Goal: Task Accomplishment & Management: Manage account settings

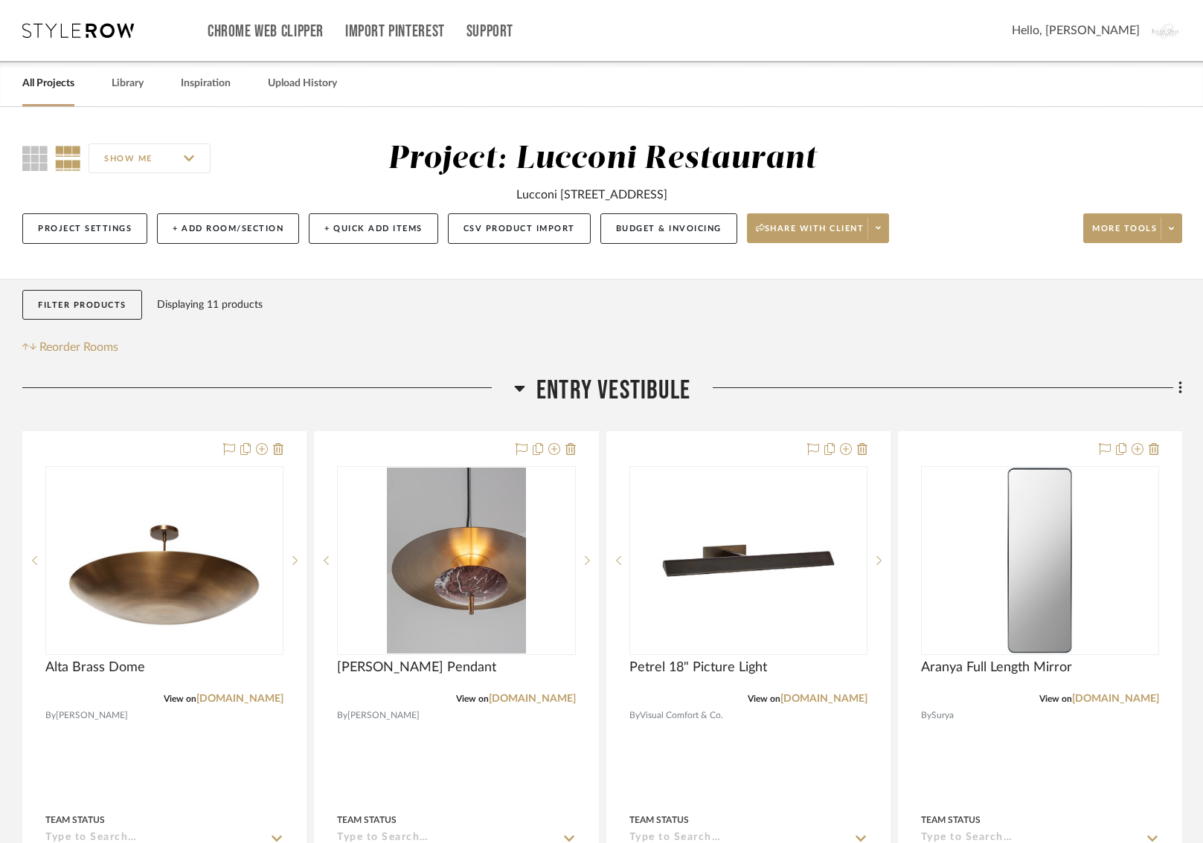
click at [49, 89] on link "All Projects" at bounding box center [48, 84] width 52 height 20
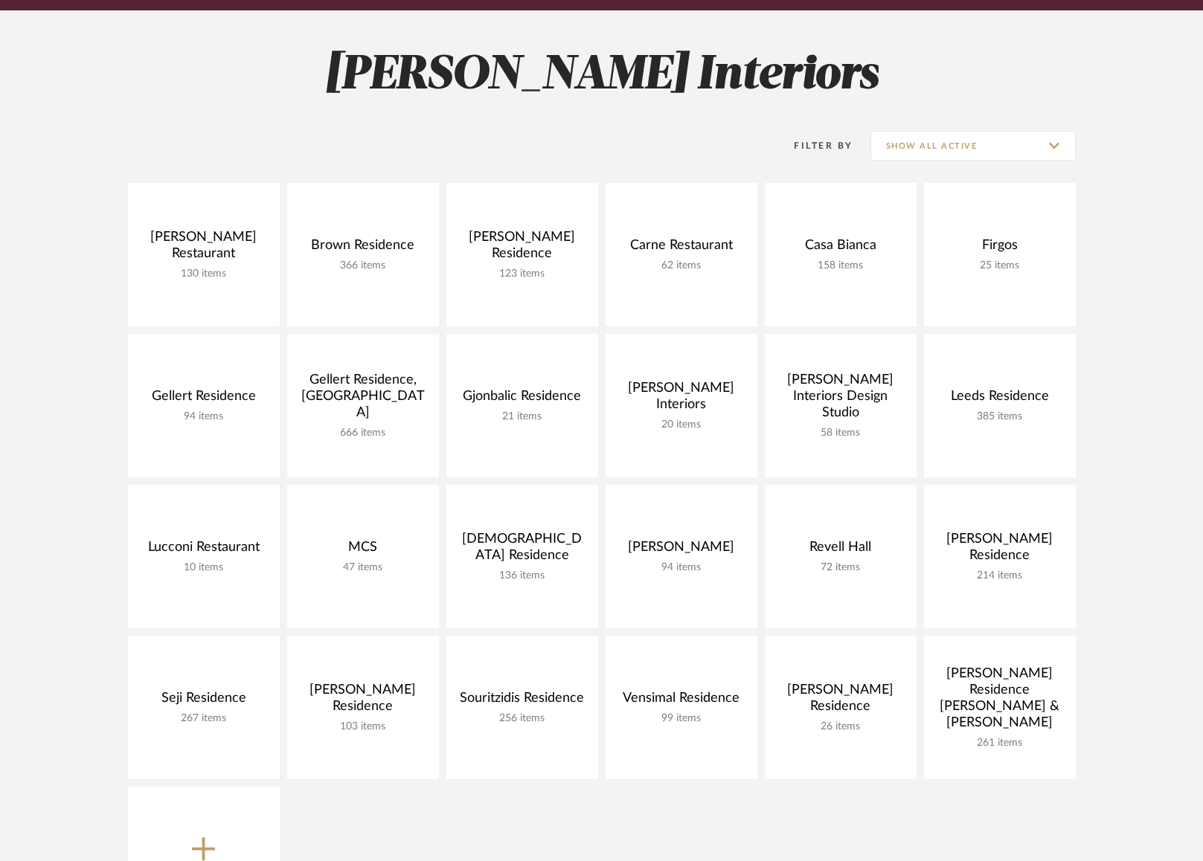
scroll to position [188, 0]
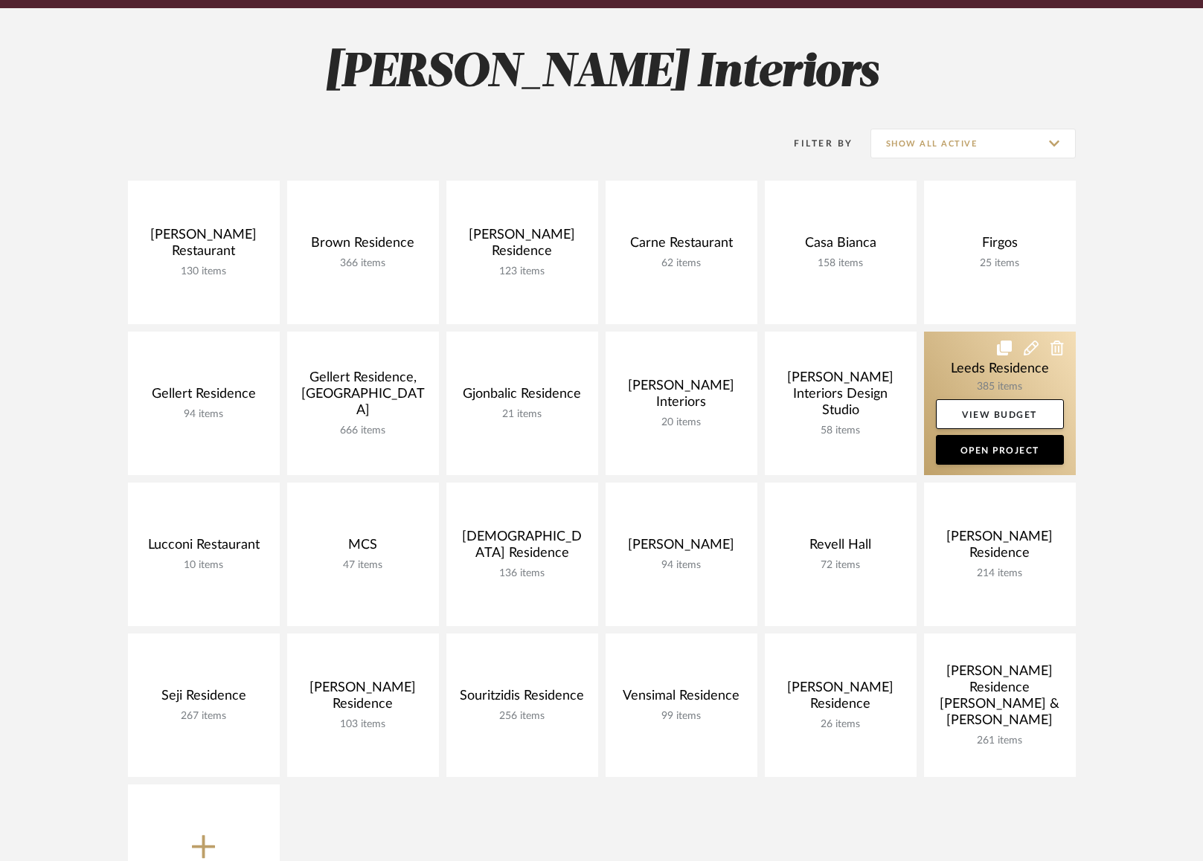
click at [956, 370] on link at bounding box center [1000, 404] width 152 height 144
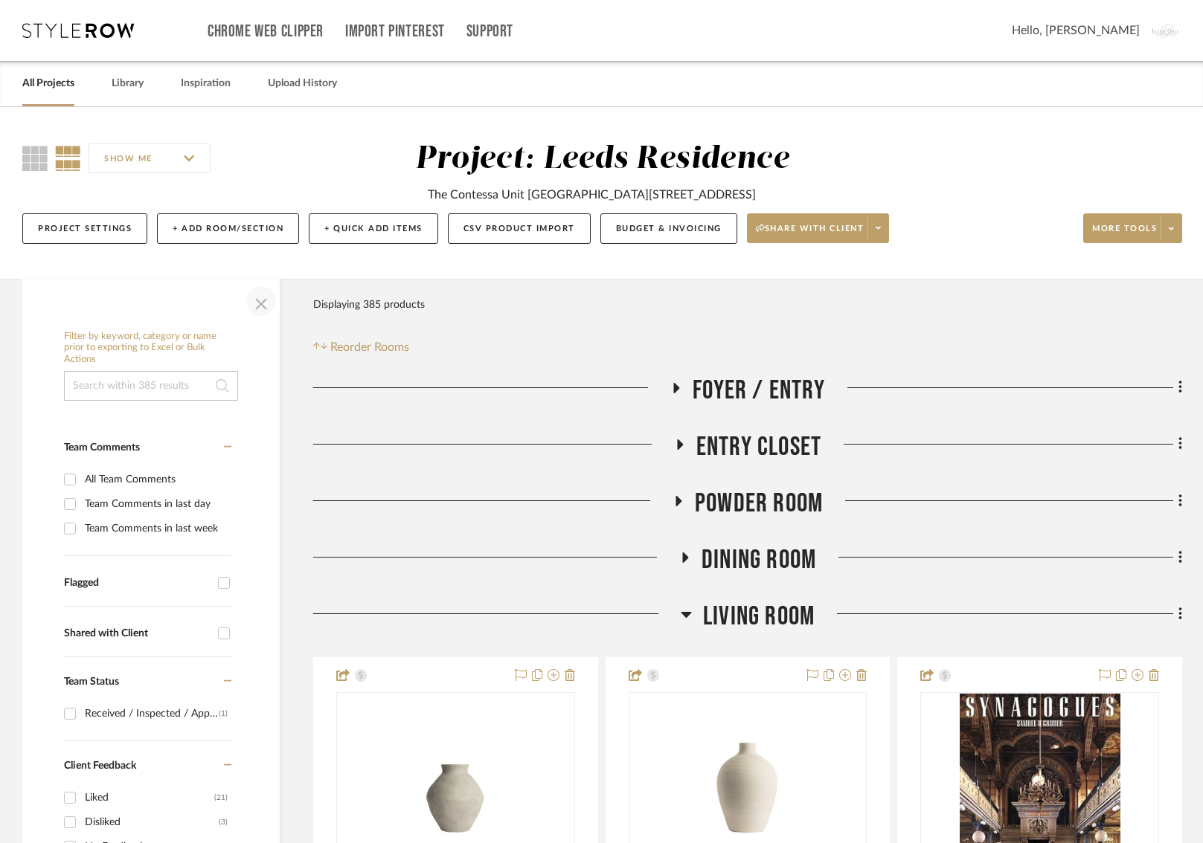
click at [257, 309] on span "button" at bounding box center [261, 301] width 36 height 36
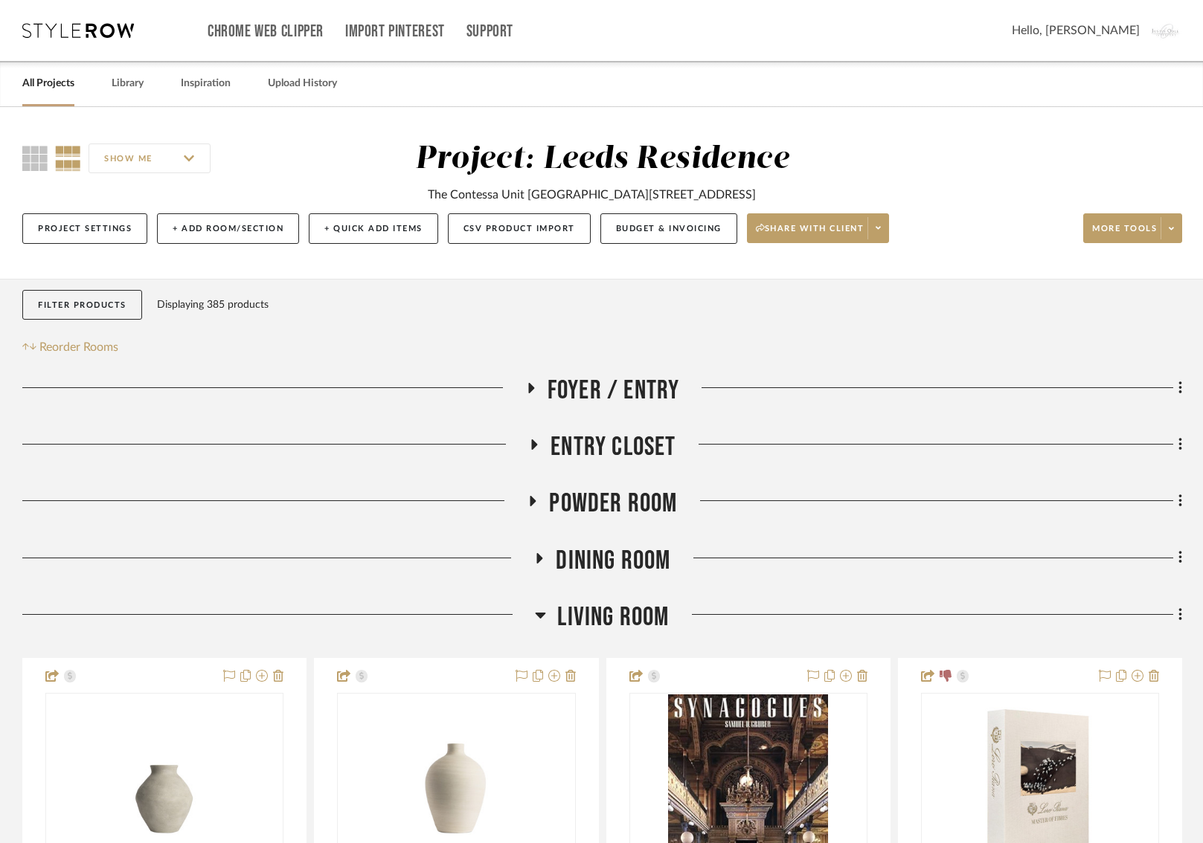
click at [541, 605] on h3 "Living Room" at bounding box center [602, 618] width 134 height 32
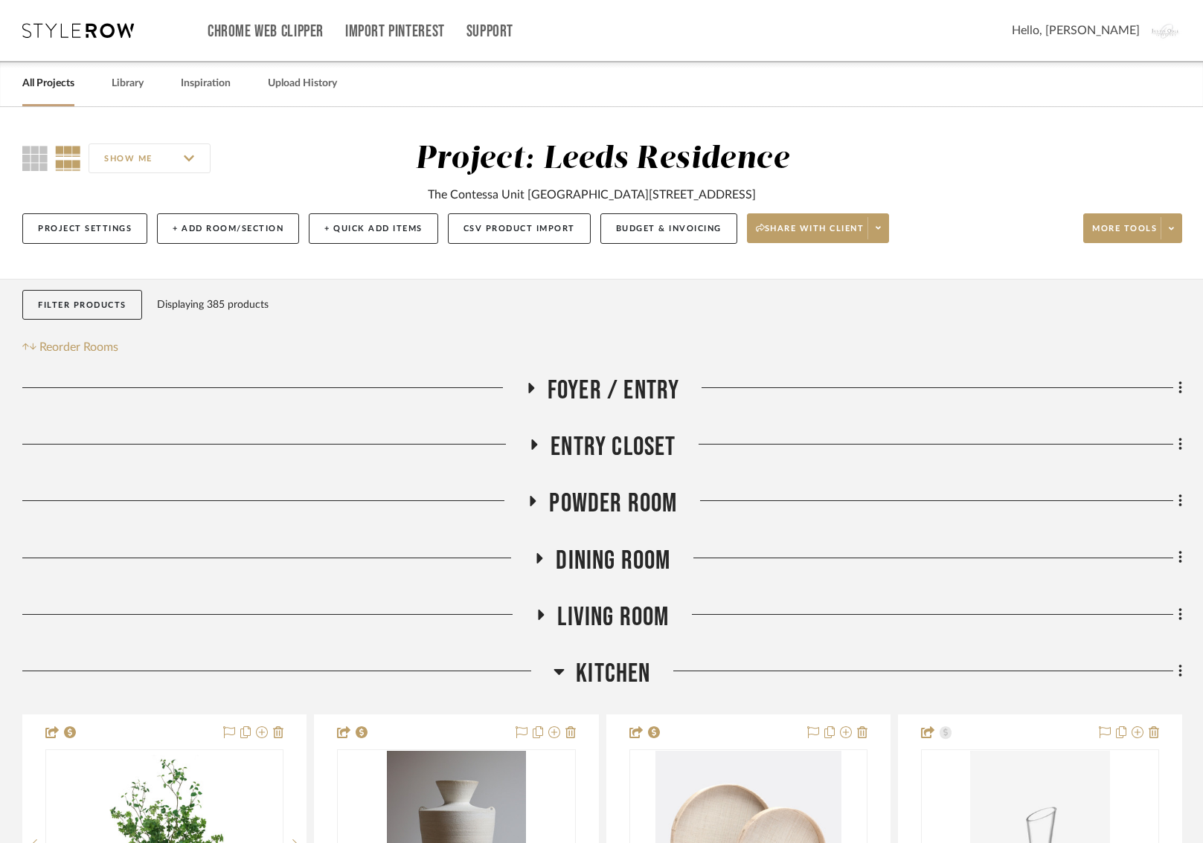
click at [568, 666] on h3 "Kitchen" at bounding box center [601, 674] width 97 height 32
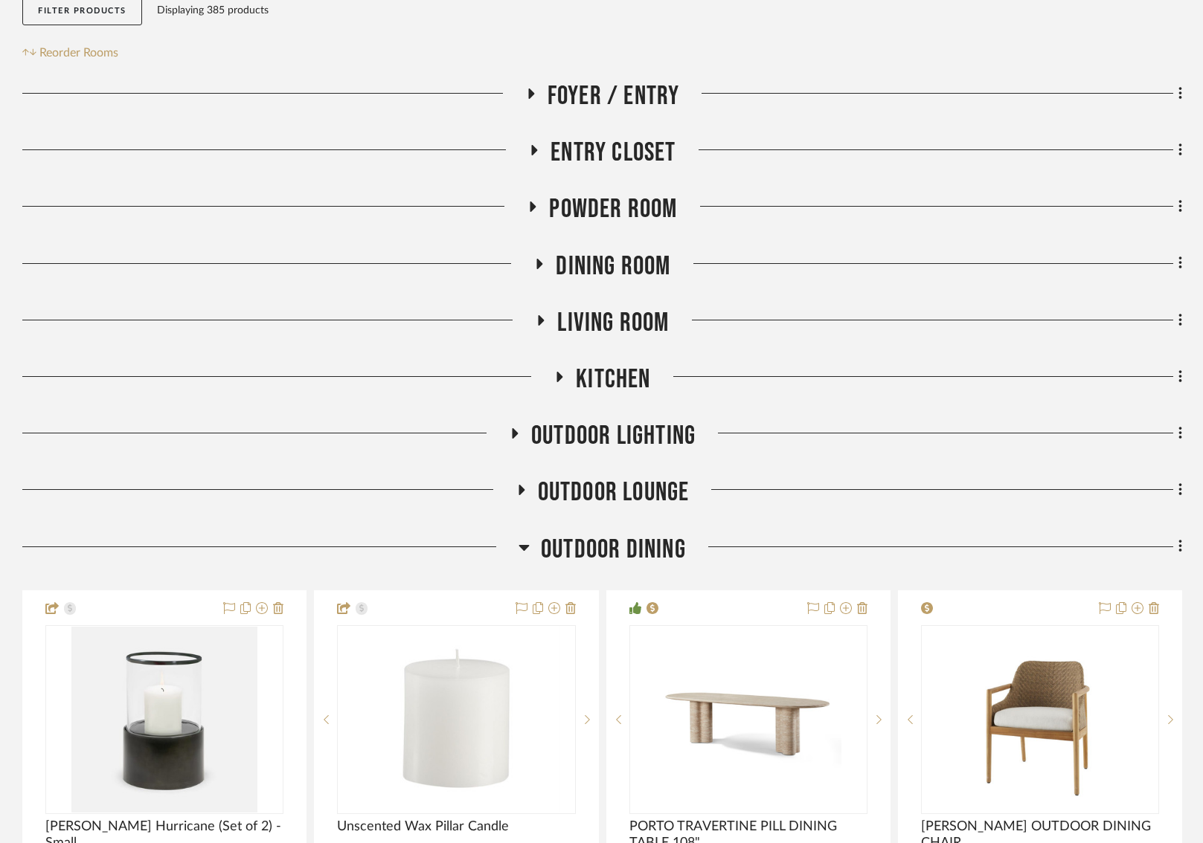
scroll to position [393, 0]
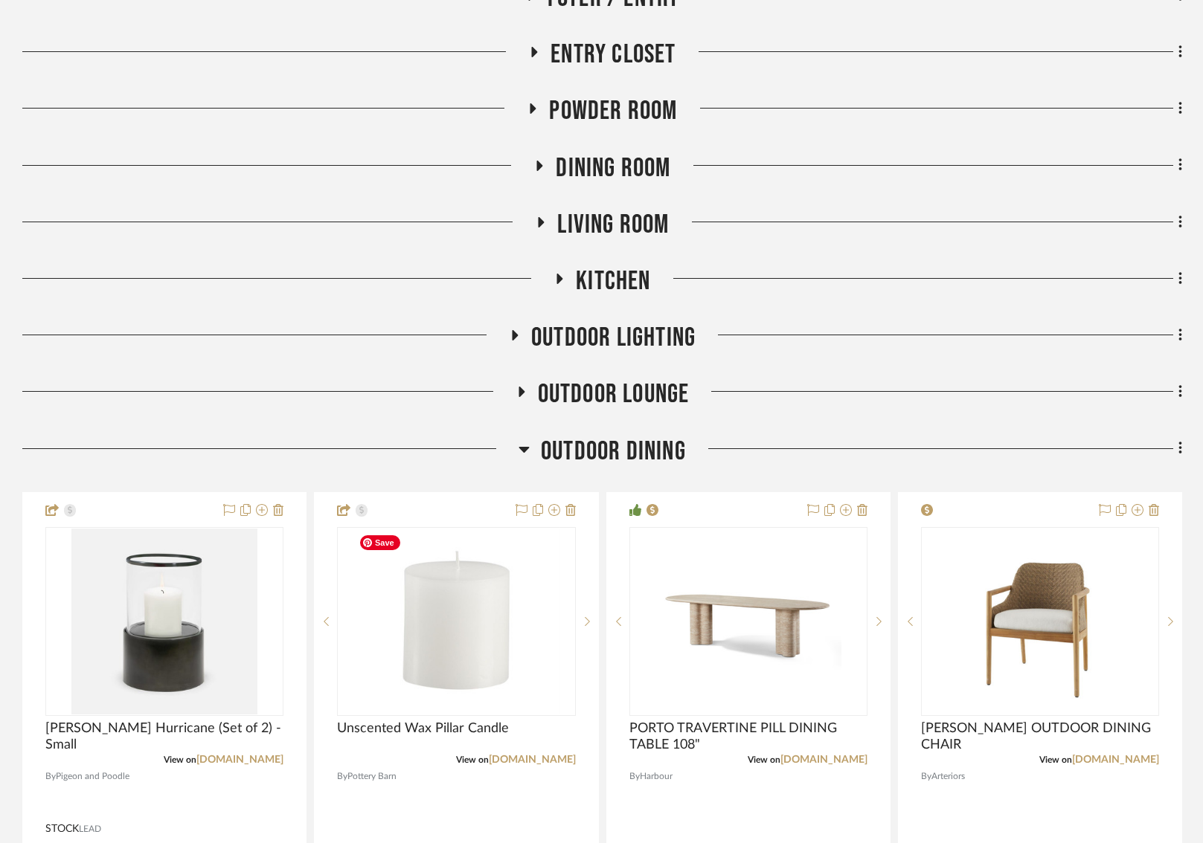
click at [522, 446] on icon at bounding box center [523, 449] width 11 height 18
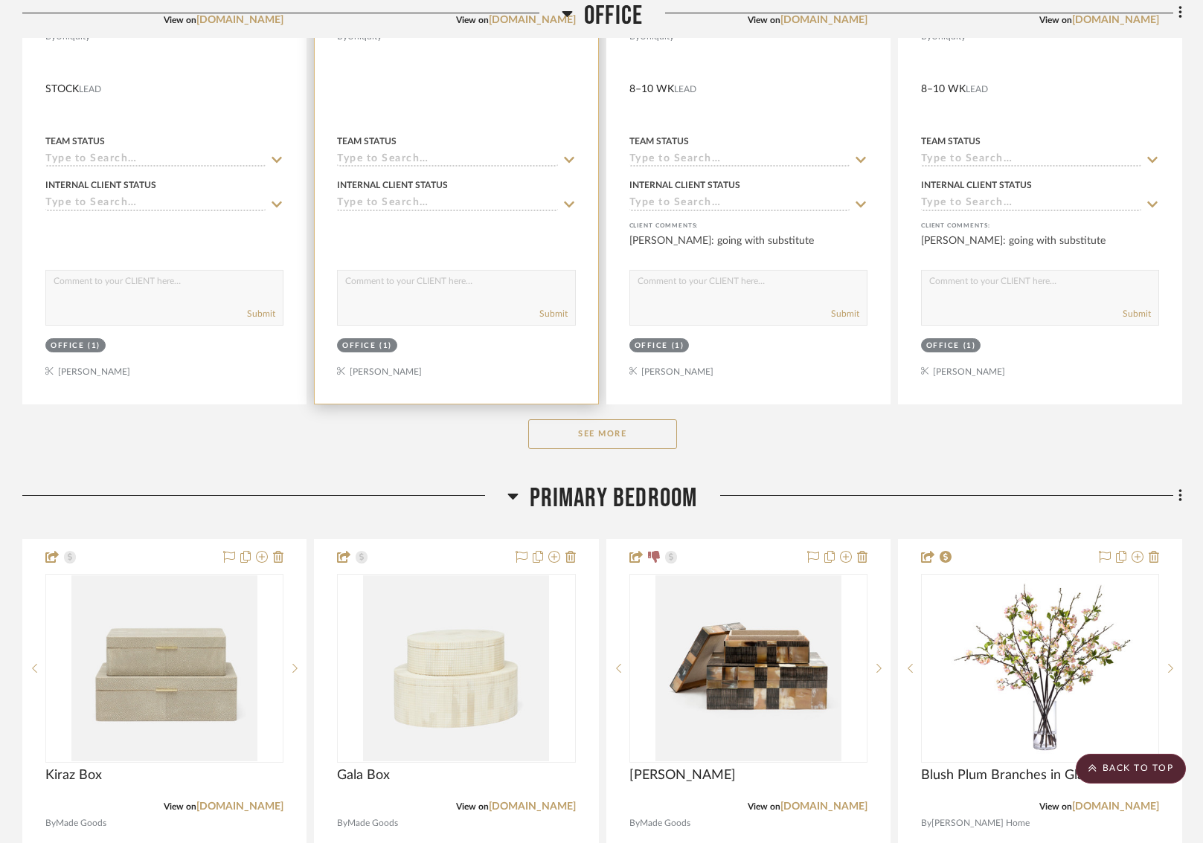
scroll to position [1208, 3]
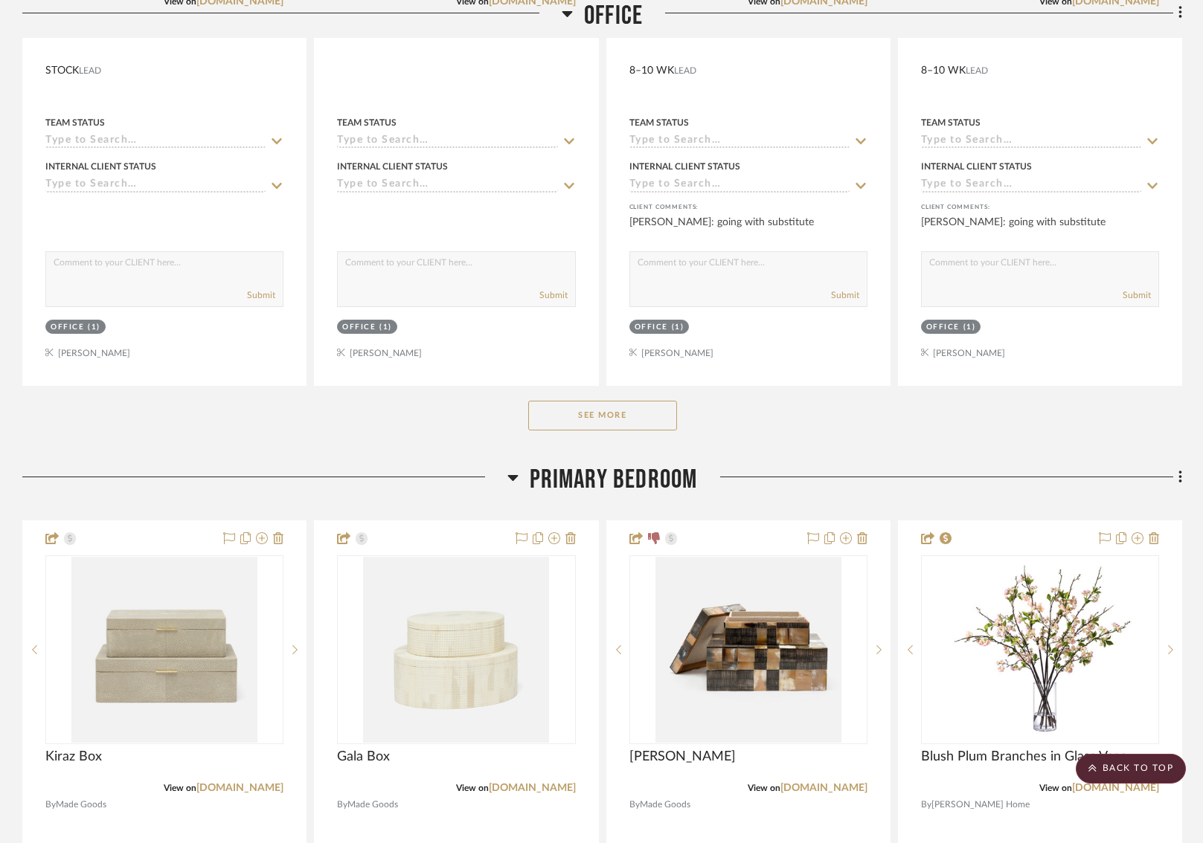
click at [573, 414] on button "See More" at bounding box center [602, 416] width 149 height 30
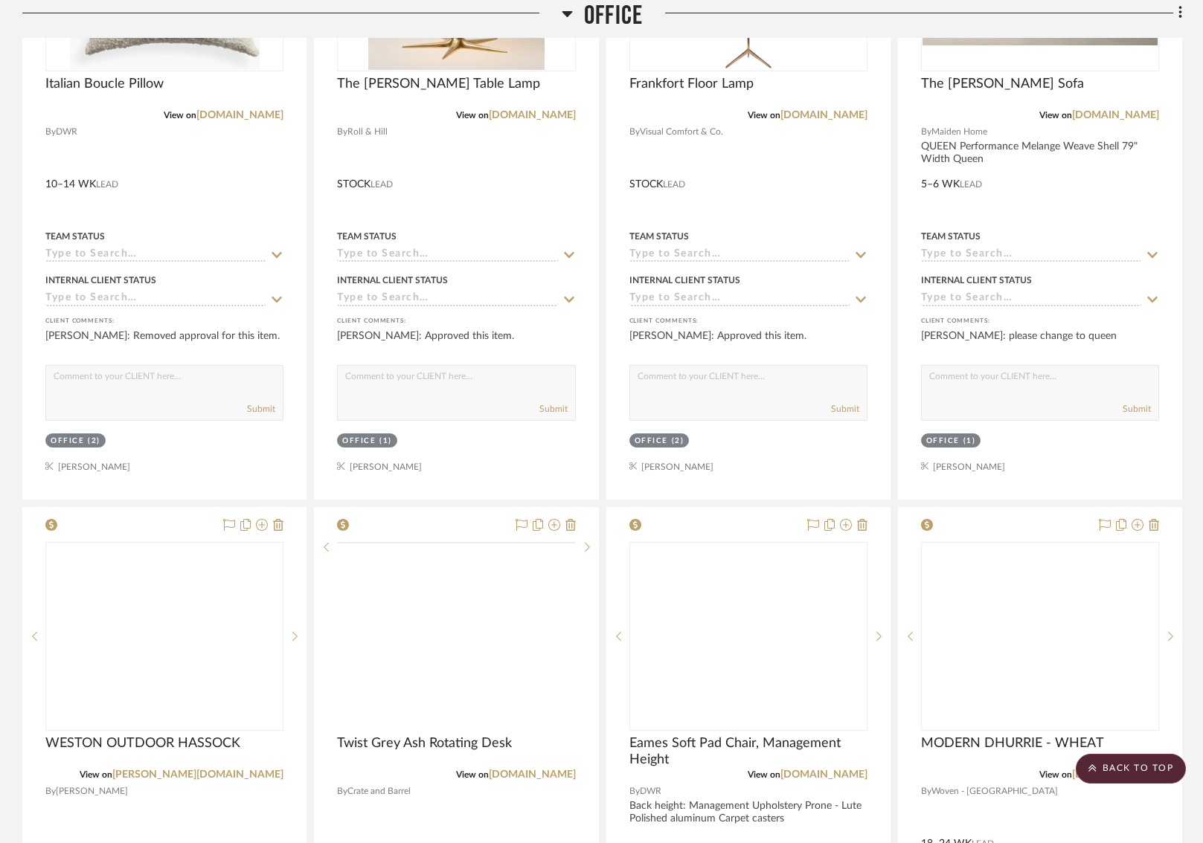
scroll to position [3093, 3]
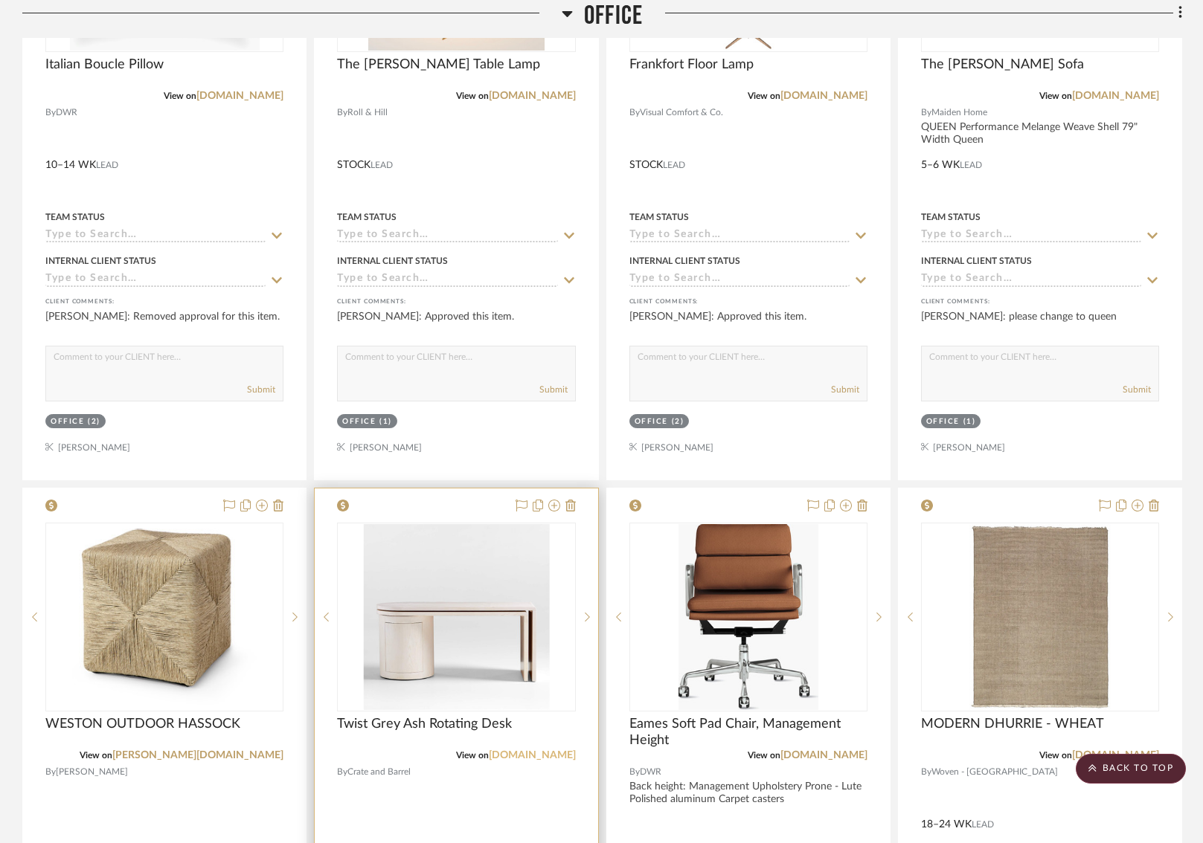
click at [545, 751] on link "crateandbarrel.com" at bounding box center [532, 756] width 87 height 10
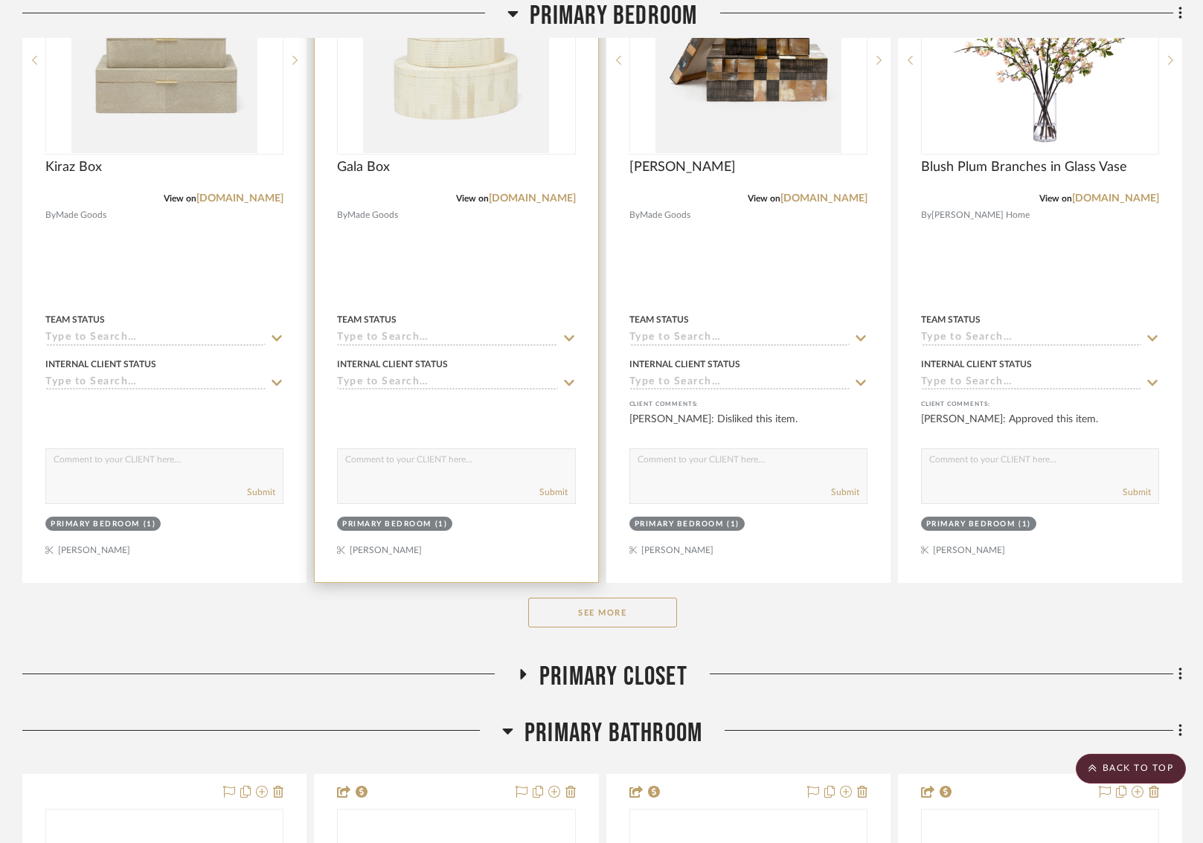
scroll to position [4519, 3]
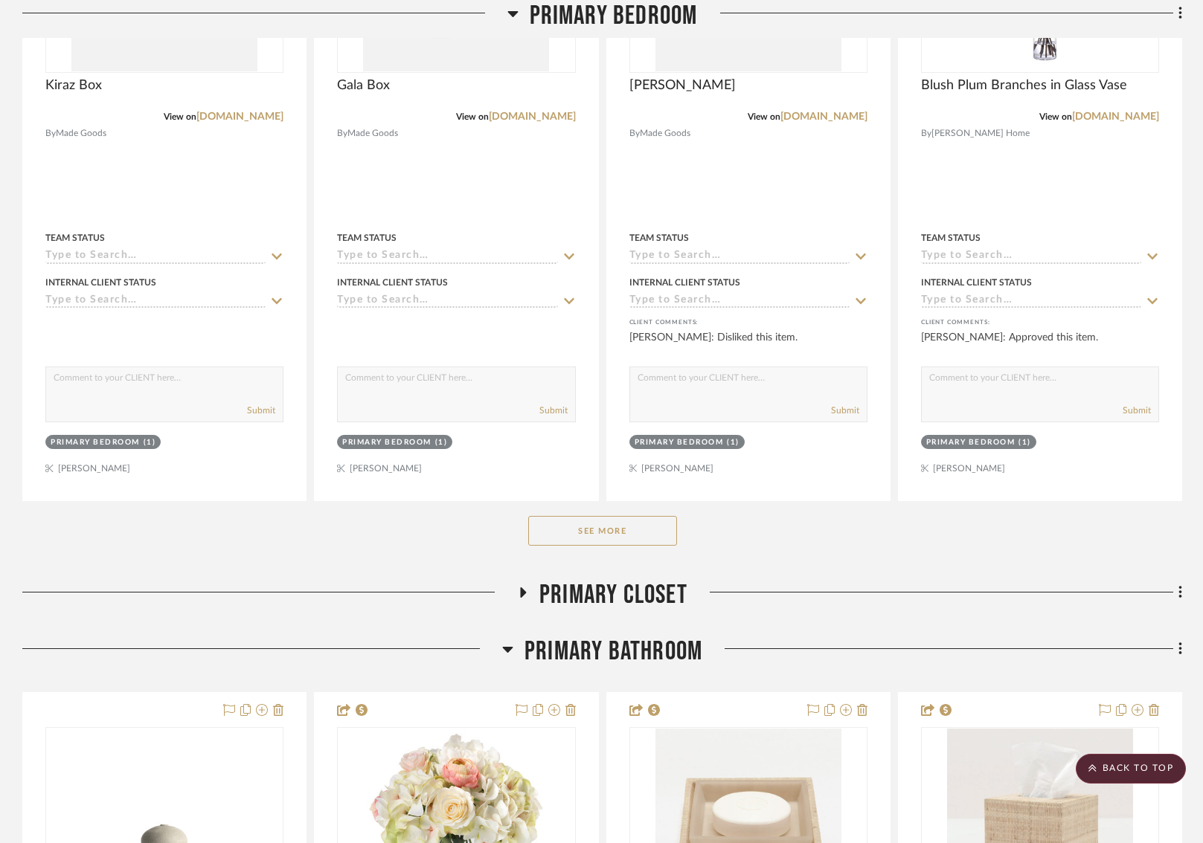
click at [564, 516] on button "See More" at bounding box center [602, 531] width 149 height 30
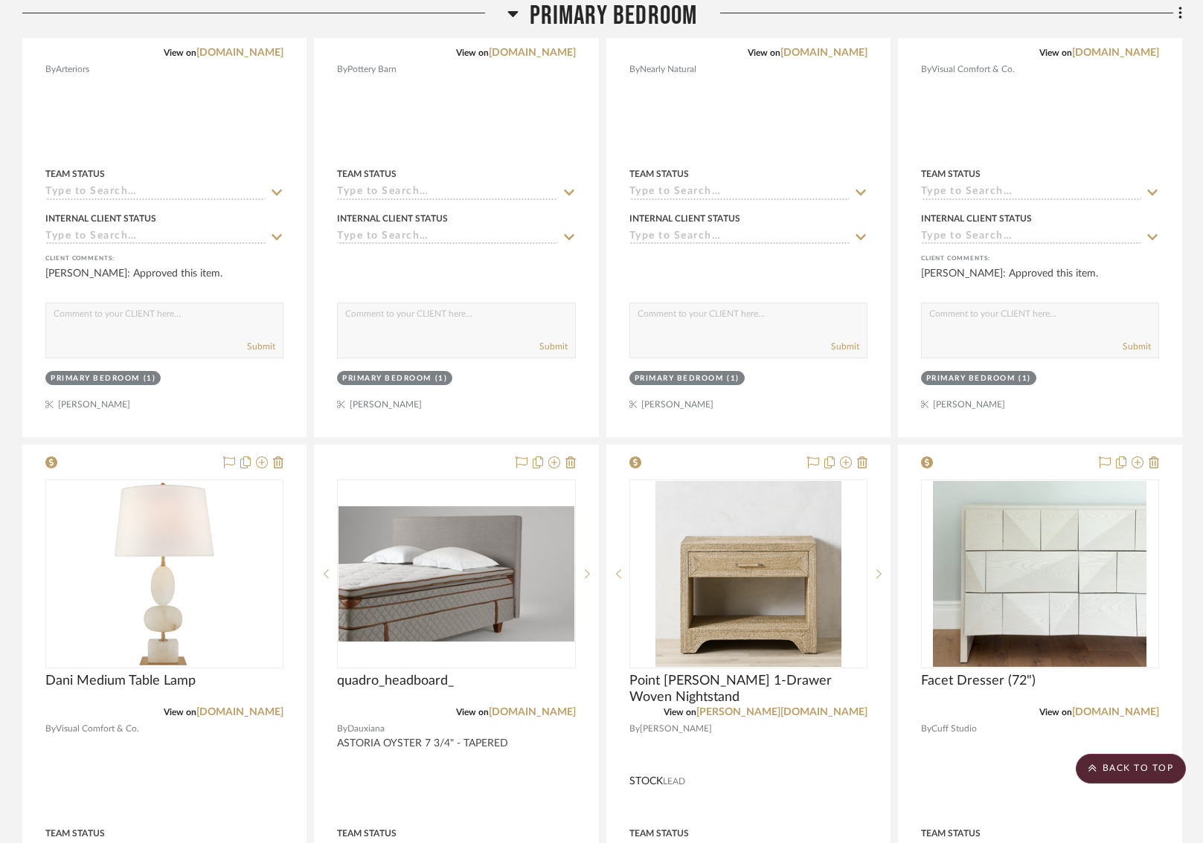
scroll to position [5914, 5]
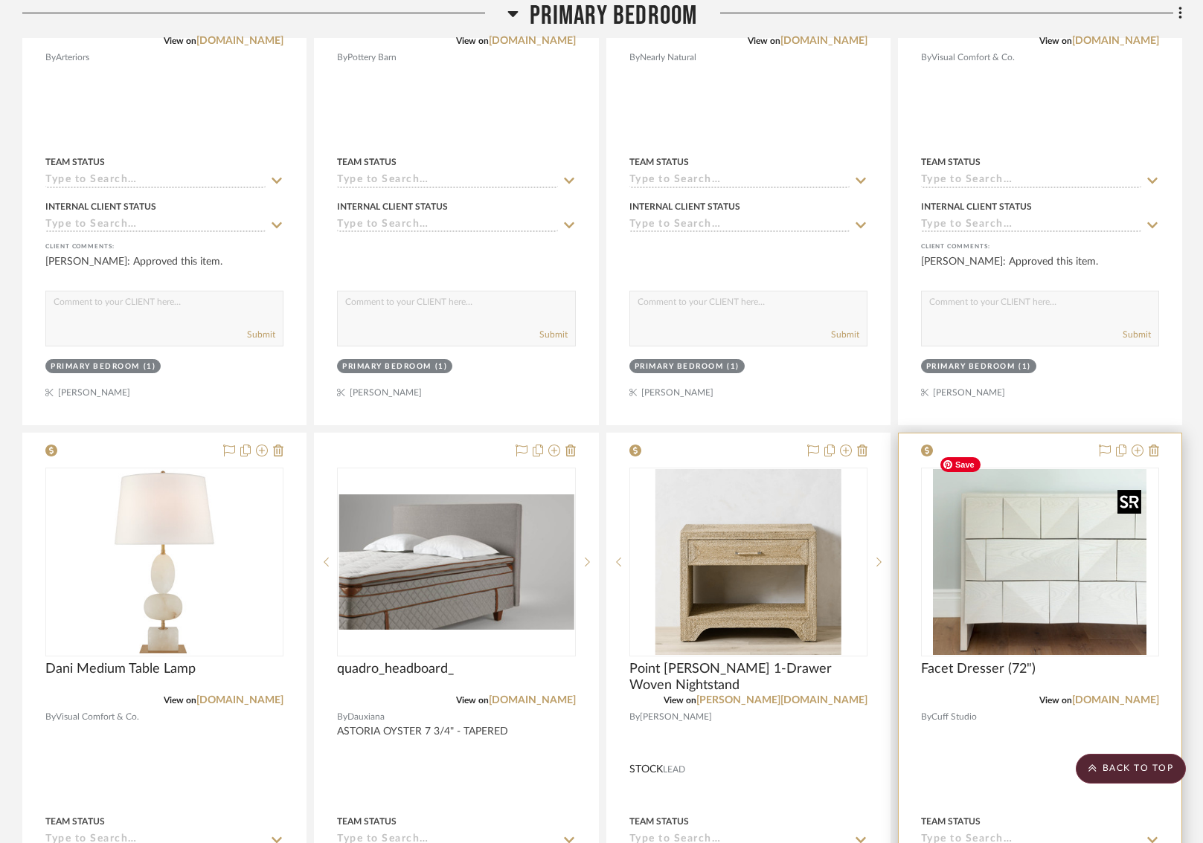
click at [1052, 573] on img "0" at bounding box center [1039, 562] width 213 height 186
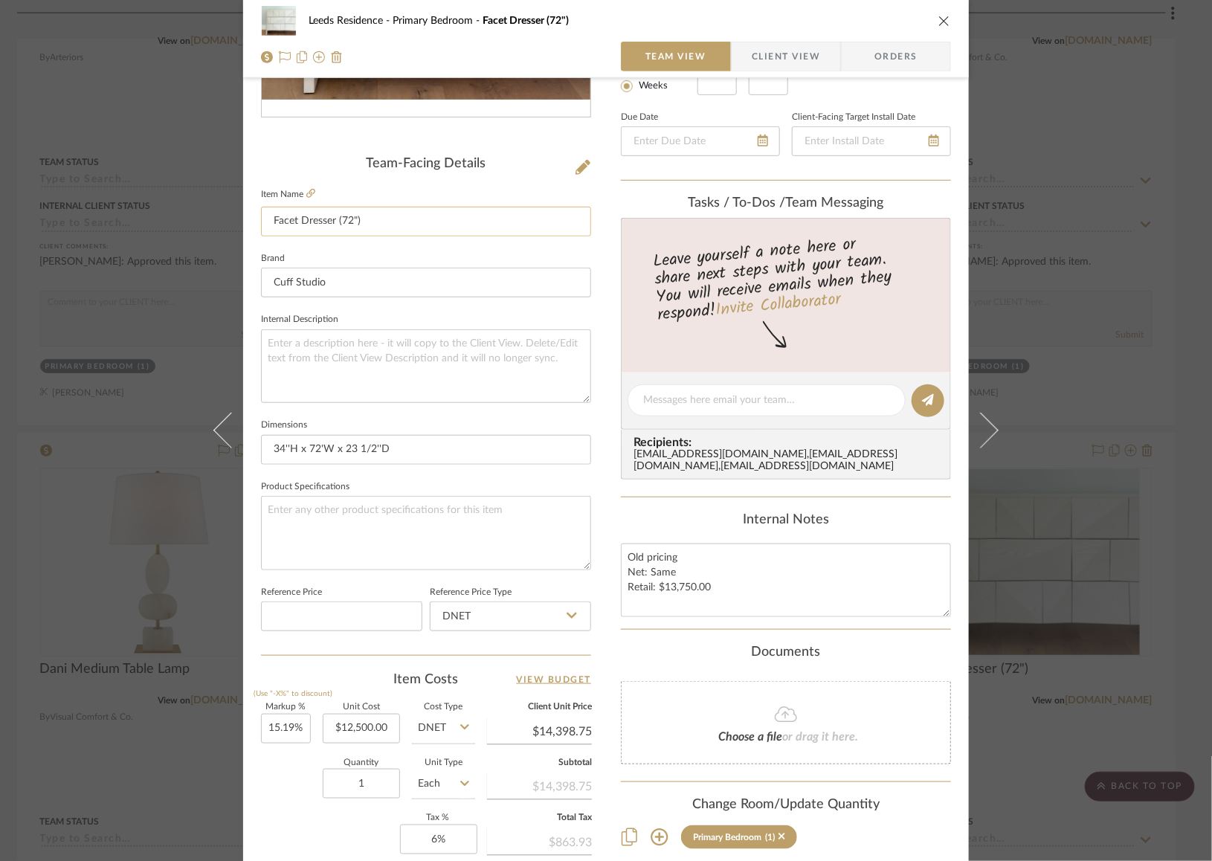
scroll to position [315, 0]
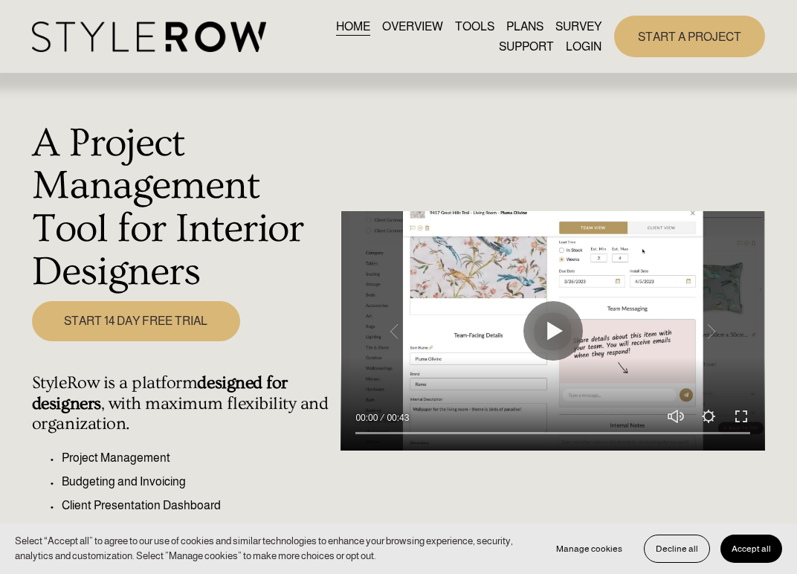
click at [228, 26] on img at bounding box center [149, 37] width 234 height 30
click at [621, 25] on link "START A PROJECT" at bounding box center [689, 36] width 151 height 41
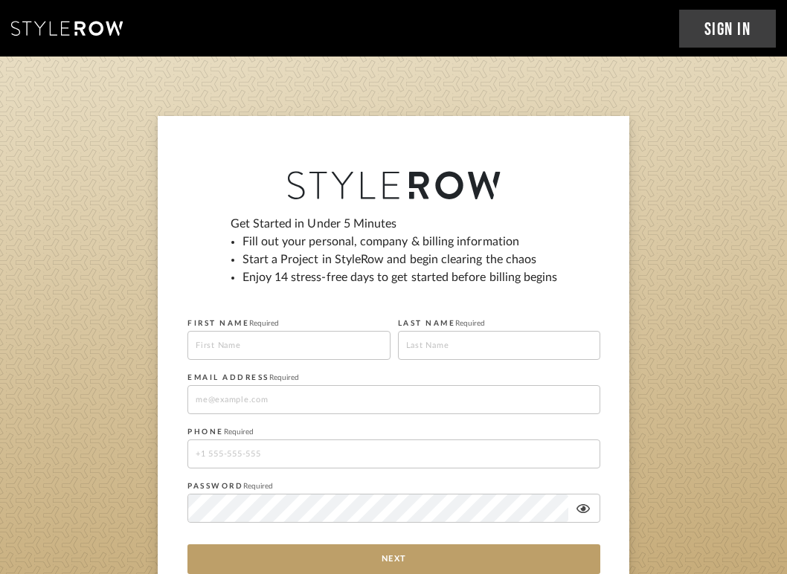
click at [698, 36] on link "Sign In" at bounding box center [727, 29] width 97 height 38
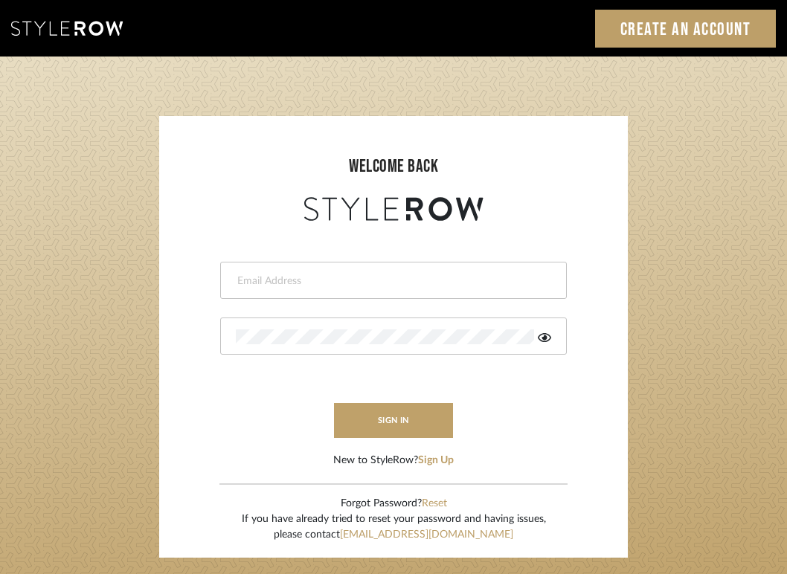
type input "[EMAIL_ADDRESS][DOMAIN_NAME]"
click at [387, 414] on button "sign in" at bounding box center [393, 420] width 119 height 35
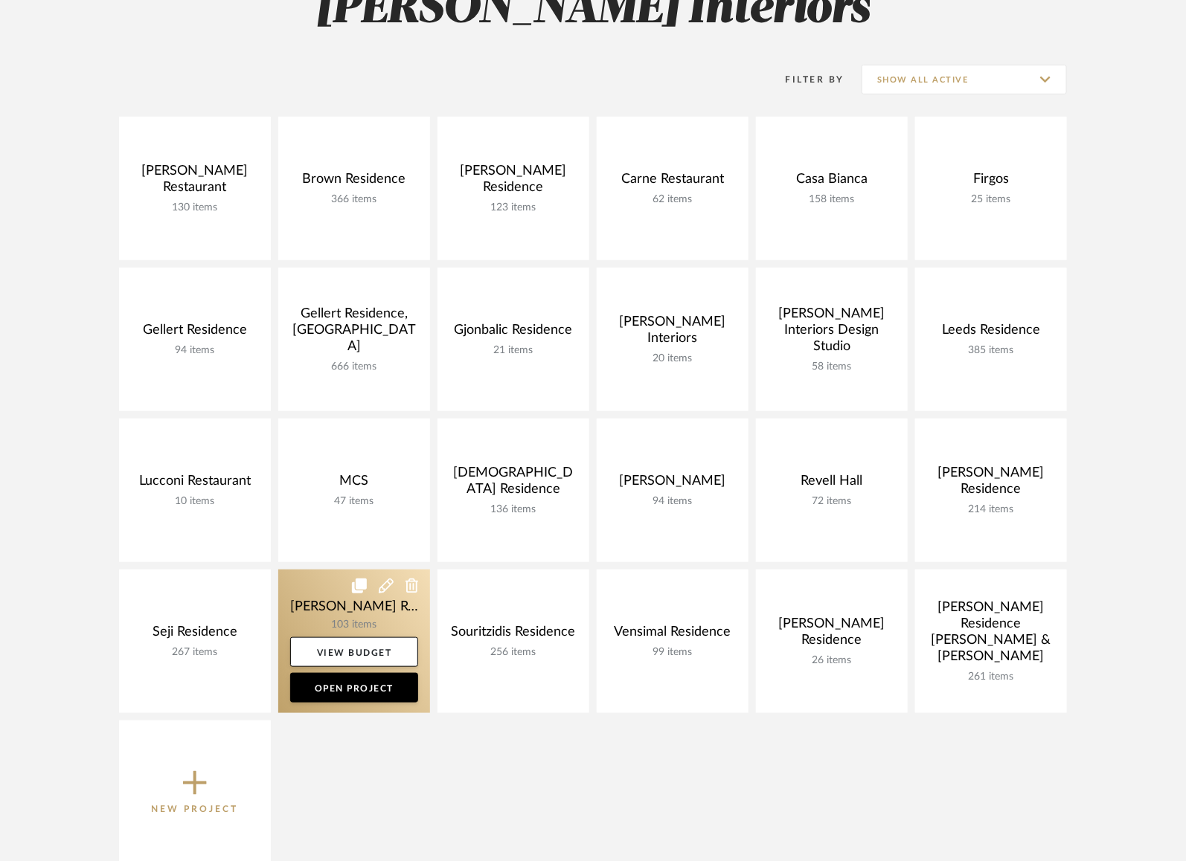
scroll to position [261, 0]
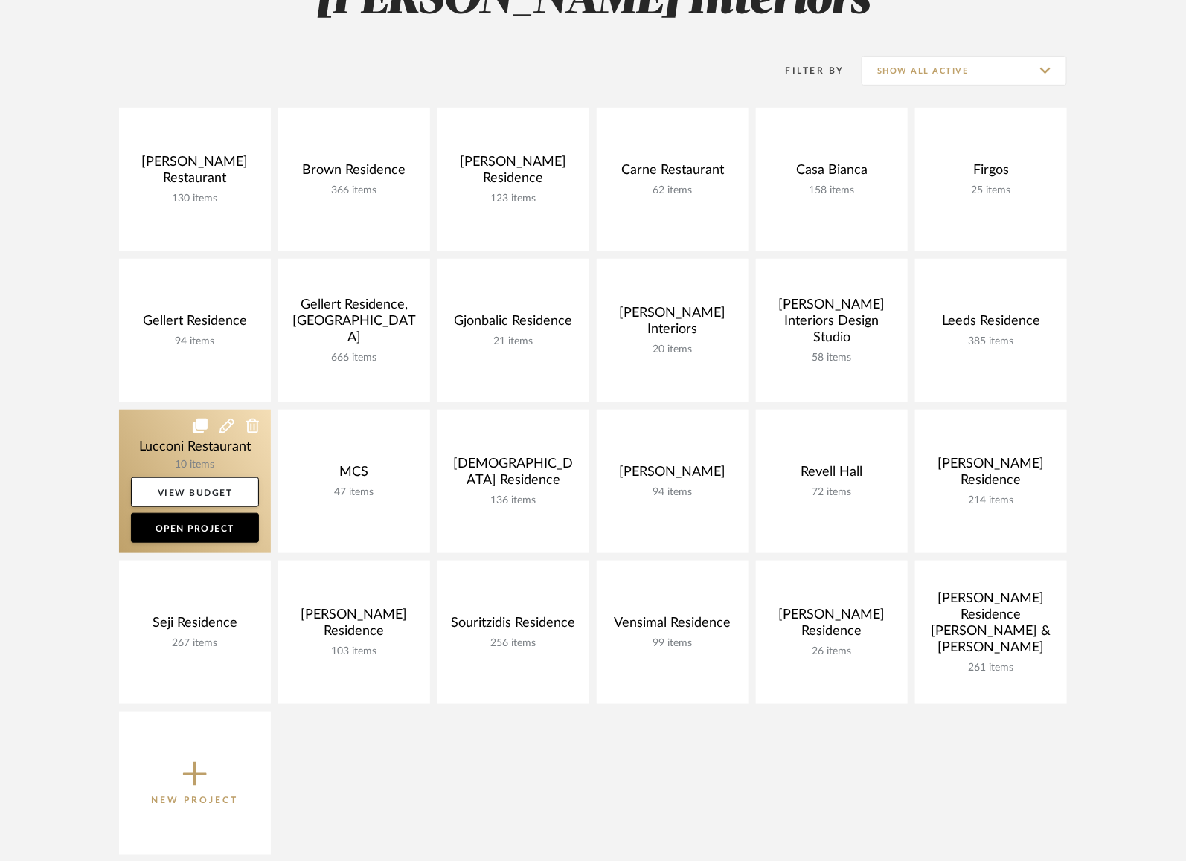
click at [160, 436] on link at bounding box center [195, 482] width 152 height 144
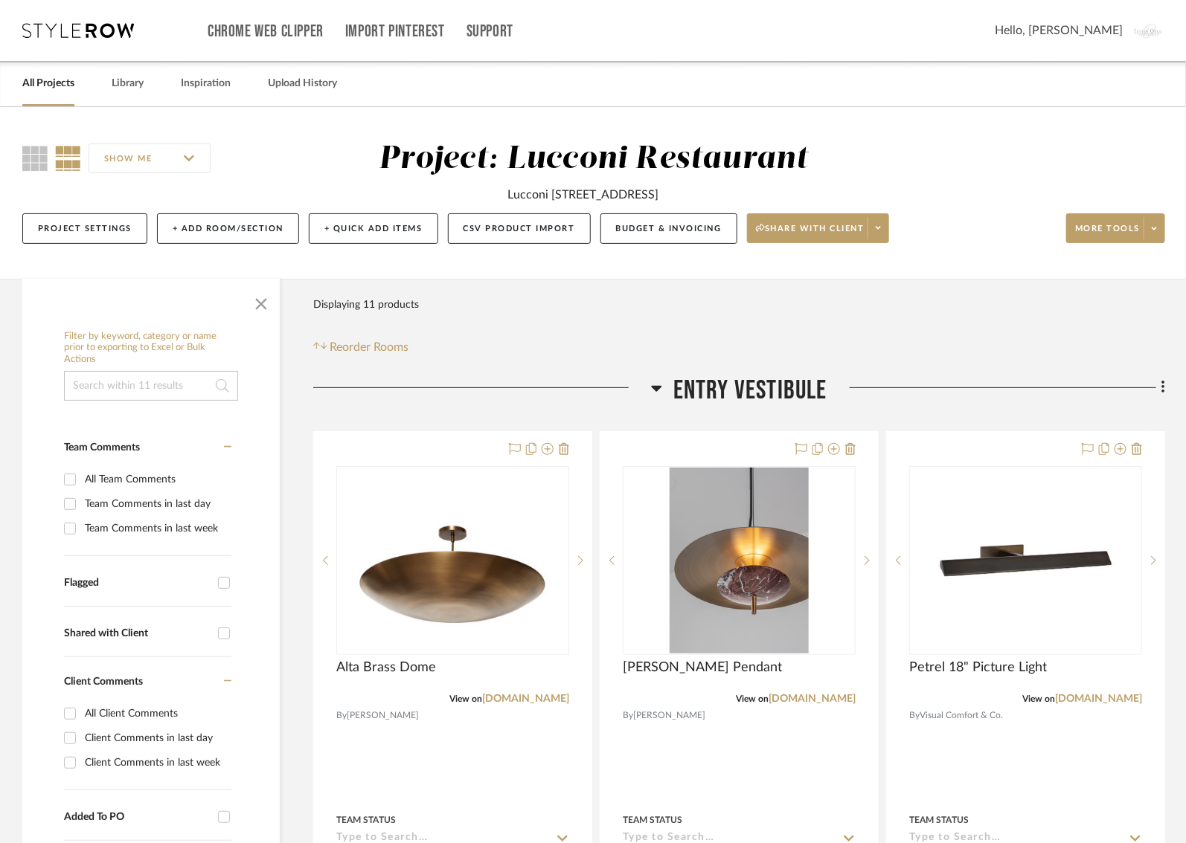
drag, startPoint x: 728, startPoint y: 195, endPoint x: 399, endPoint y: 194, distance: 329.5
click at [399, 194] on div "Lucconi 207 Ridgedale Ave, Florham Park, NJ 07932" at bounding box center [594, 191] width 600 height 25
copy div "Lucconi 207 Ridgedale Ave, Florham Park, NJ 07932"
click at [60, 85] on link "All Projects" at bounding box center [48, 84] width 52 height 20
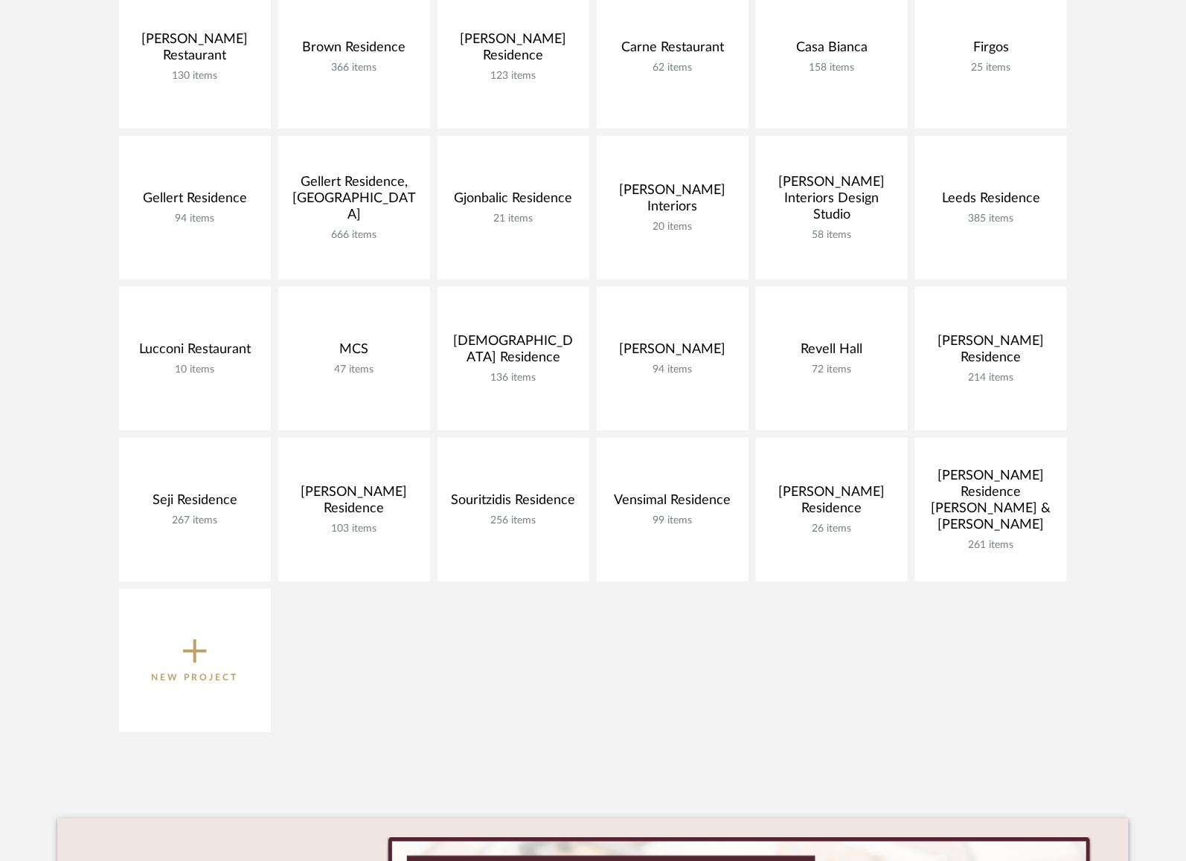
scroll to position [45, 0]
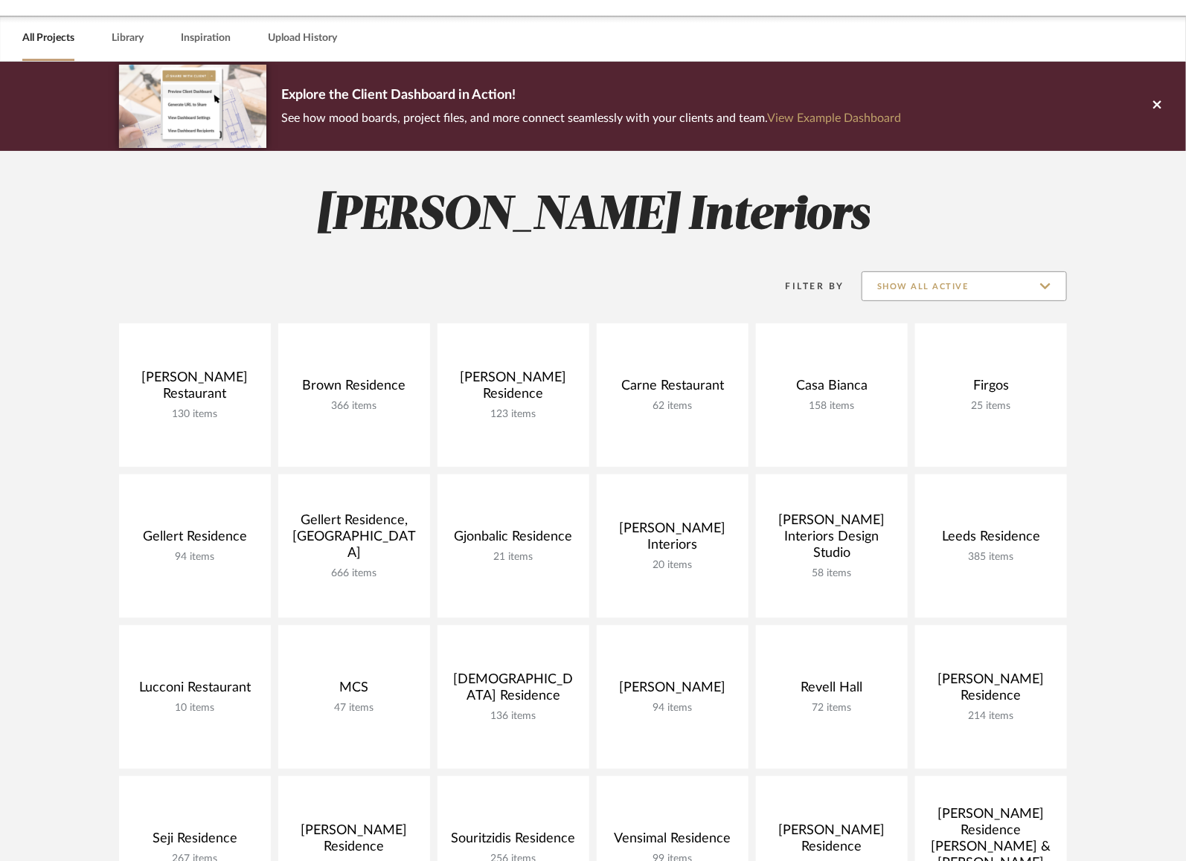
click at [928, 289] on input "Show All Active" at bounding box center [963, 286] width 205 height 30
click at [905, 395] on span "Archived" at bounding box center [966, 394] width 176 height 13
type input "Archived"
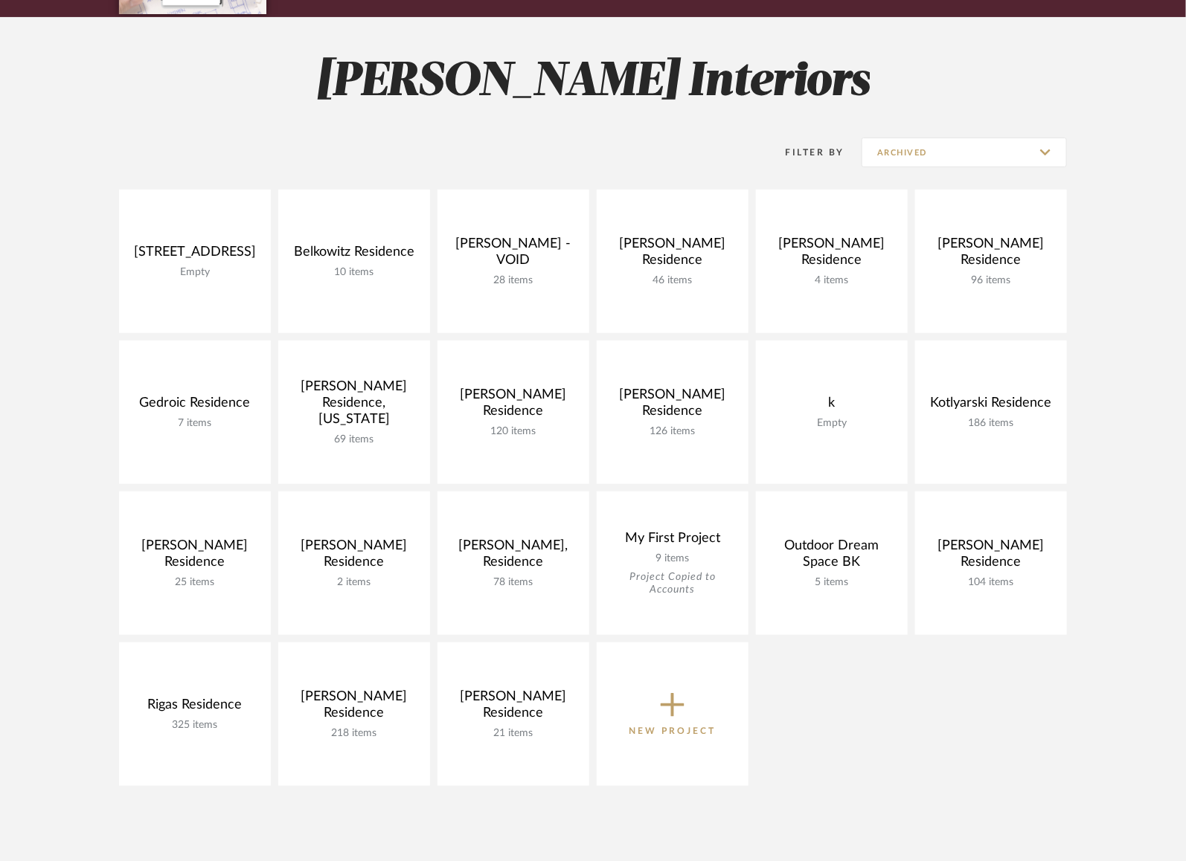
scroll to position [168, 0]
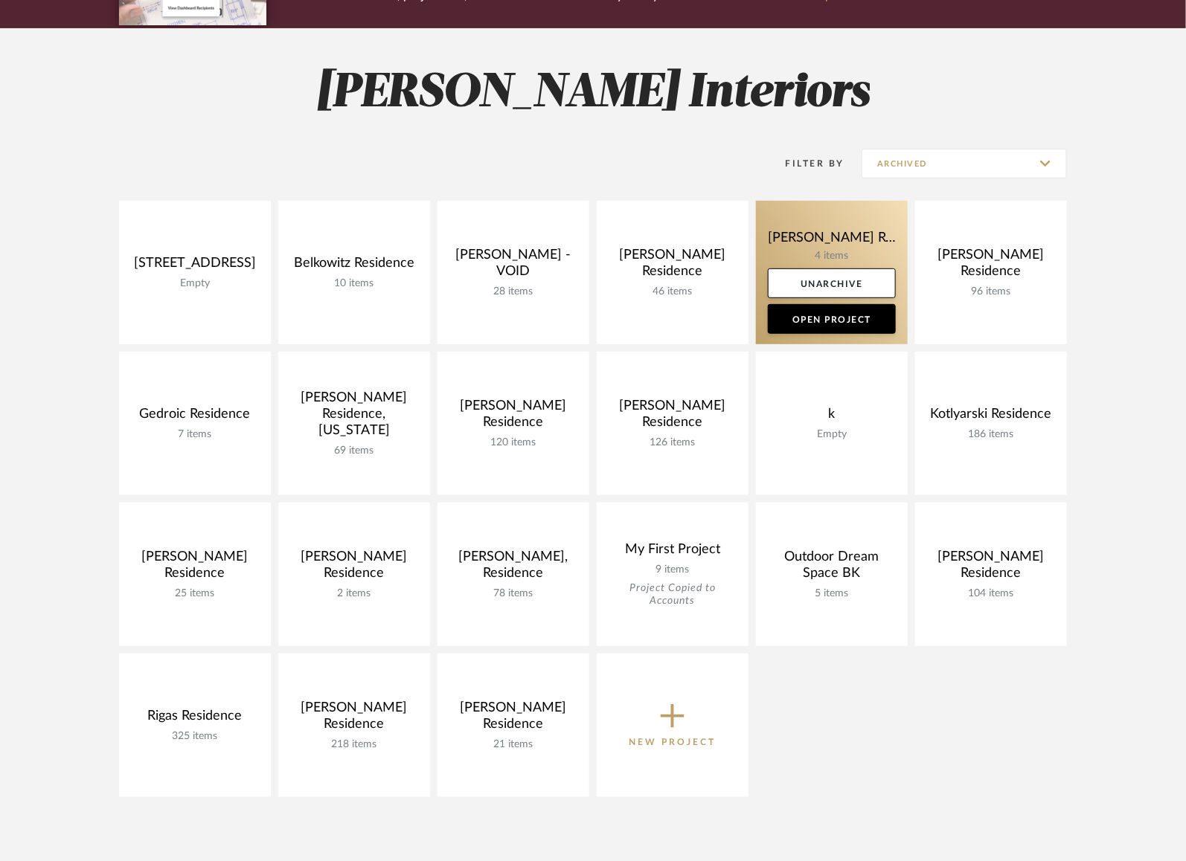
click at [797, 237] on link at bounding box center [832, 273] width 152 height 144
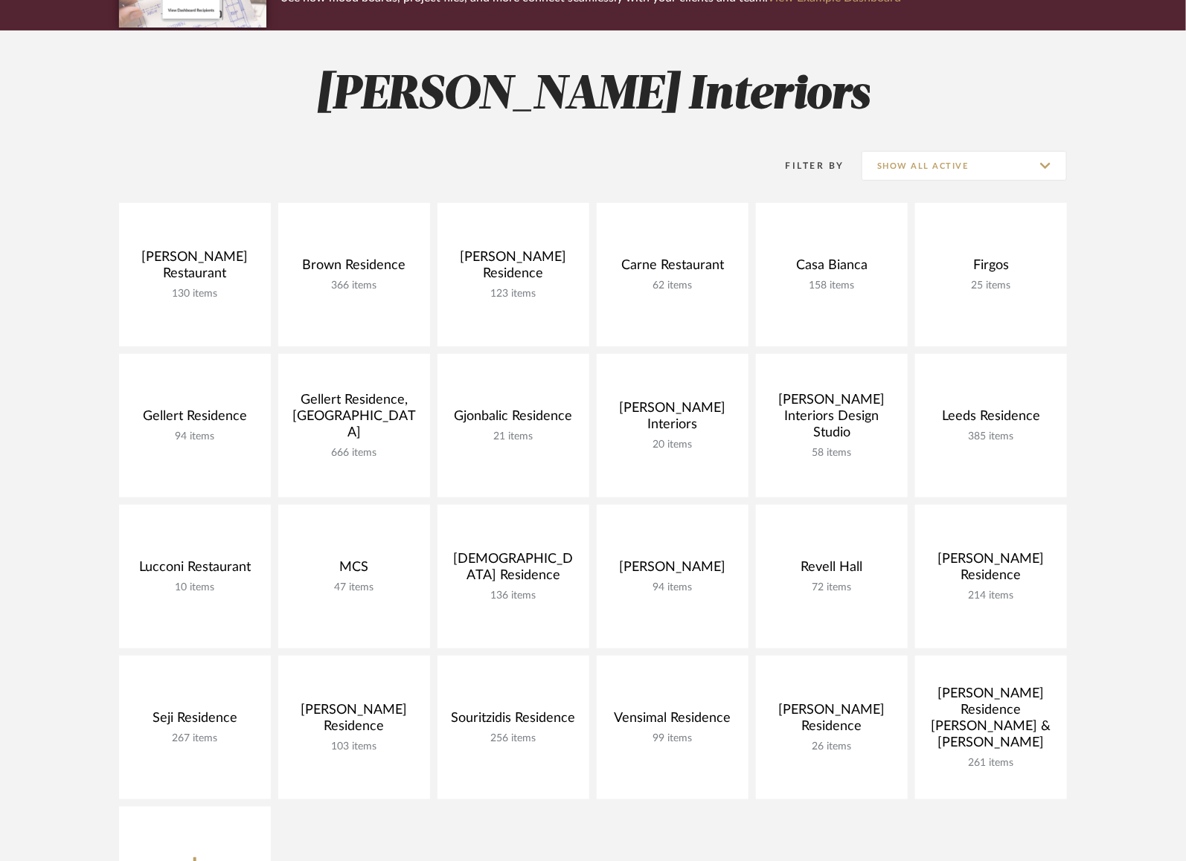
scroll to position [168, 0]
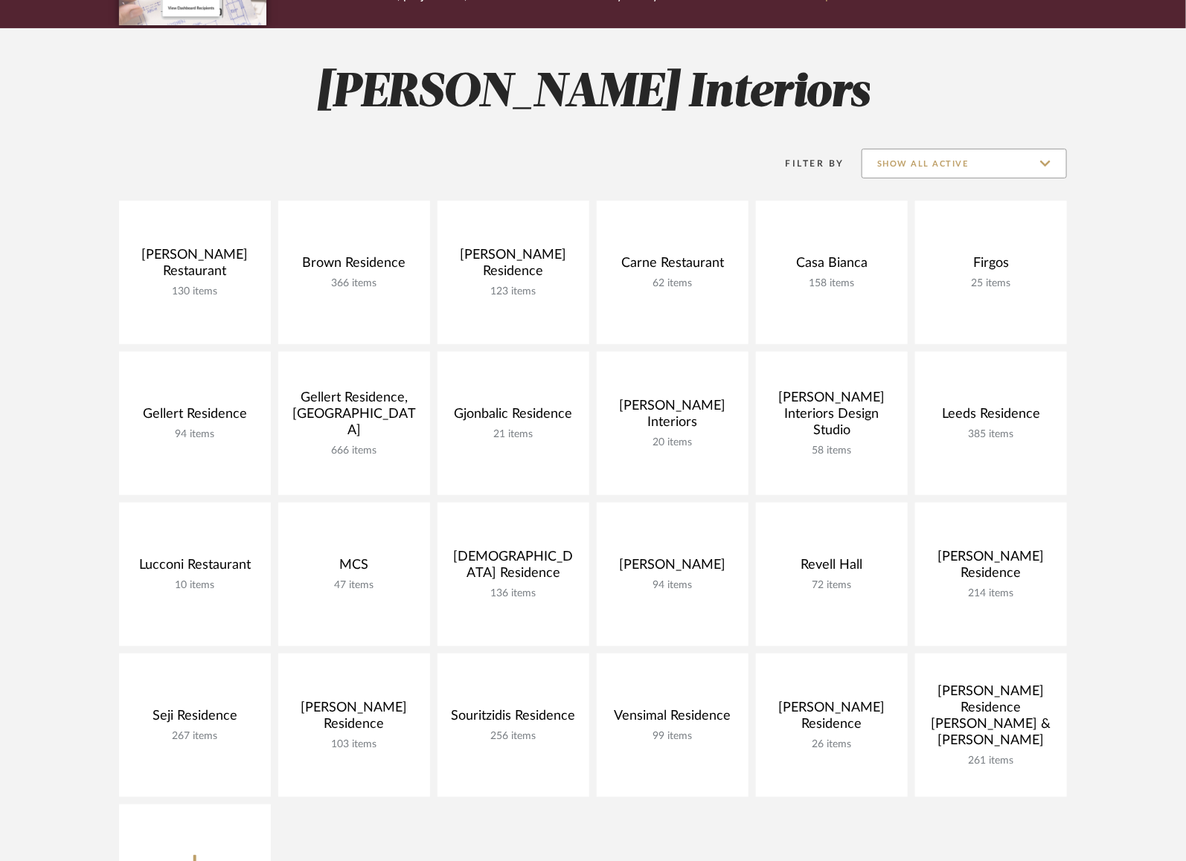
click at [910, 161] on input "Show All Active" at bounding box center [963, 164] width 205 height 30
click at [904, 278] on span "Archived" at bounding box center [964, 272] width 204 height 36
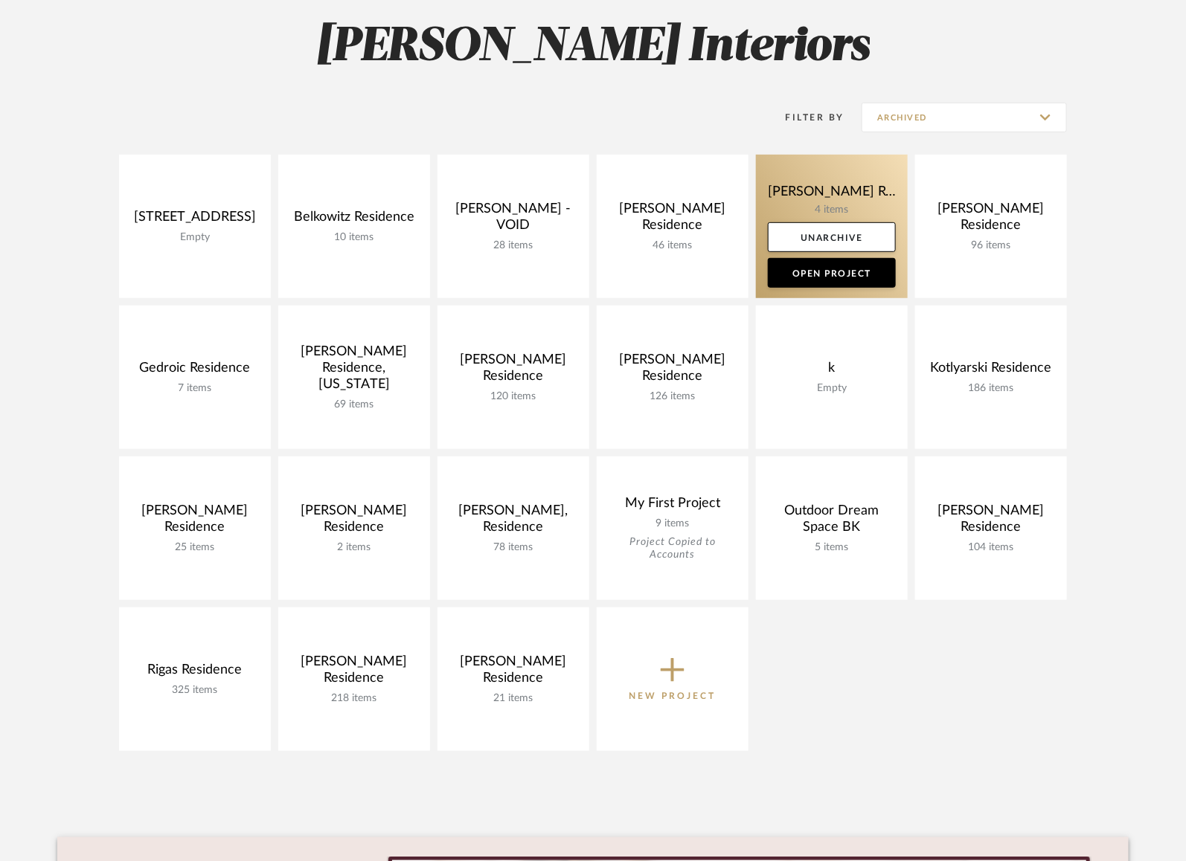
scroll to position [195, 0]
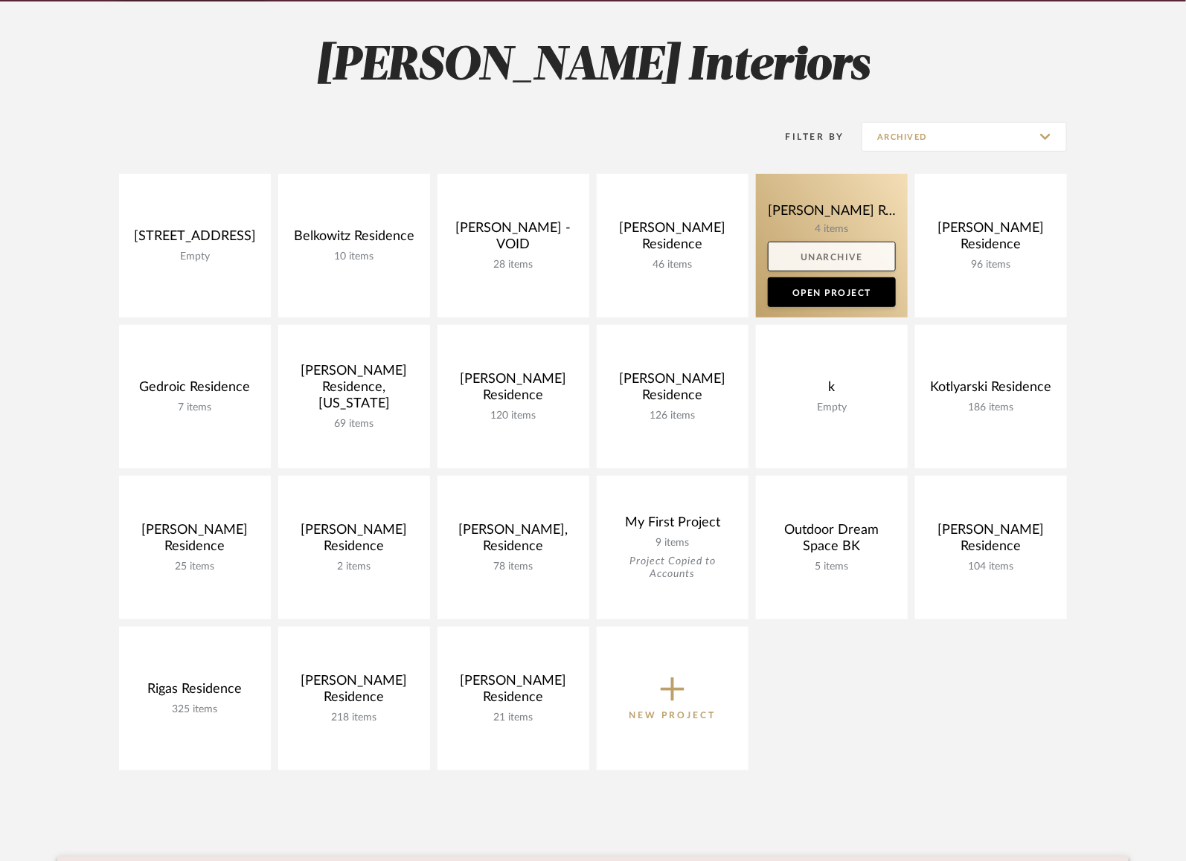
click at [836, 260] on link "Unarchive" at bounding box center [832, 257] width 128 height 30
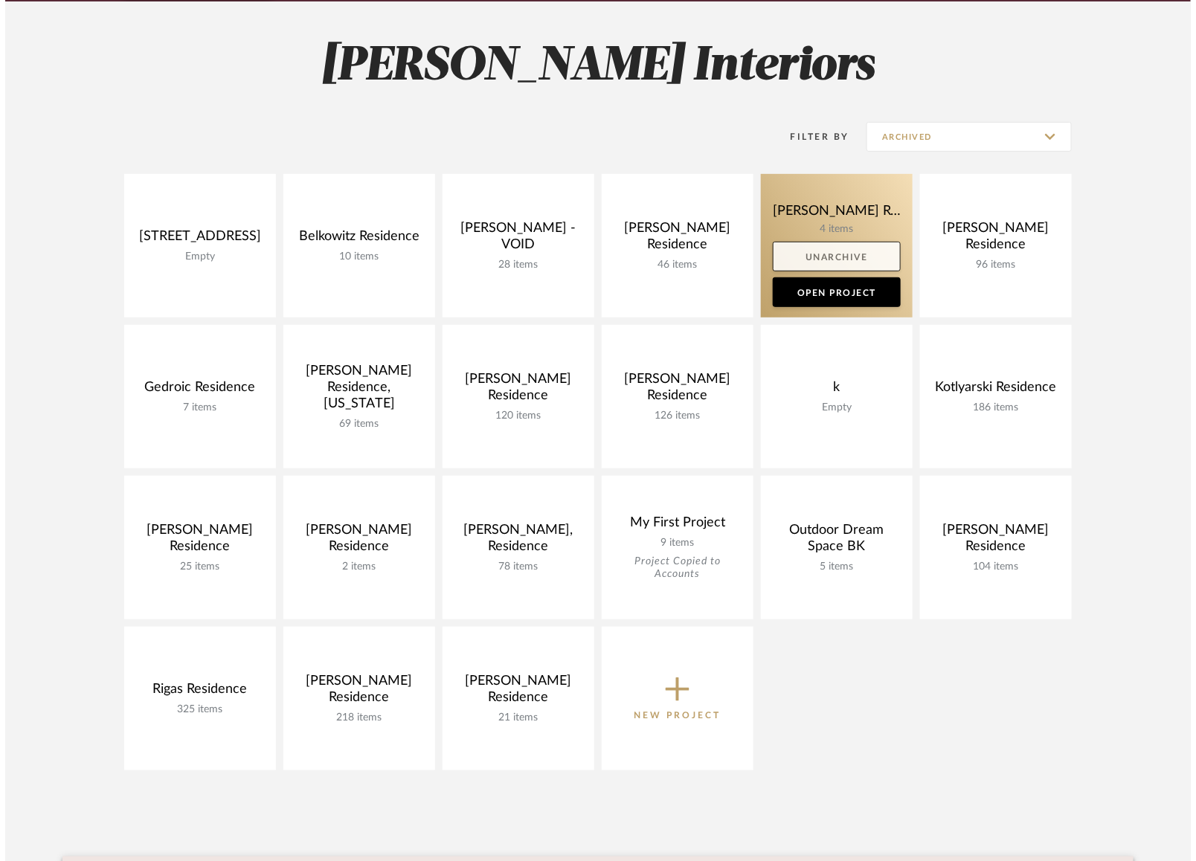
scroll to position [0, 0]
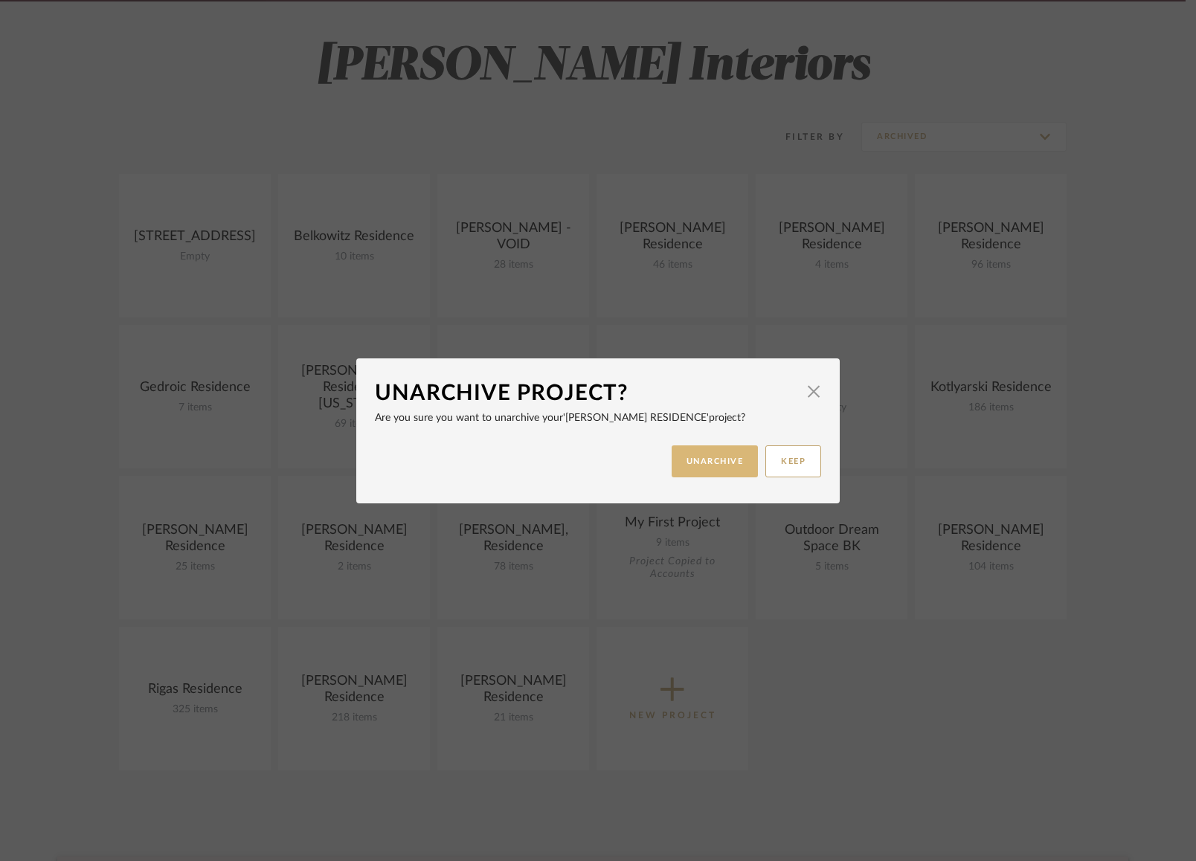
click at [711, 465] on button "UNARCHIVE" at bounding box center [715, 462] width 87 height 32
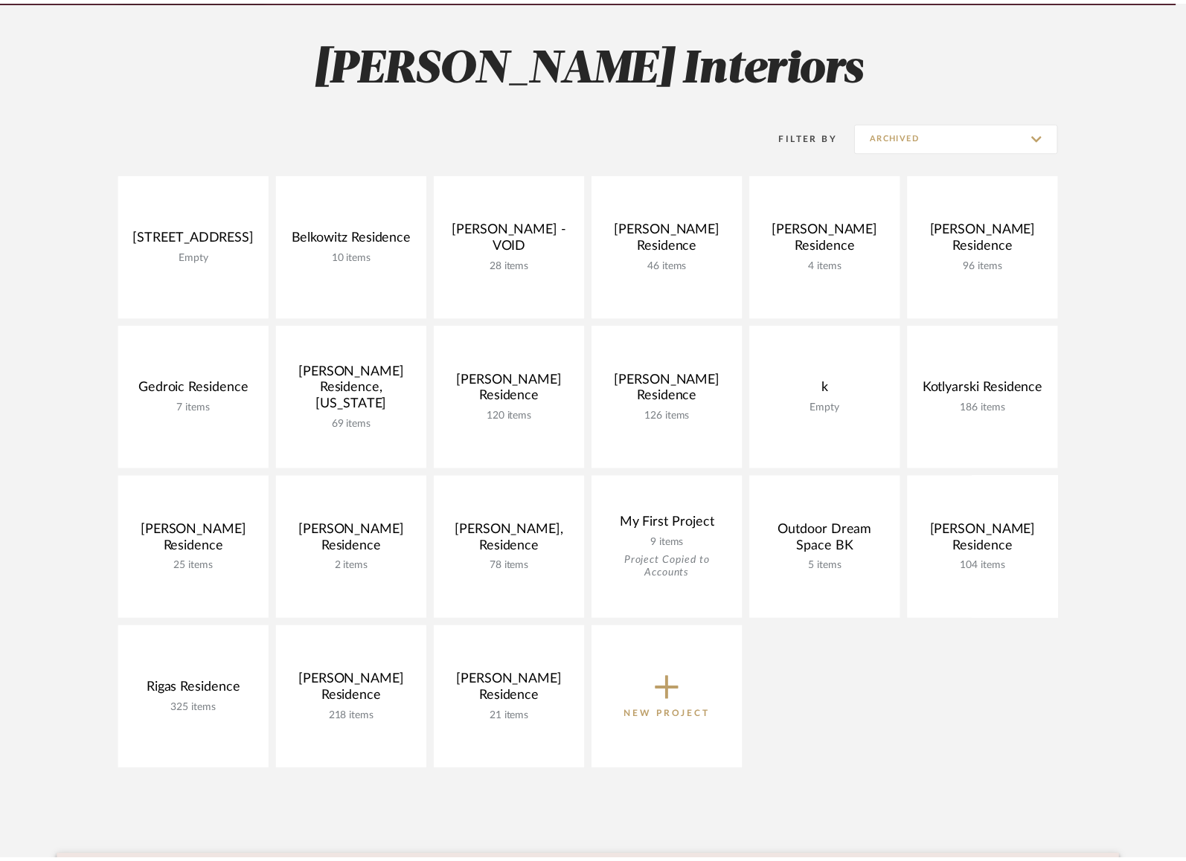
scroll to position [195, 0]
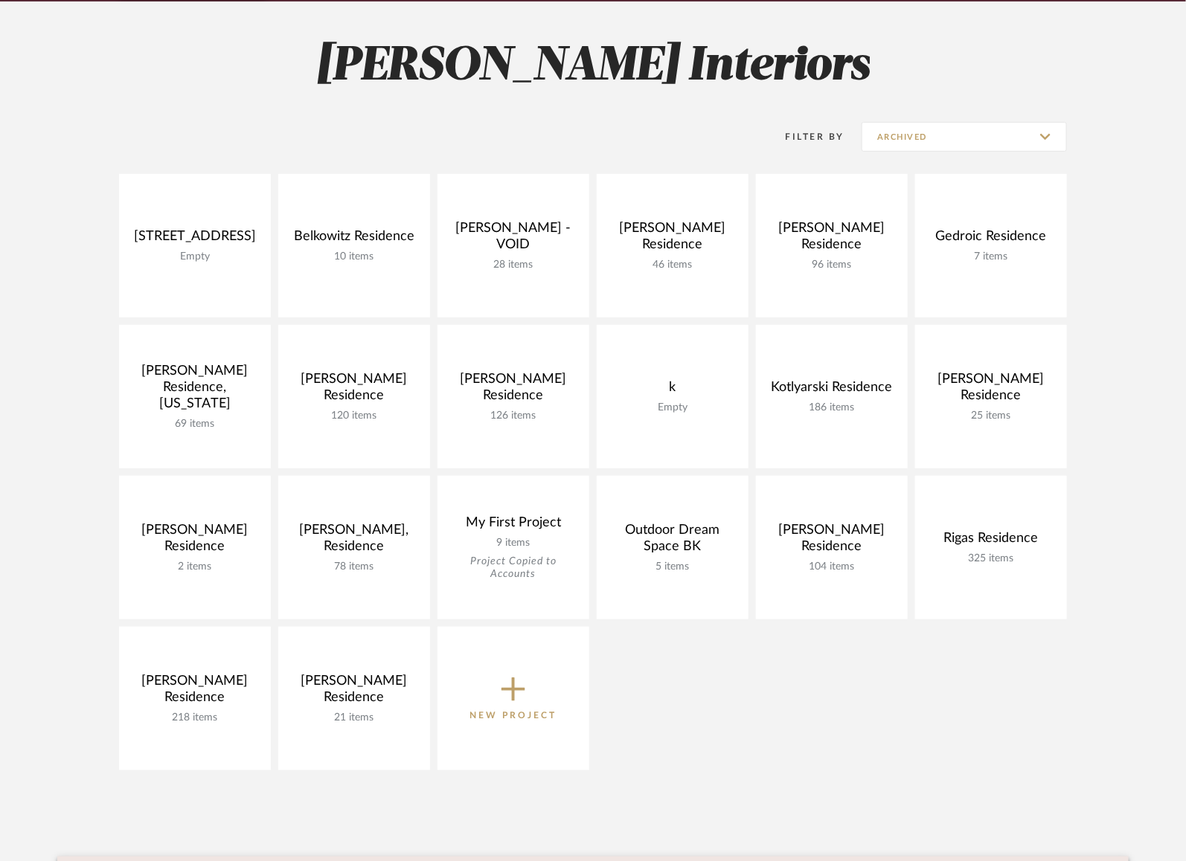
click at [923, 117] on div "Filter By Archived" at bounding box center [593, 137] width 948 height 74
click at [915, 145] on input "Archived" at bounding box center [963, 137] width 205 height 30
click at [904, 165] on span "Show All Active" at bounding box center [964, 173] width 204 height 36
type input "Show All Active"
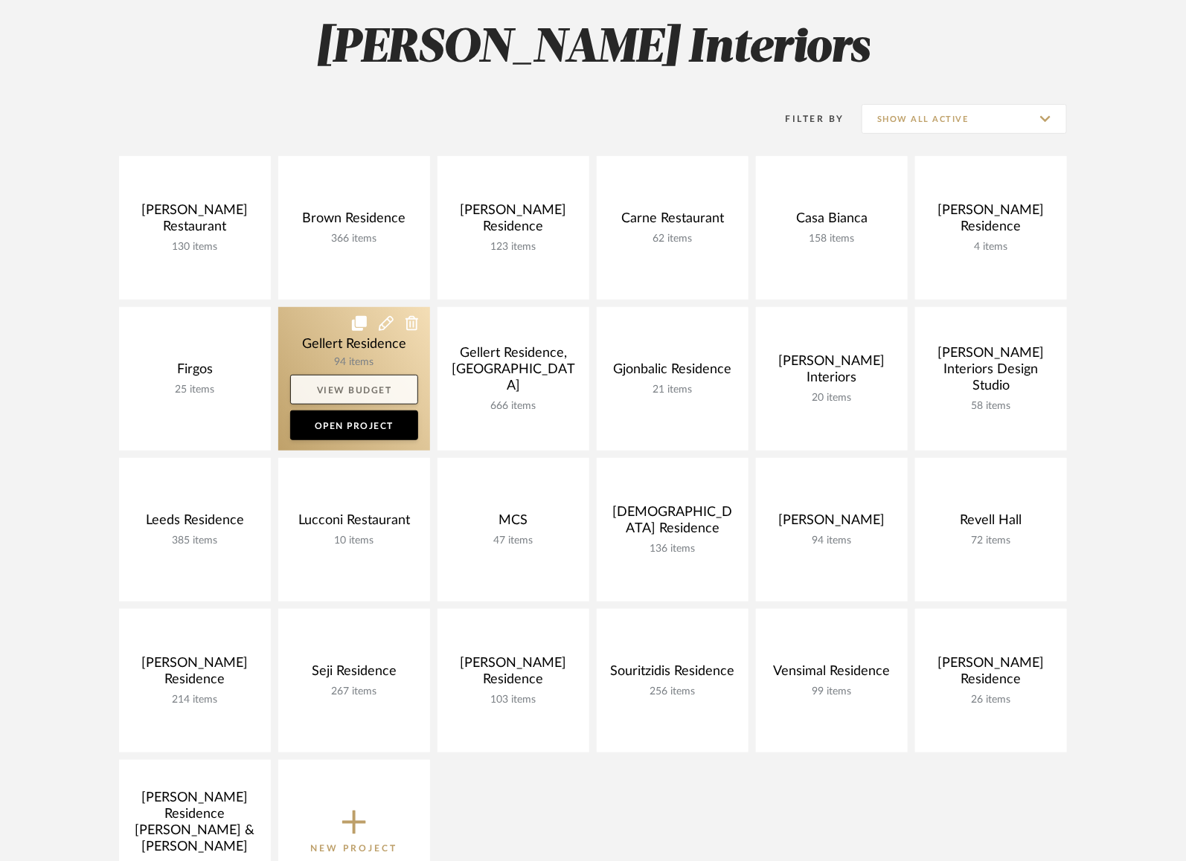
scroll to position [215, 0]
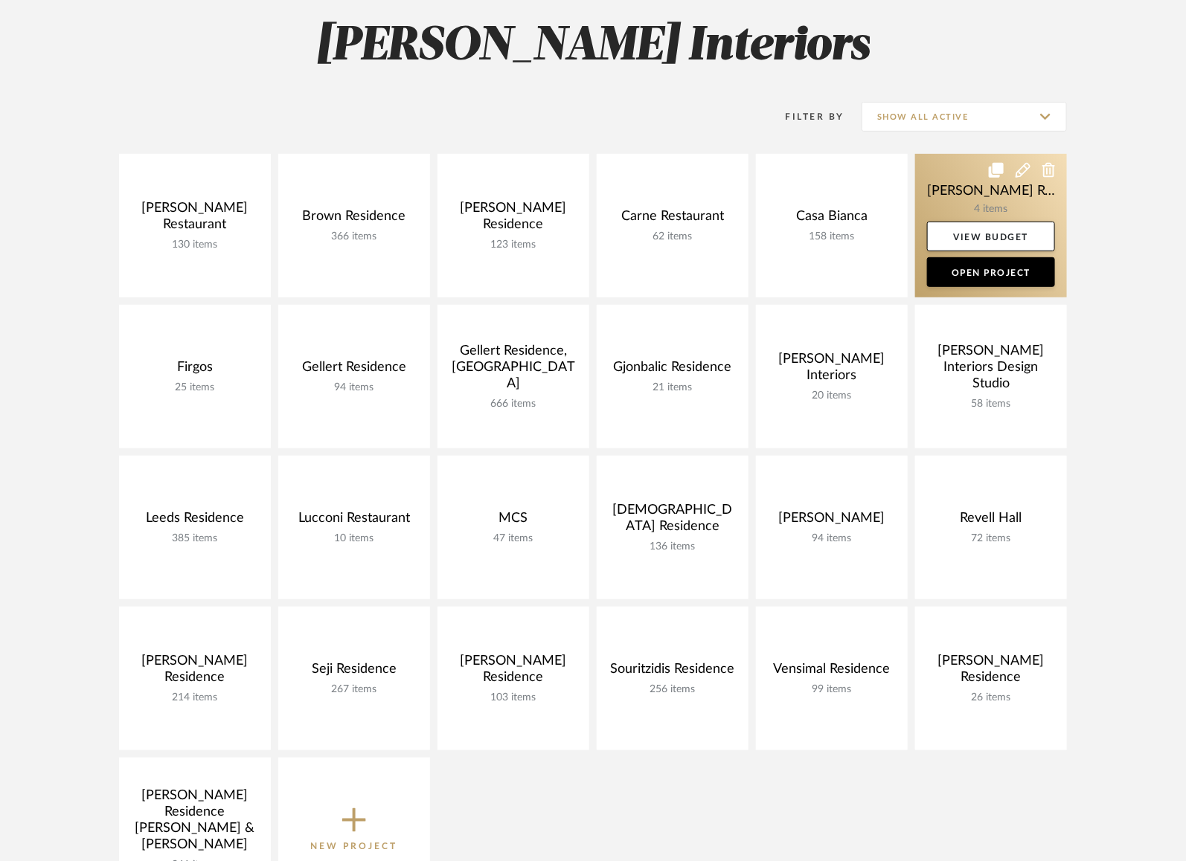
click at [942, 190] on link at bounding box center [991, 226] width 152 height 144
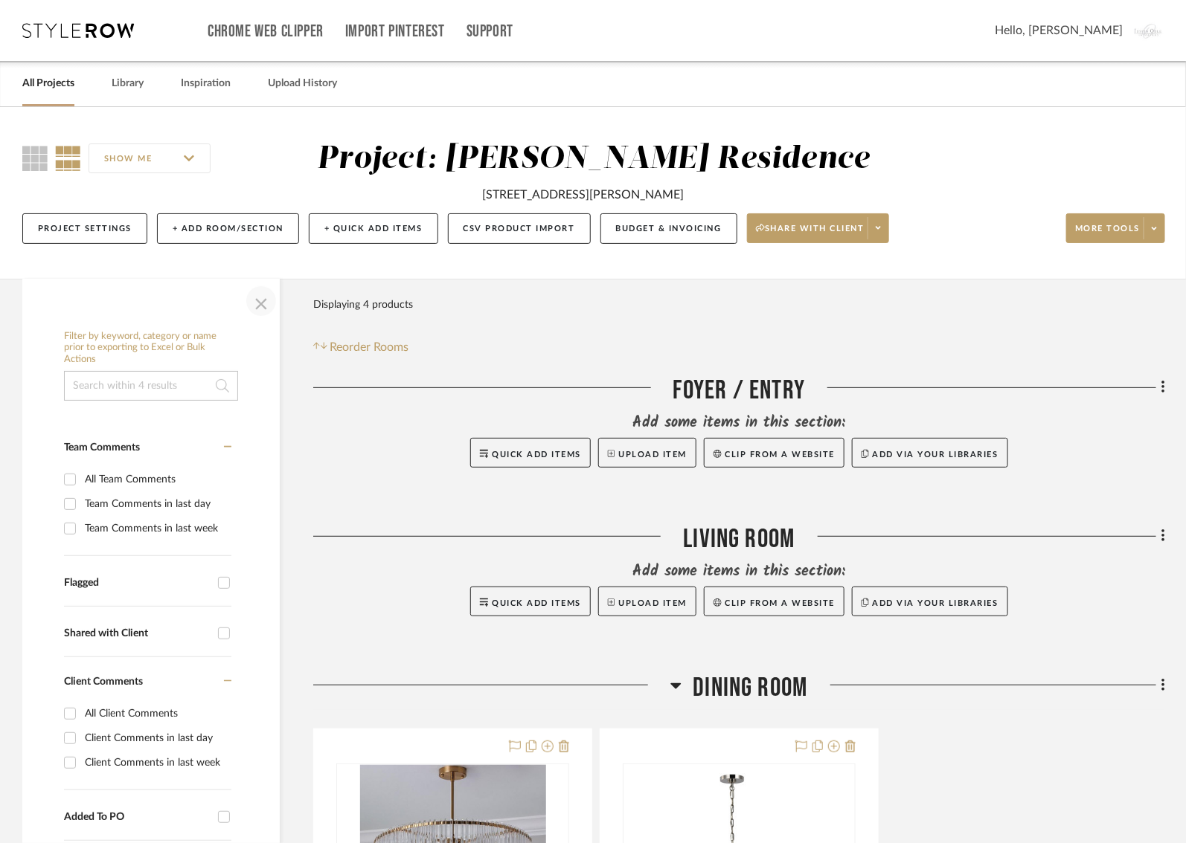
click at [261, 309] on span "button" at bounding box center [261, 301] width 36 height 36
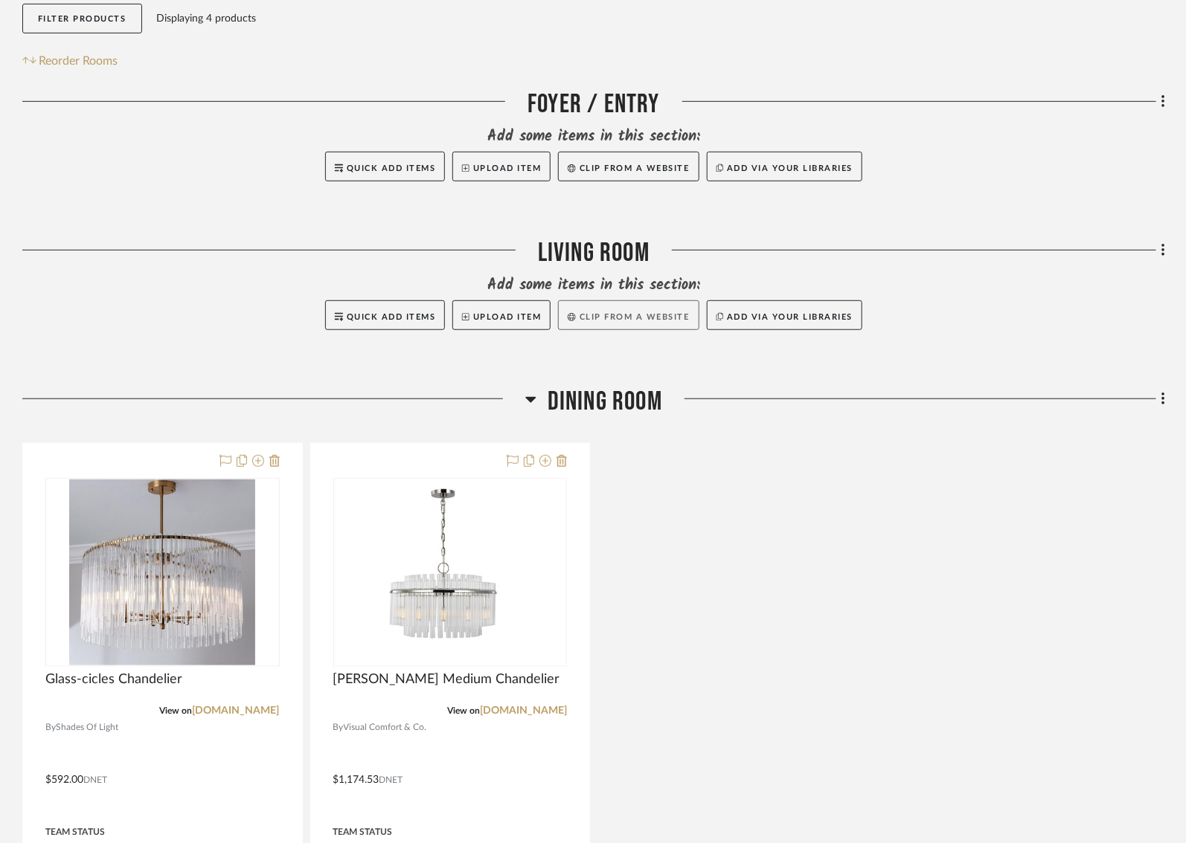
scroll to position [298, 1]
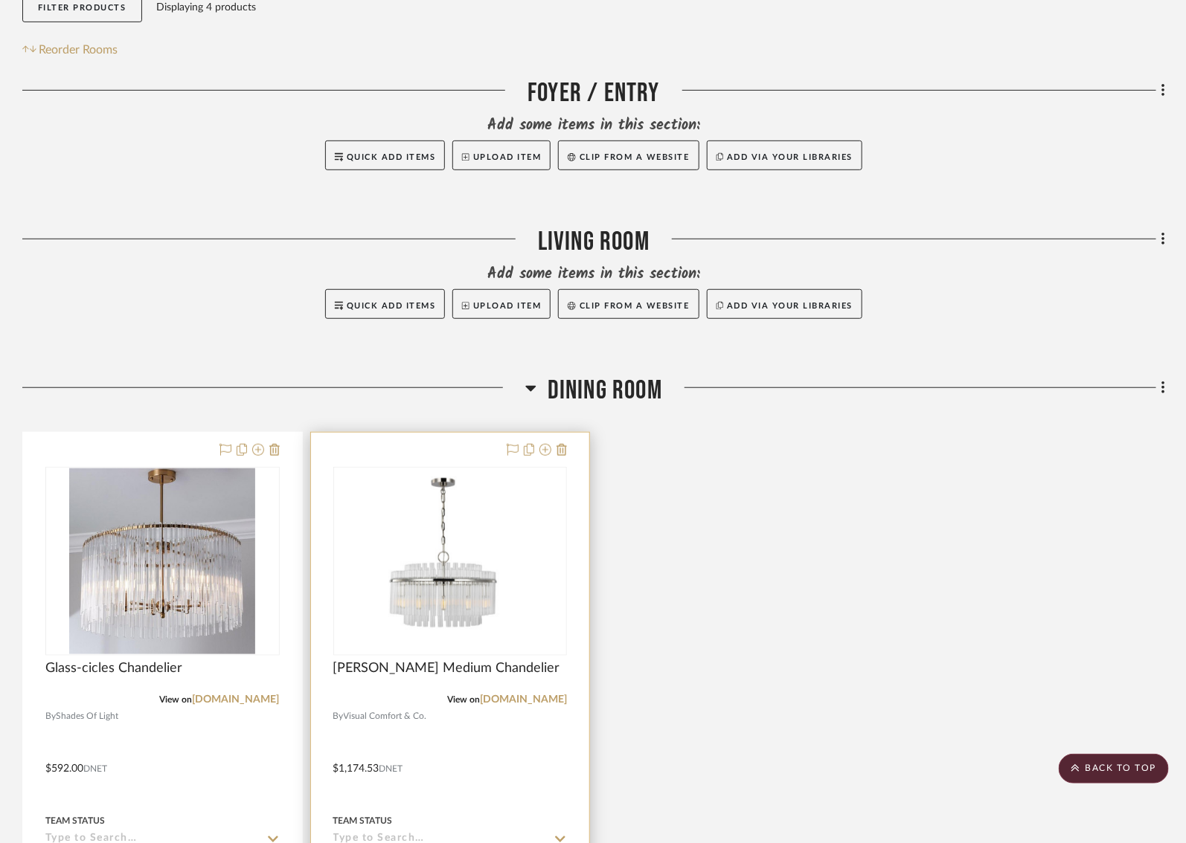
click at [566, 447] on div at bounding box center [450, 758] width 279 height 651
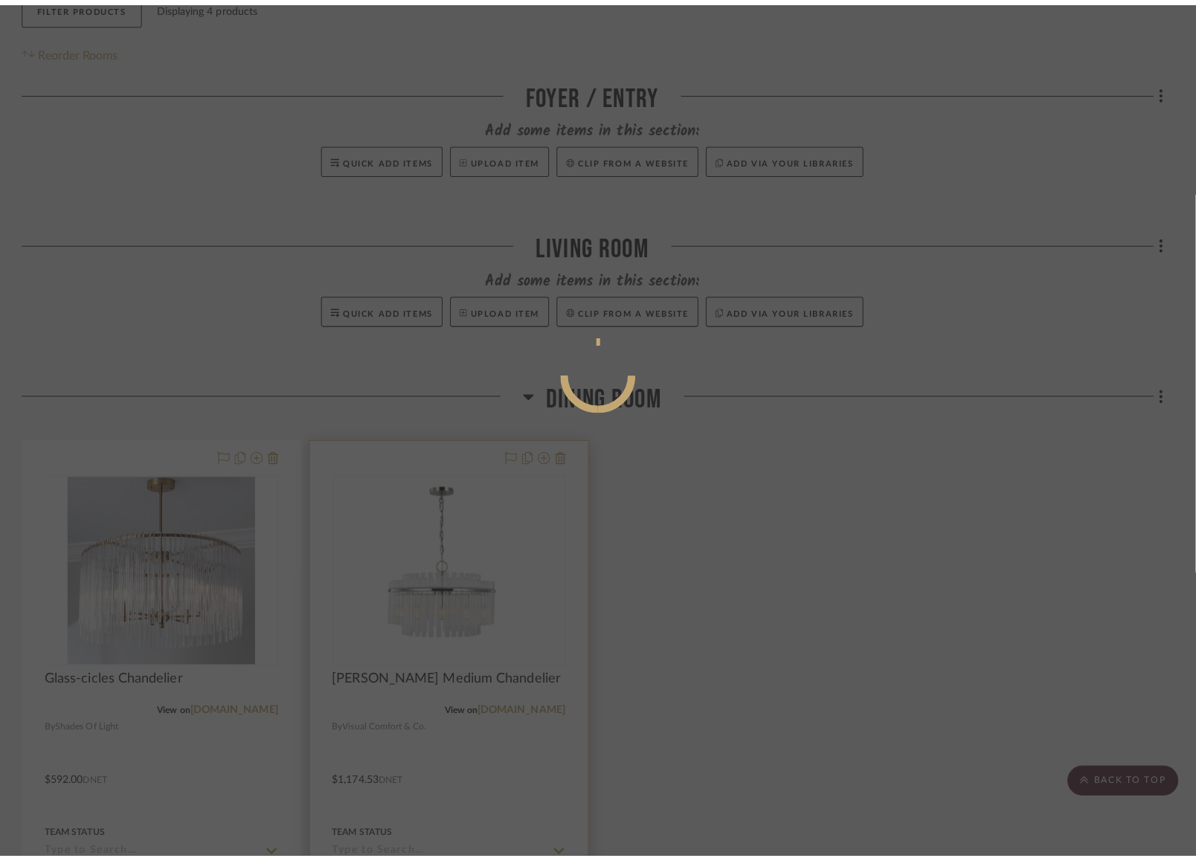
scroll to position [0, 0]
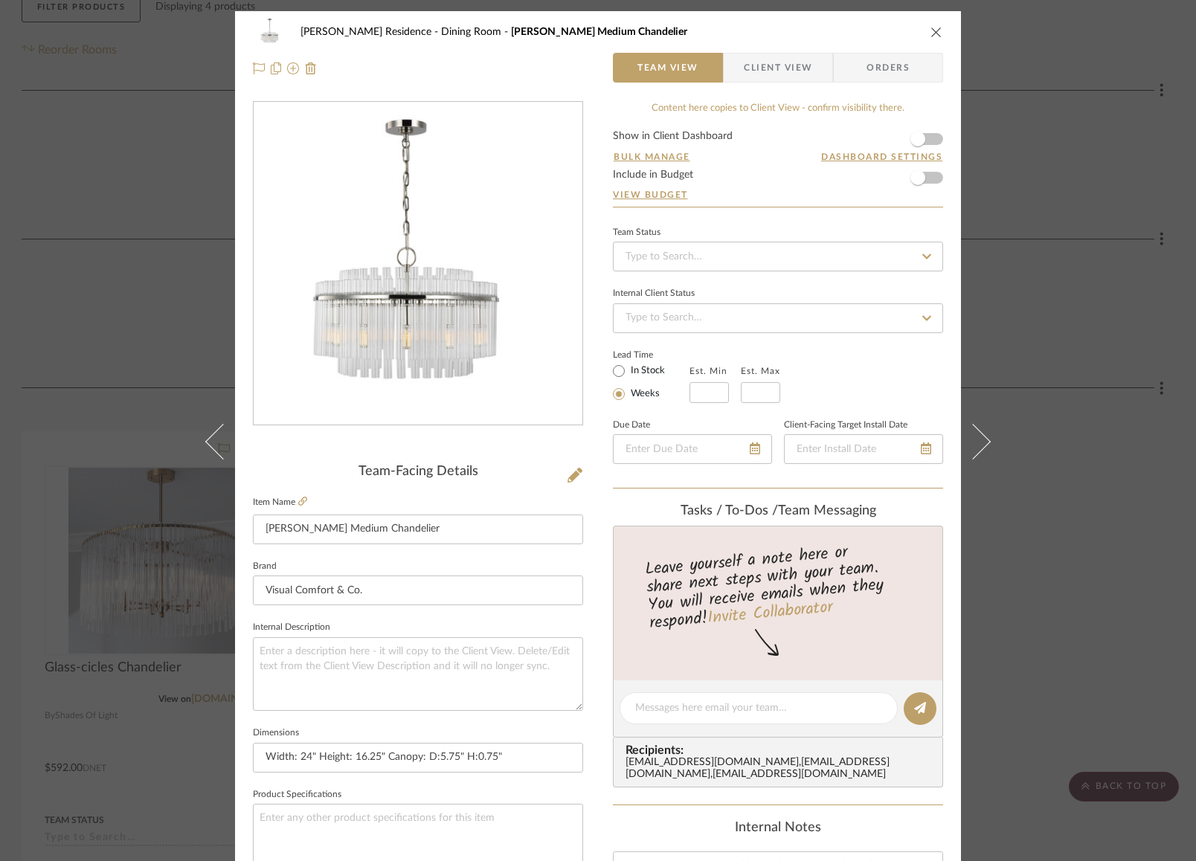
click at [933, 28] on icon "close" at bounding box center [937, 32] width 12 height 12
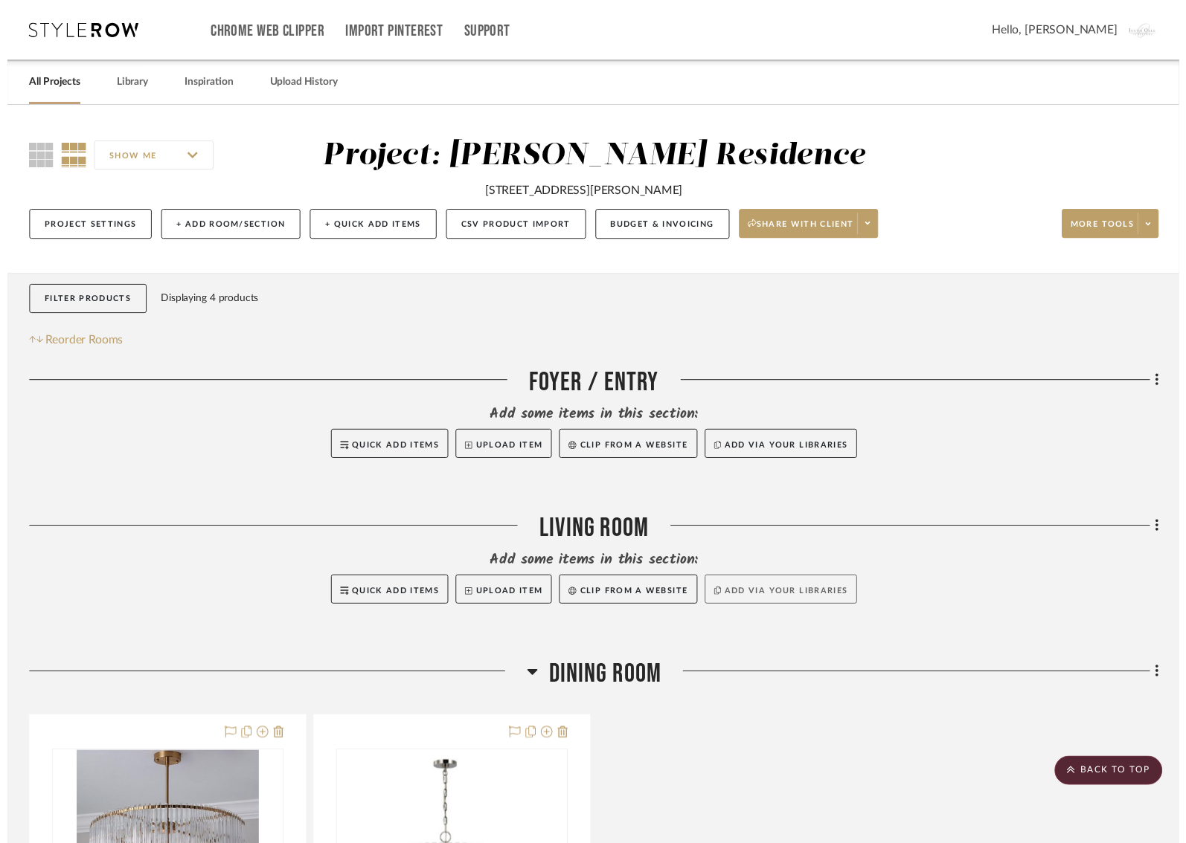
scroll to position [298, 1]
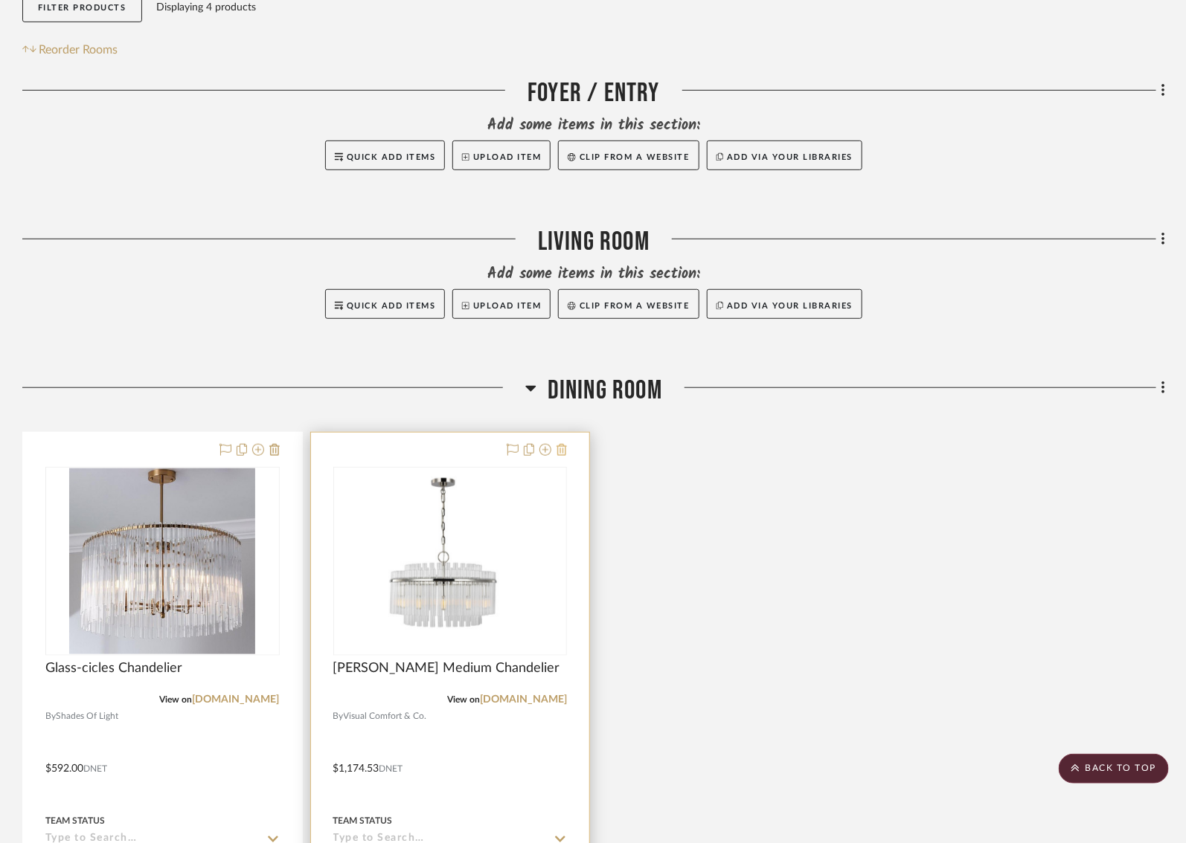
click at [563, 446] on icon at bounding box center [561, 450] width 10 height 12
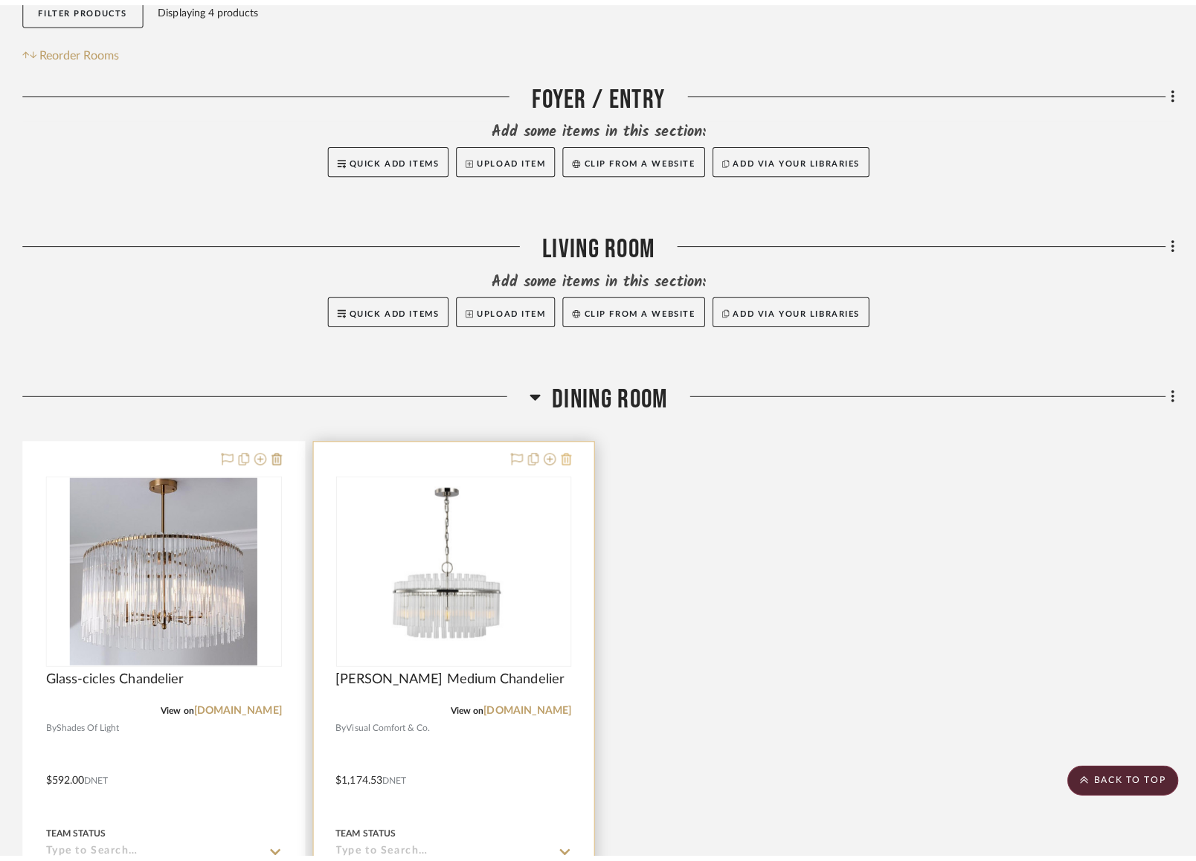
scroll to position [0, 0]
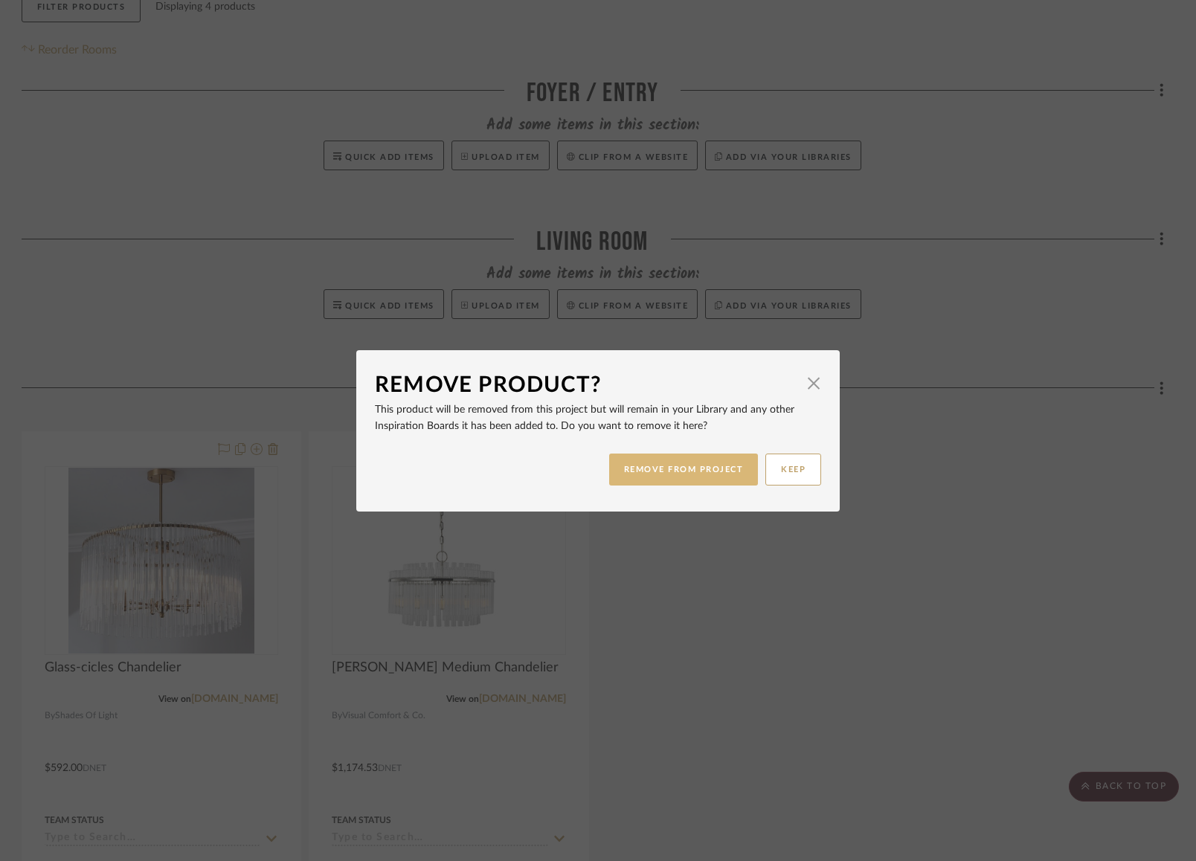
click at [661, 478] on button "REMOVE FROM PROJECT" at bounding box center [684, 470] width 150 height 32
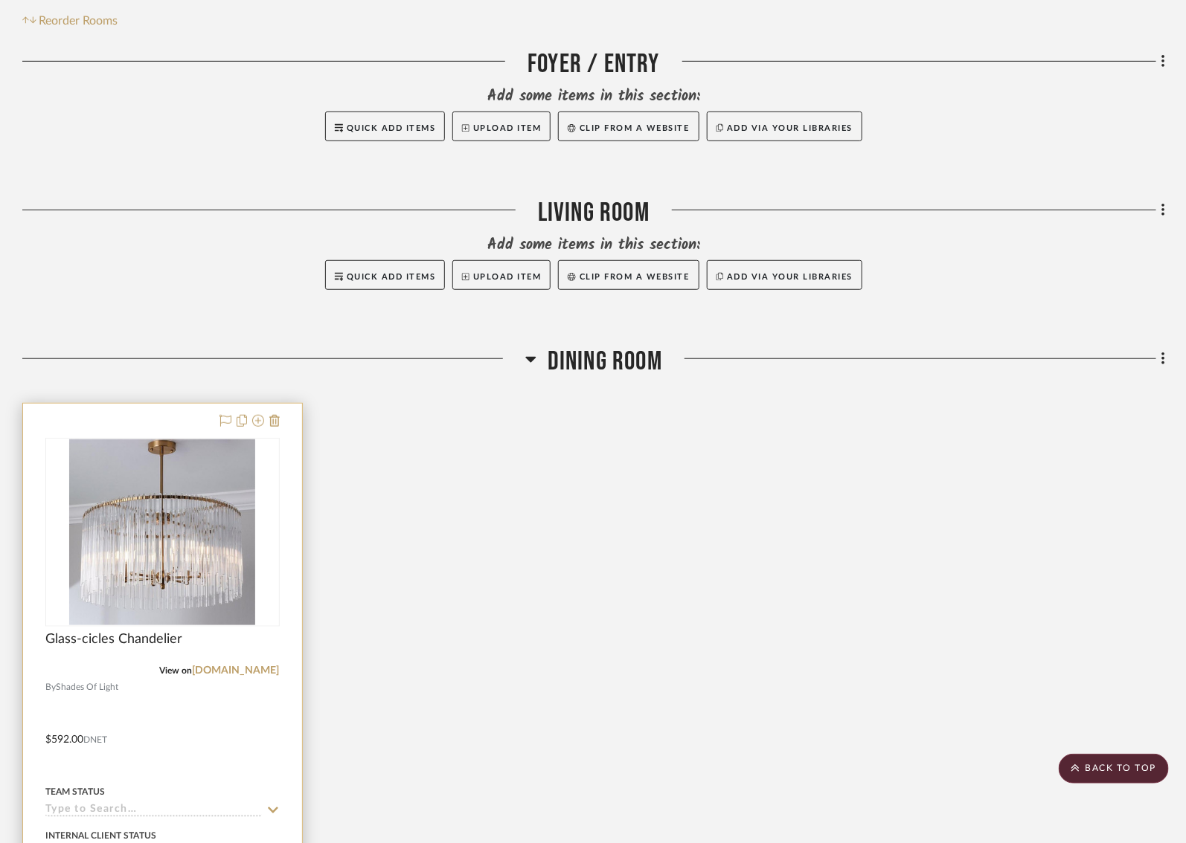
scroll to position [335, 1]
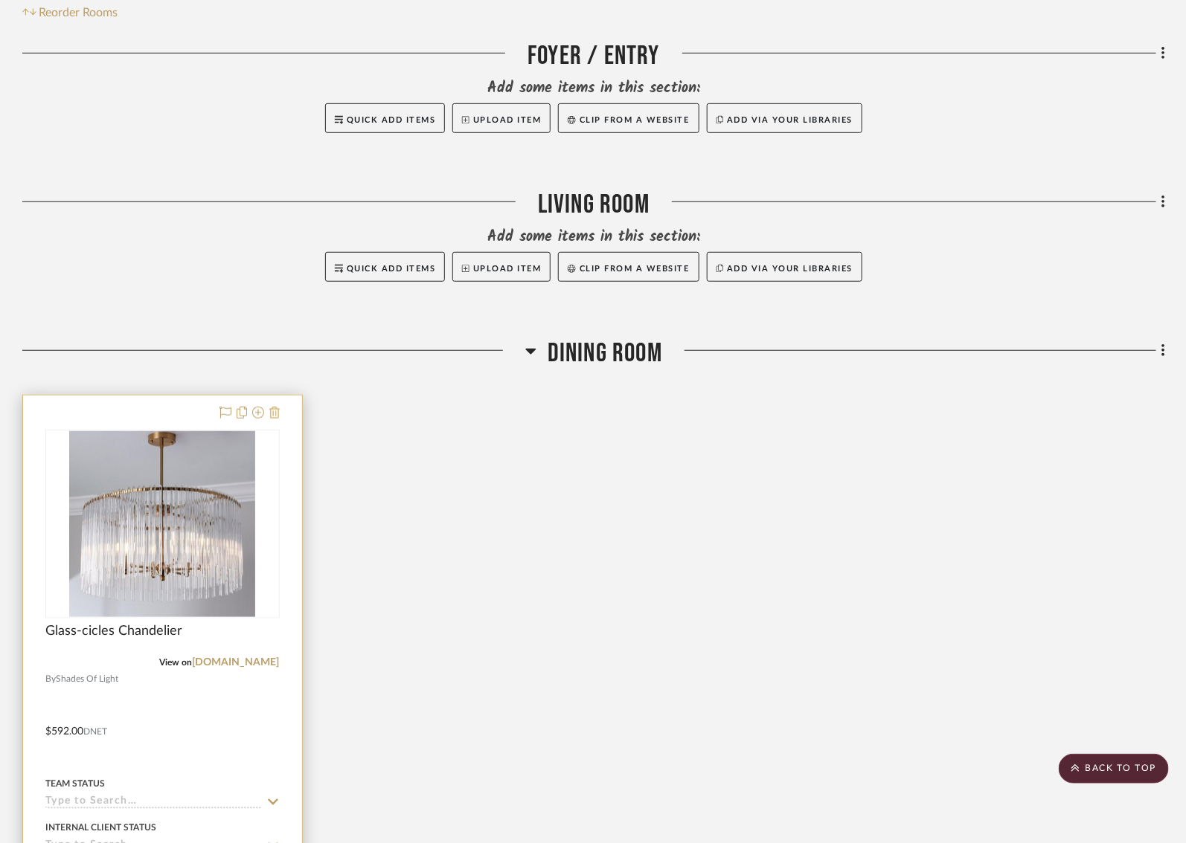
click at [275, 415] on icon at bounding box center [274, 413] width 10 height 12
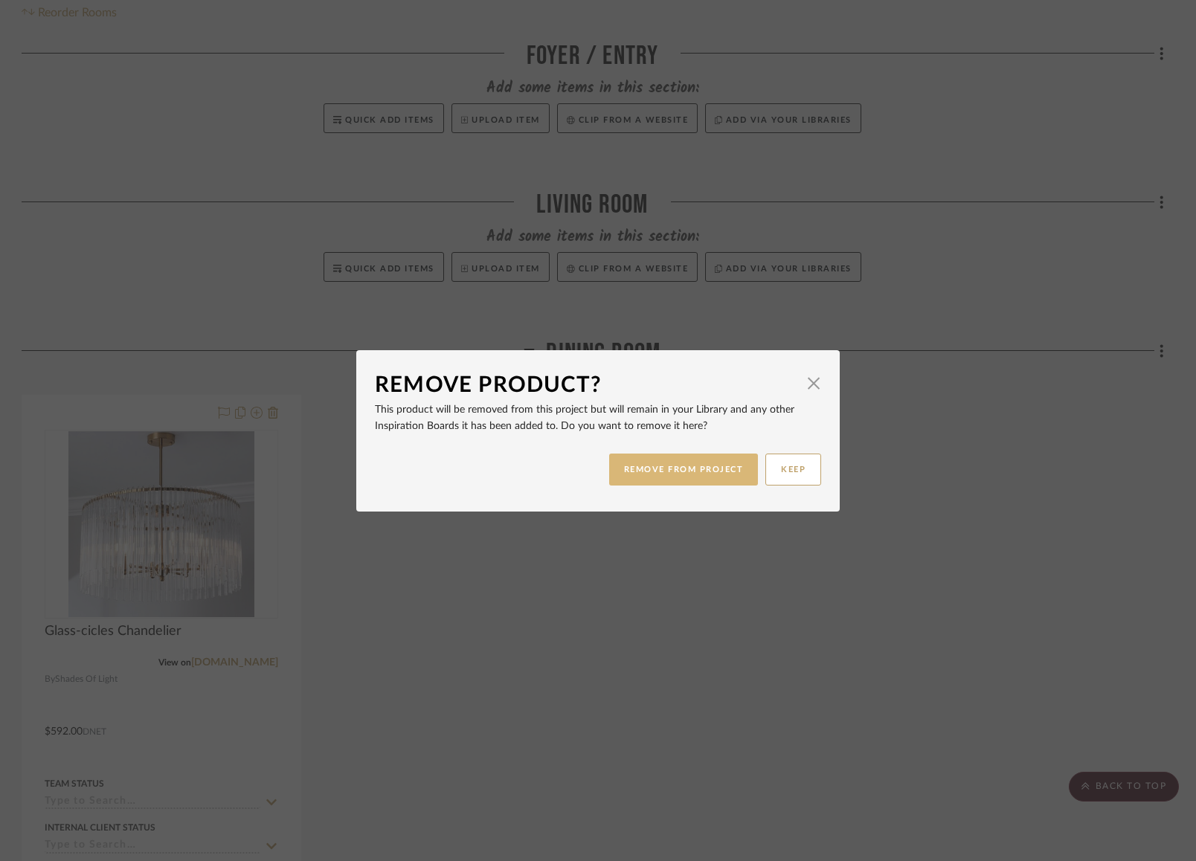
click at [669, 468] on button "REMOVE FROM PROJECT" at bounding box center [684, 470] width 150 height 32
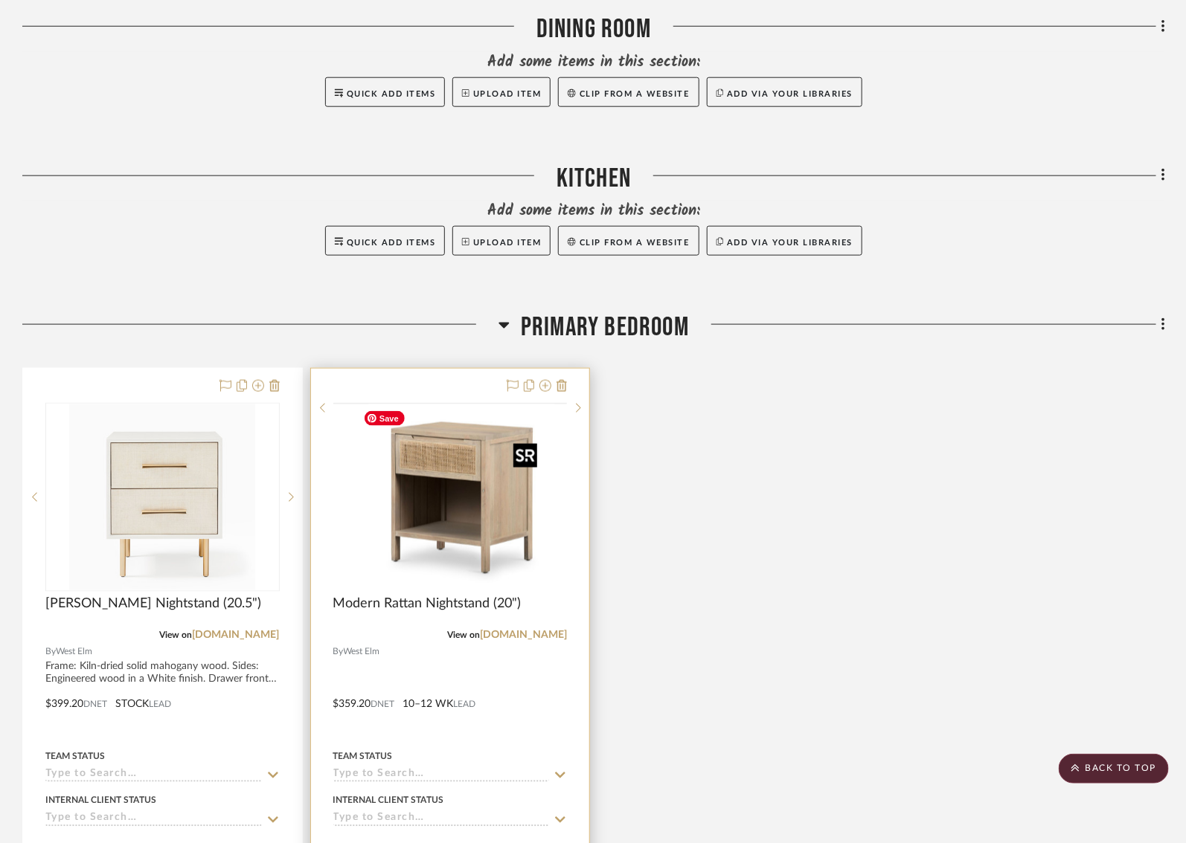
scroll to position [672, 1]
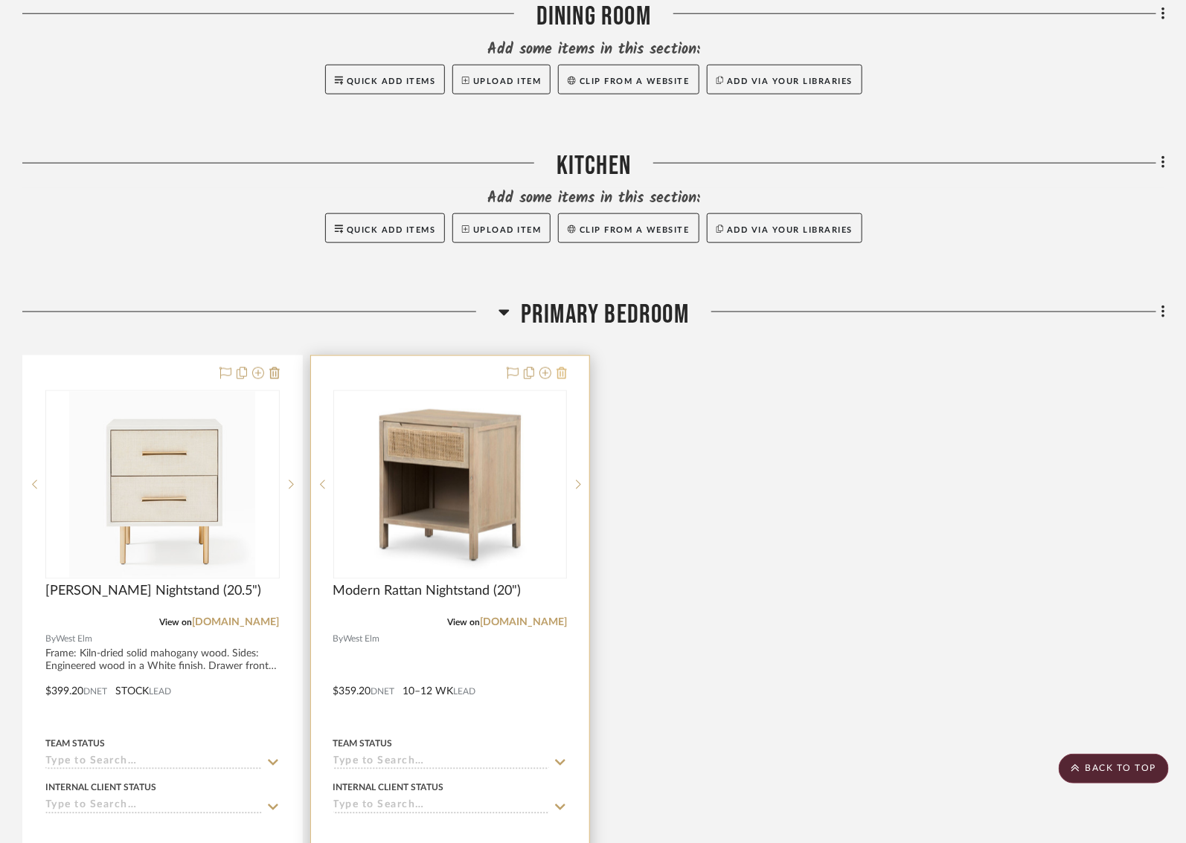
click at [563, 373] on icon at bounding box center [561, 373] width 10 height 12
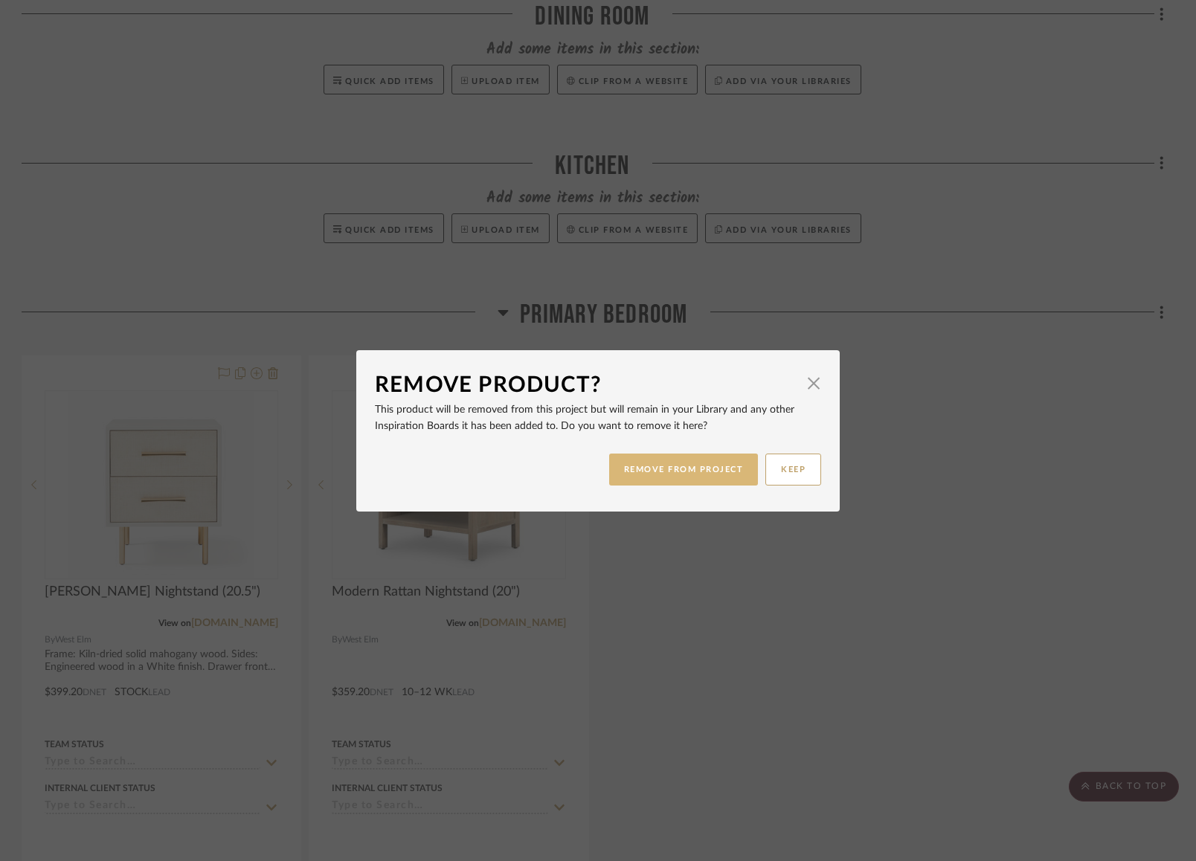
click at [649, 471] on button "REMOVE FROM PROJECT" at bounding box center [684, 470] width 150 height 32
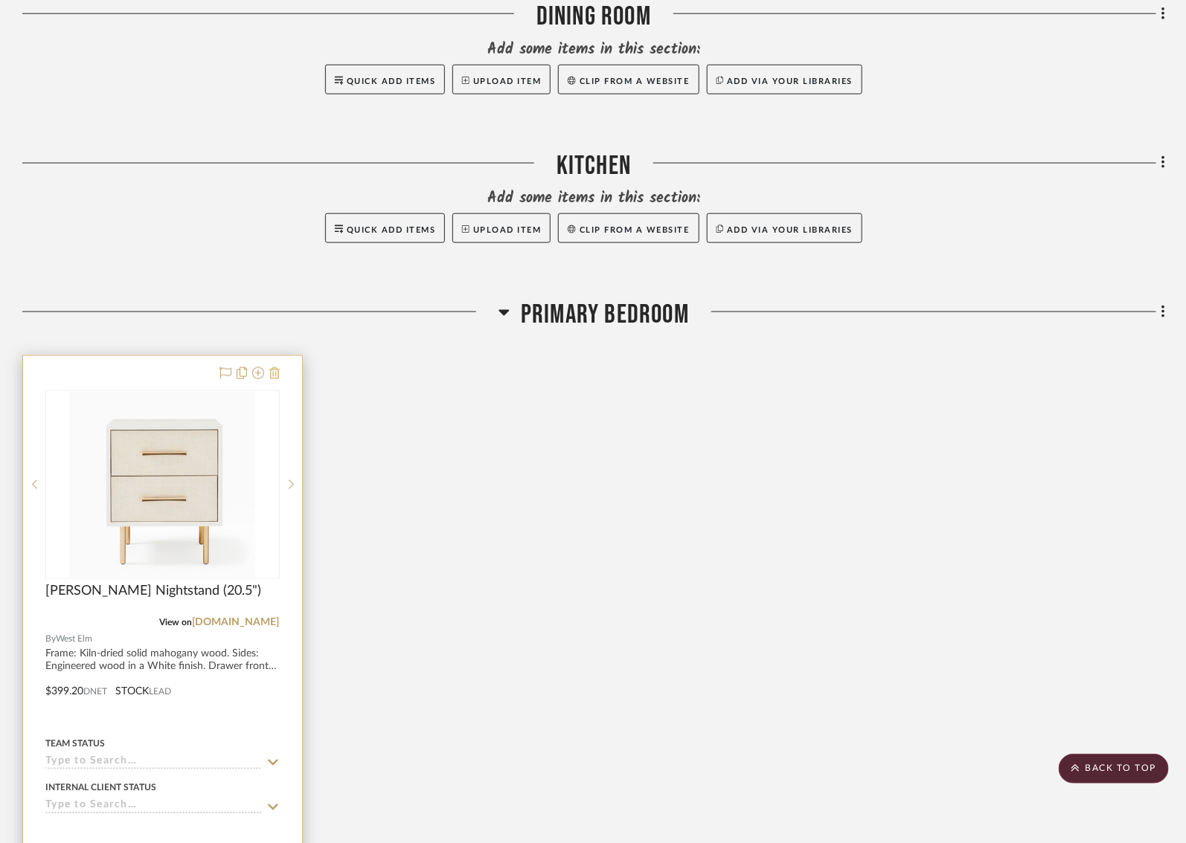
click at [275, 374] on icon at bounding box center [274, 373] width 10 height 12
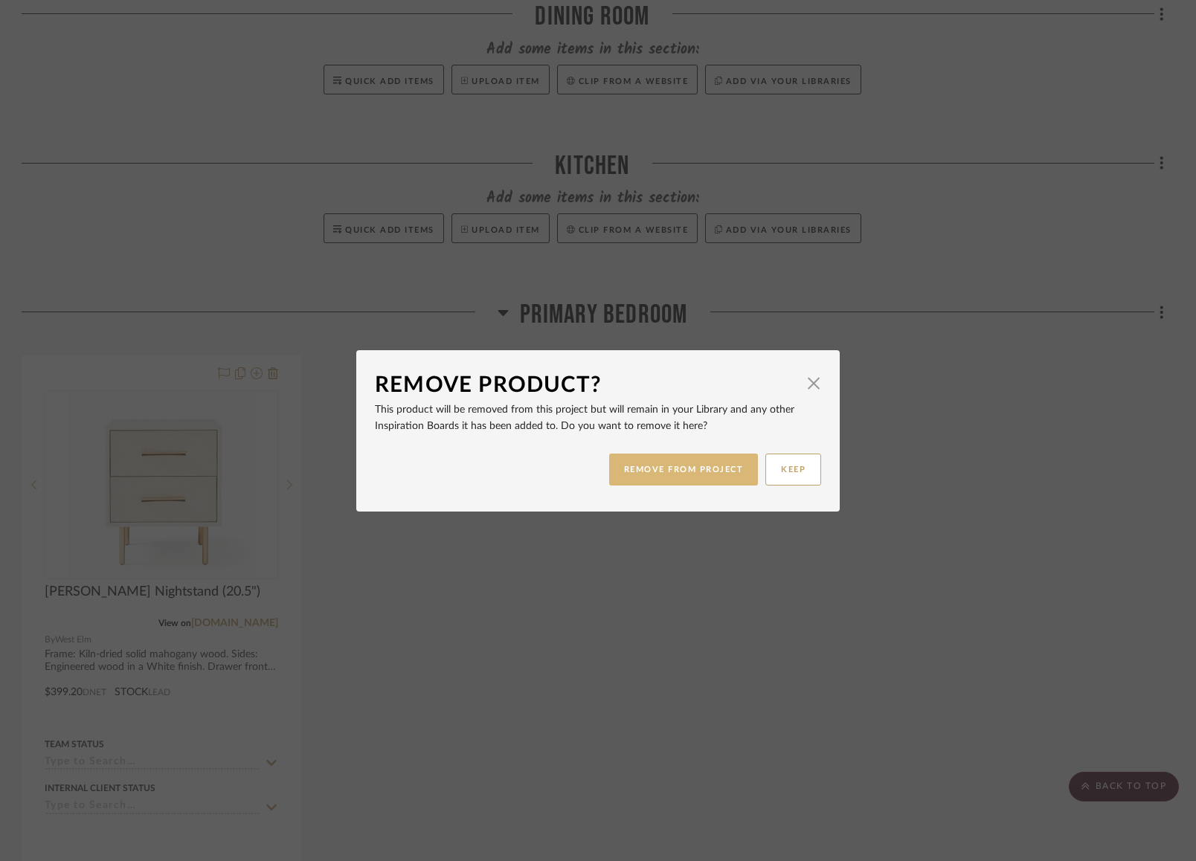
click at [637, 478] on button "REMOVE FROM PROJECT" at bounding box center [684, 470] width 150 height 32
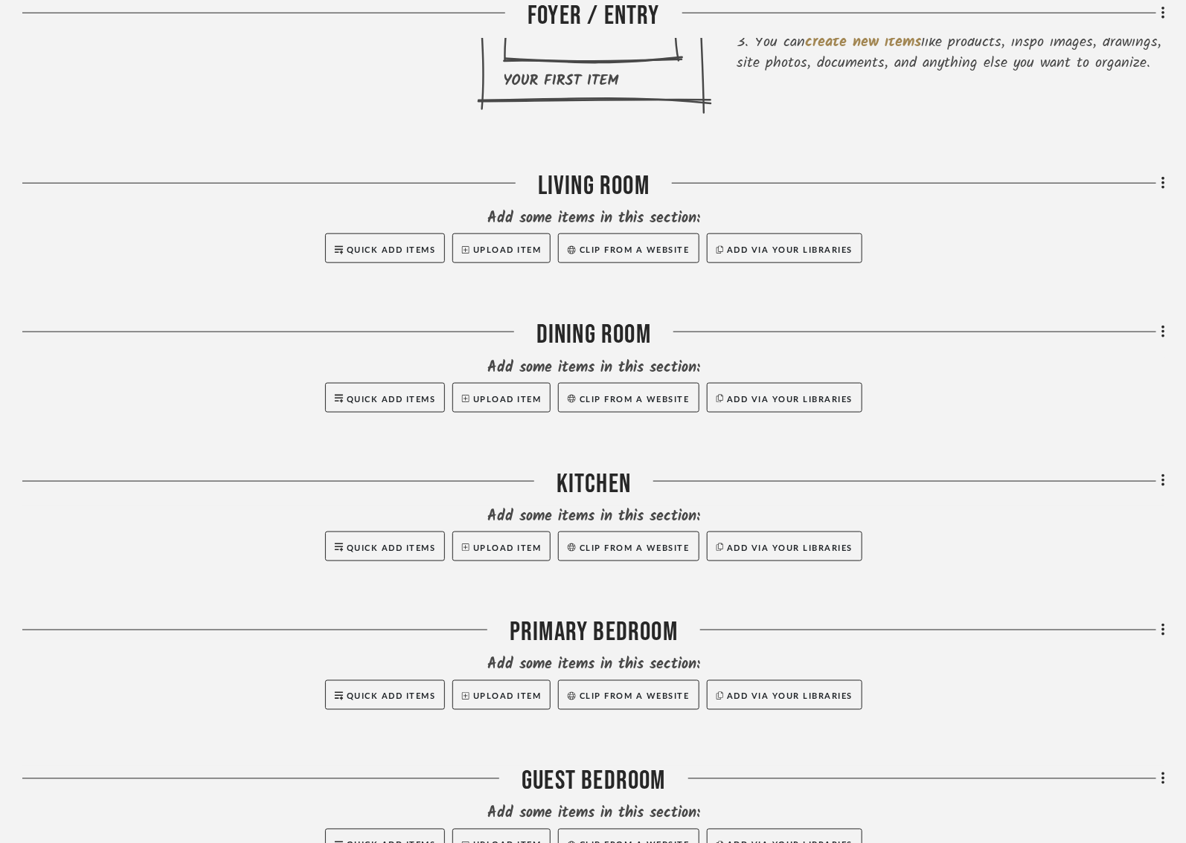
scroll to position [0, 1]
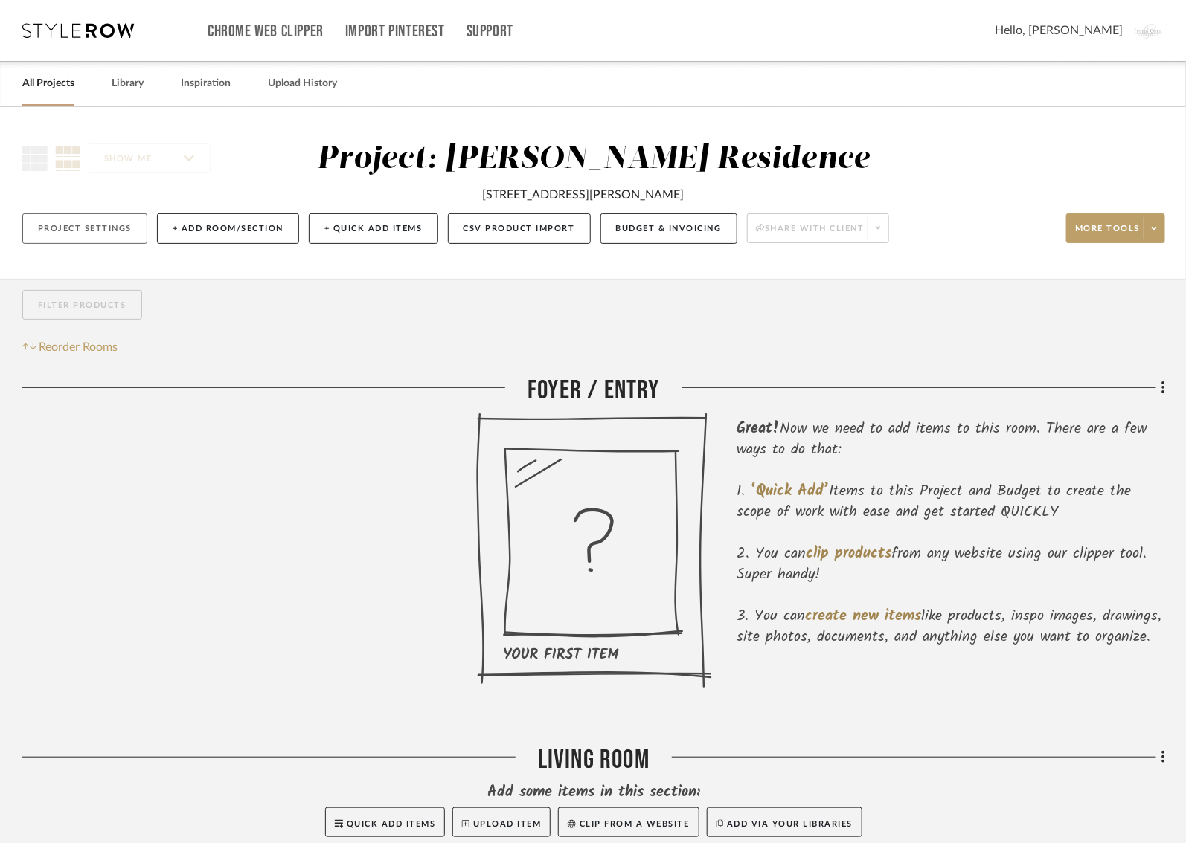
click at [112, 216] on button "Project Settings" at bounding box center [84, 228] width 125 height 30
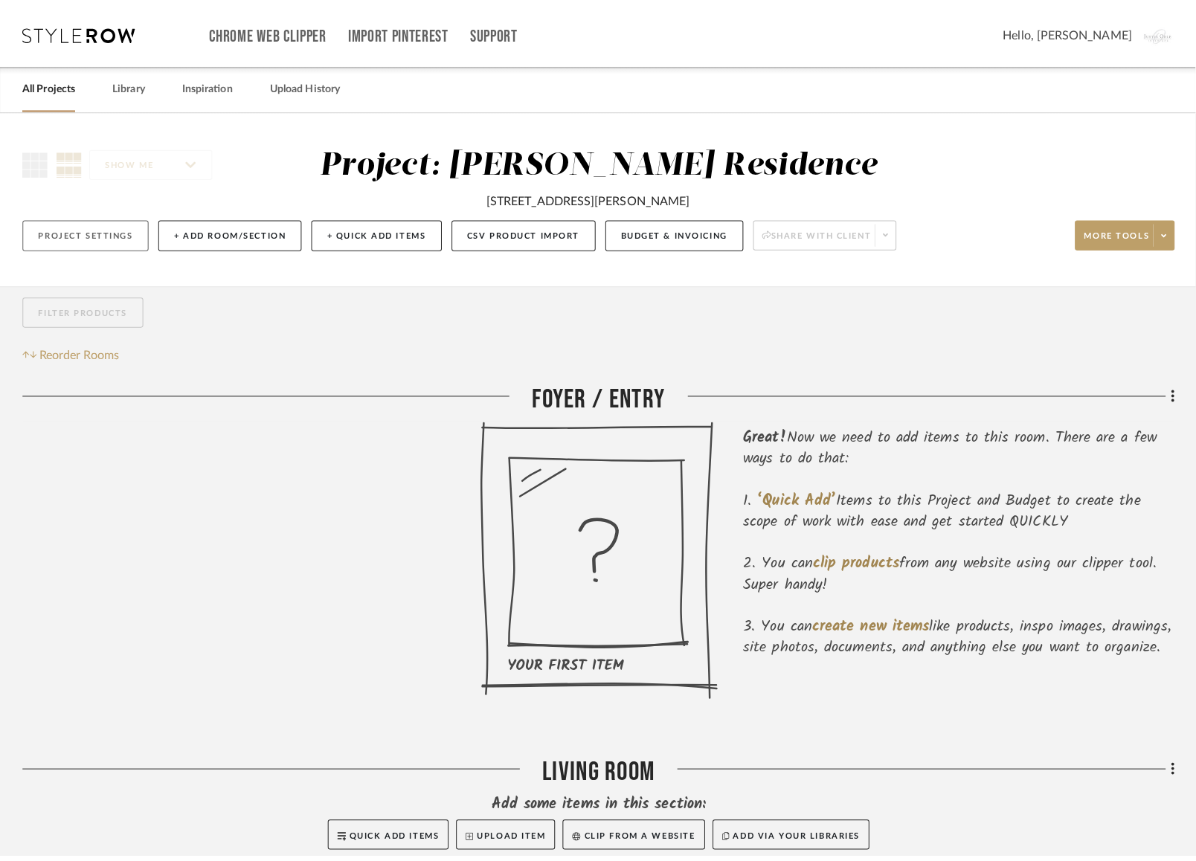
scroll to position [0, 0]
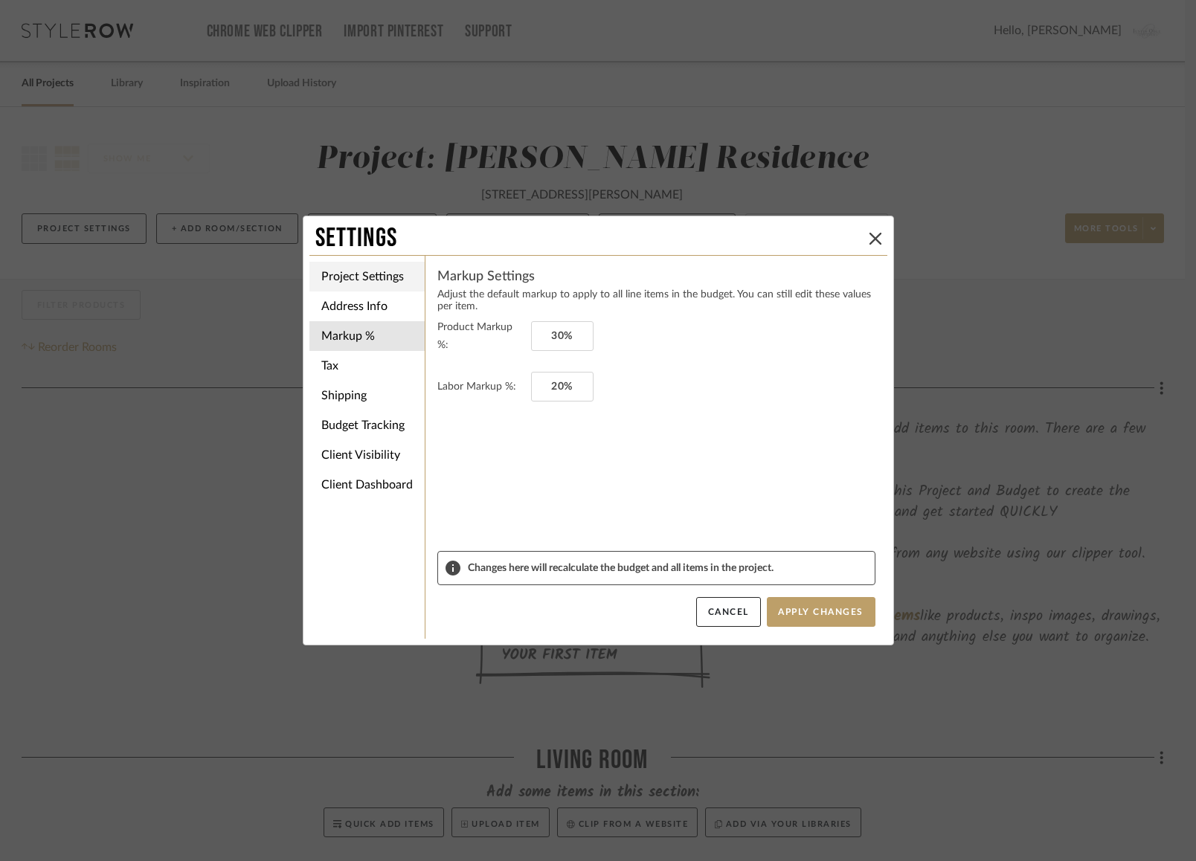
click at [343, 272] on li "Project Settings" at bounding box center [366, 277] width 115 height 30
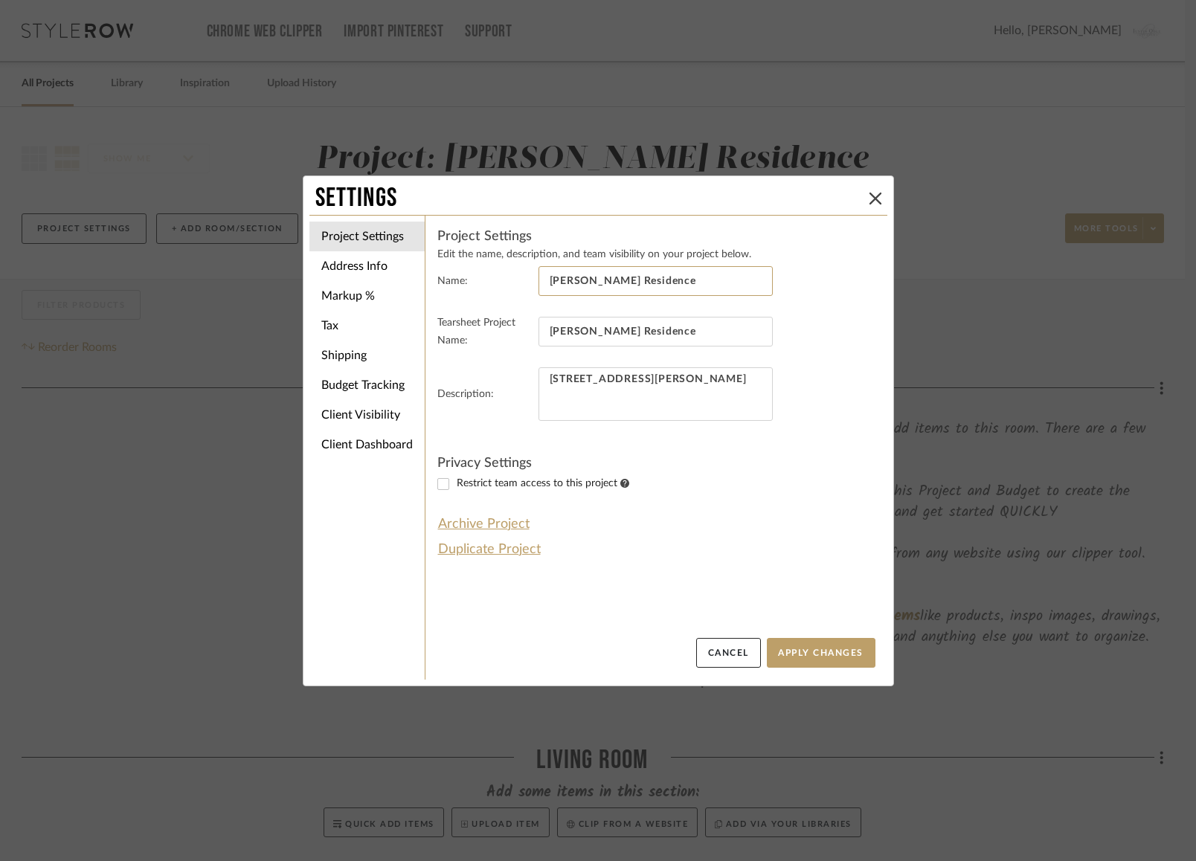
drag, startPoint x: 559, startPoint y: 282, endPoint x: 469, endPoint y: 283, distance: 90.0
click at [469, 283] on fieldset "Name: Required Dr. Odle Residence" at bounding box center [656, 290] width 438 height 48
type input "Little [PERSON_NAME][GEOGRAPHIC_DATA]"
click at [675, 334] on input "Dr. Odle Residence" at bounding box center [656, 332] width 234 height 30
drag, startPoint x: 560, startPoint y: 332, endPoint x: 500, endPoint y: 331, distance: 60.3
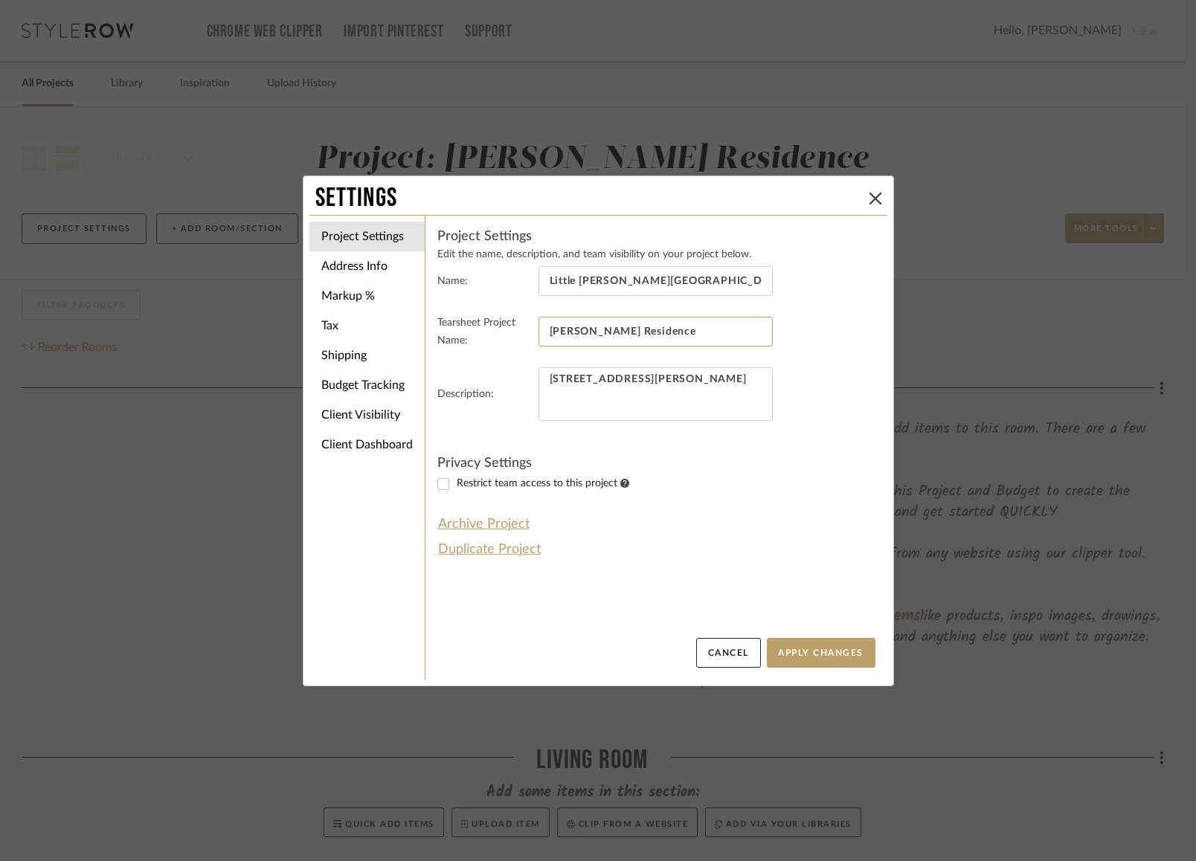
click at [500, 331] on fieldset "Tearsheet Project Name: Dr. Odle Residence" at bounding box center [656, 341] width 438 height 54
type input "Odle Residence"
click at [593, 384] on textarea "1150 Baxter Ln, Knightdale, NC 27545" at bounding box center [656, 394] width 234 height 54
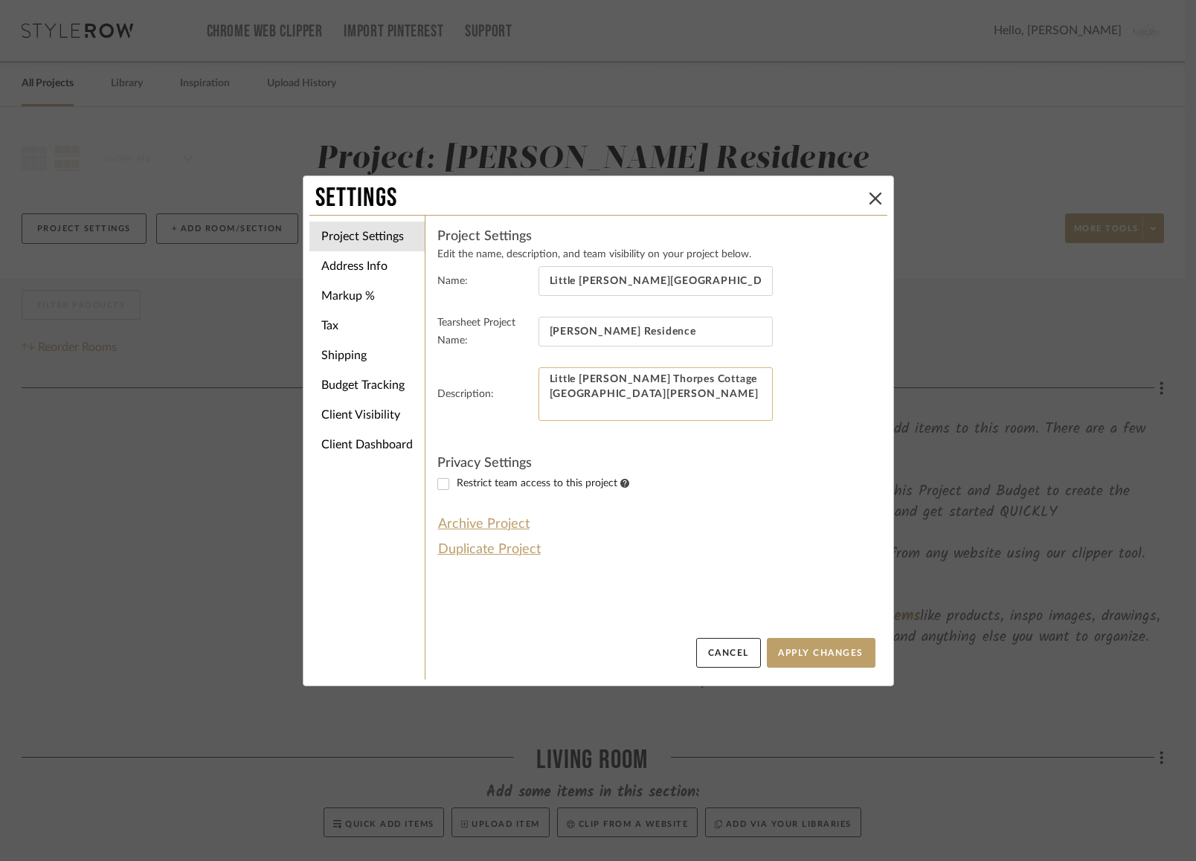
click at [634, 382] on textarea "Little [PERSON_NAME] Thorpes Cottage [GEOGRAPHIC_DATA][PERSON_NAME]" at bounding box center [656, 394] width 234 height 54
click at [673, 392] on textarea "Little [PERSON_NAME] Thorpes Cottage [GEOGRAPHIC_DATA][PERSON_NAME]" at bounding box center [656, 394] width 234 height 54
type textarea "Little [PERSON_NAME] Thorpes Cottage [GEOGRAPHIC_DATA][PERSON_NAME]"
click at [807, 654] on button "Apply Changes" at bounding box center [821, 653] width 109 height 30
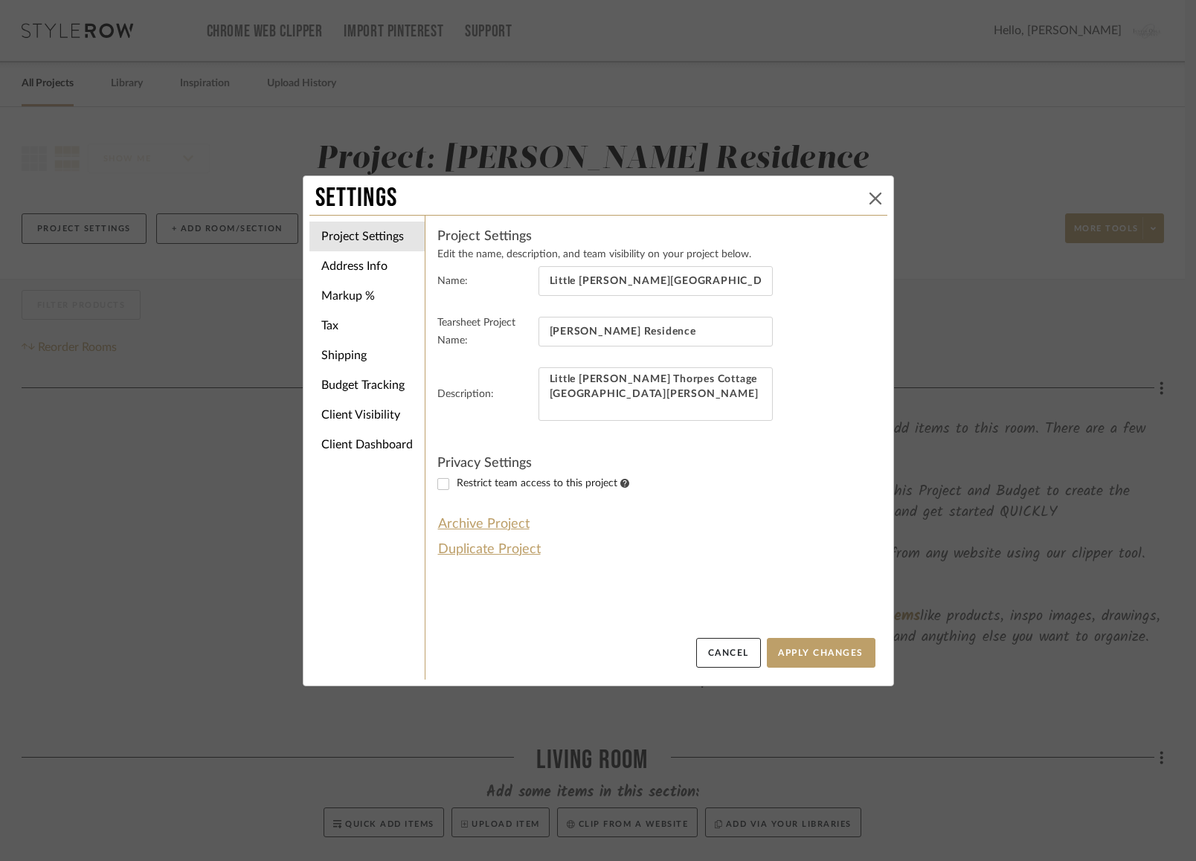
click at [872, 198] on icon at bounding box center [876, 199] width 12 height 12
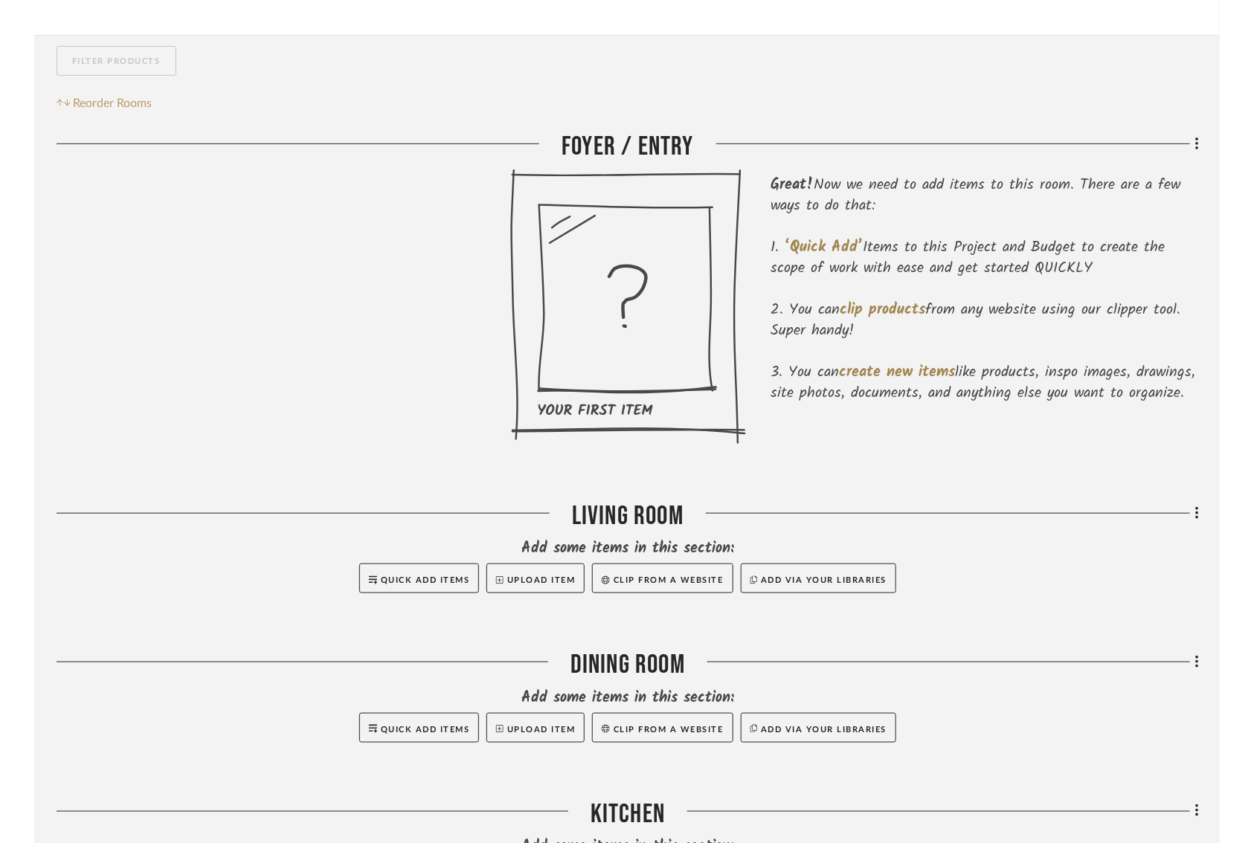
scroll to position [0, 1]
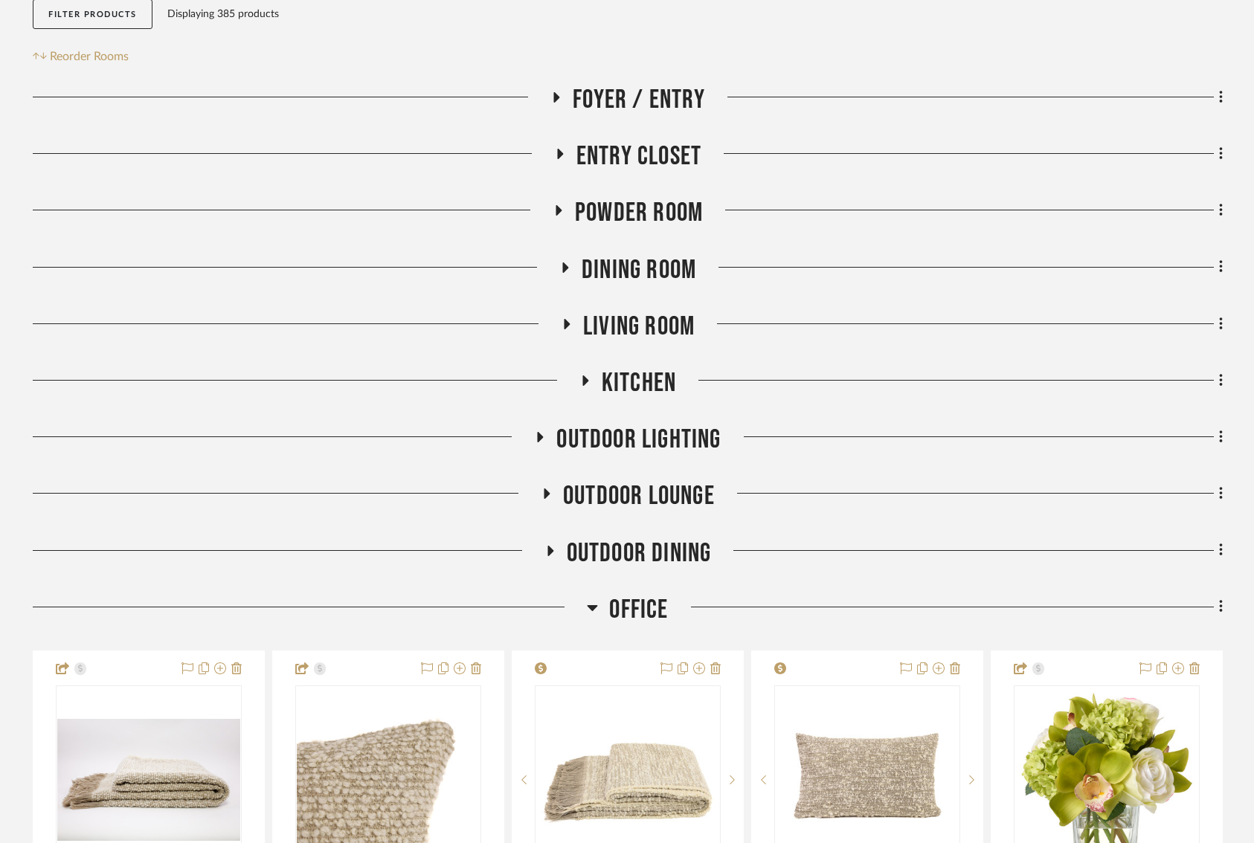
scroll to position [0, 5]
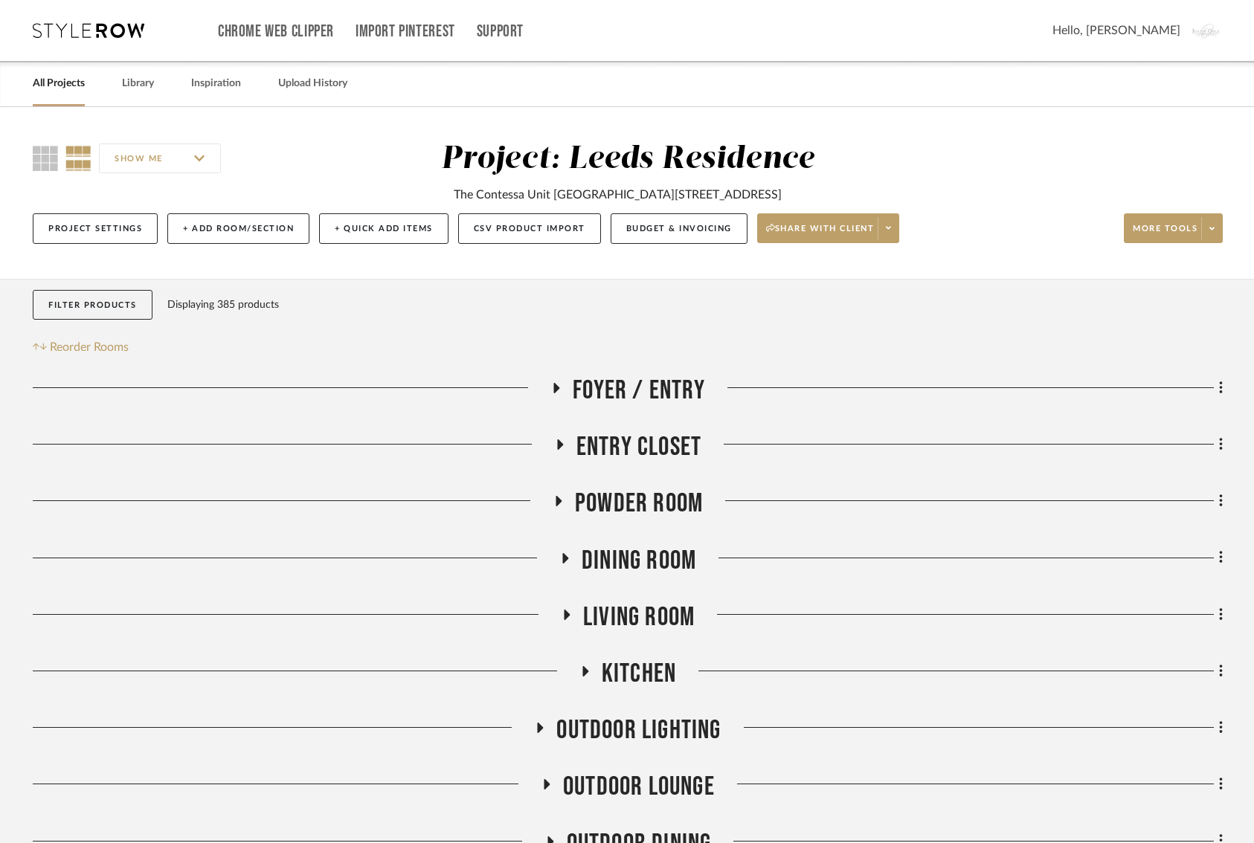
click at [62, 85] on link "All Projects" at bounding box center [59, 84] width 52 height 20
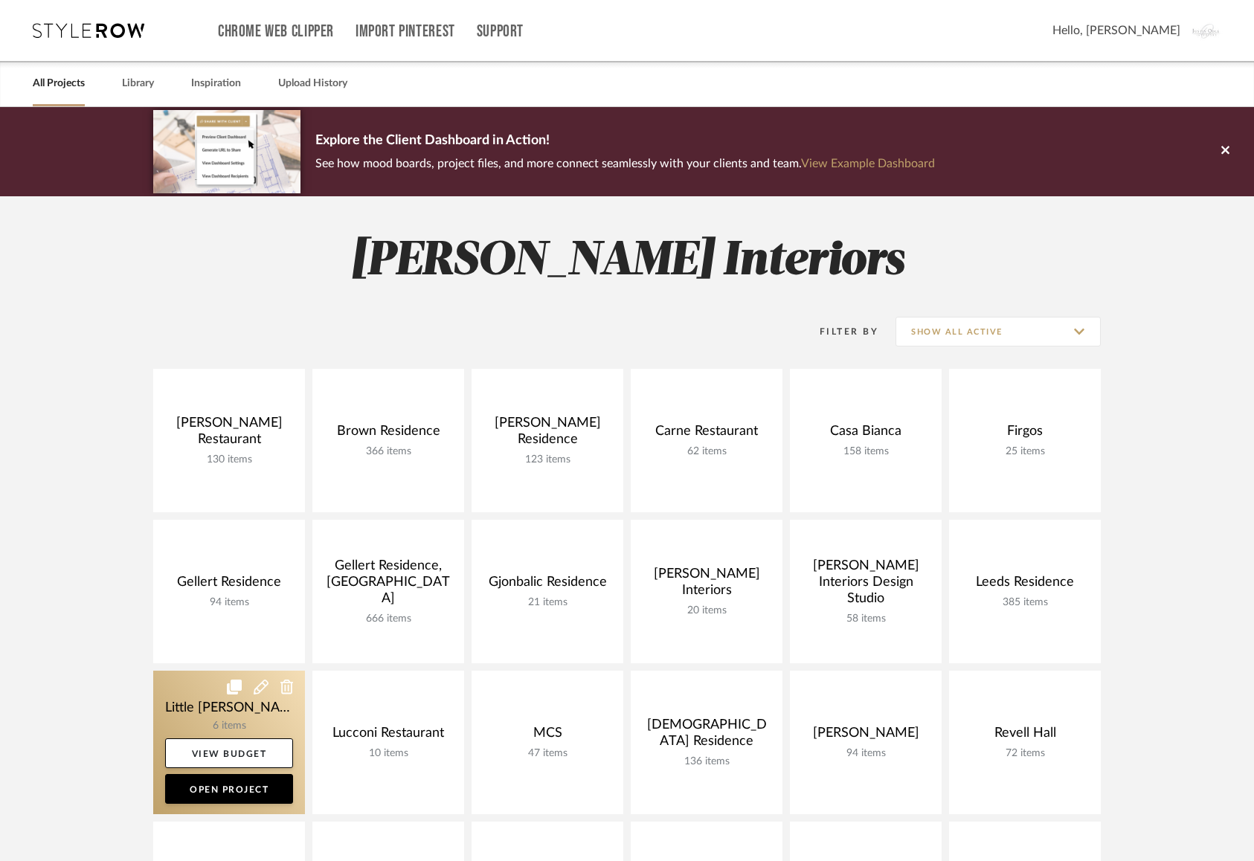
click at [183, 709] on link at bounding box center [229, 743] width 152 height 144
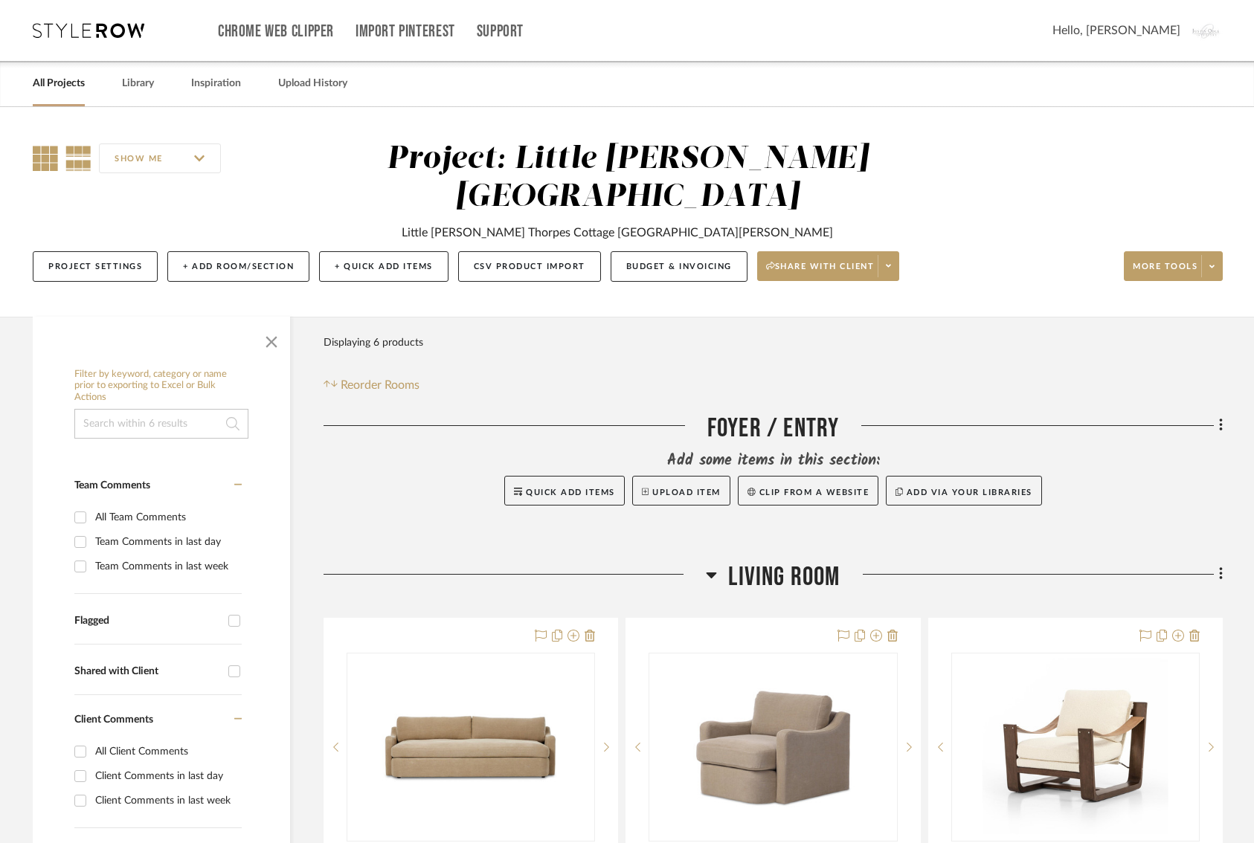
click at [47, 155] on icon at bounding box center [45, 158] width 25 height 25
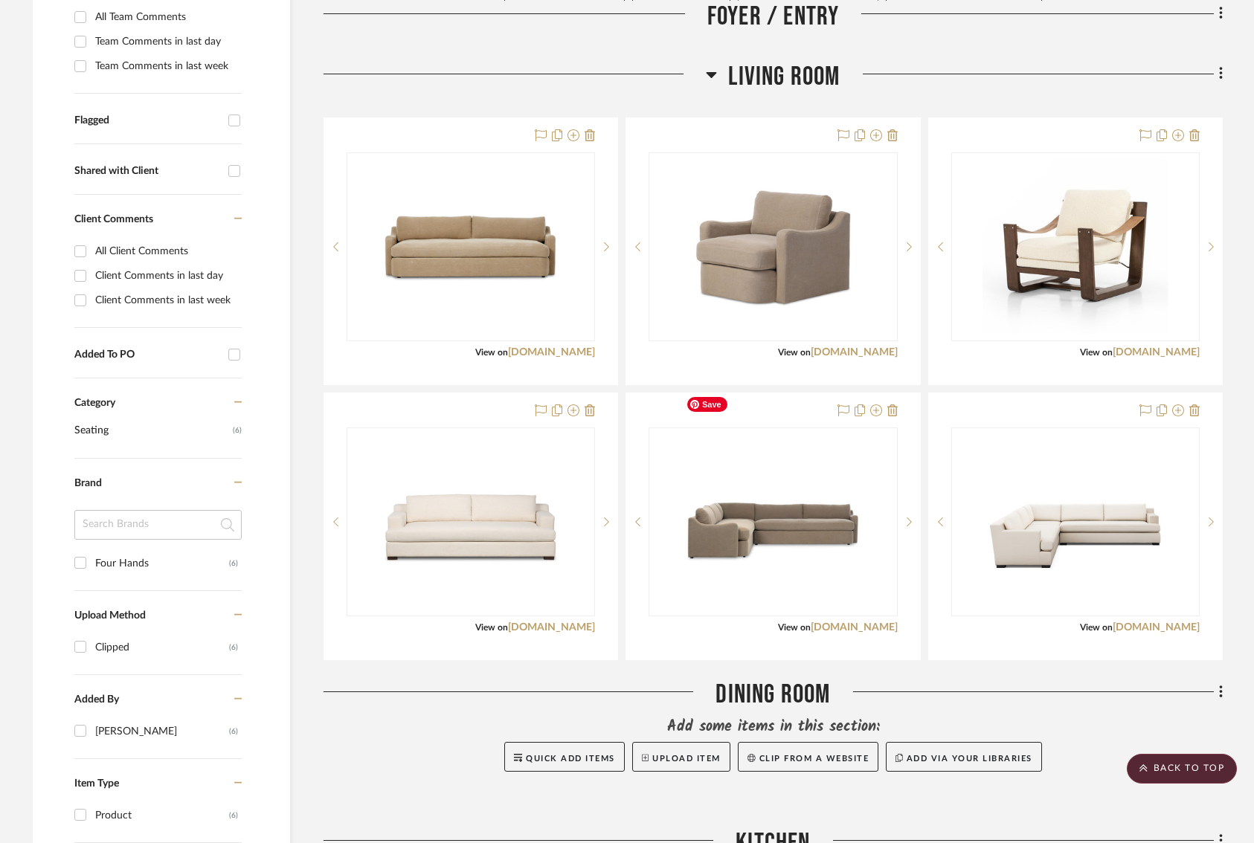
scroll to position [494, 0]
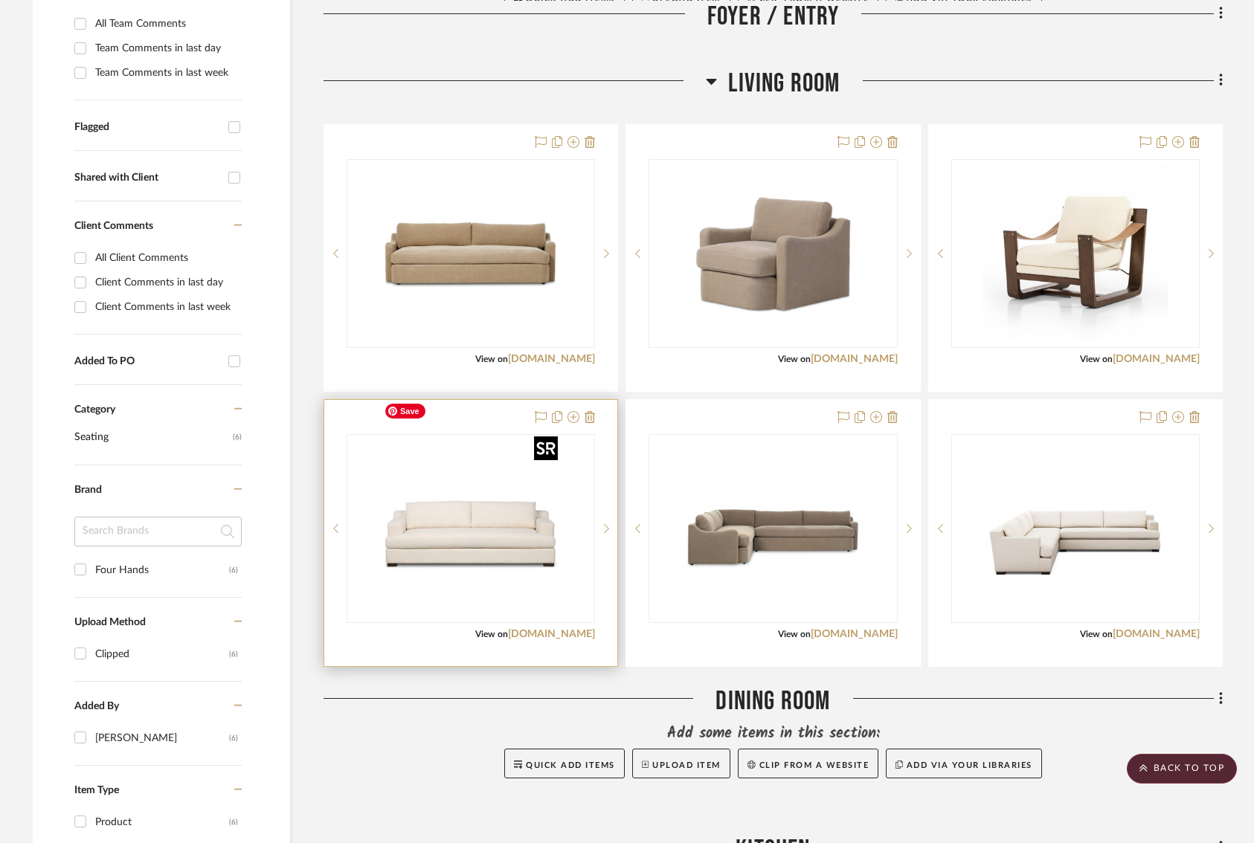
click at [0, 0] on img at bounding box center [0, 0] width 0 height 0
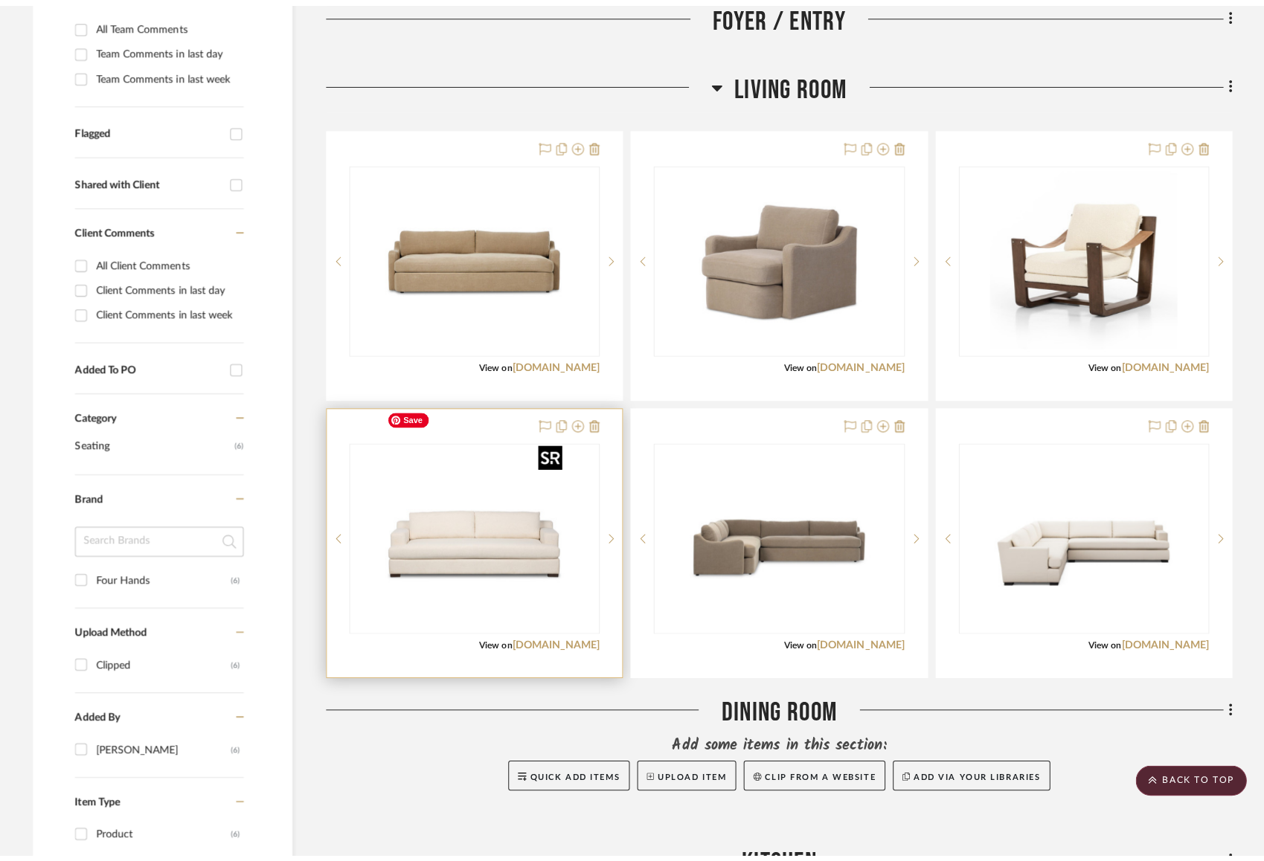
scroll to position [0, 0]
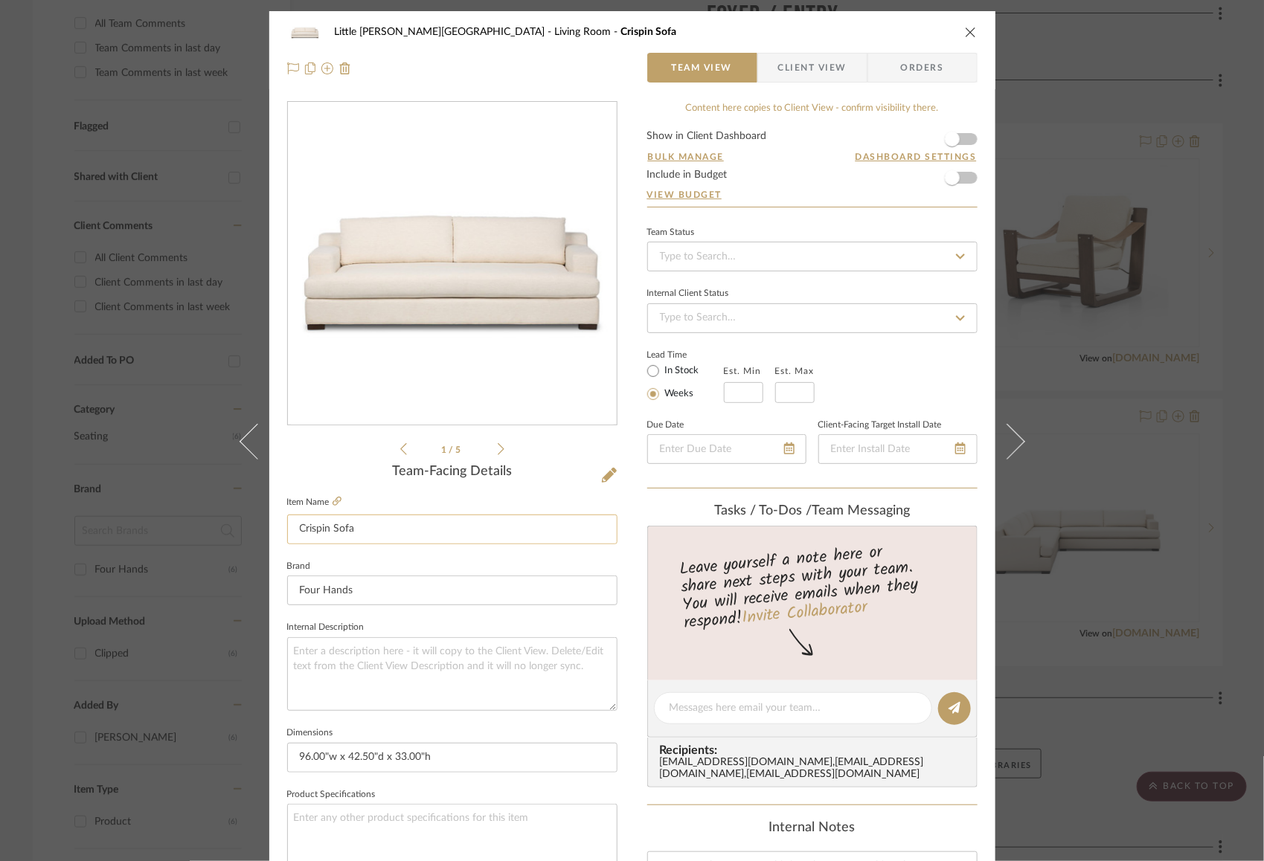
click at [294, 542] on input "Crispin Sofa" at bounding box center [452, 530] width 330 height 30
click at [303, 527] on input "Crispin Sofa" at bounding box center [452, 530] width 330 height 30
click at [137, 121] on div "Little Woods - Odle Residence Living Room Crispin Sofa Team View Client View Or…" at bounding box center [632, 430] width 1264 height 861
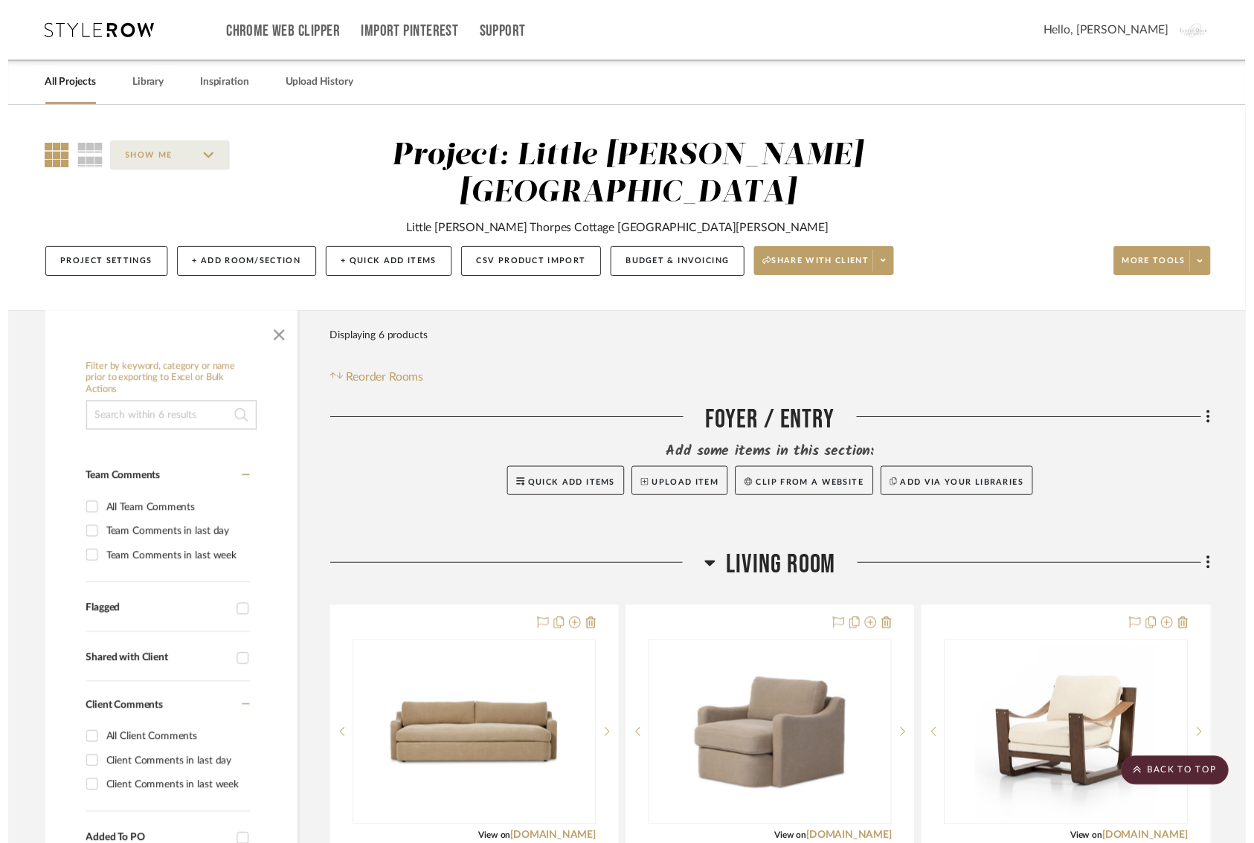
scroll to position [494, 0]
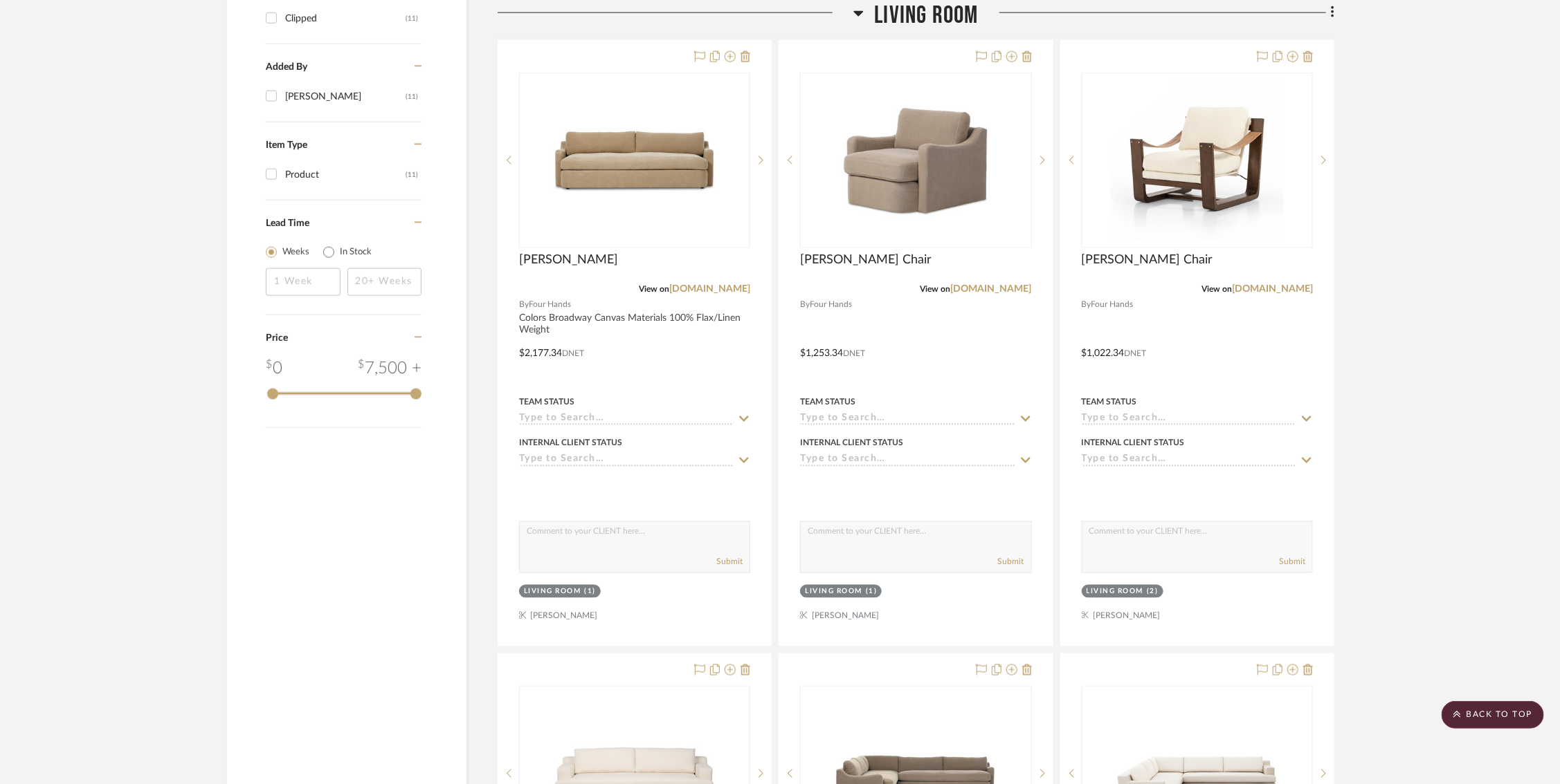
scroll to position [0, 7]
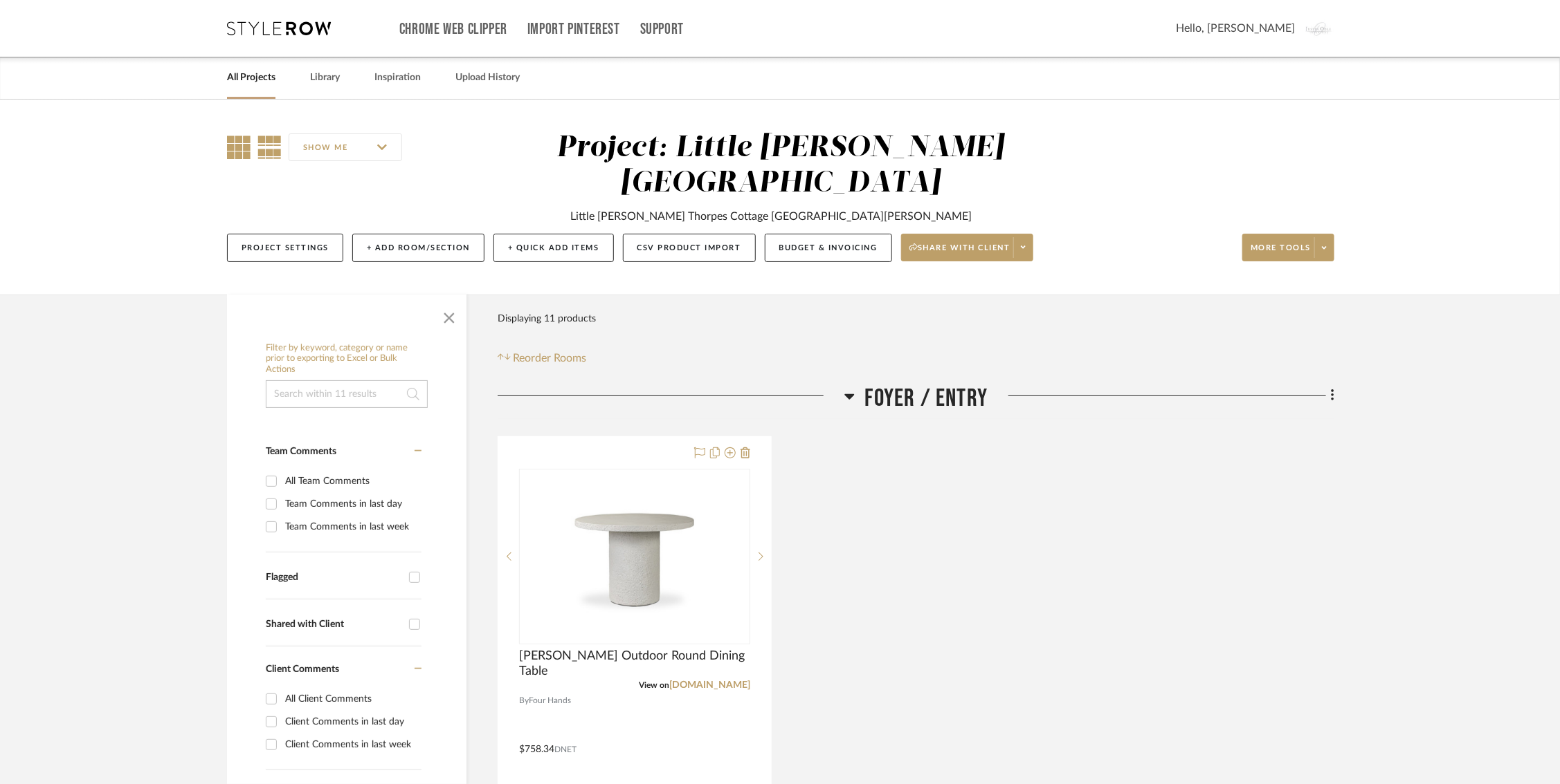
click at [234, 146] on icon at bounding box center [238, 147] width 23 height 23
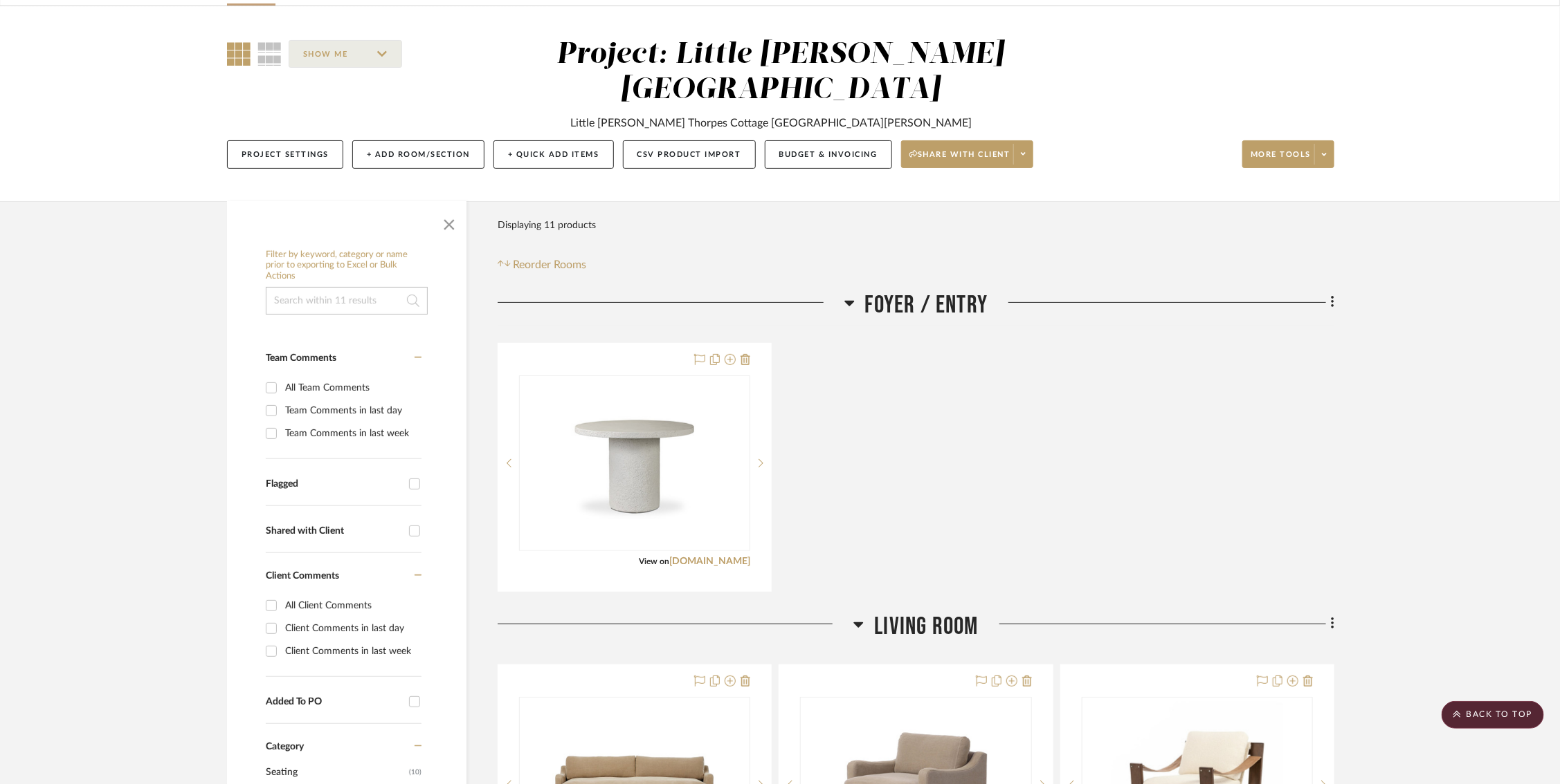
scroll to position [42, 2]
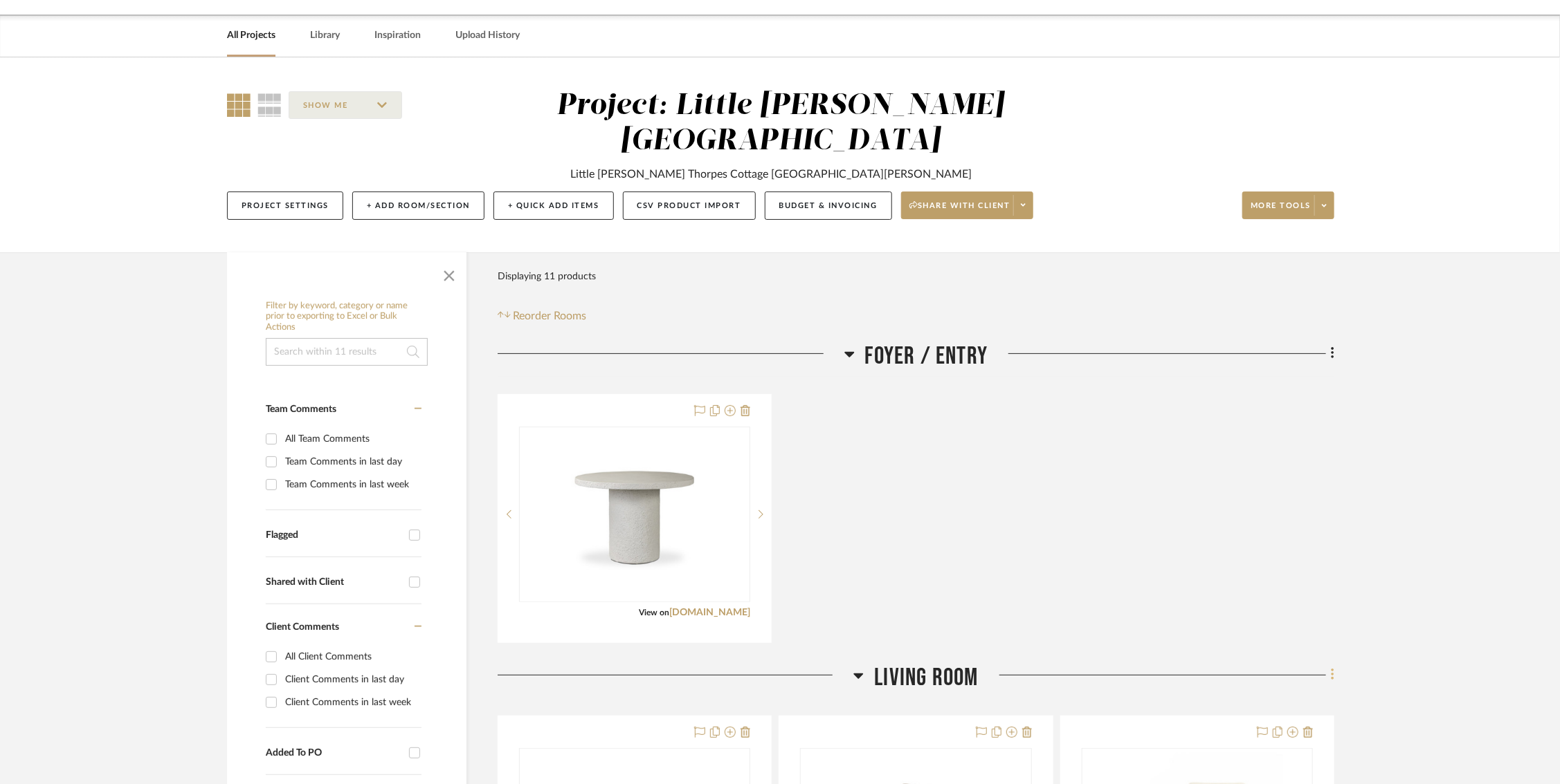
click at [1175, 668] on icon at bounding box center [1332, 675] width 4 height 15
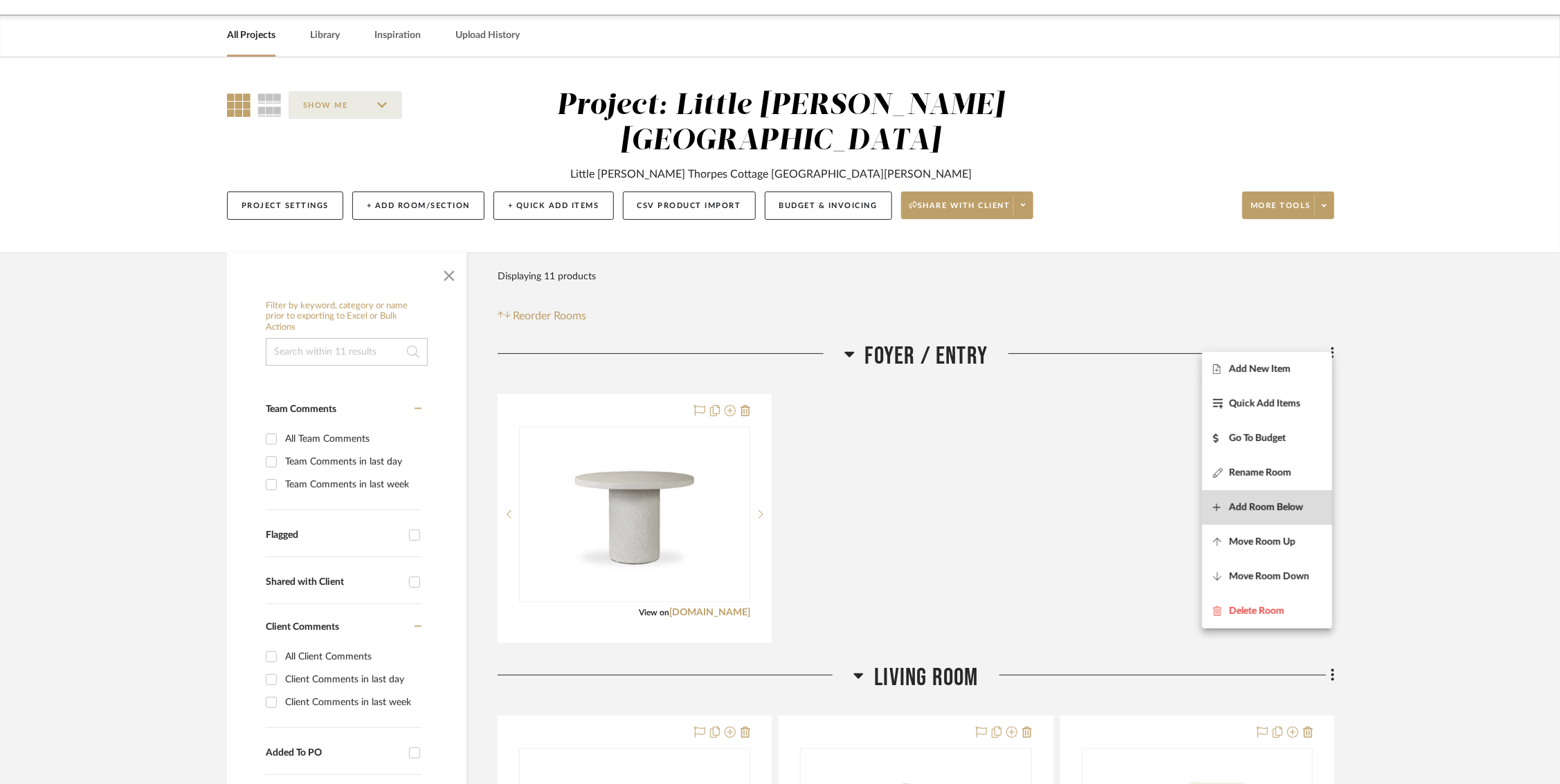
click at [1175, 507] on span "Add Room Below" at bounding box center [1266, 508] width 74 height 12
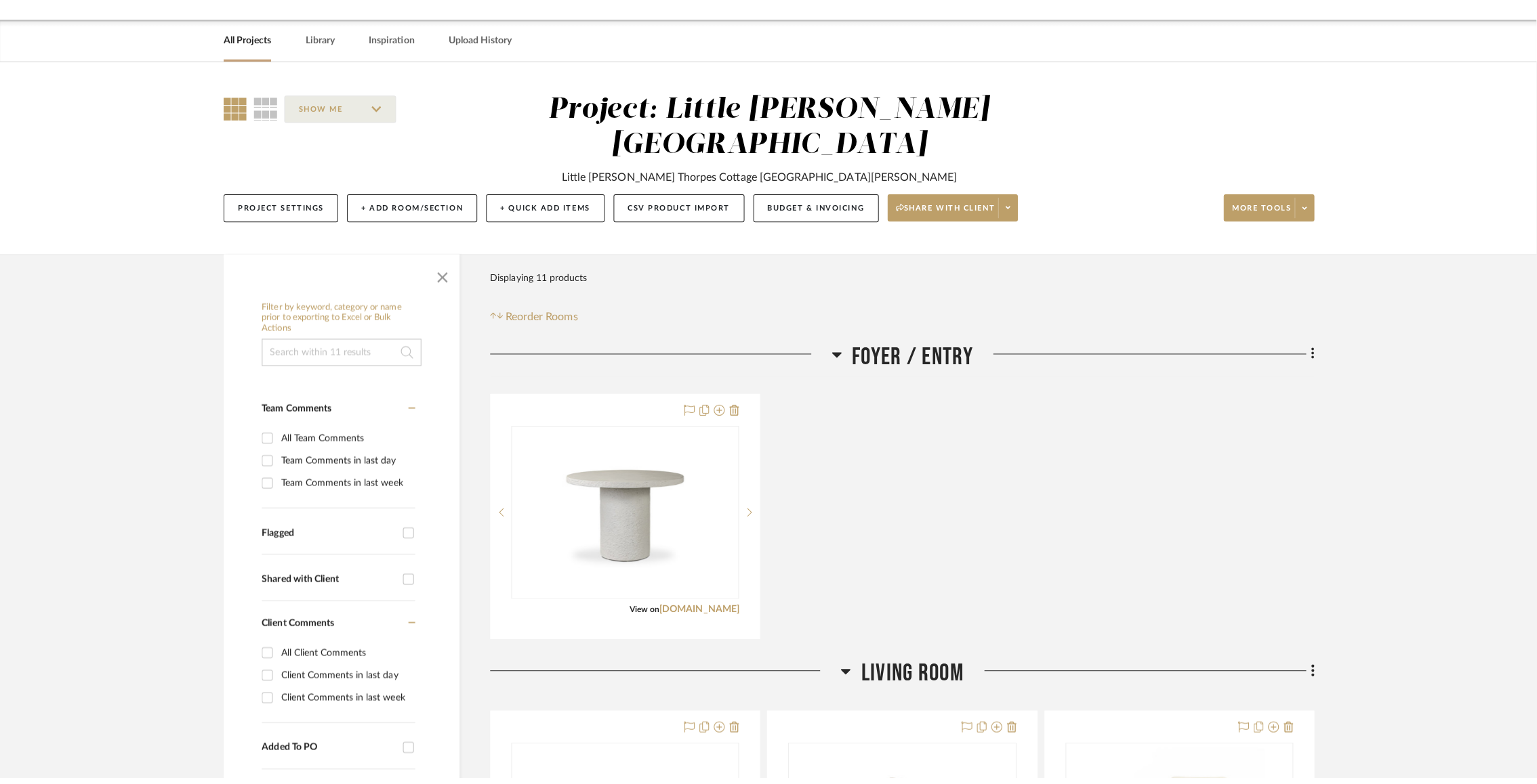
scroll to position [0, 0]
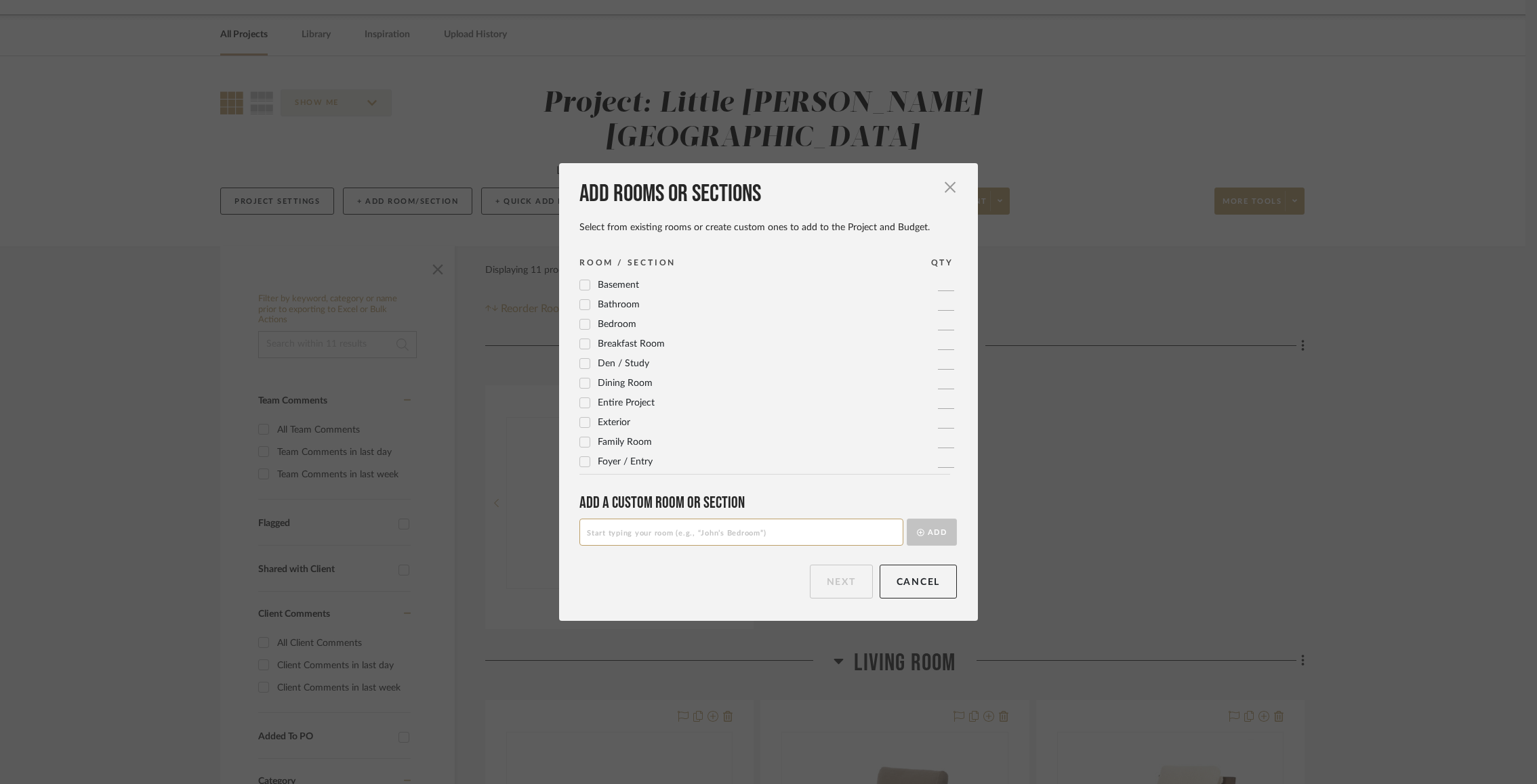
click at [745, 535] on input at bounding box center [742, 533] width 324 height 27
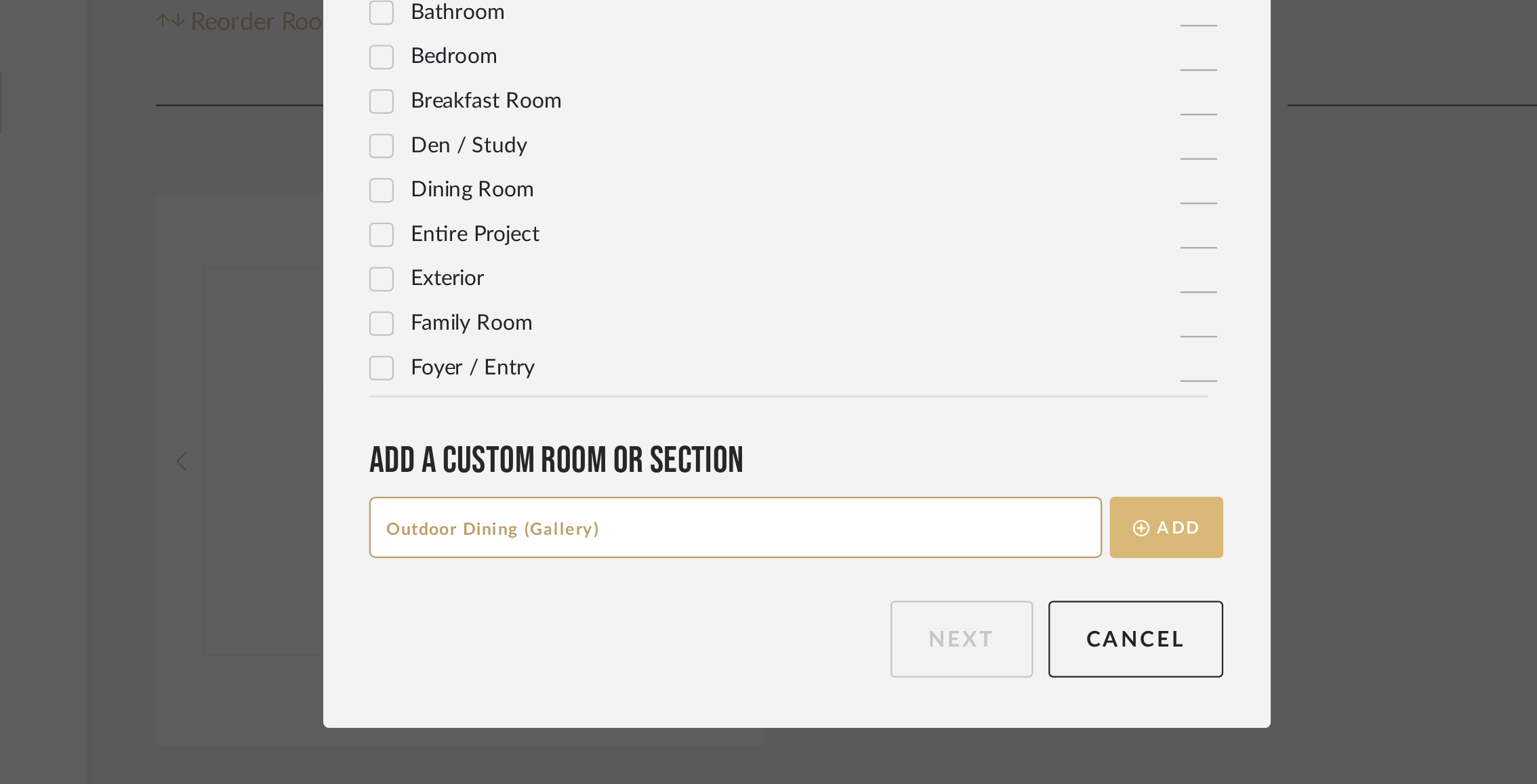
type input "Outdoor Dining (Gallery)"
click at [917, 540] on button "Add" at bounding box center [931, 533] width 50 height 27
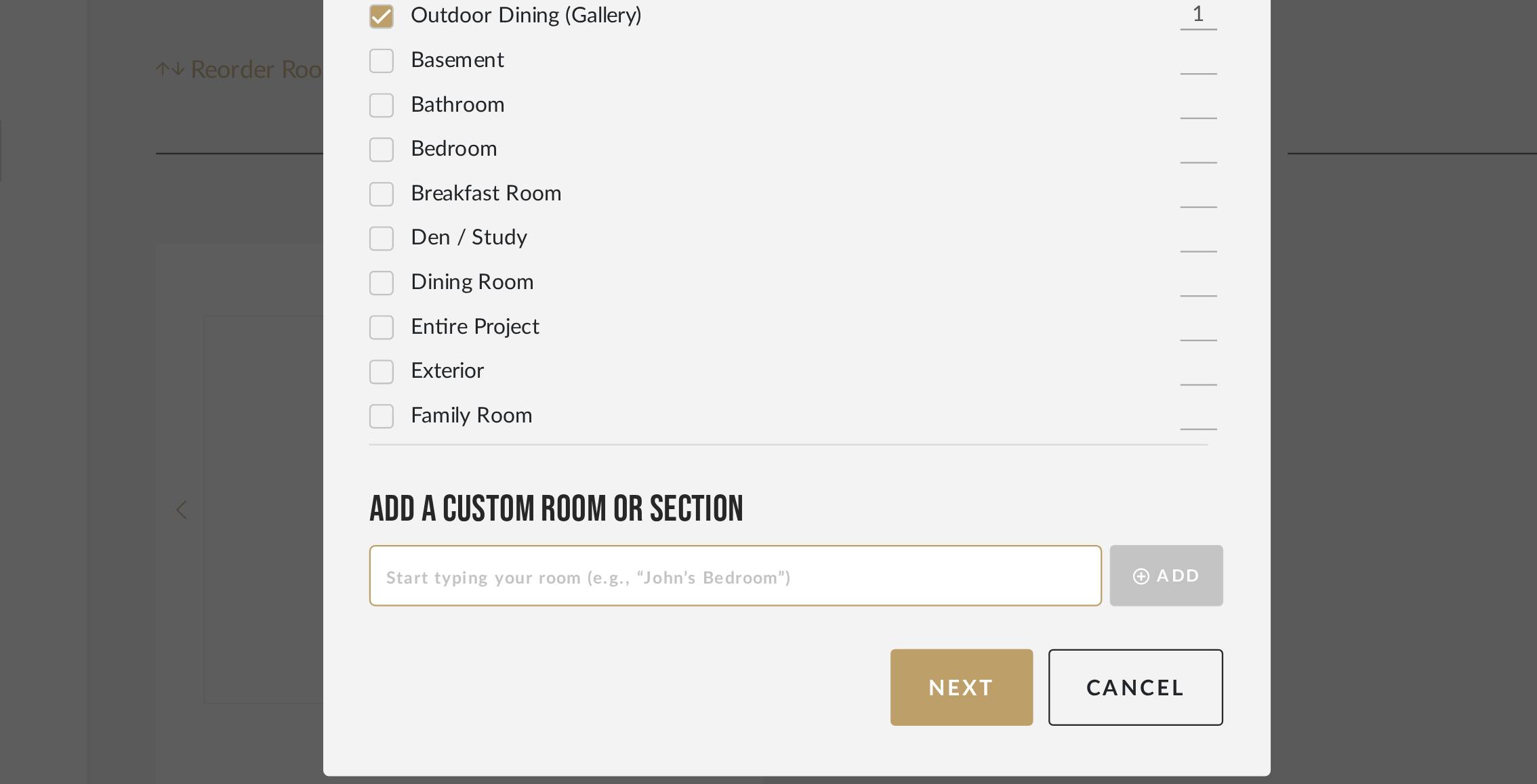
click at [742, 539] on input at bounding box center [742, 533] width 324 height 27
type input "Outdoor Lounge (Gallery)"
click at [927, 532] on button "Add" at bounding box center [931, 533] width 50 height 27
click at [784, 540] on input at bounding box center [742, 533] width 324 height 27
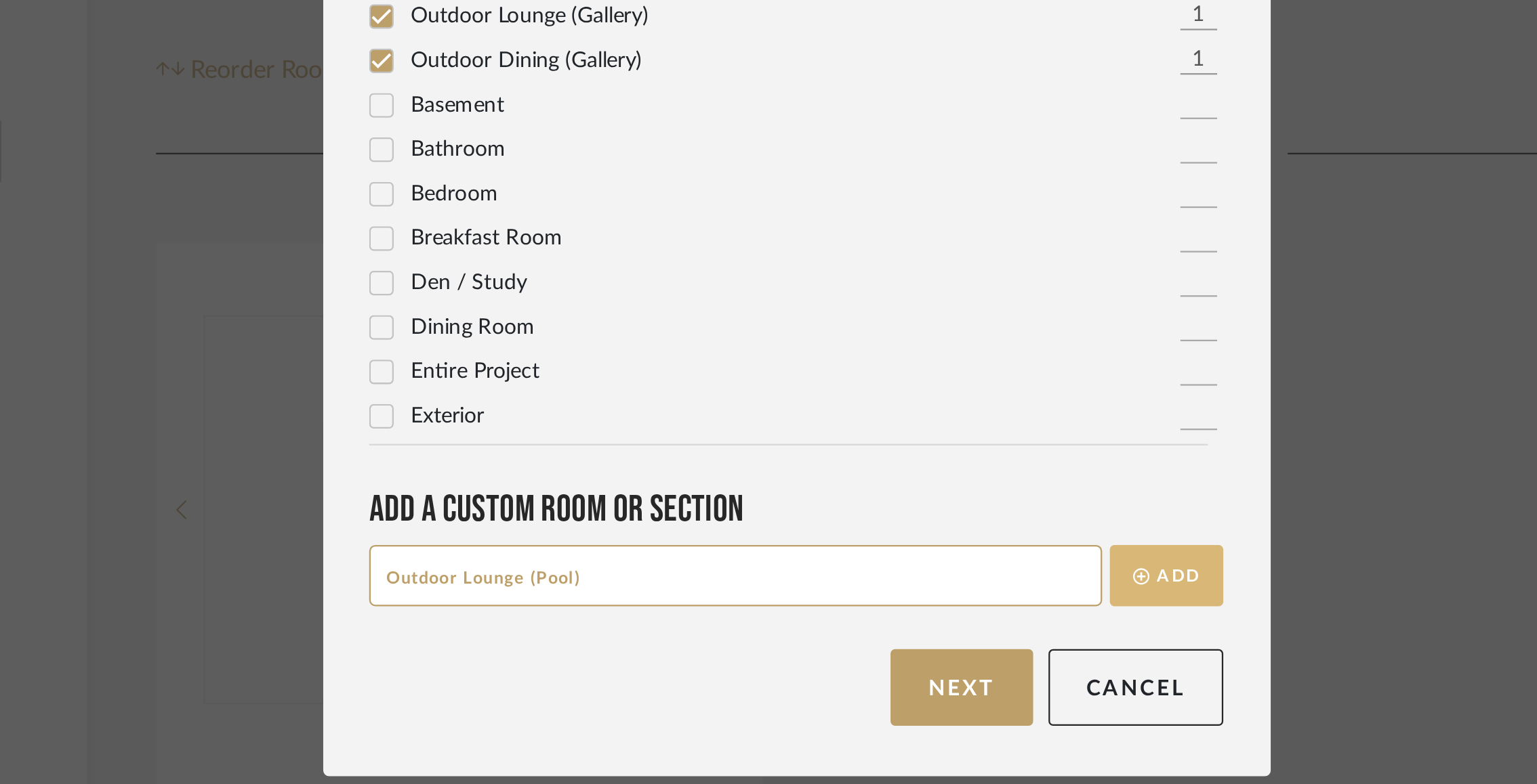
type input "Outdoor Lounge (Pool)"
click at [927, 536] on button "Add" at bounding box center [931, 533] width 50 height 27
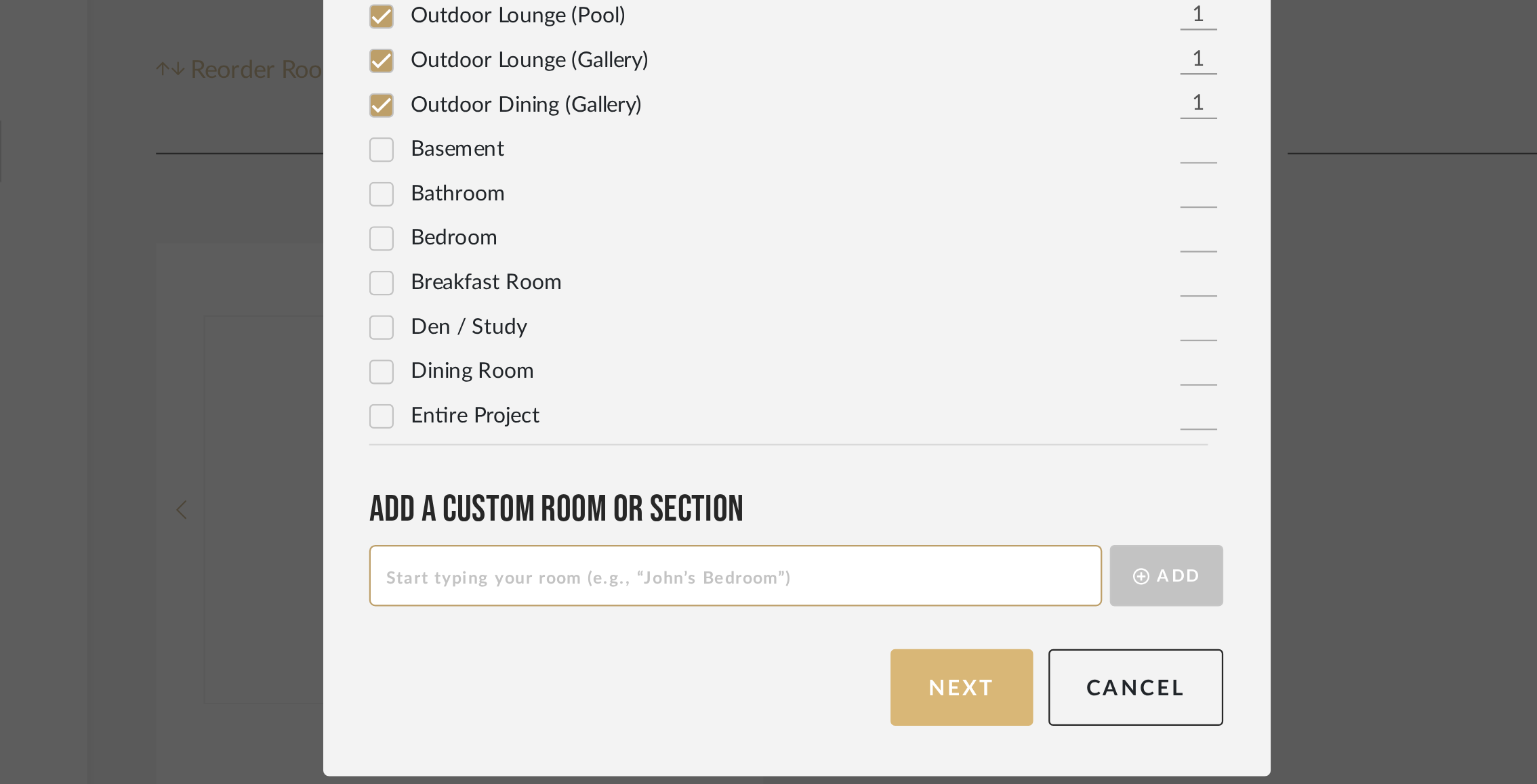
click at [856, 580] on button "Next" at bounding box center [841, 581] width 63 height 34
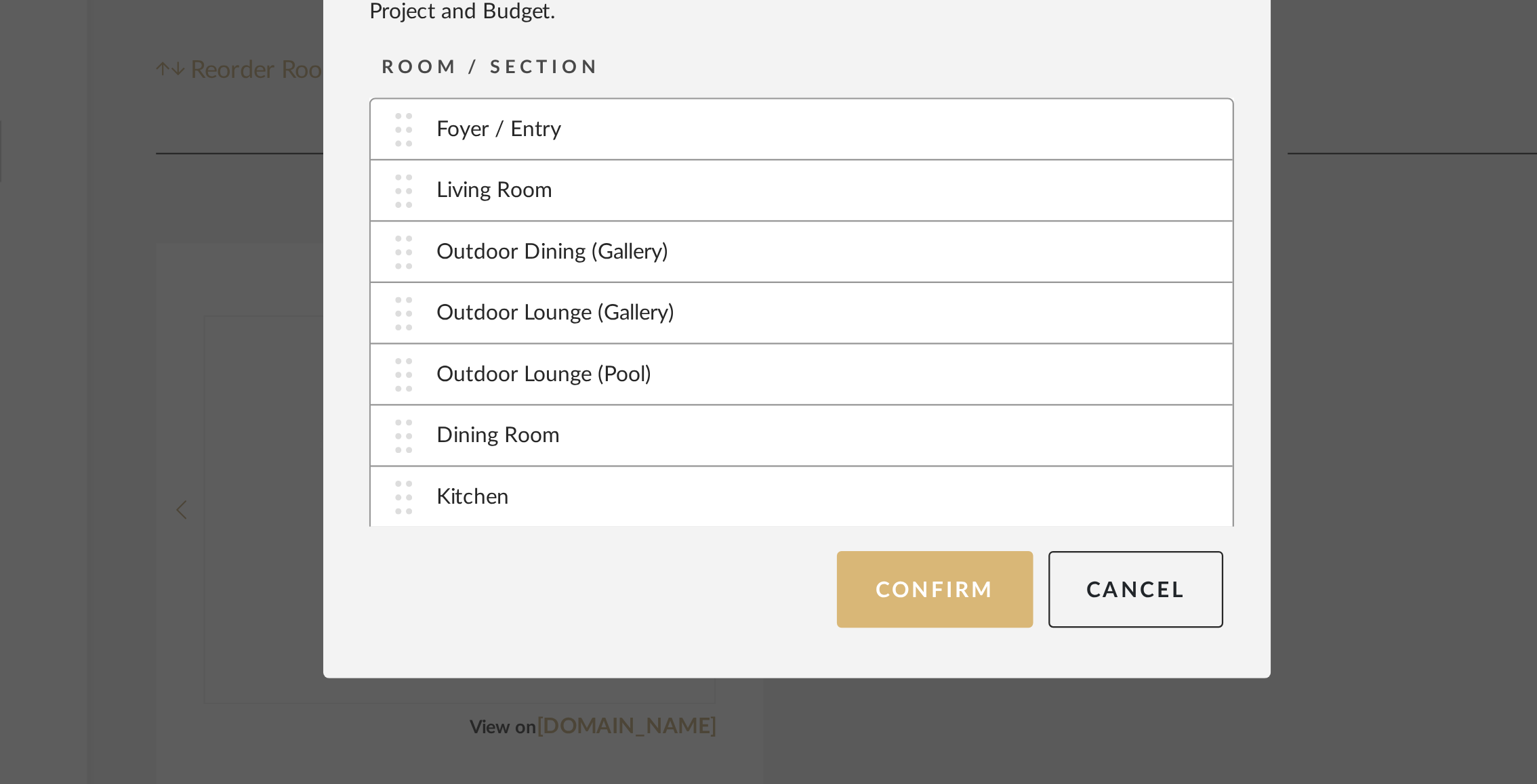
click at [824, 545] on button "Confirm" at bounding box center [829, 538] width 86 height 34
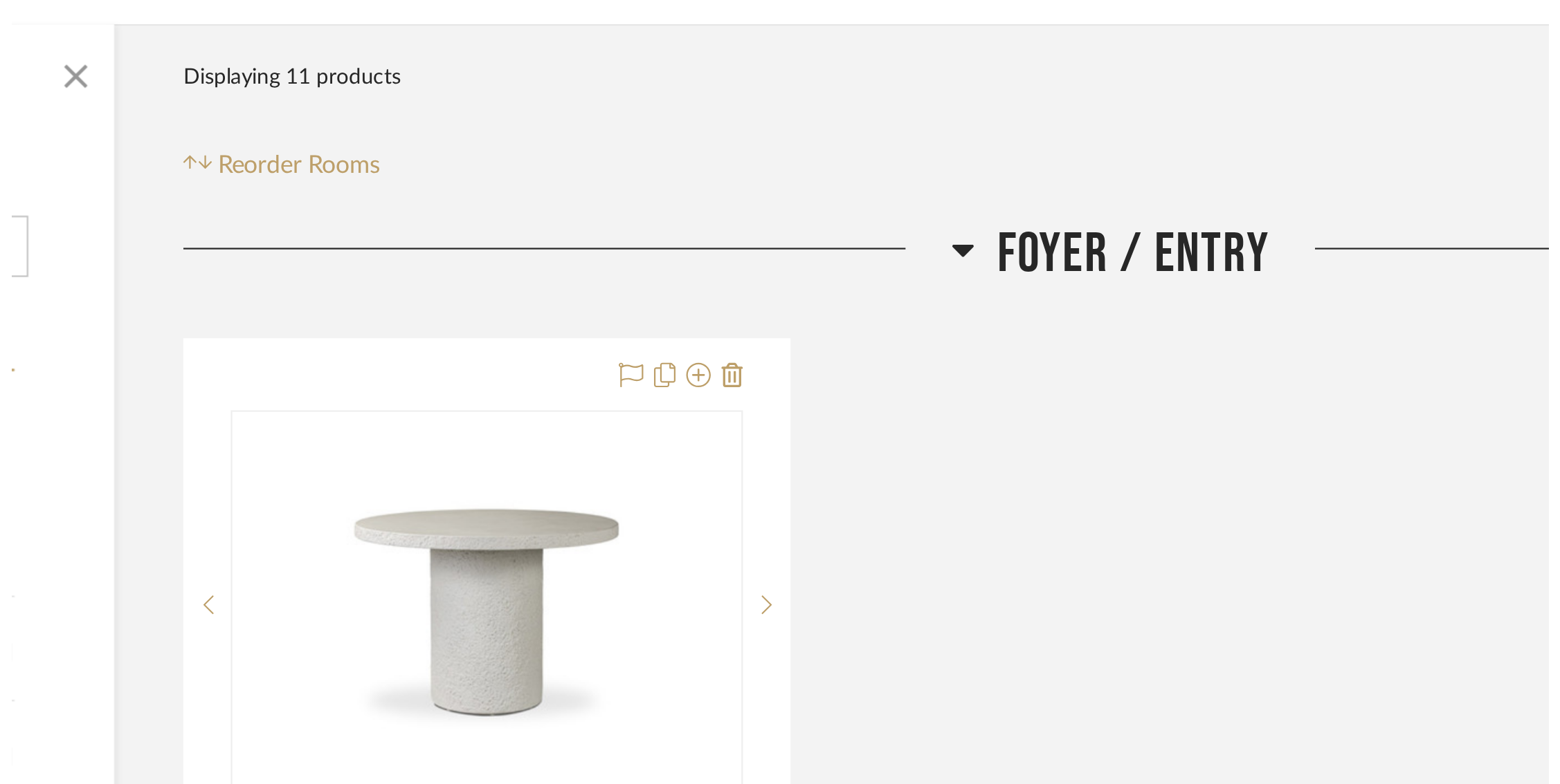
scroll to position [42, 2]
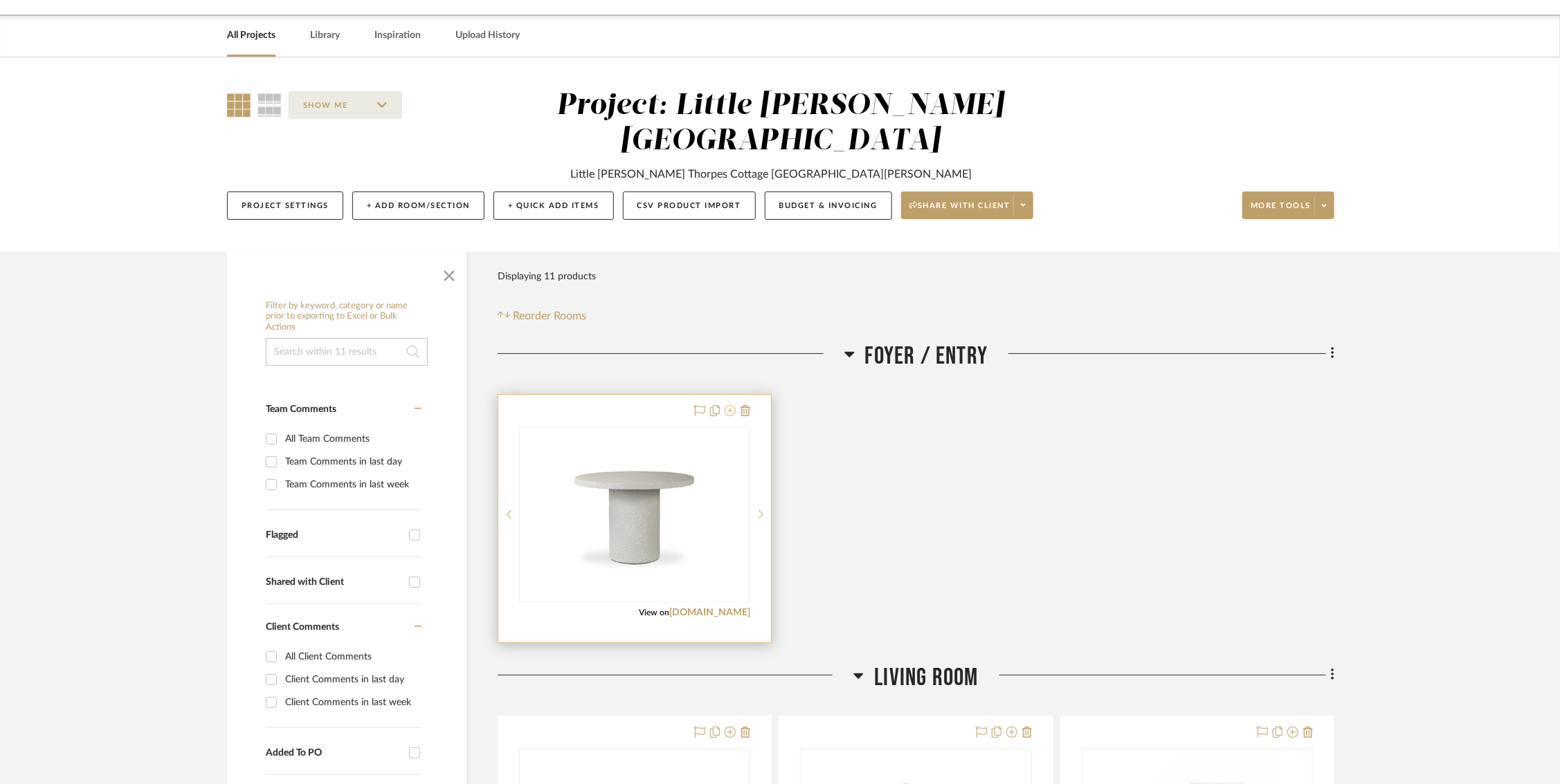
click at [727, 405] on icon at bounding box center [730, 411] width 11 height 11
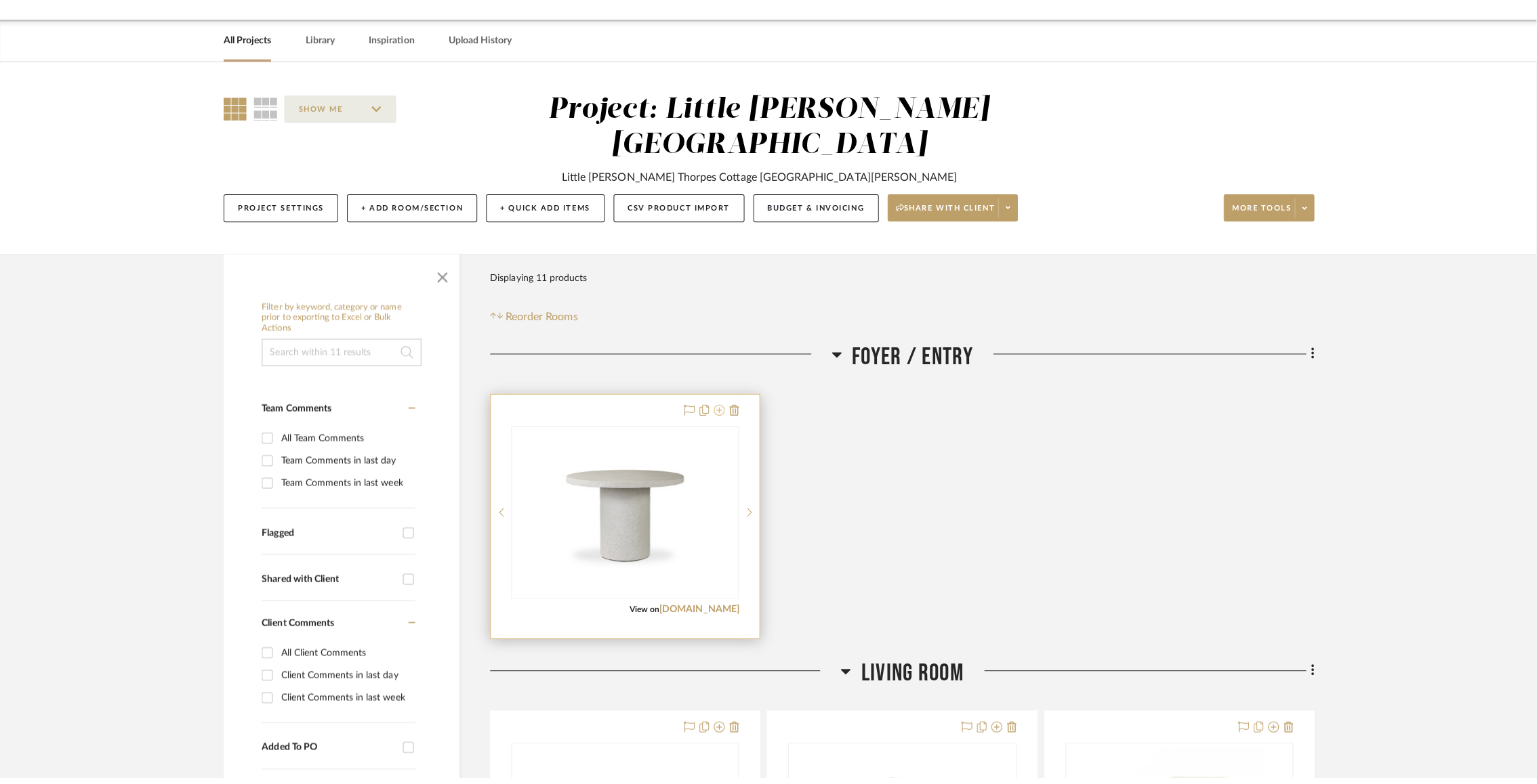
scroll to position [0, 0]
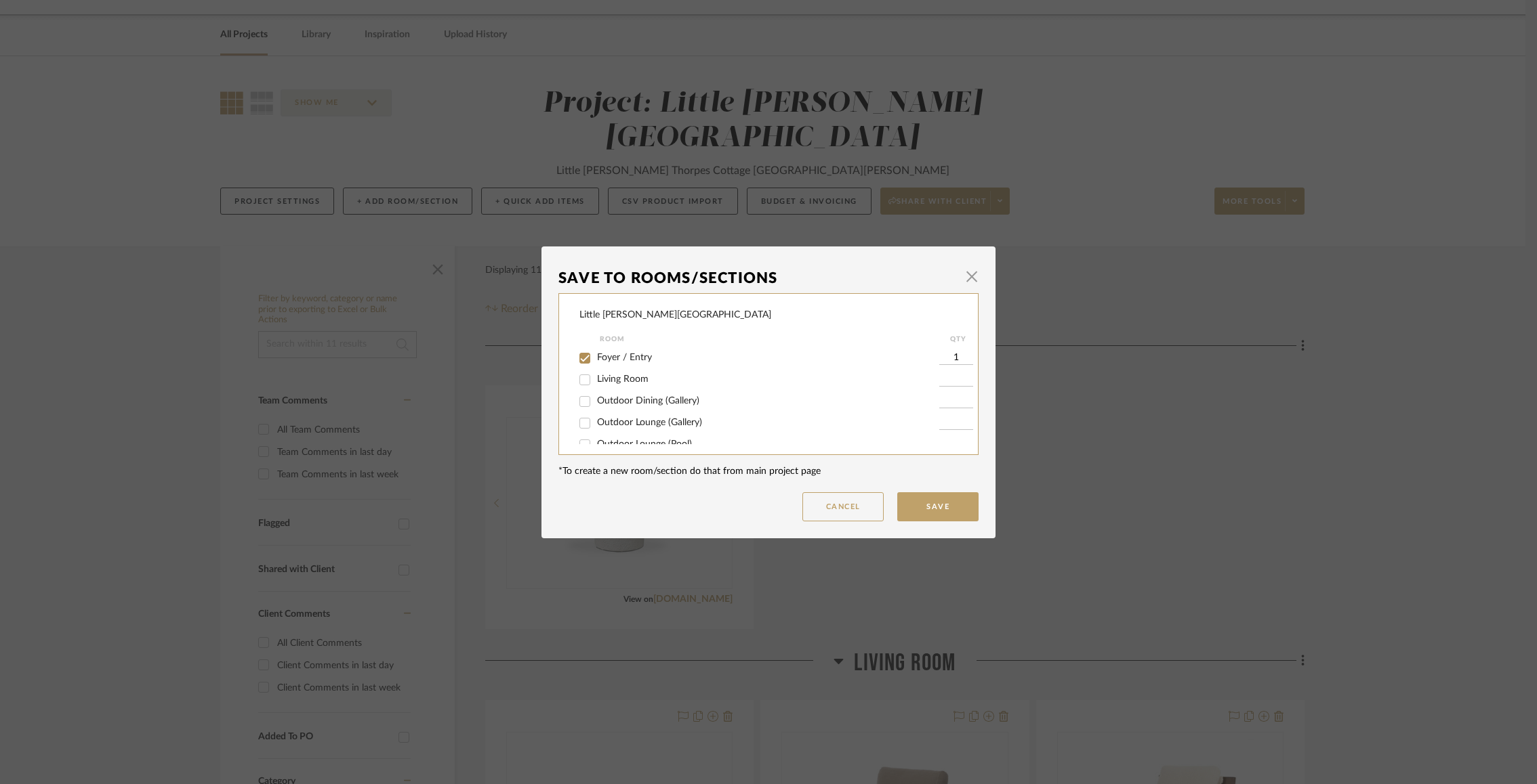
click at [579, 357] on input "Foyer / Entry" at bounding box center [585, 359] width 22 height 22
checkbox input "false"
click at [579, 396] on input "Outdoor Dining (Gallery)" at bounding box center [585, 402] width 22 height 22
checkbox input "true"
type input "1"
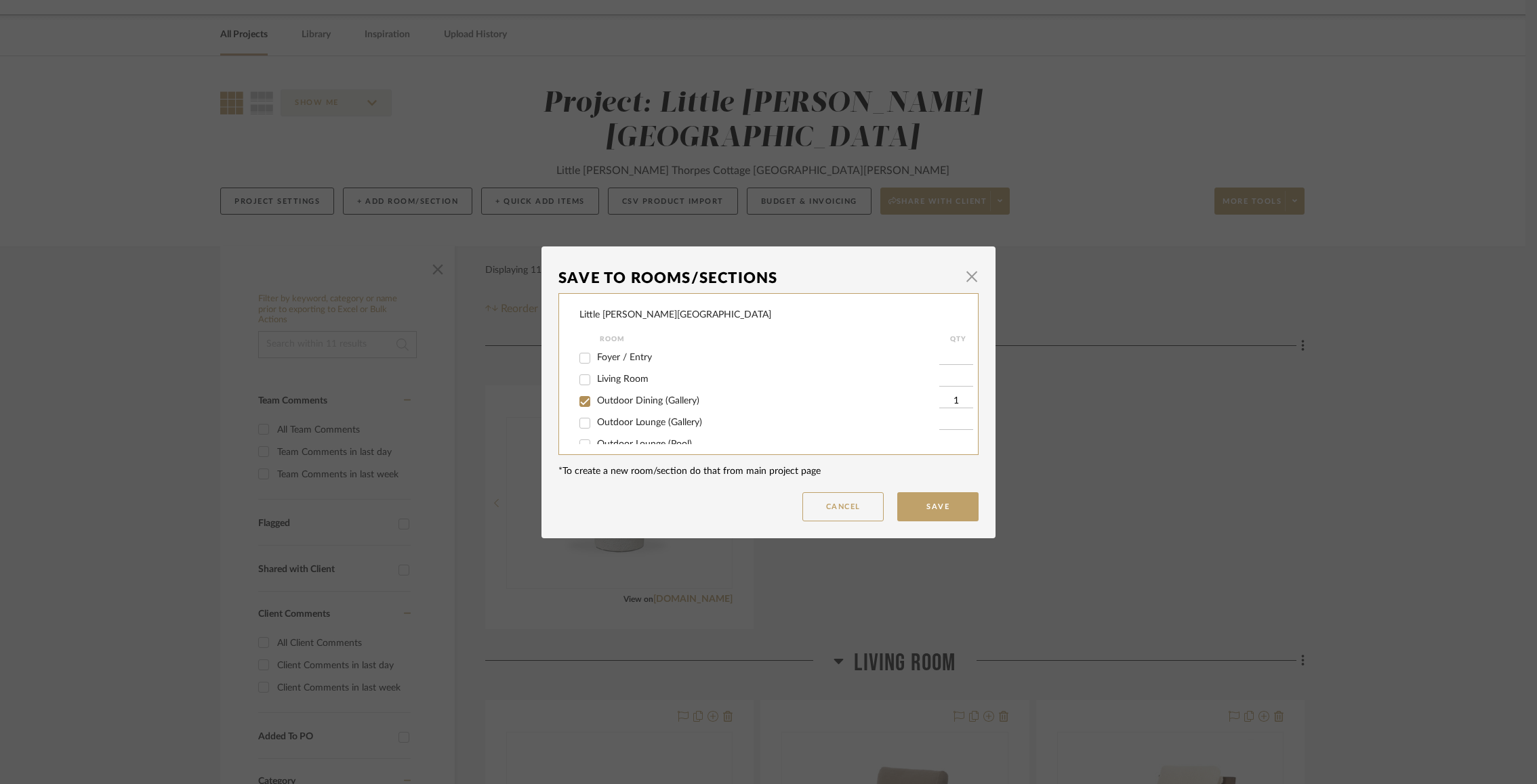
click at [898, 491] on mat-dialog-content "Save To Rooms/Sections × Little Woods - Odle Residence Room QTY Foyer / Entry L…" at bounding box center [768, 392] width 420 height 258
click at [906, 508] on button "Save" at bounding box center [938, 507] width 81 height 29
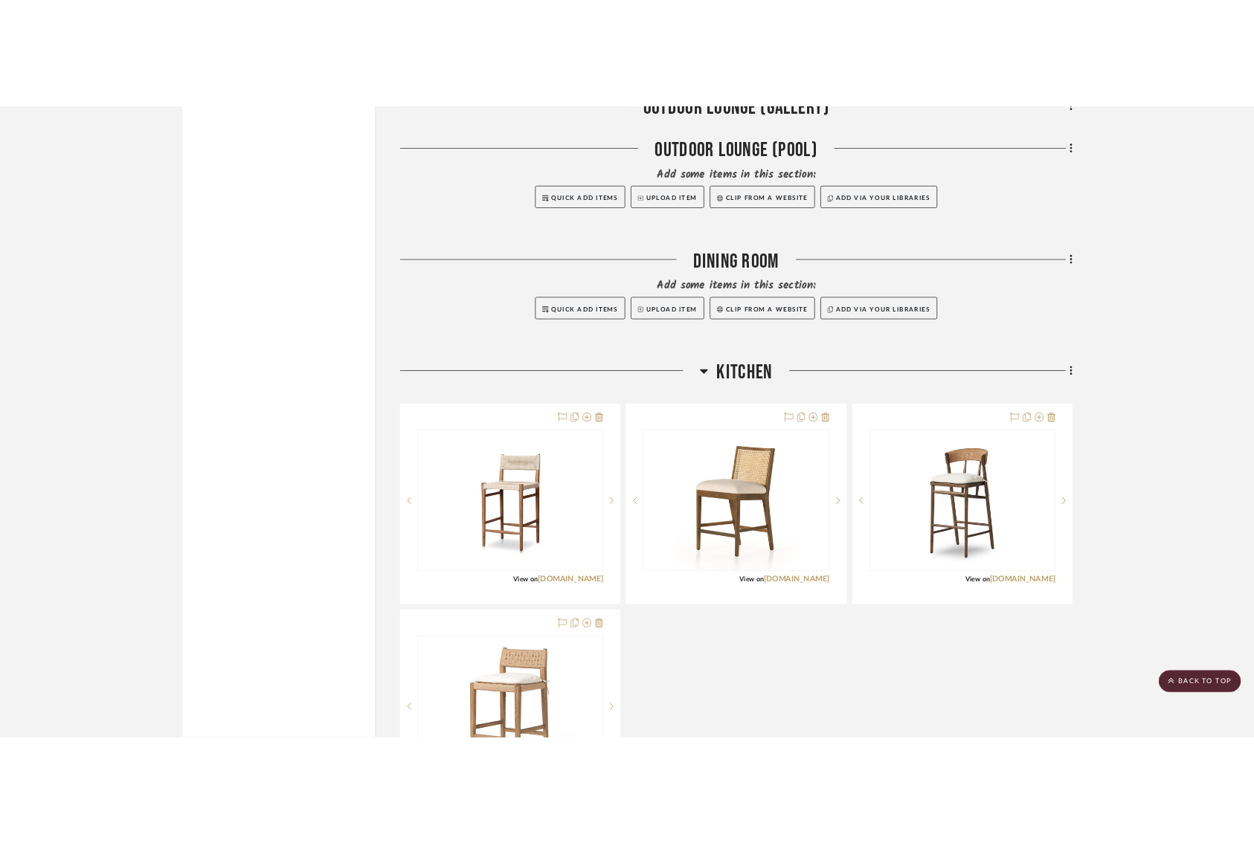
scroll to position [1678, 2]
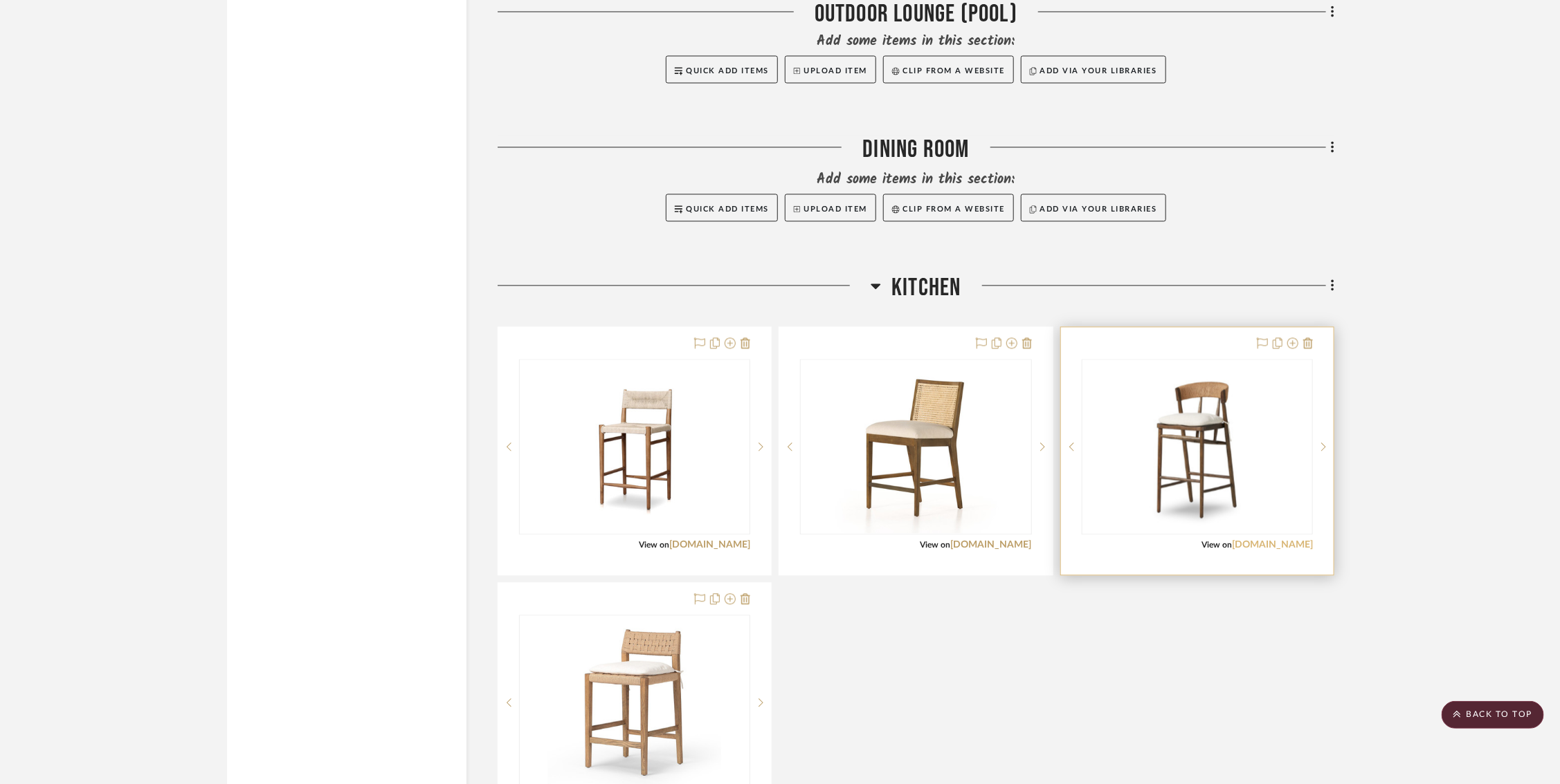
click at [1175, 540] on link "[DOMAIN_NAME]" at bounding box center [1272, 545] width 81 height 9
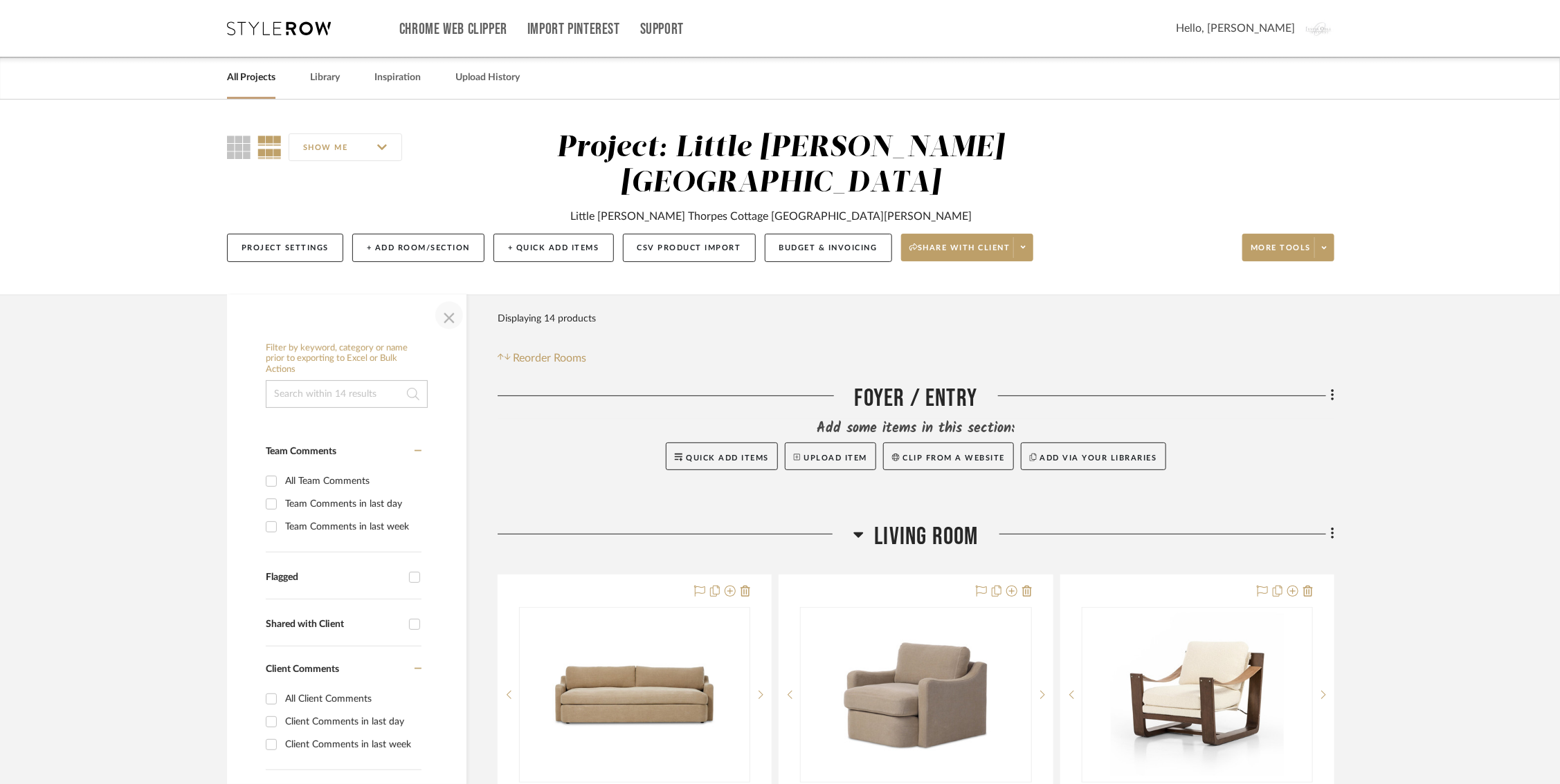
click at [439, 299] on span "button" at bounding box center [449, 315] width 33 height 33
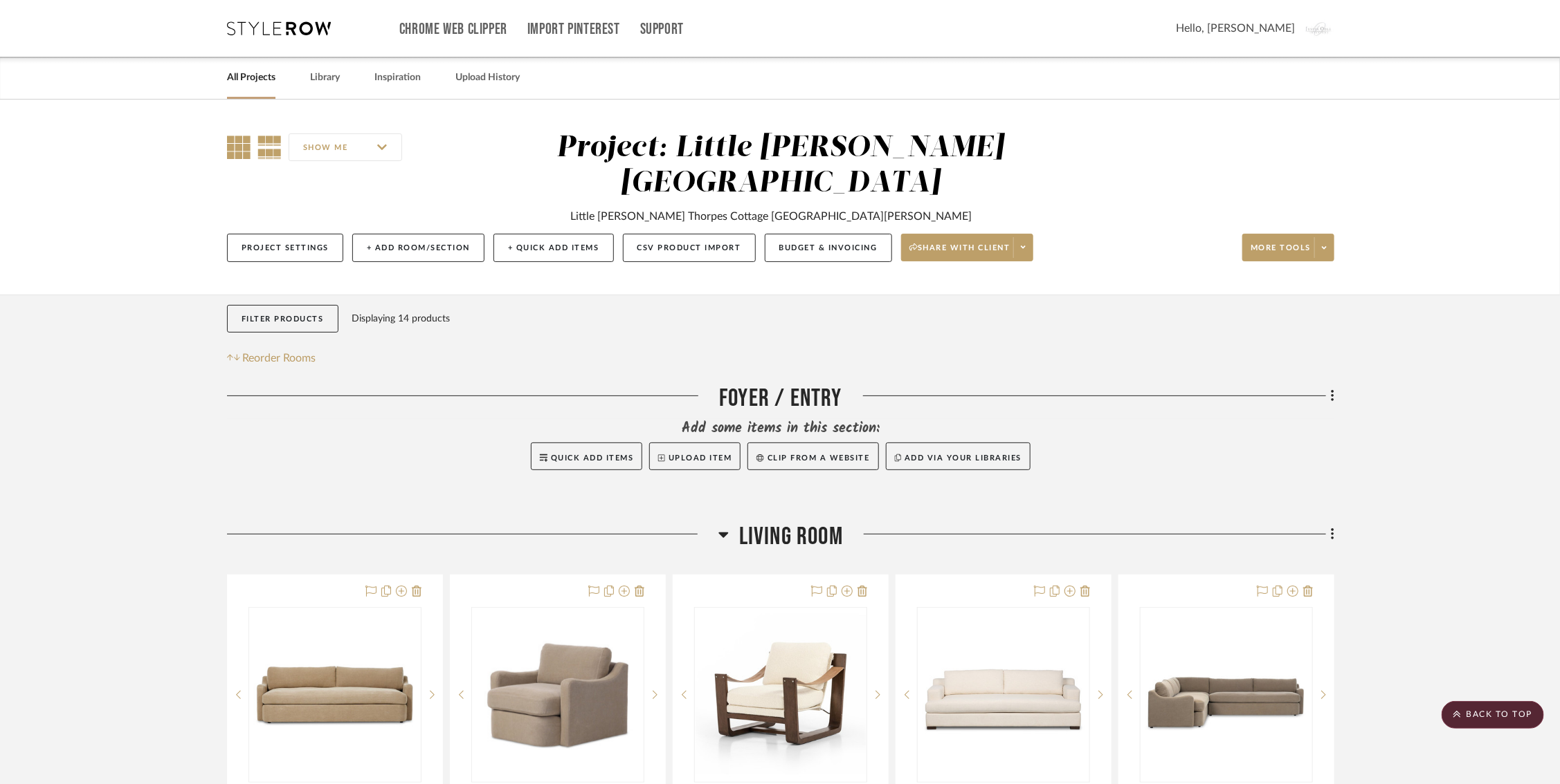
click at [236, 144] on icon at bounding box center [238, 147] width 23 height 23
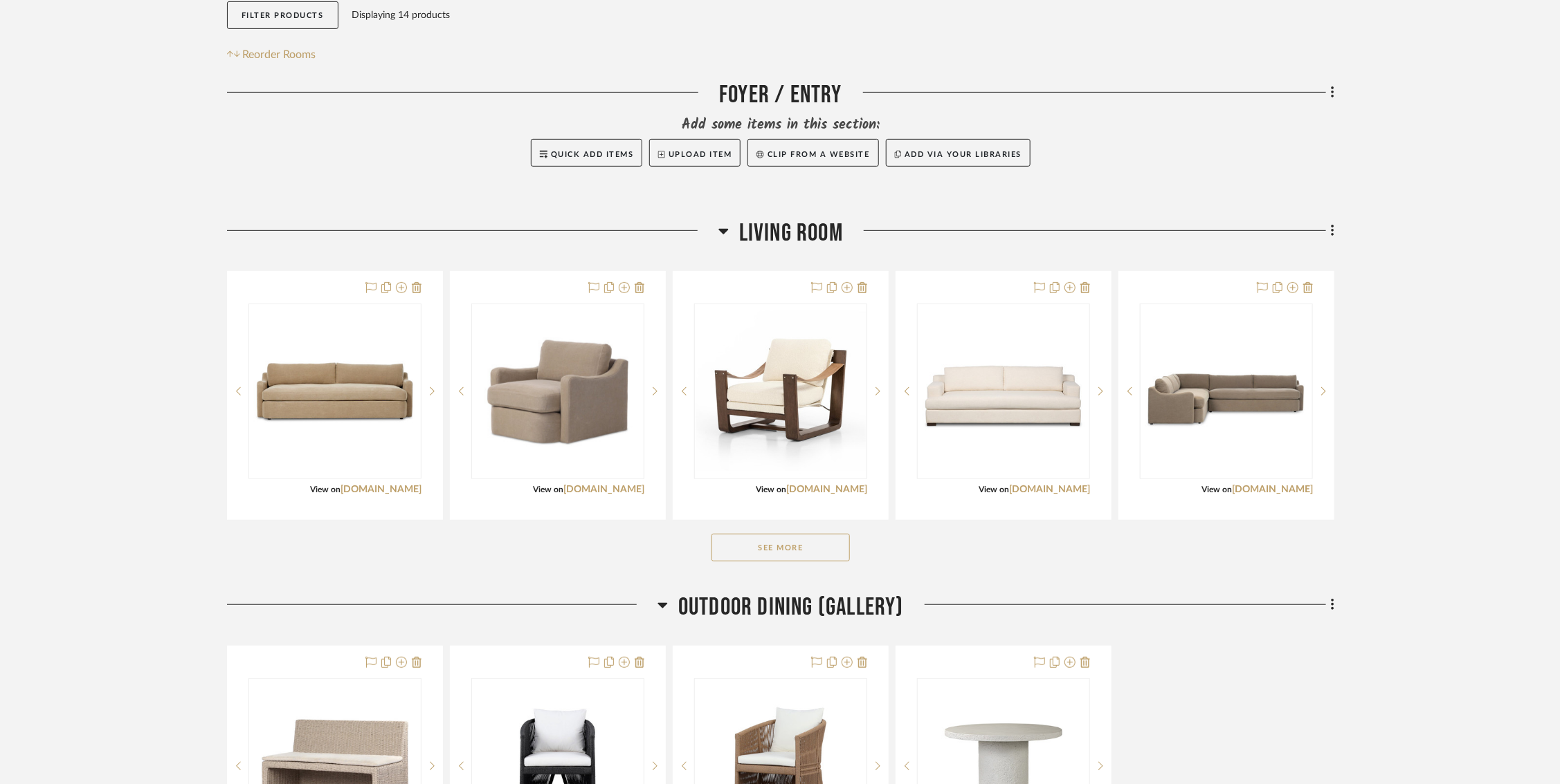
scroll to position [307, 0]
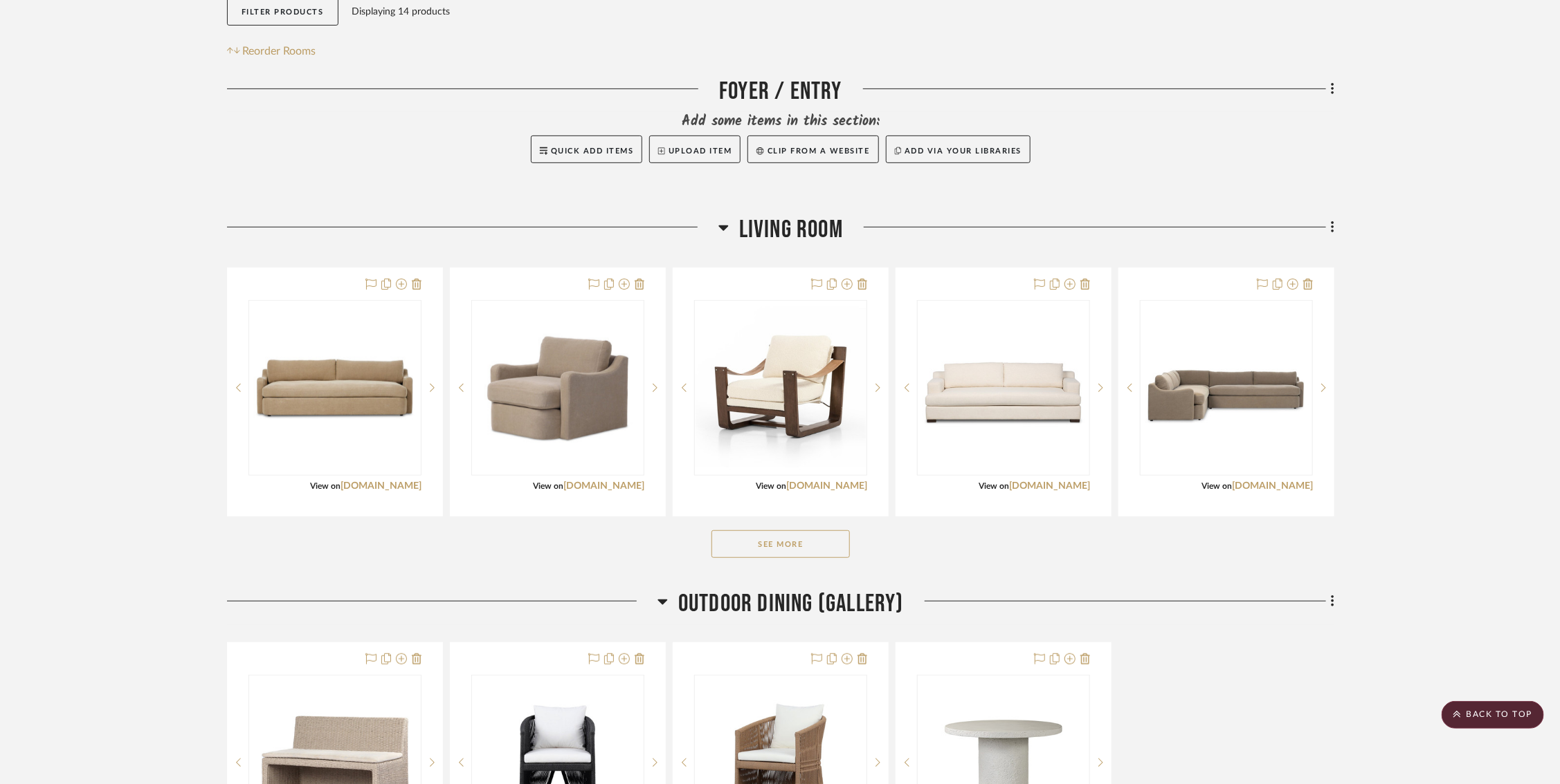
click at [742, 531] on button "See More" at bounding box center [780, 545] width 139 height 28
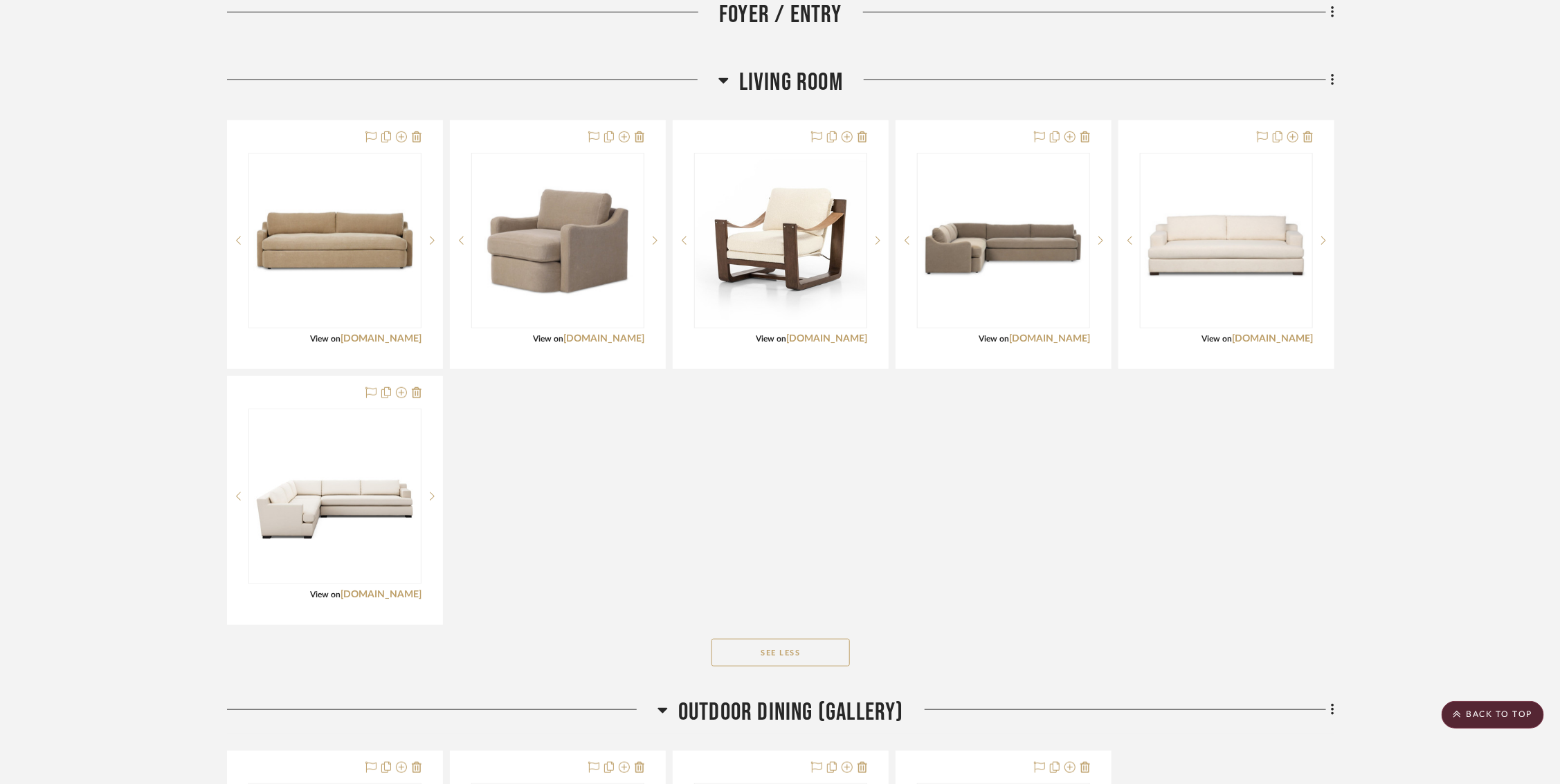
scroll to position [294, 0]
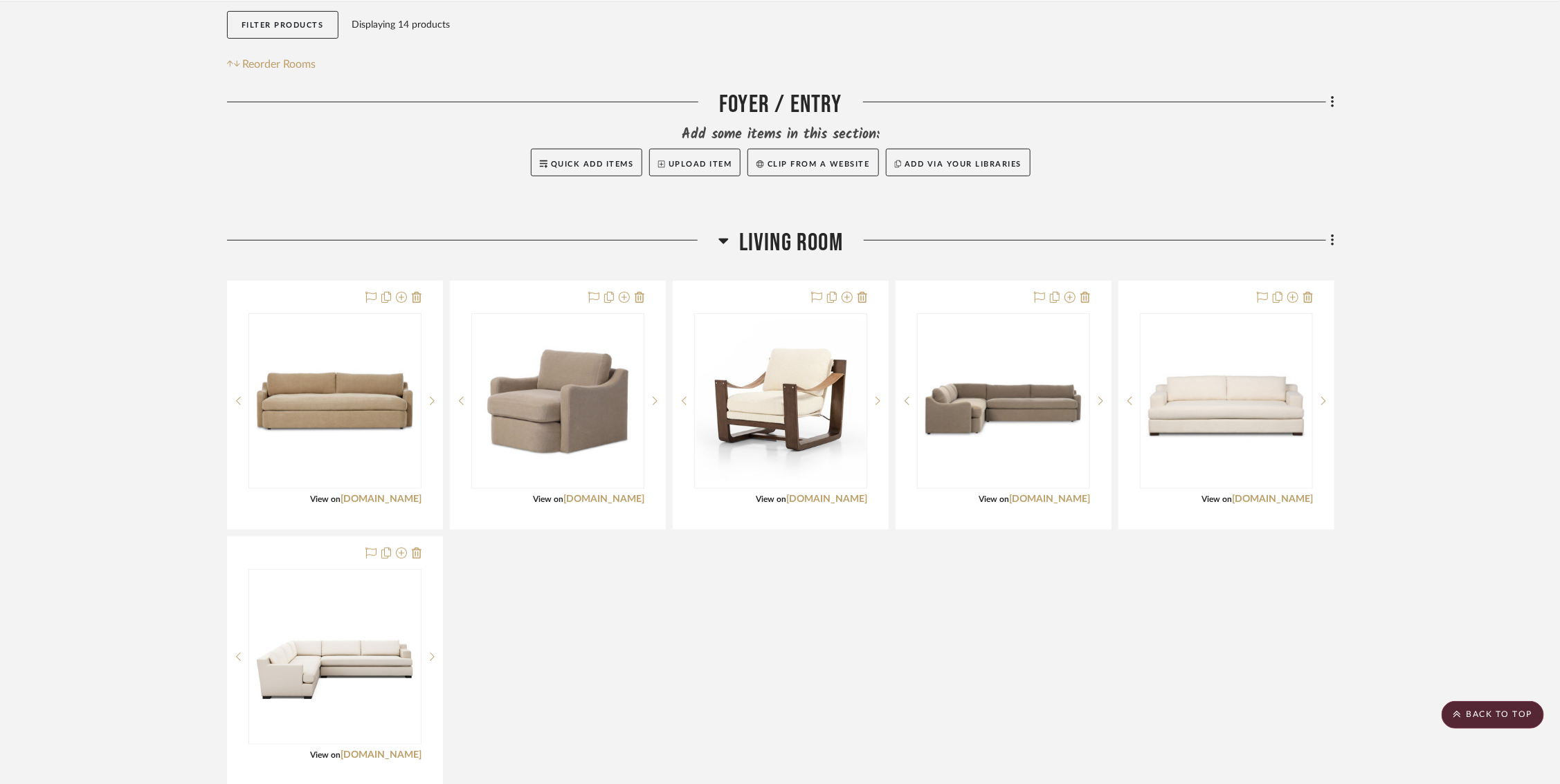
drag, startPoint x: 820, startPoint y: 418, endPoint x: 512, endPoint y: 7, distance: 513.6
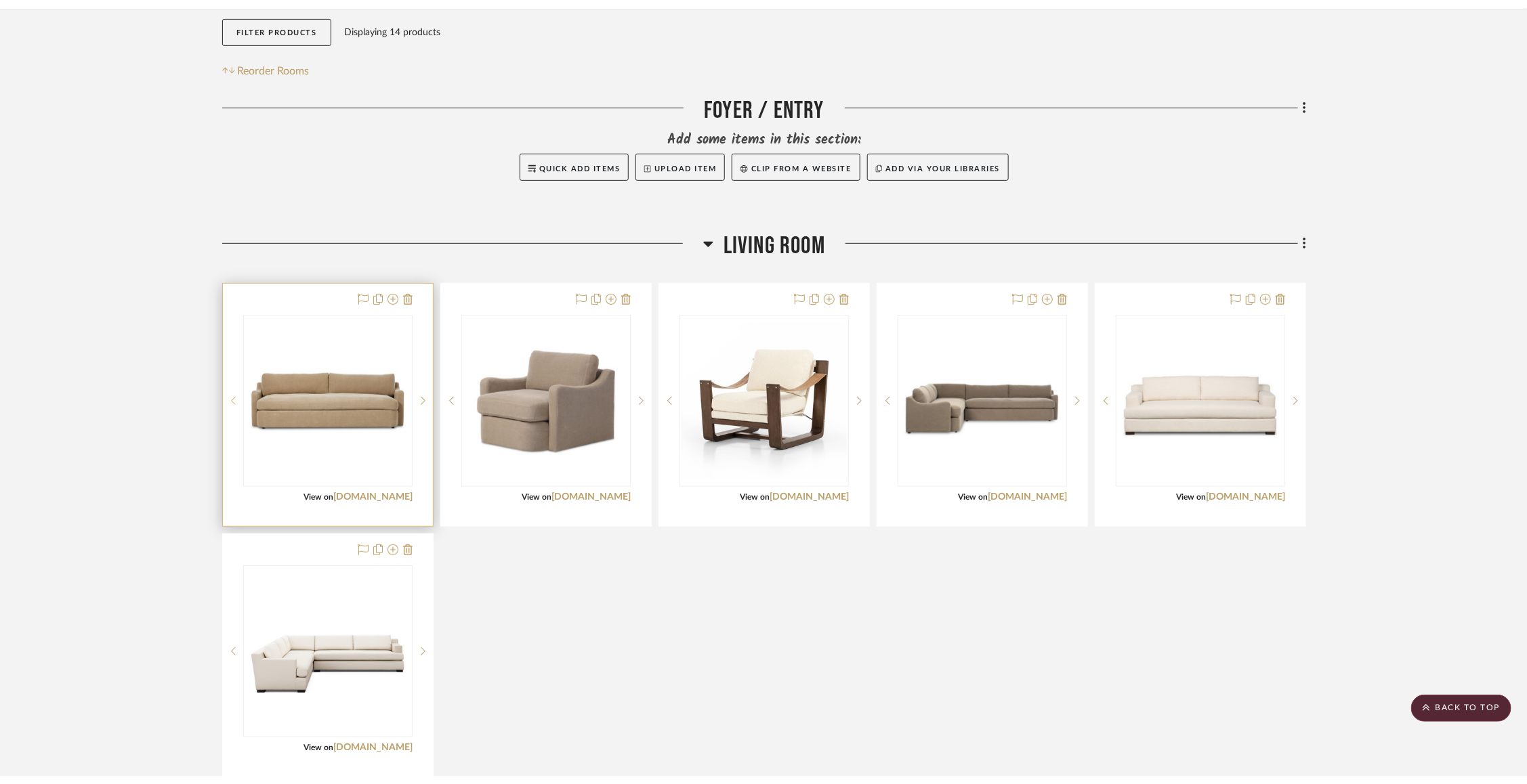
scroll to position [0, 0]
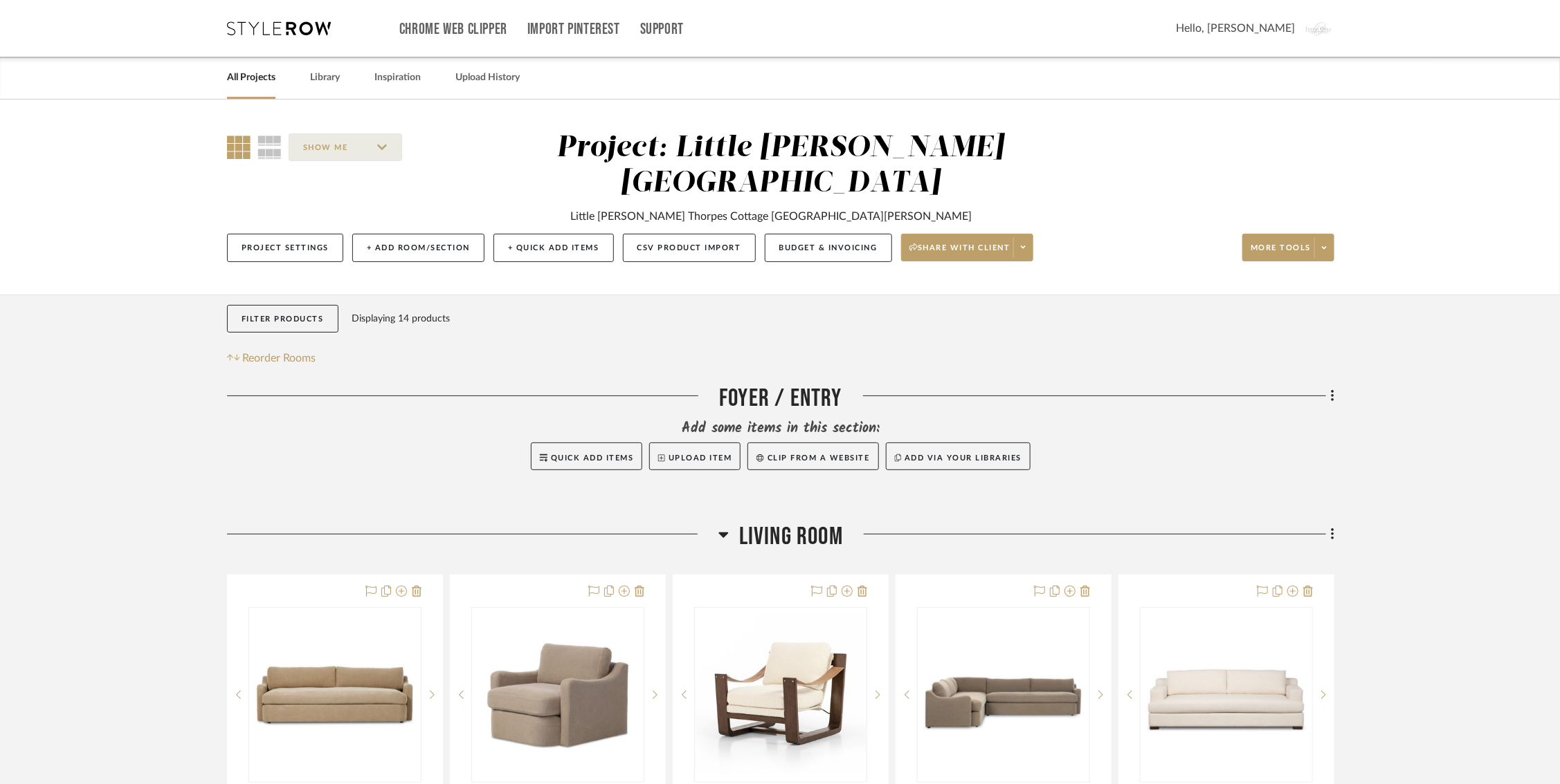
click at [248, 71] on link "All Projects" at bounding box center [251, 78] width 48 height 19
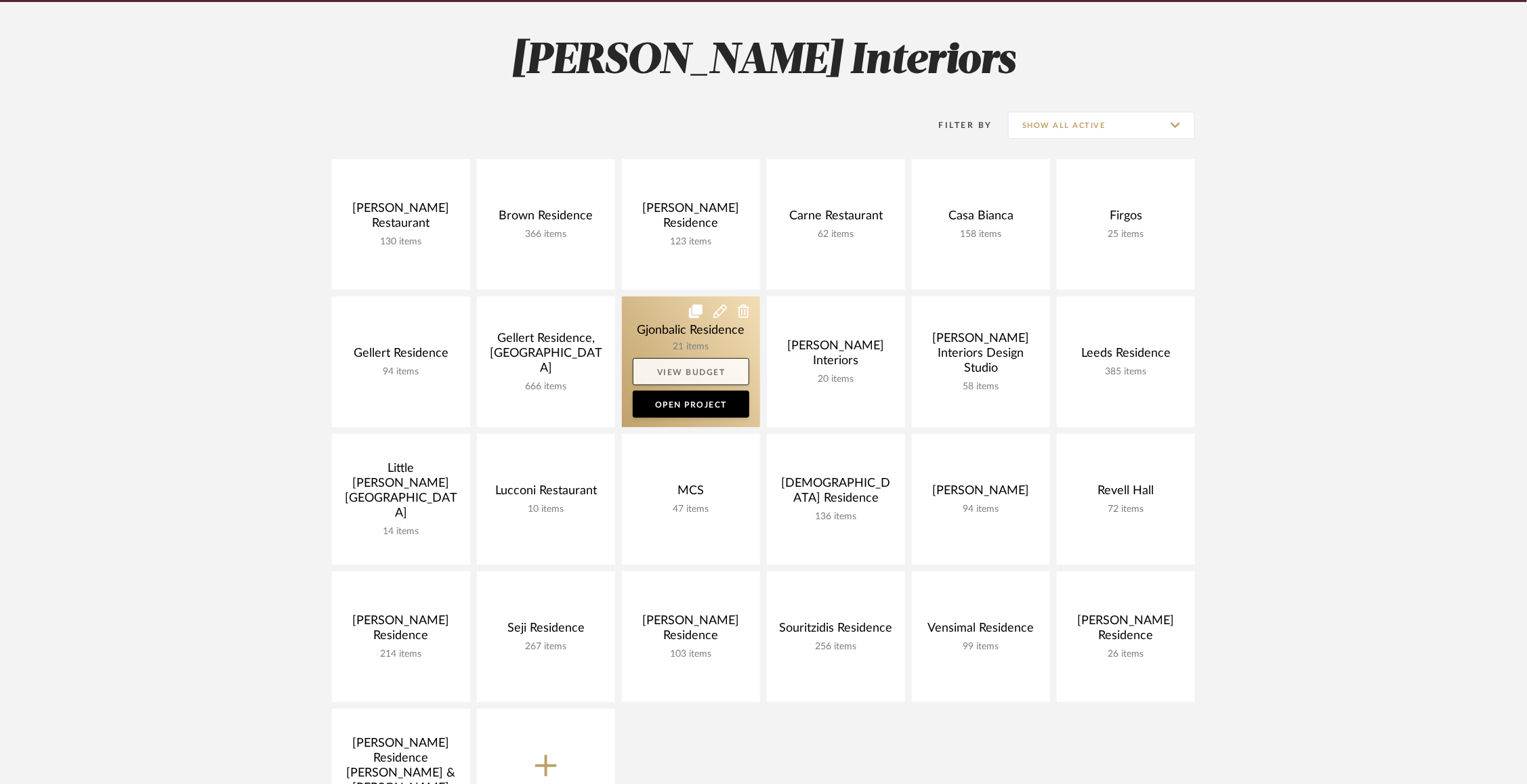
scroll to position [208, 0]
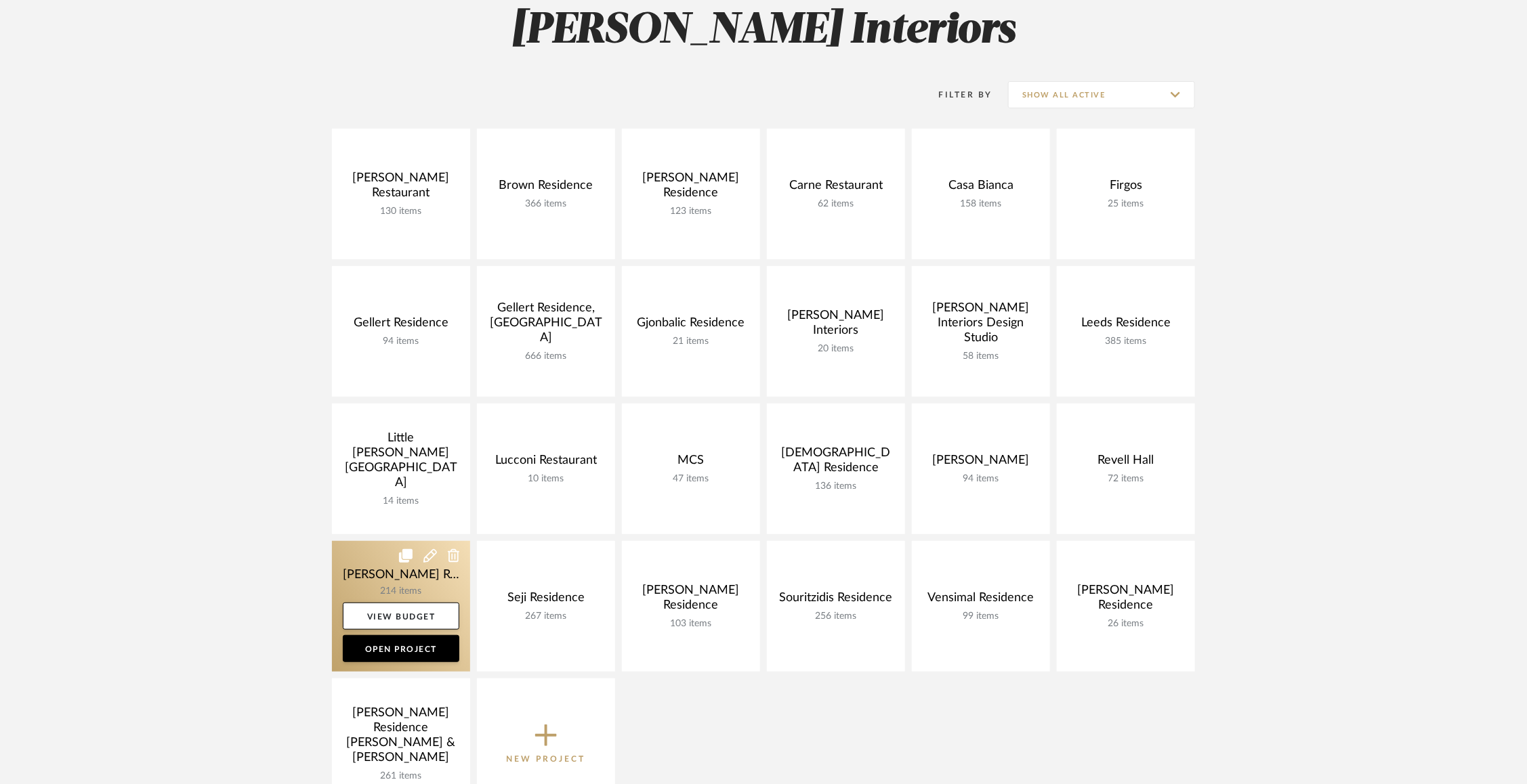
click at [377, 570] on link at bounding box center [401, 606] width 138 height 131
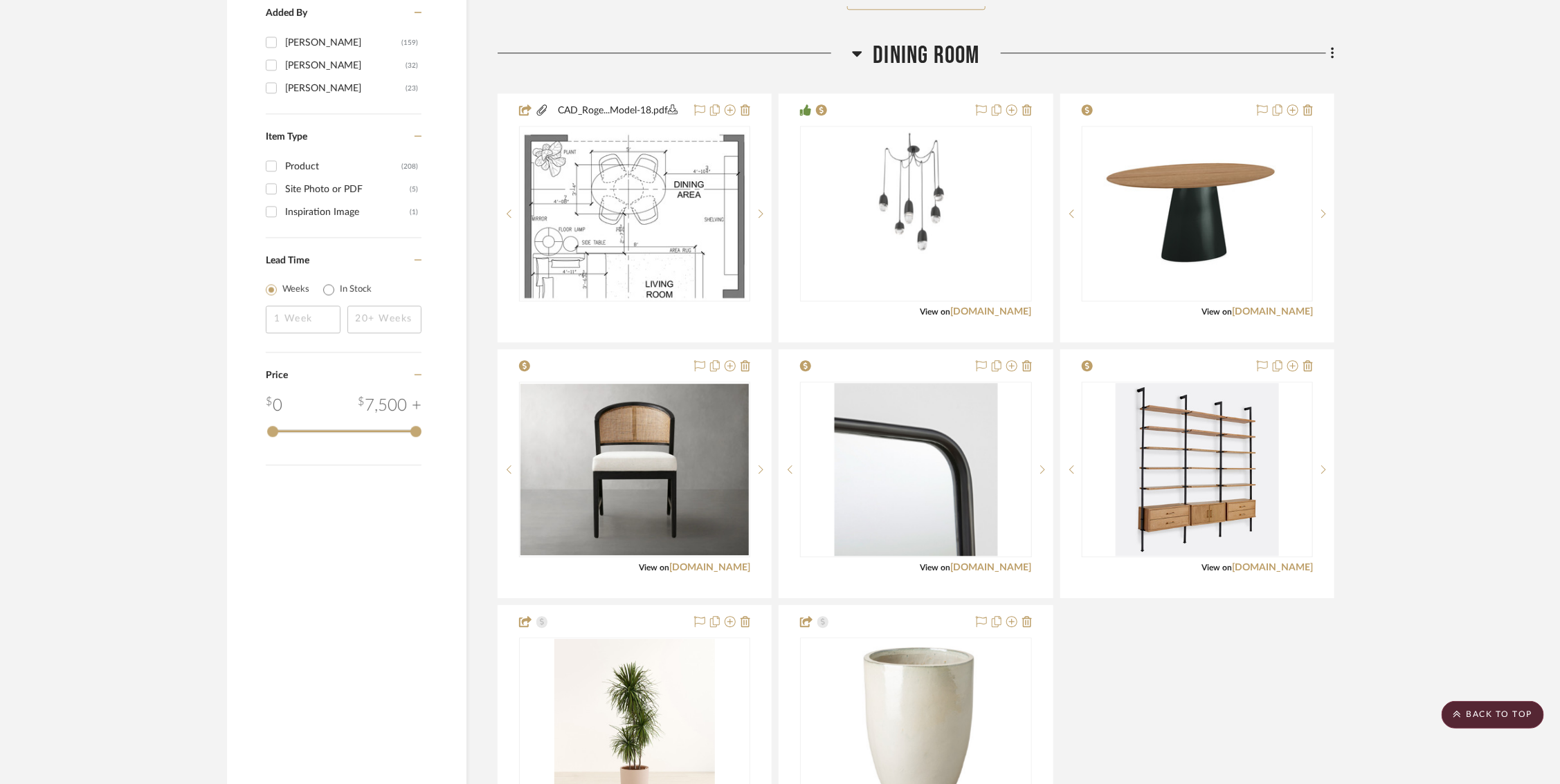
scroll to position [2080, 4]
click at [958, 308] on link "studio.hammerton.com" at bounding box center [991, 312] width 81 height 9
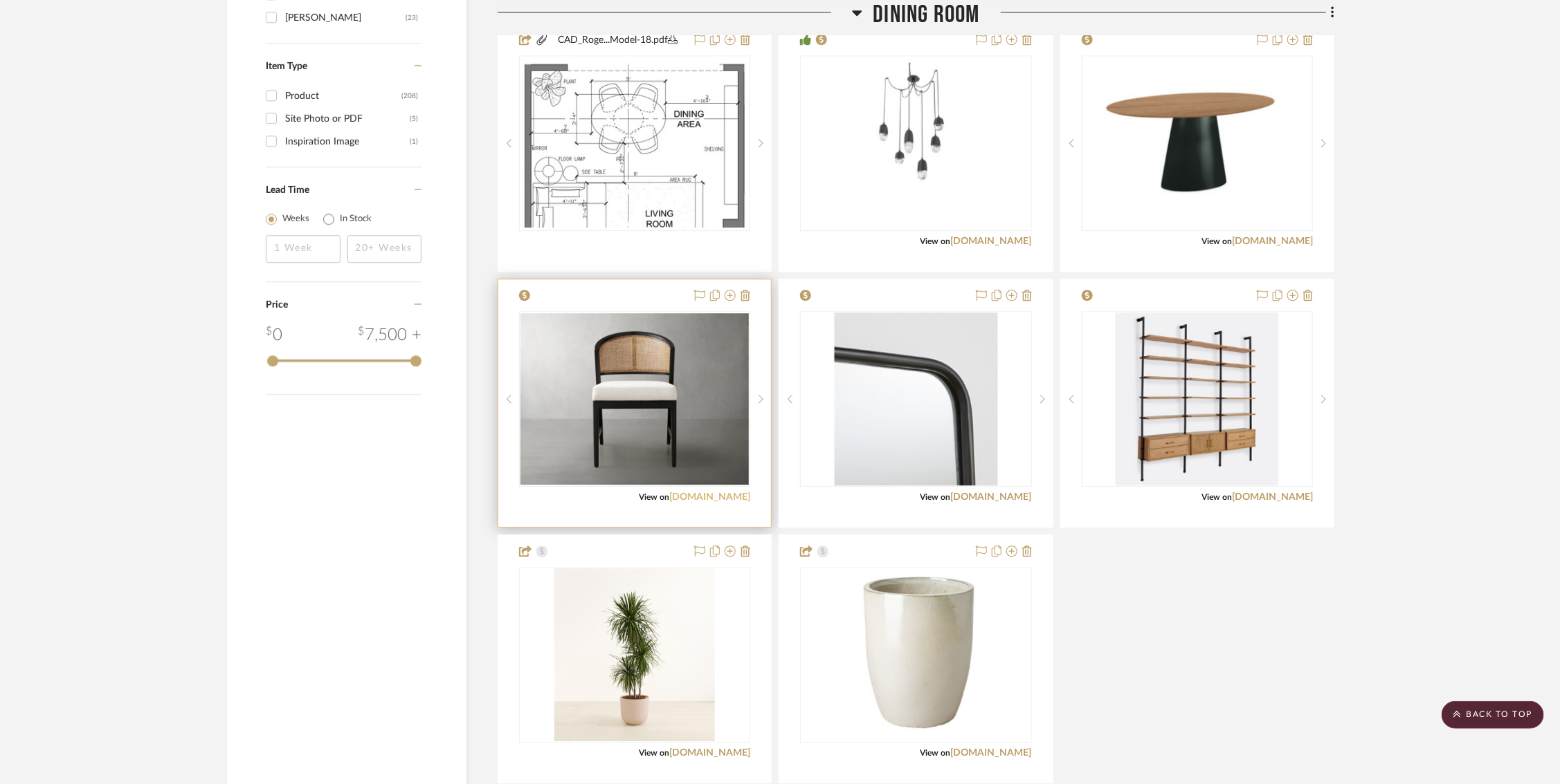
click at [720, 496] on link "arhaus.com" at bounding box center [709, 498] width 81 height 9
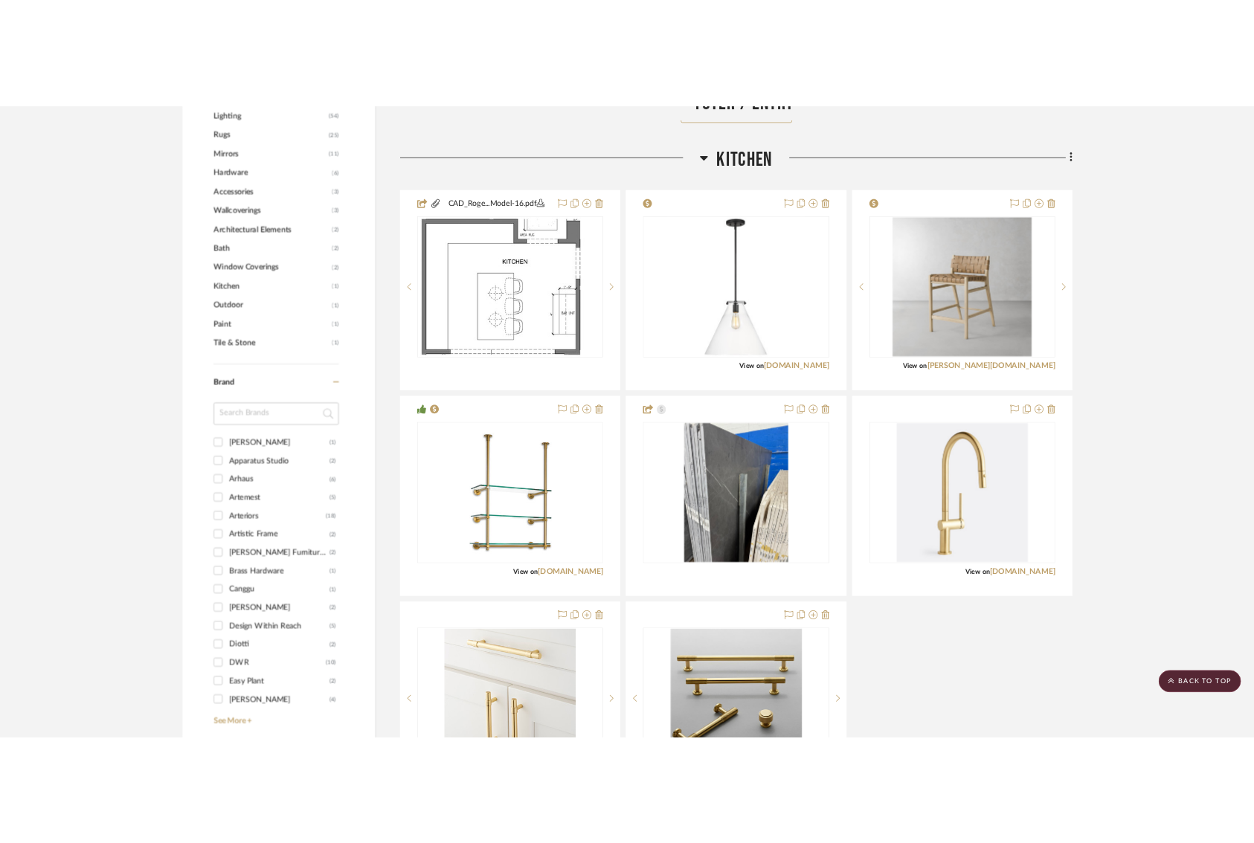
scroll to position [1259, 3]
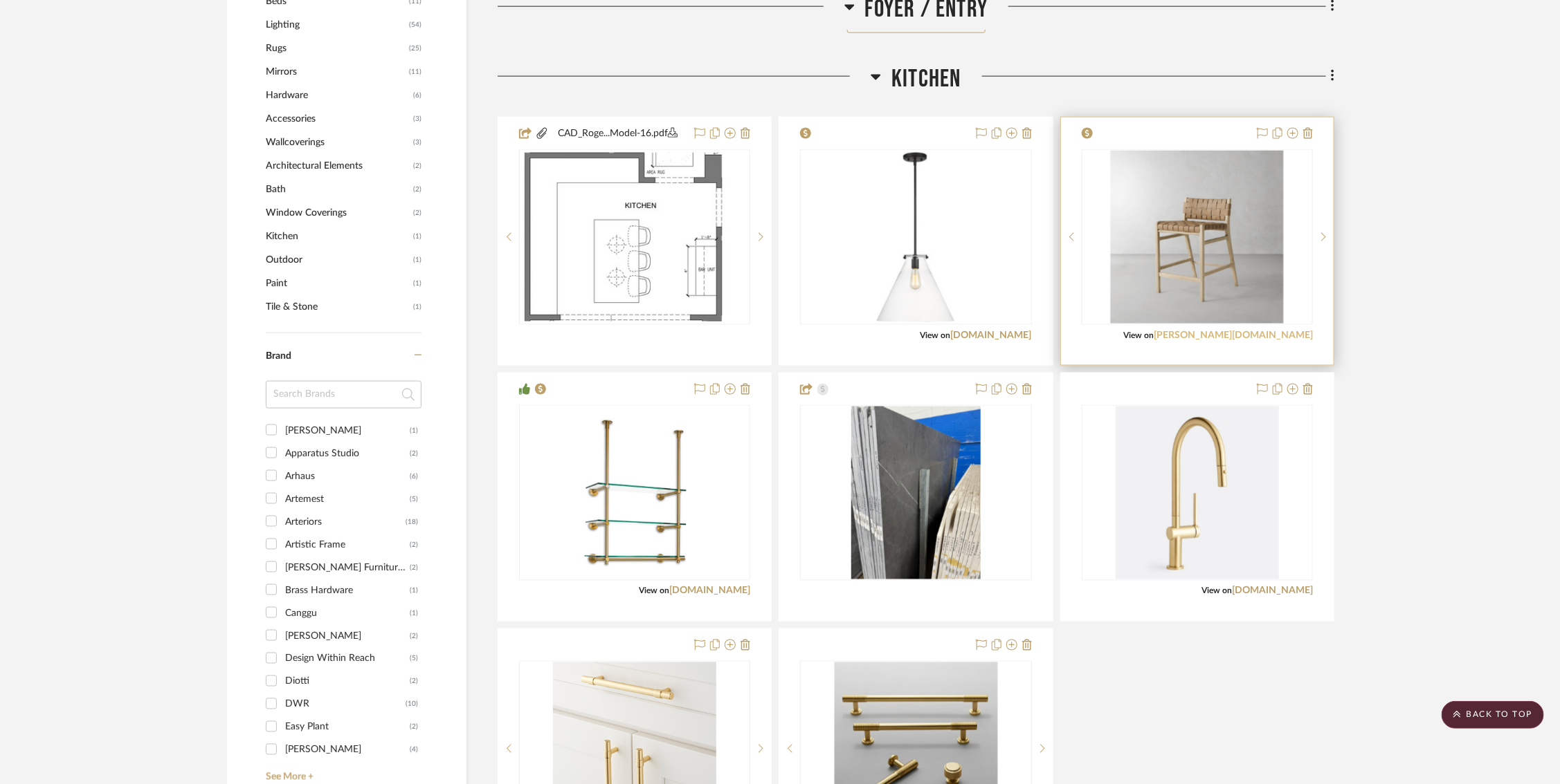
click at [1175, 336] on link "williams-sonoma.com" at bounding box center [1233, 336] width 159 height 9
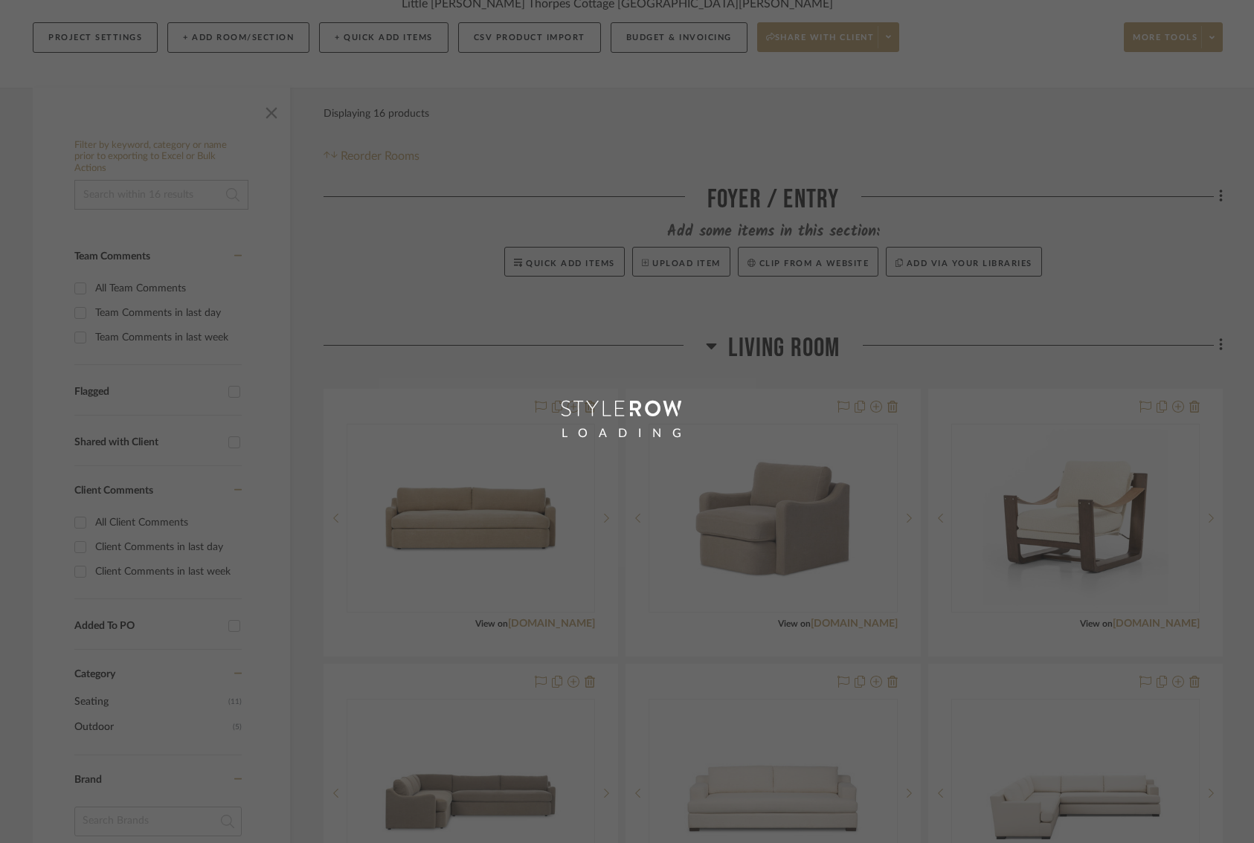
scroll to position [228, 0]
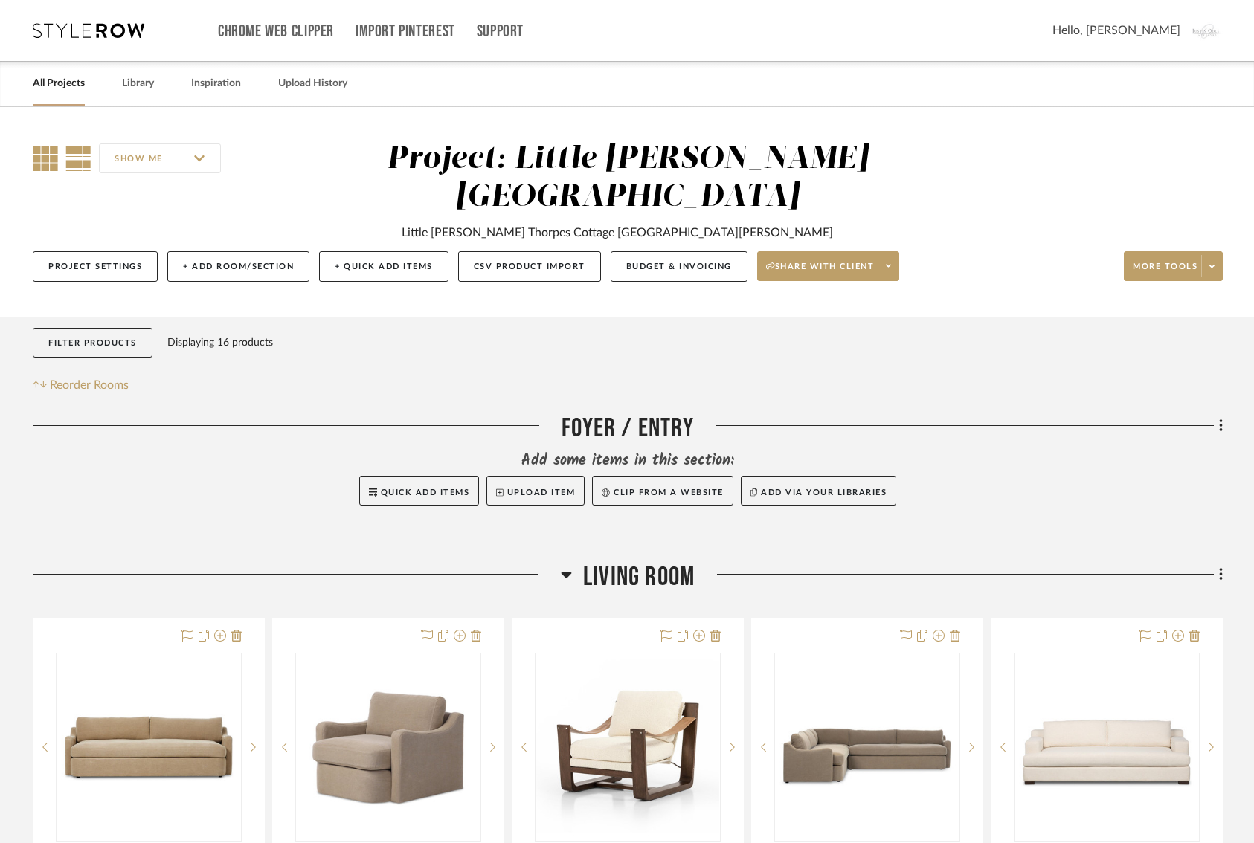
click at [46, 161] on icon at bounding box center [45, 158] width 25 height 25
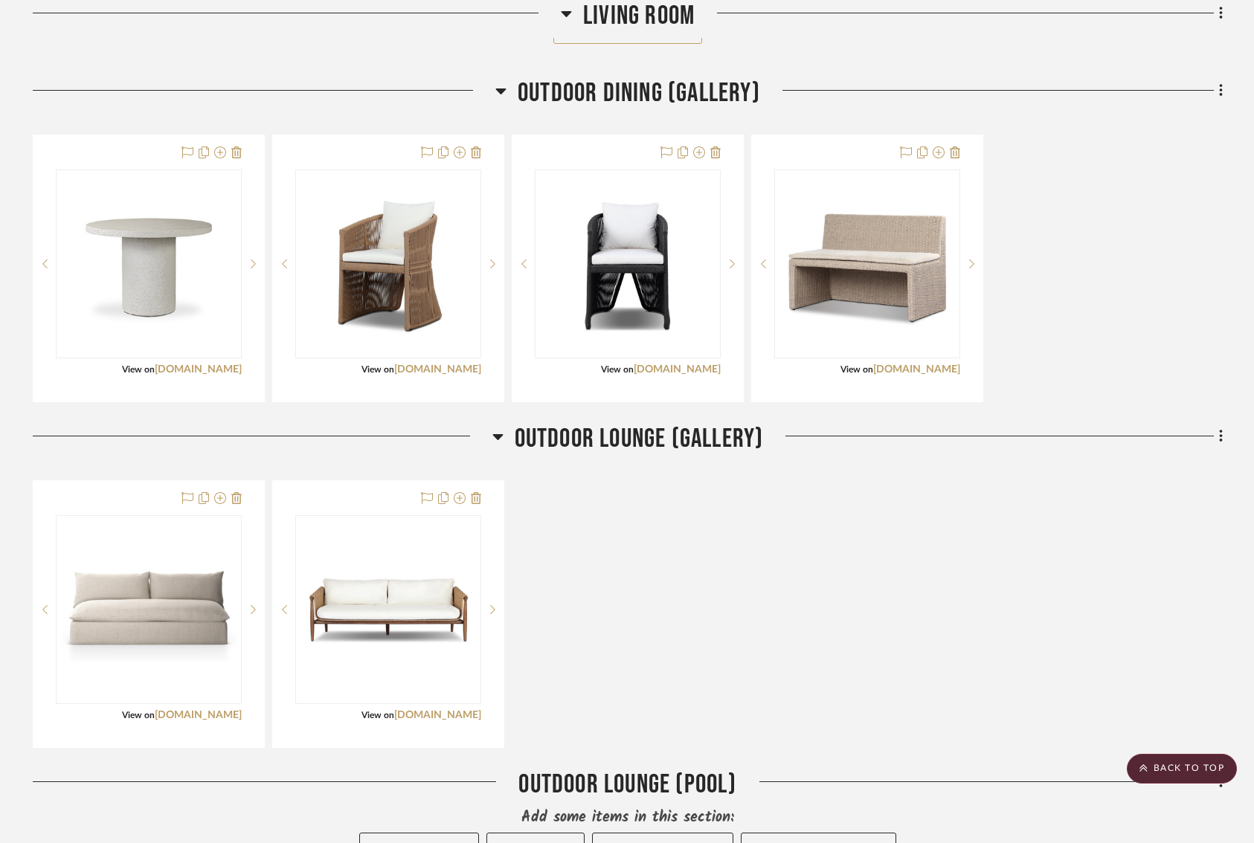
scroll to position [882, 0]
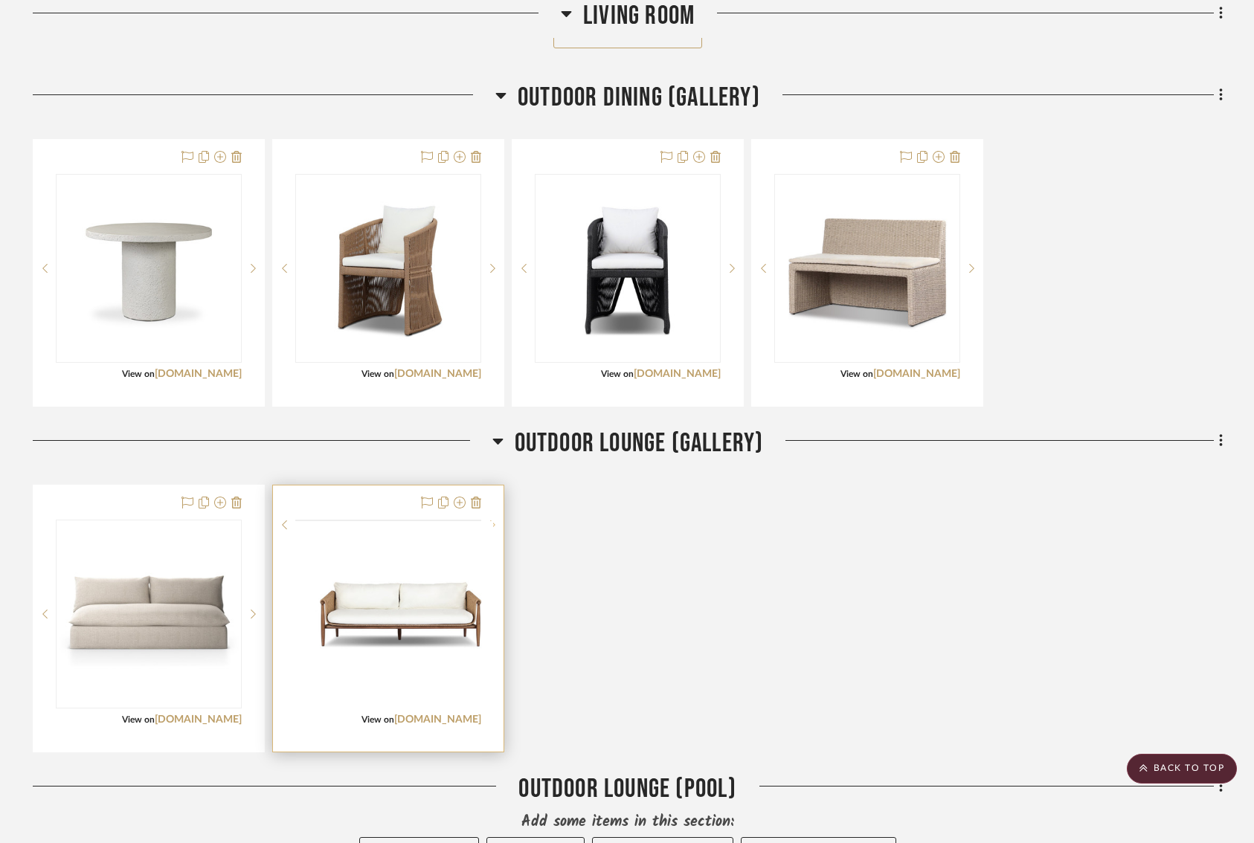
click at [495, 530] on icon at bounding box center [492, 525] width 5 height 10
click at [495, 609] on icon at bounding box center [492, 614] width 5 height 10
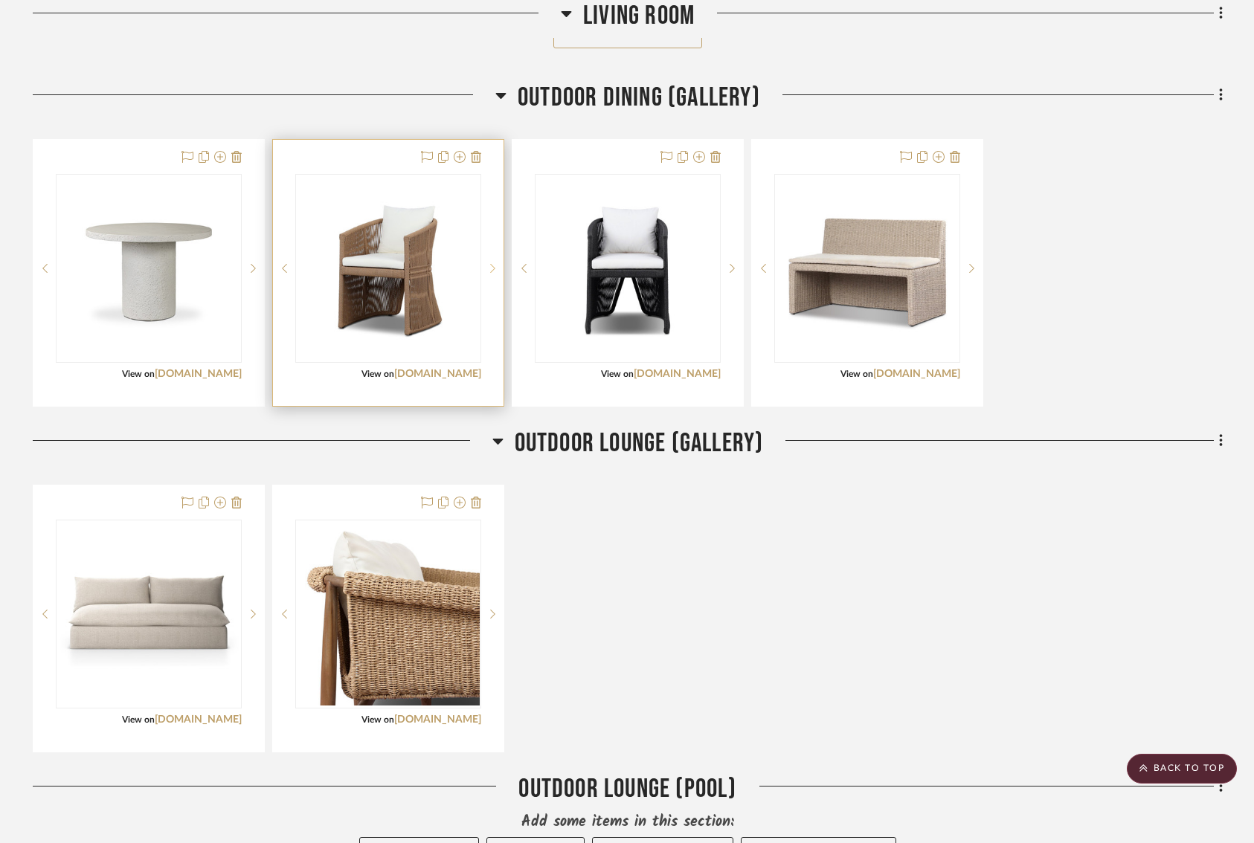
click at [495, 263] on icon at bounding box center [492, 268] width 5 height 10
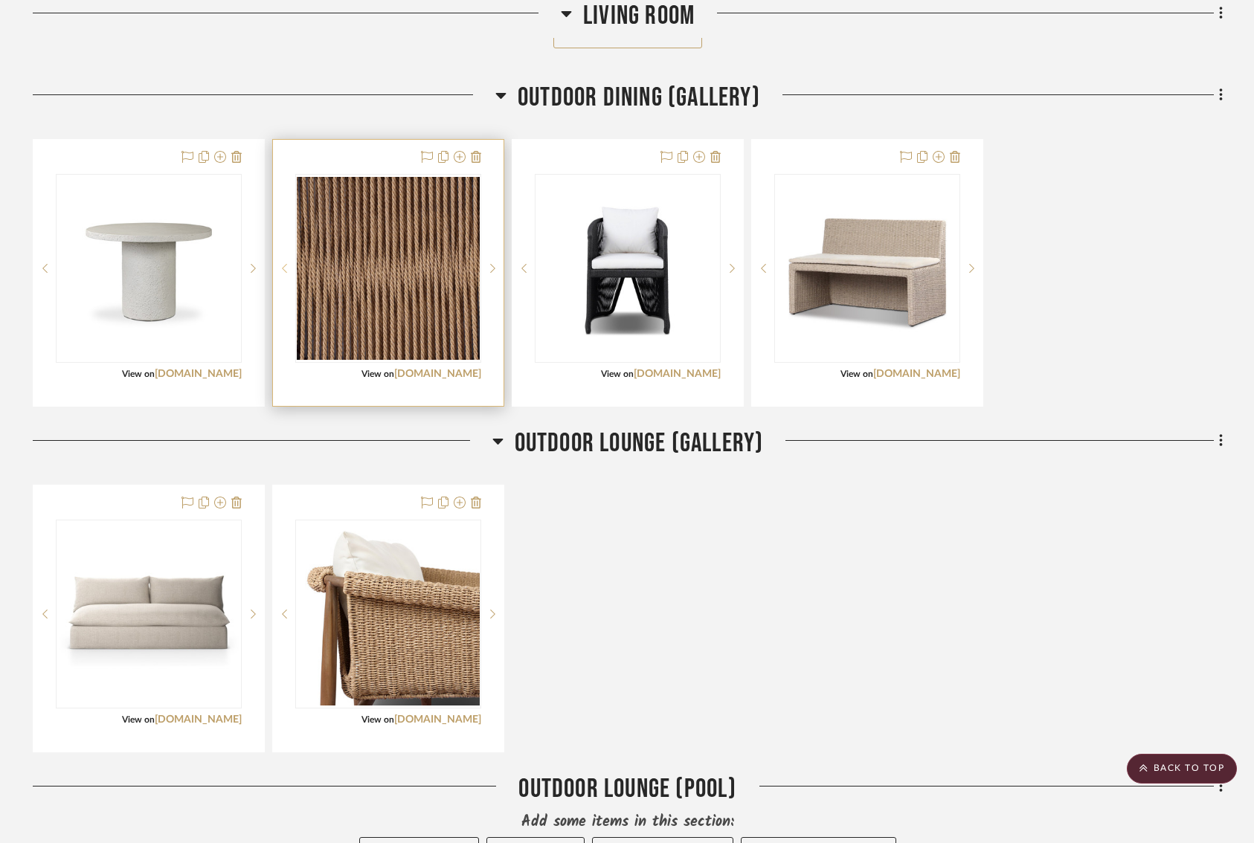
click at [285, 263] on icon at bounding box center [284, 267] width 5 height 9
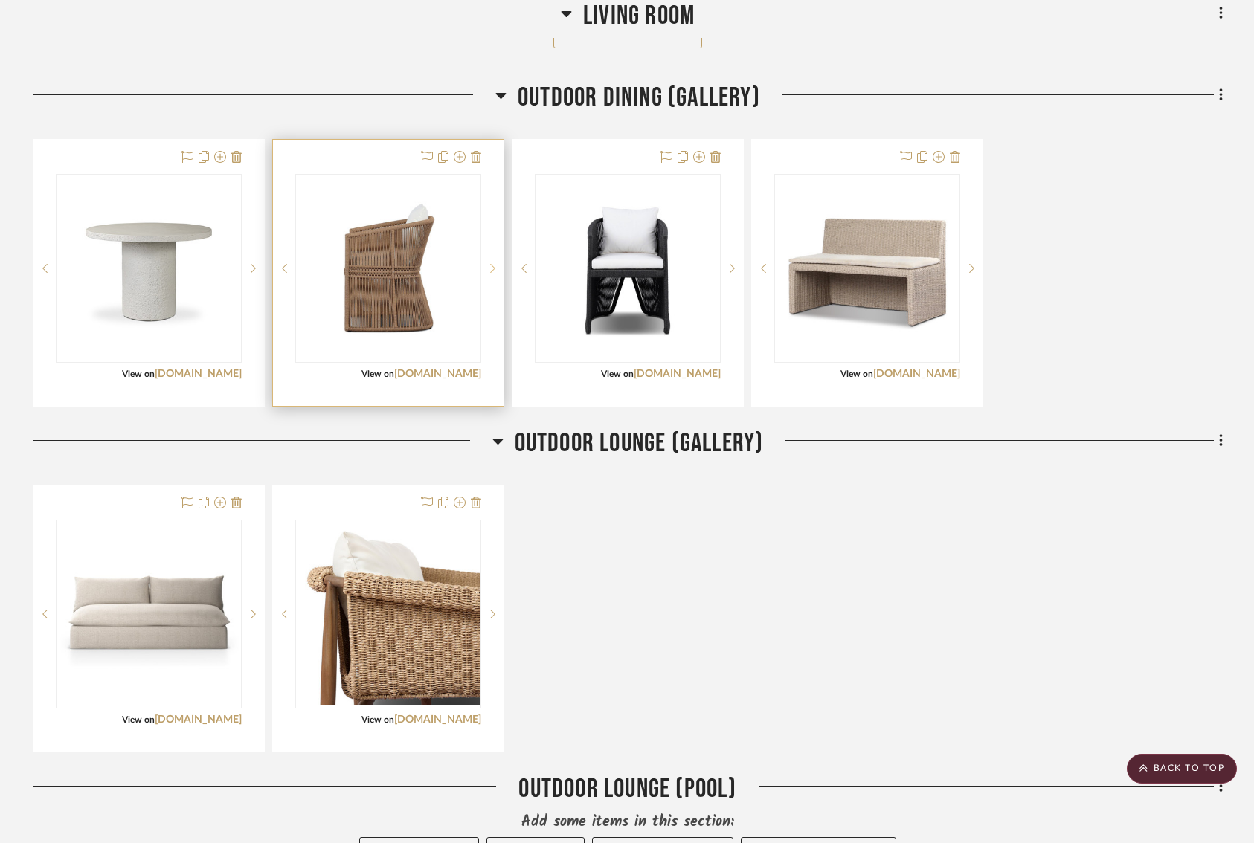
click at [492, 263] on icon at bounding box center [492, 268] width 5 height 10
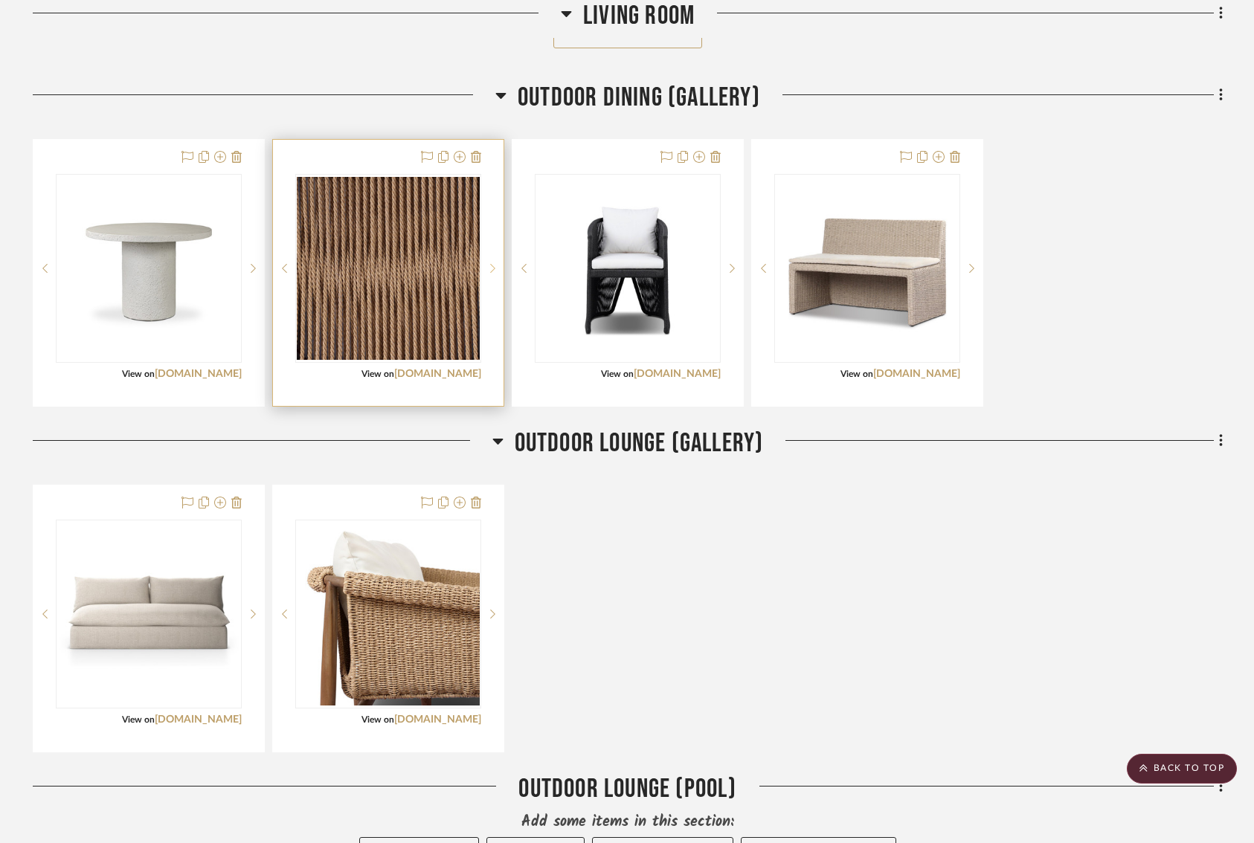
click at [492, 263] on icon at bounding box center [492, 268] width 5 height 10
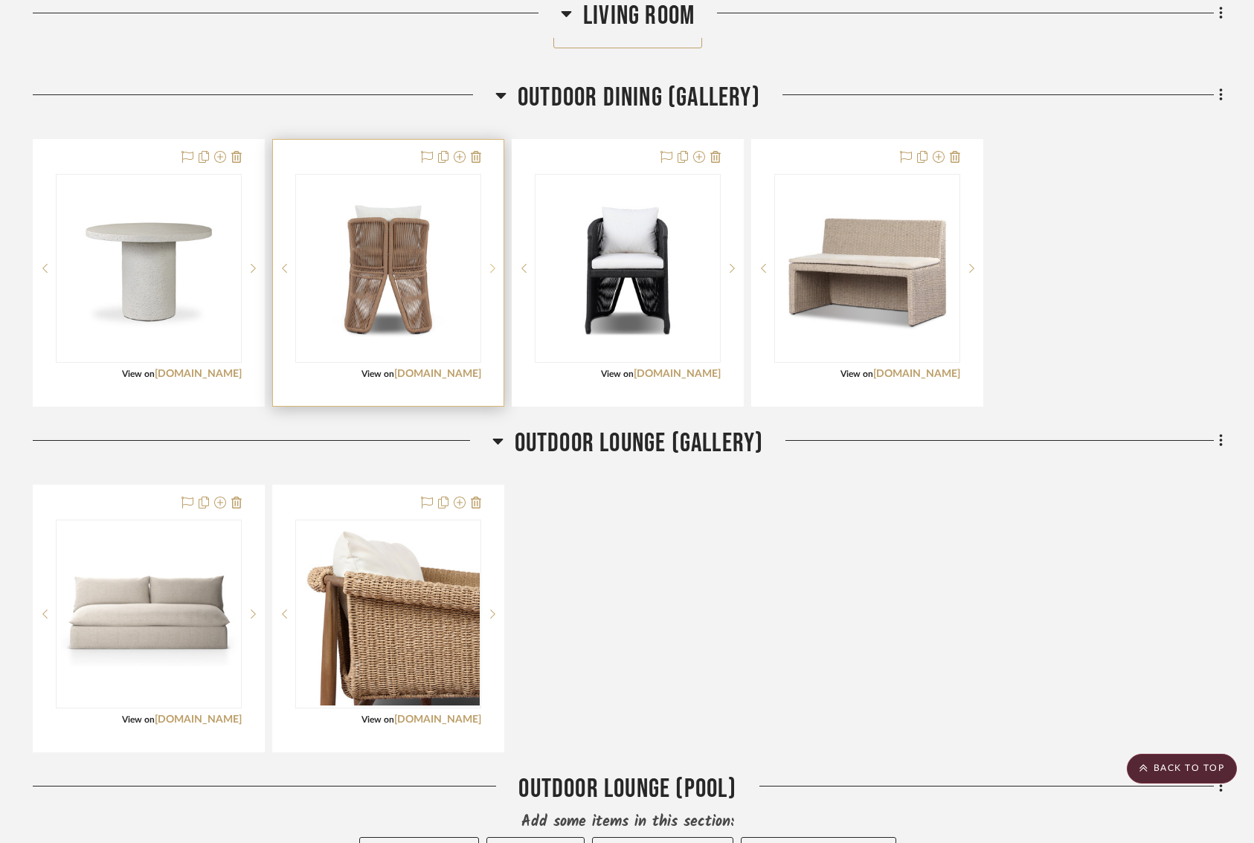
click at [492, 263] on icon at bounding box center [492, 268] width 5 height 10
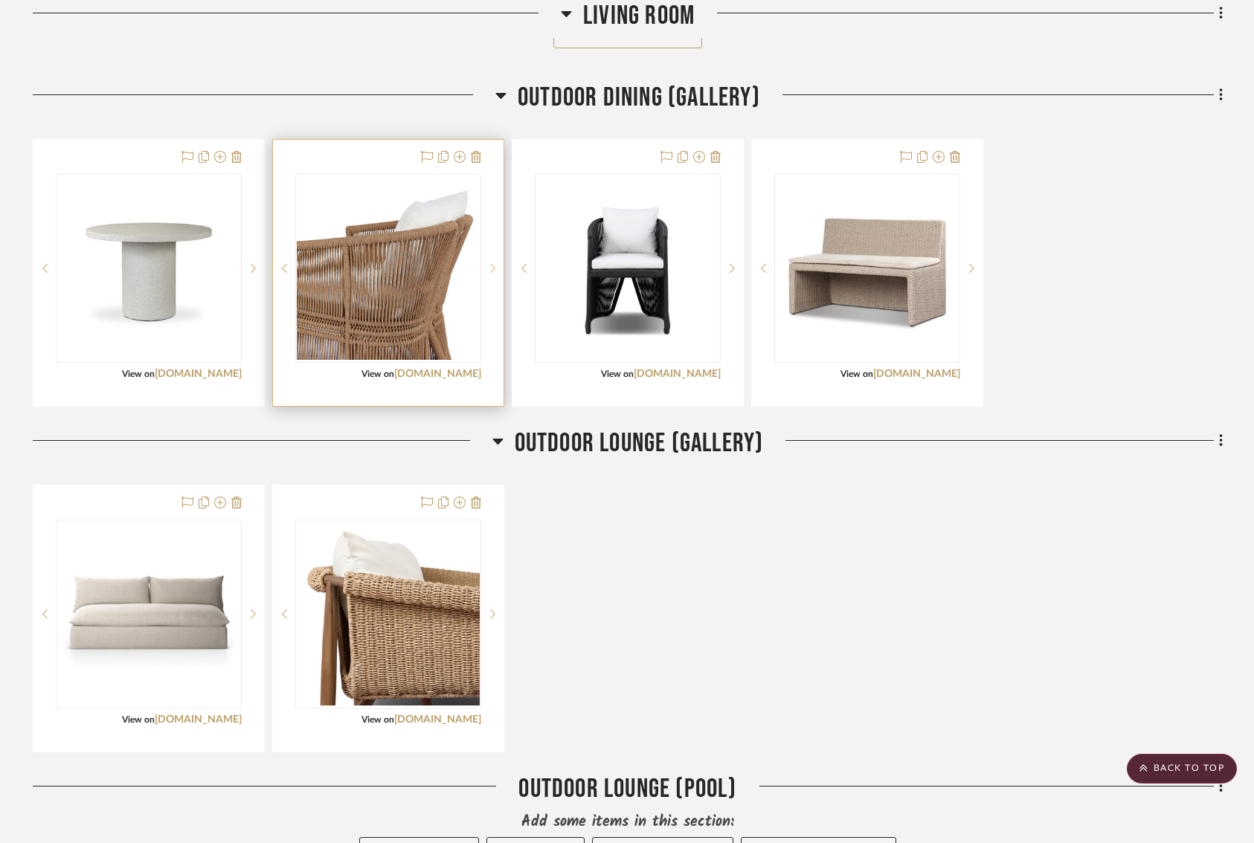
click at [492, 263] on icon at bounding box center [492, 268] width 5 height 10
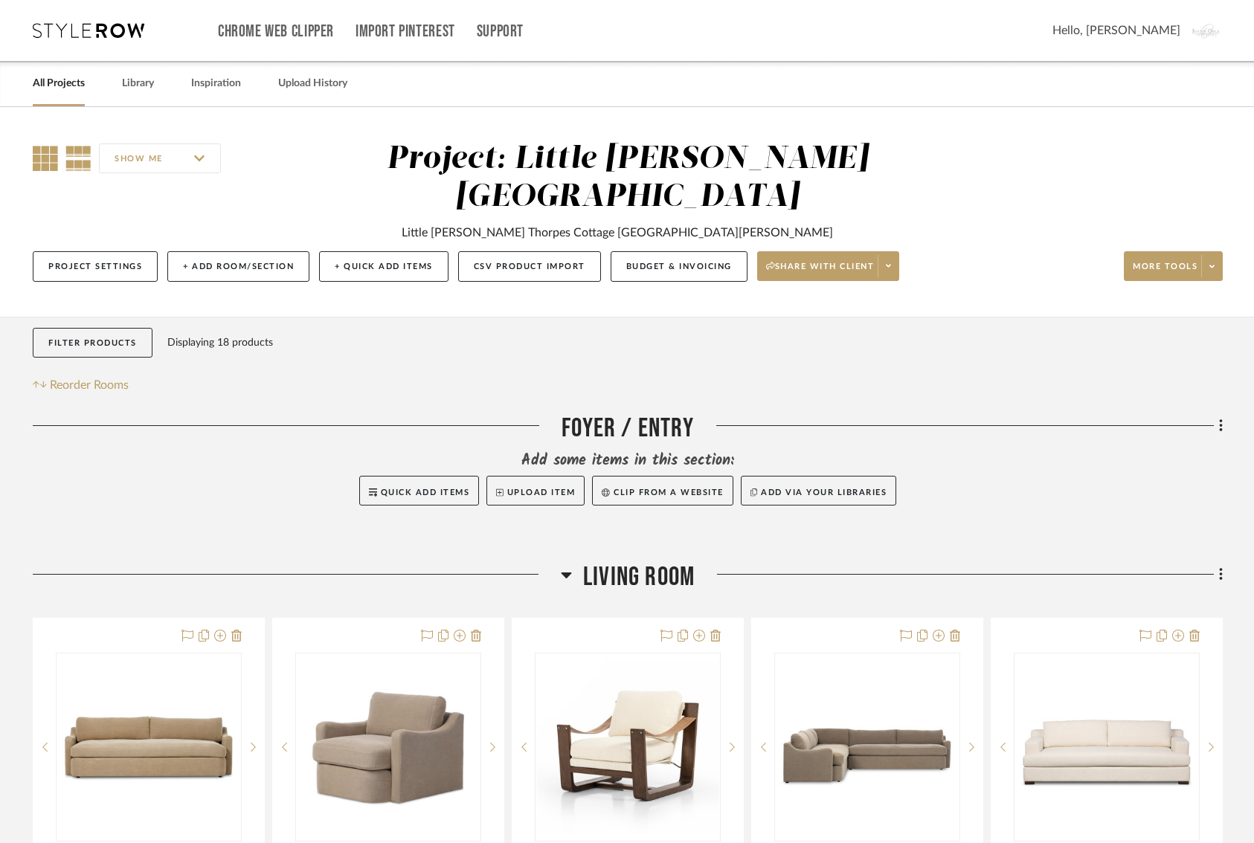
click at [39, 161] on icon at bounding box center [45, 158] width 25 height 25
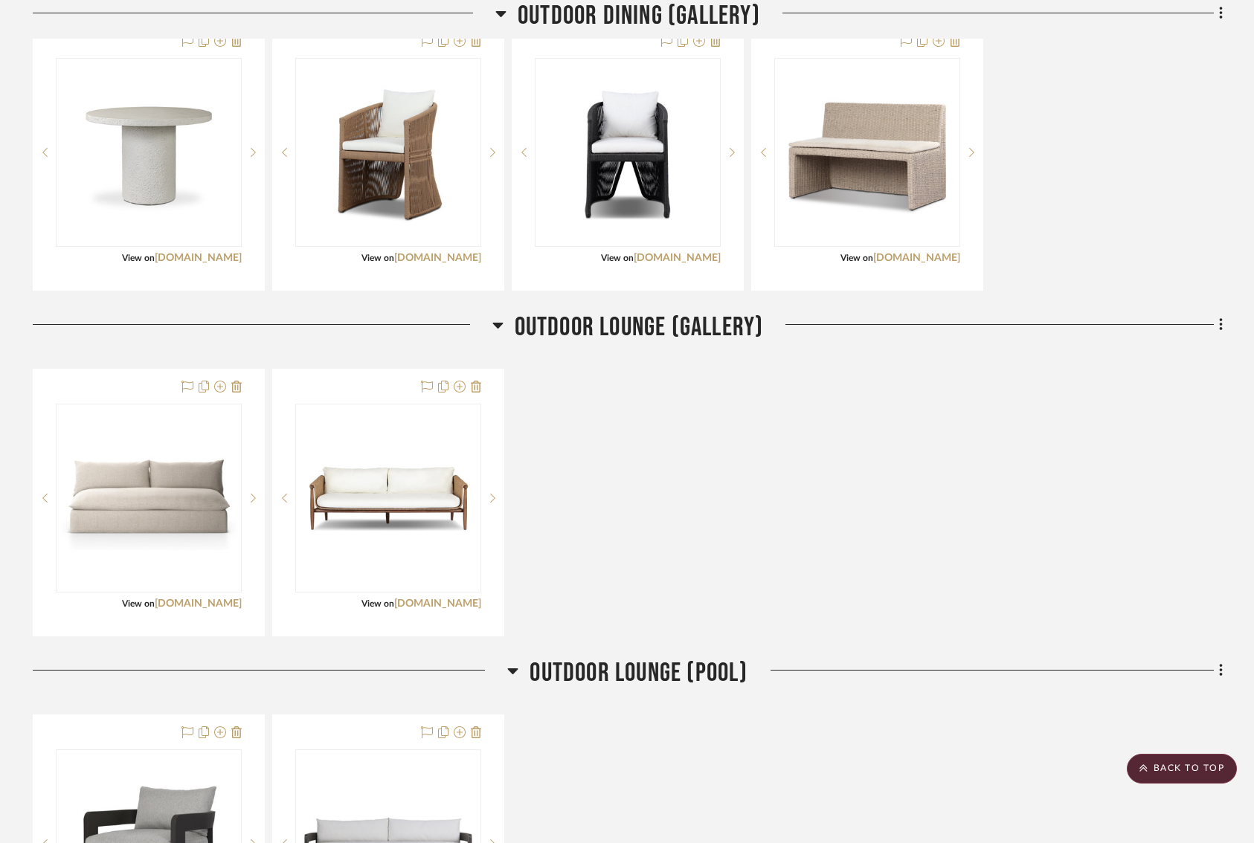
scroll to position [976, 13]
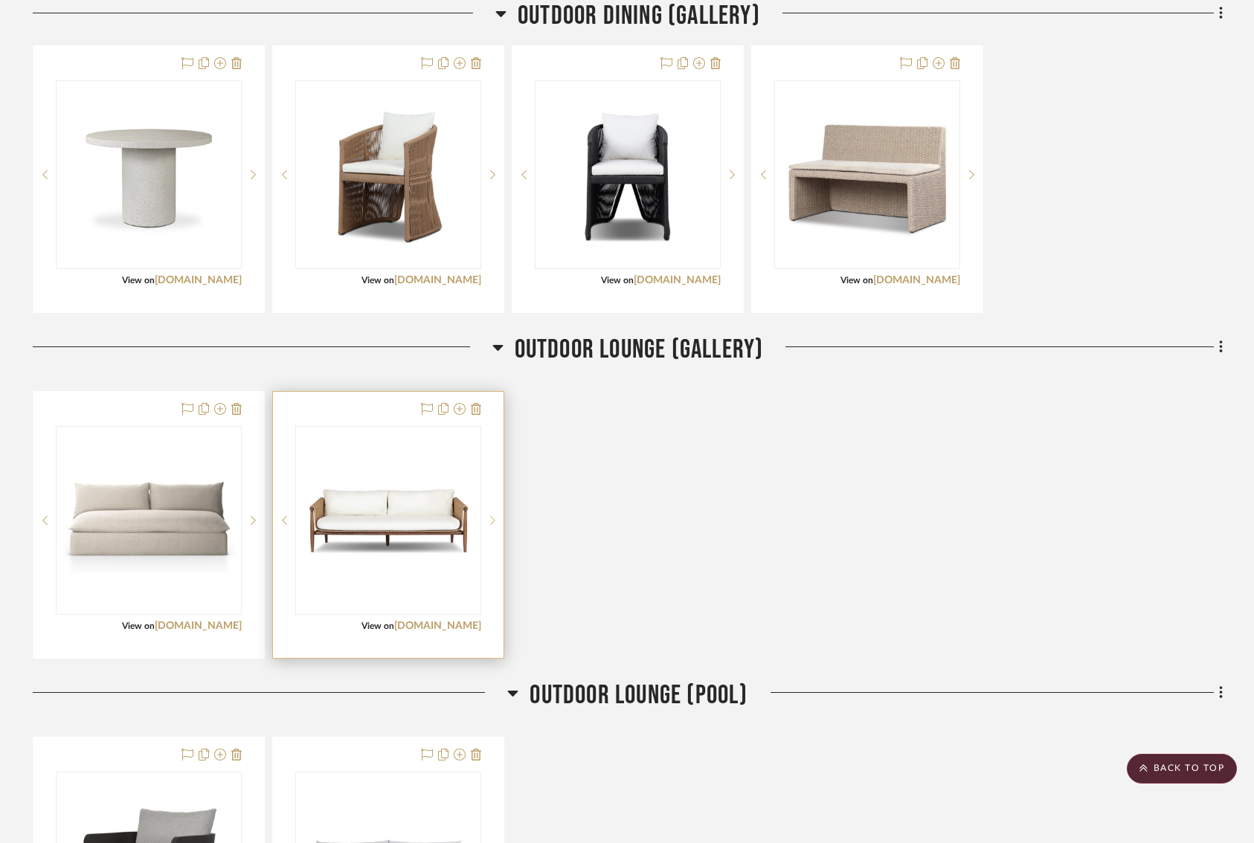
click at [481, 515] on sr-next-btn at bounding box center [492, 520] width 22 height 10
click at [490, 515] on icon at bounding box center [492, 520] width 5 height 10
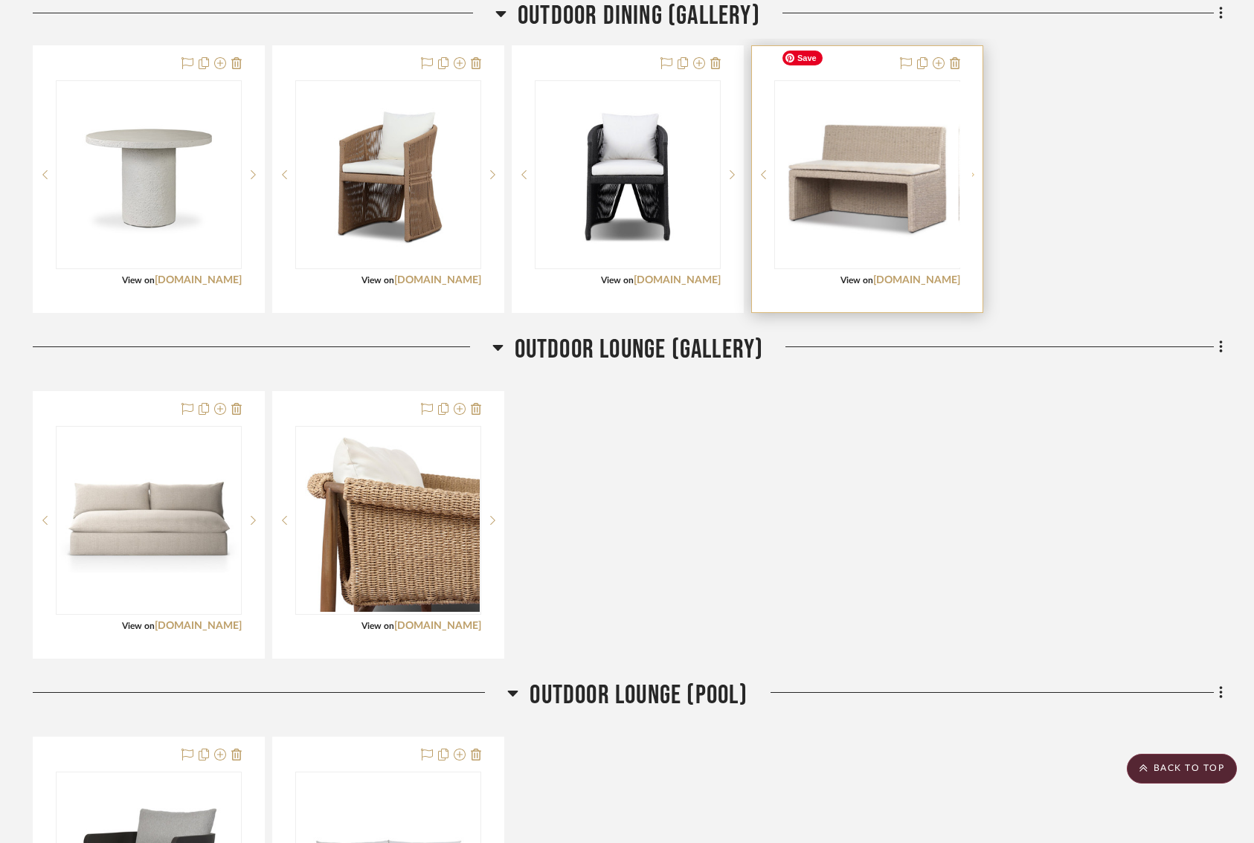
click at [960, 170] on sr-next-btn at bounding box center [971, 175] width 22 height 10
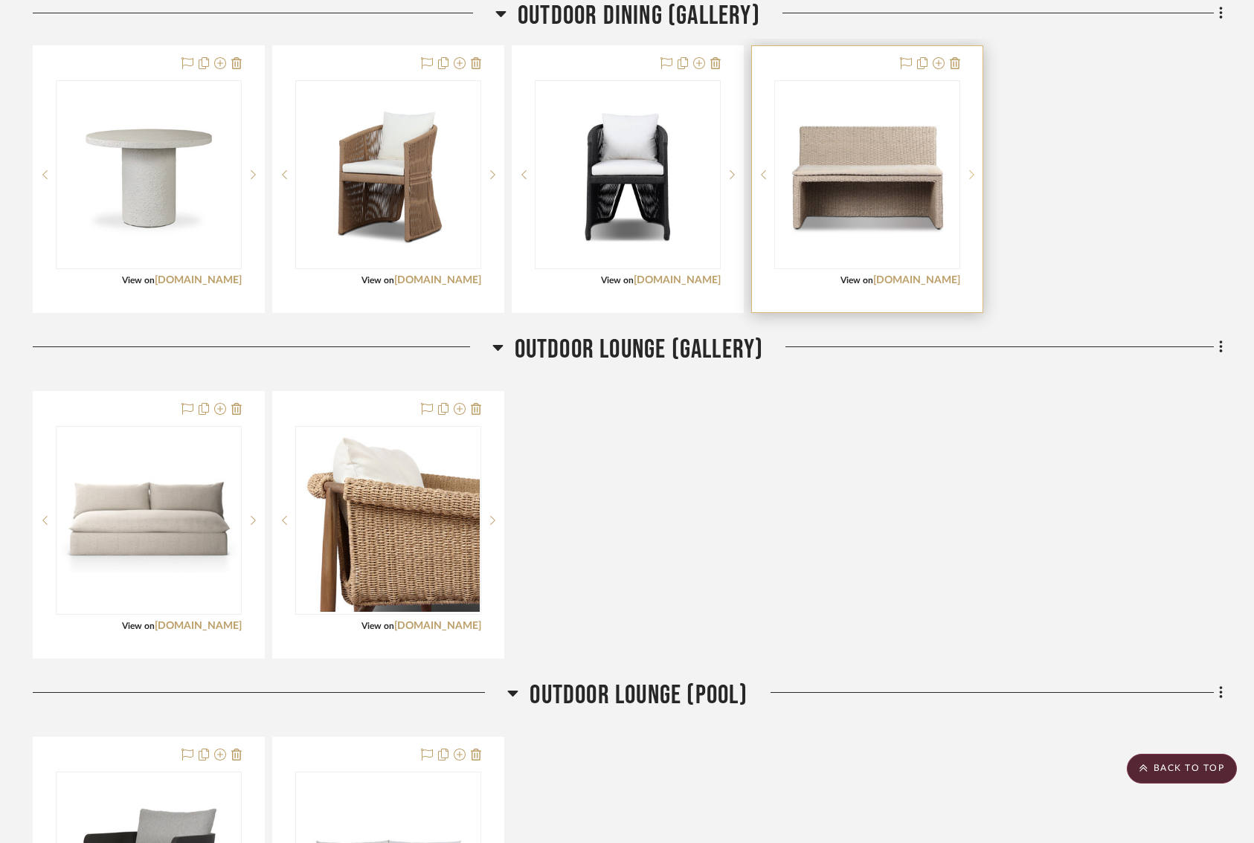
click at [960, 170] on sr-next-btn at bounding box center [971, 175] width 22 height 10
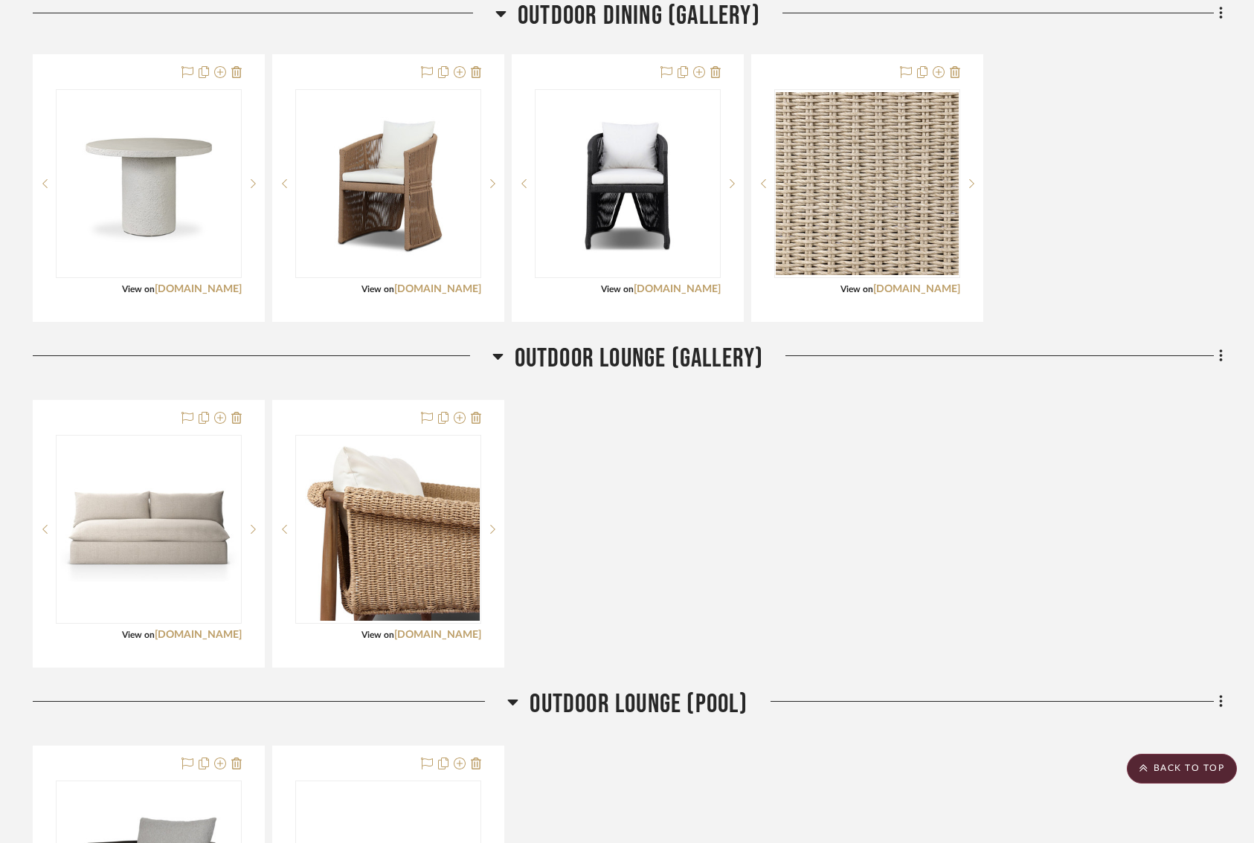
scroll to position [826, 13]
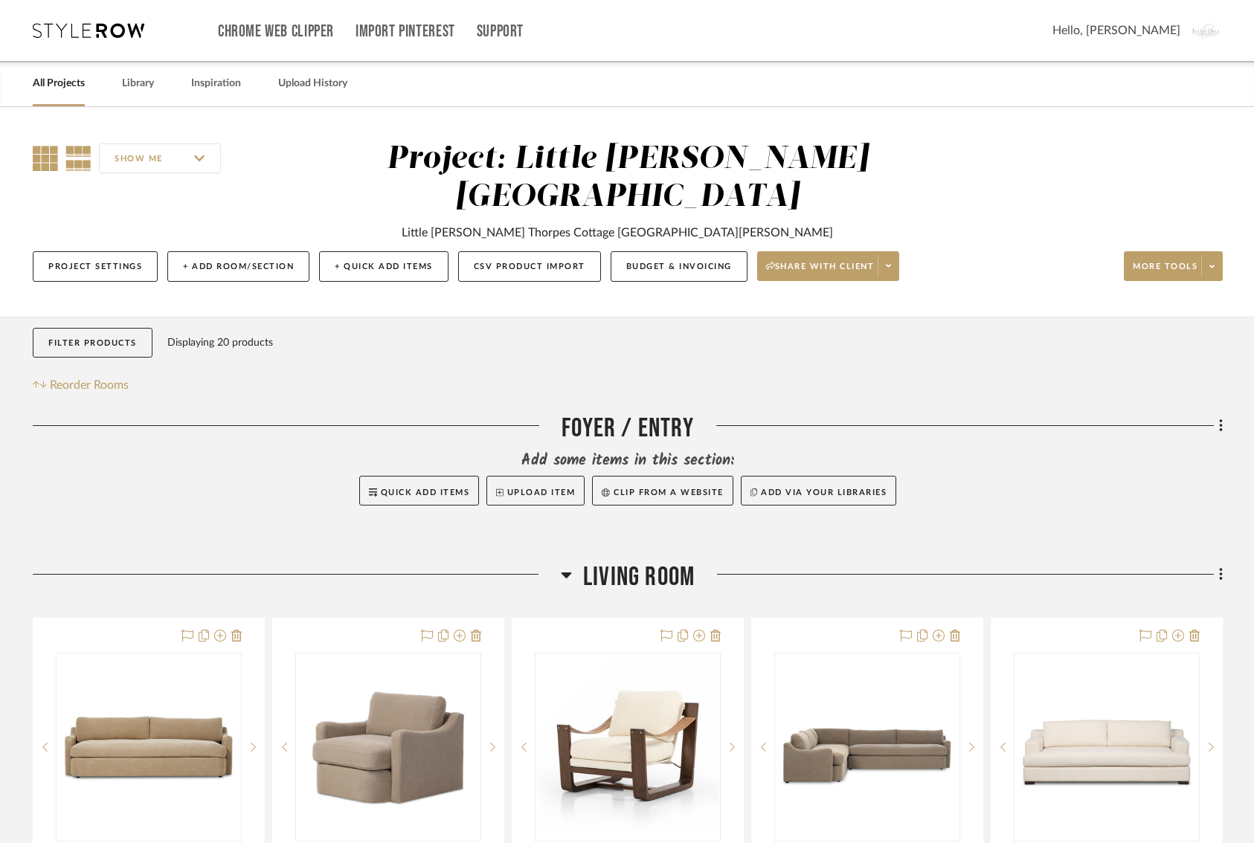
click at [48, 155] on icon at bounding box center [45, 158] width 25 height 25
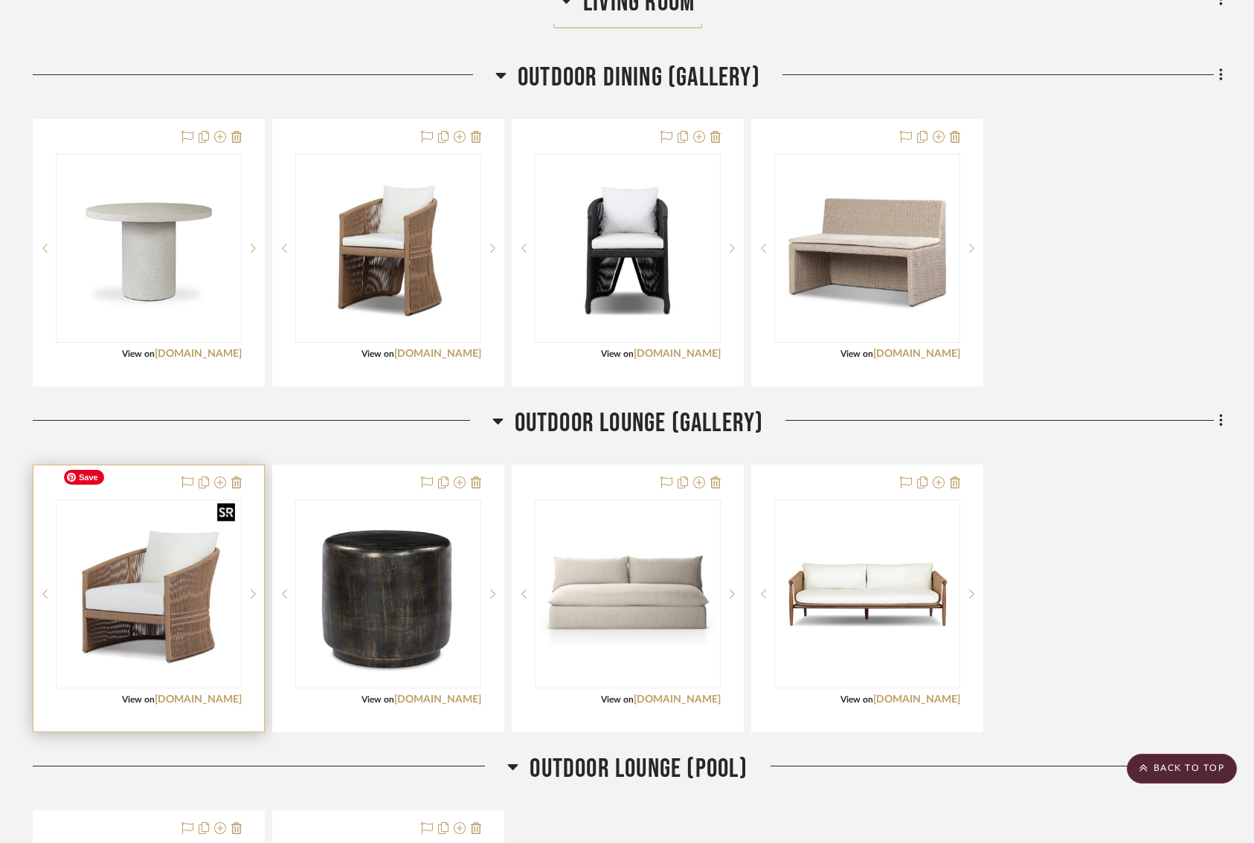
scroll to position [898, 5]
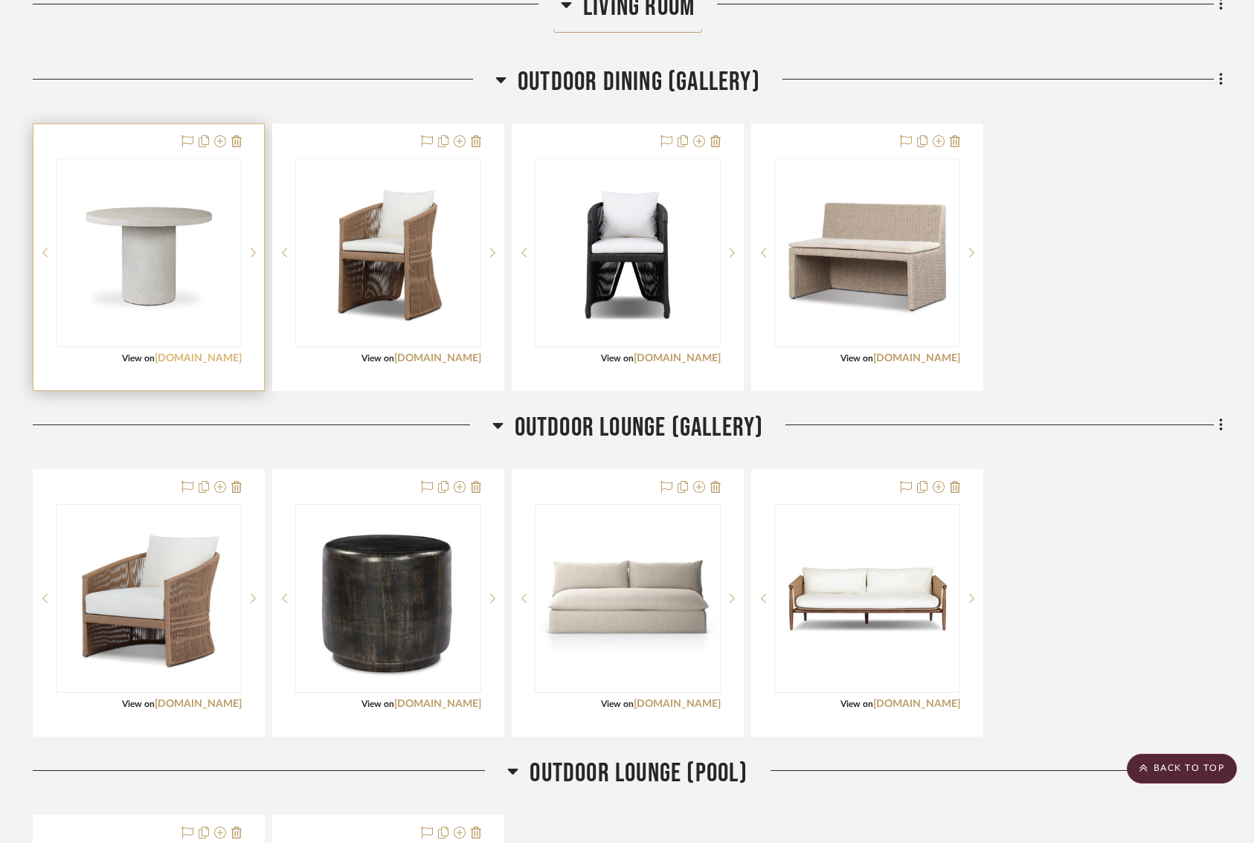
click at [176, 353] on link "[DOMAIN_NAME]" at bounding box center [198, 358] width 87 height 10
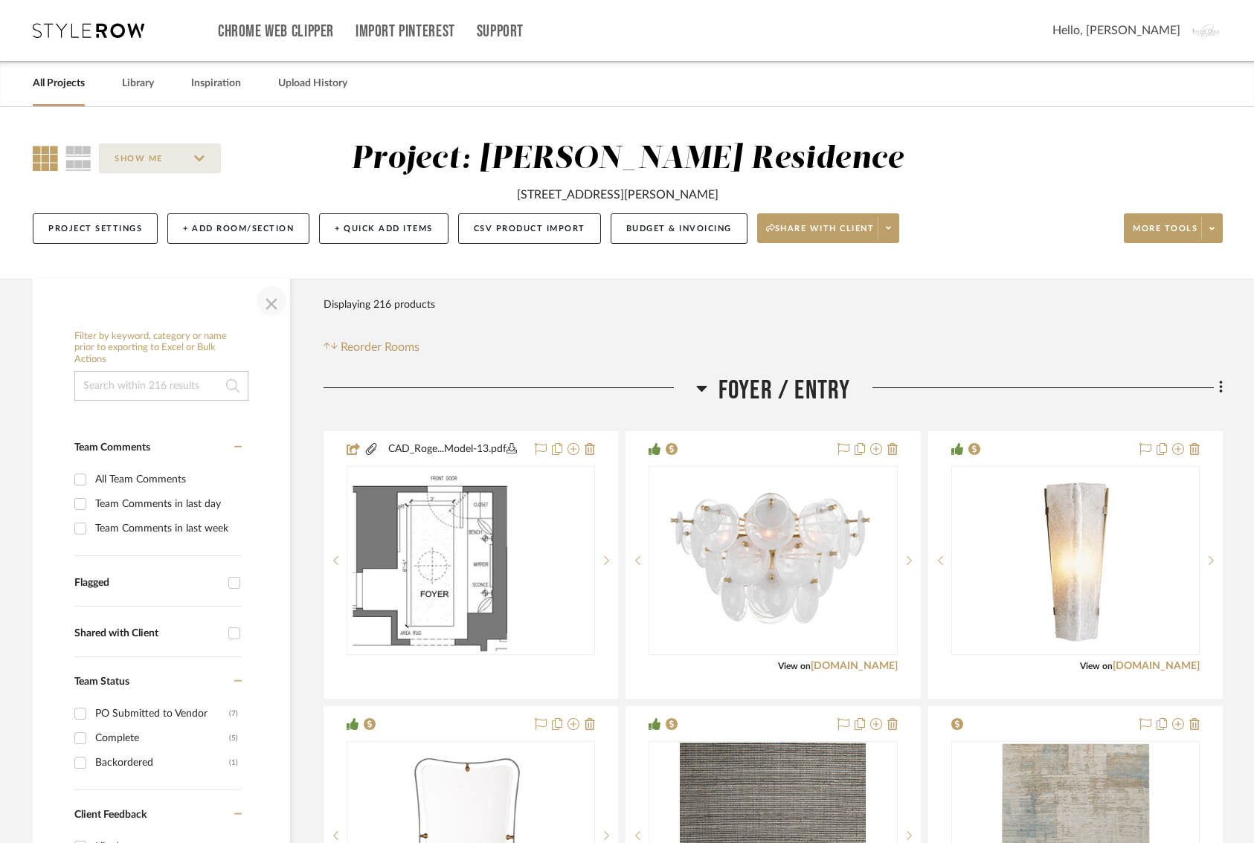
click at [277, 303] on span "button" at bounding box center [272, 301] width 36 height 36
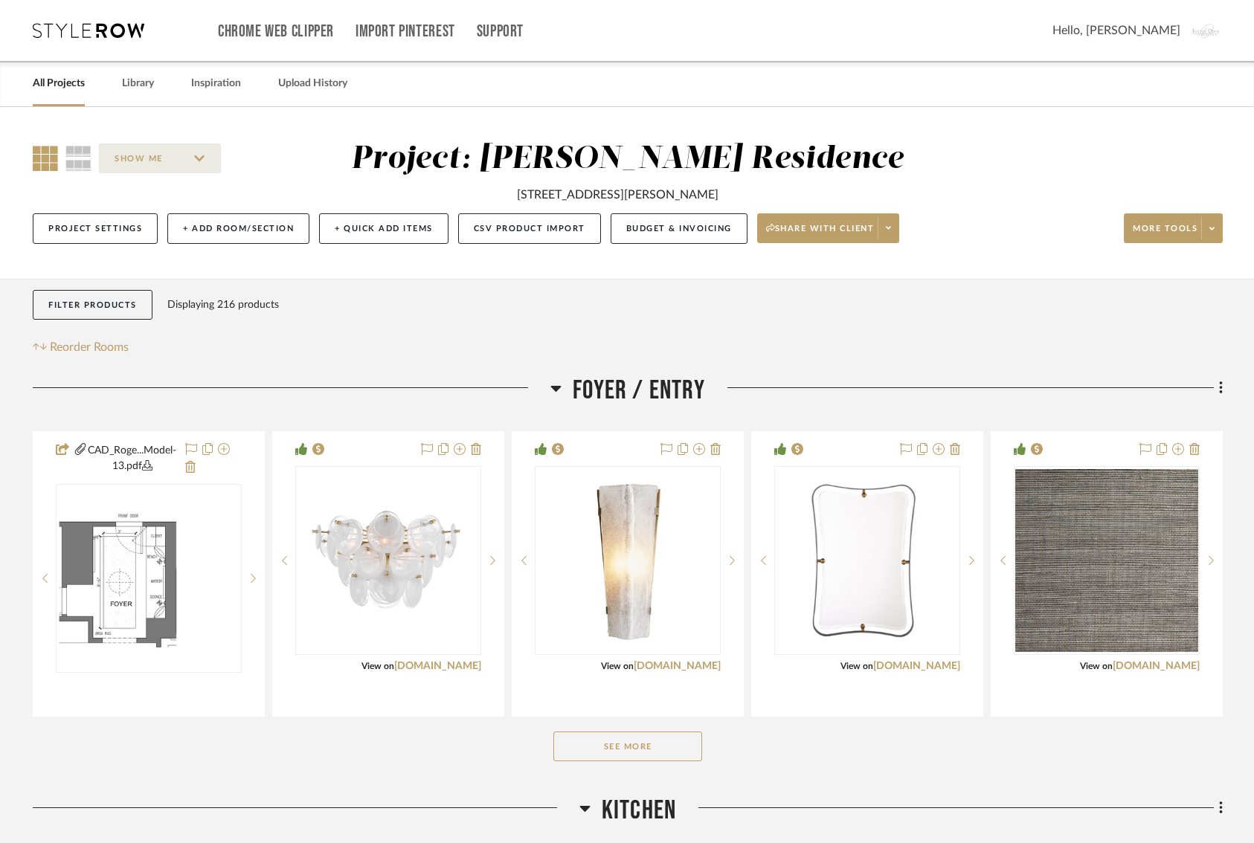
click at [39, 159] on icon at bounding box center [45, 158] width 25 height 25
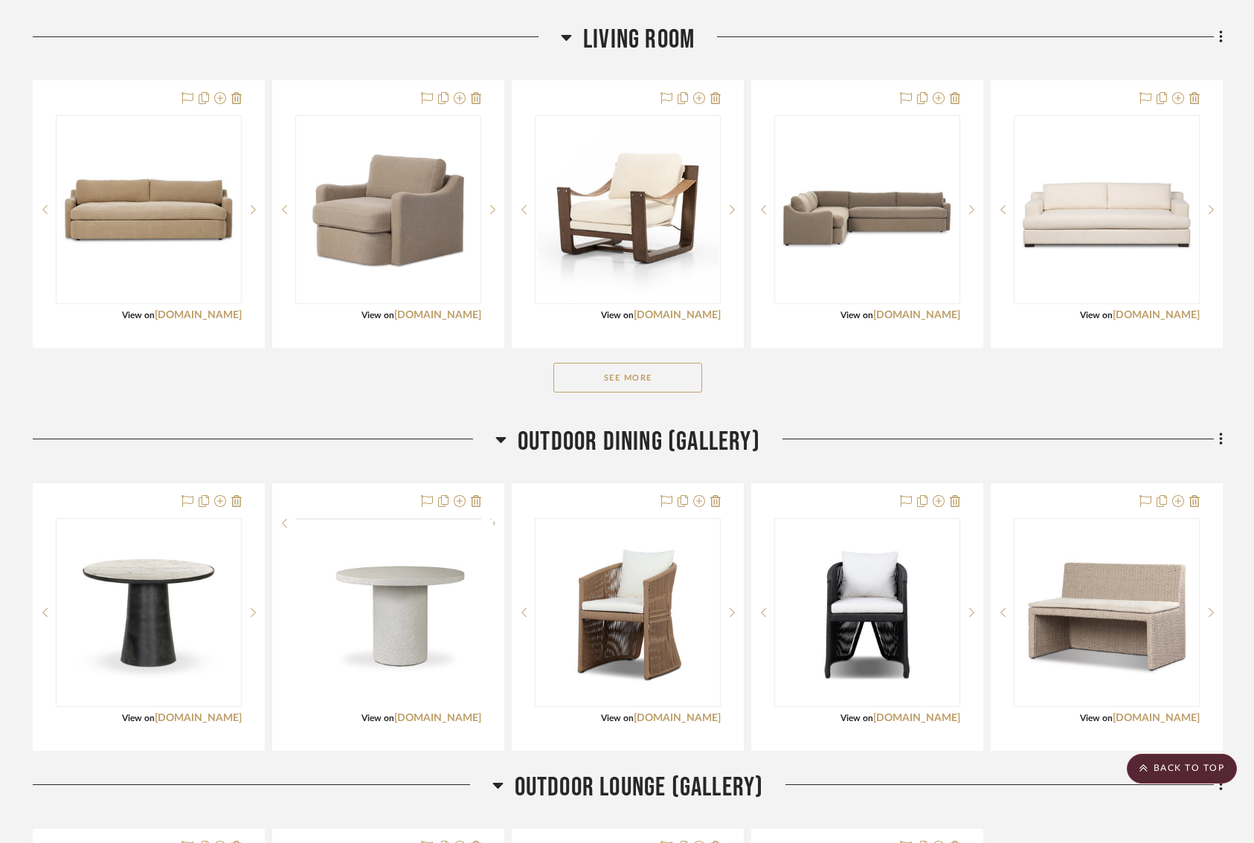
scroll to position [540, 0]
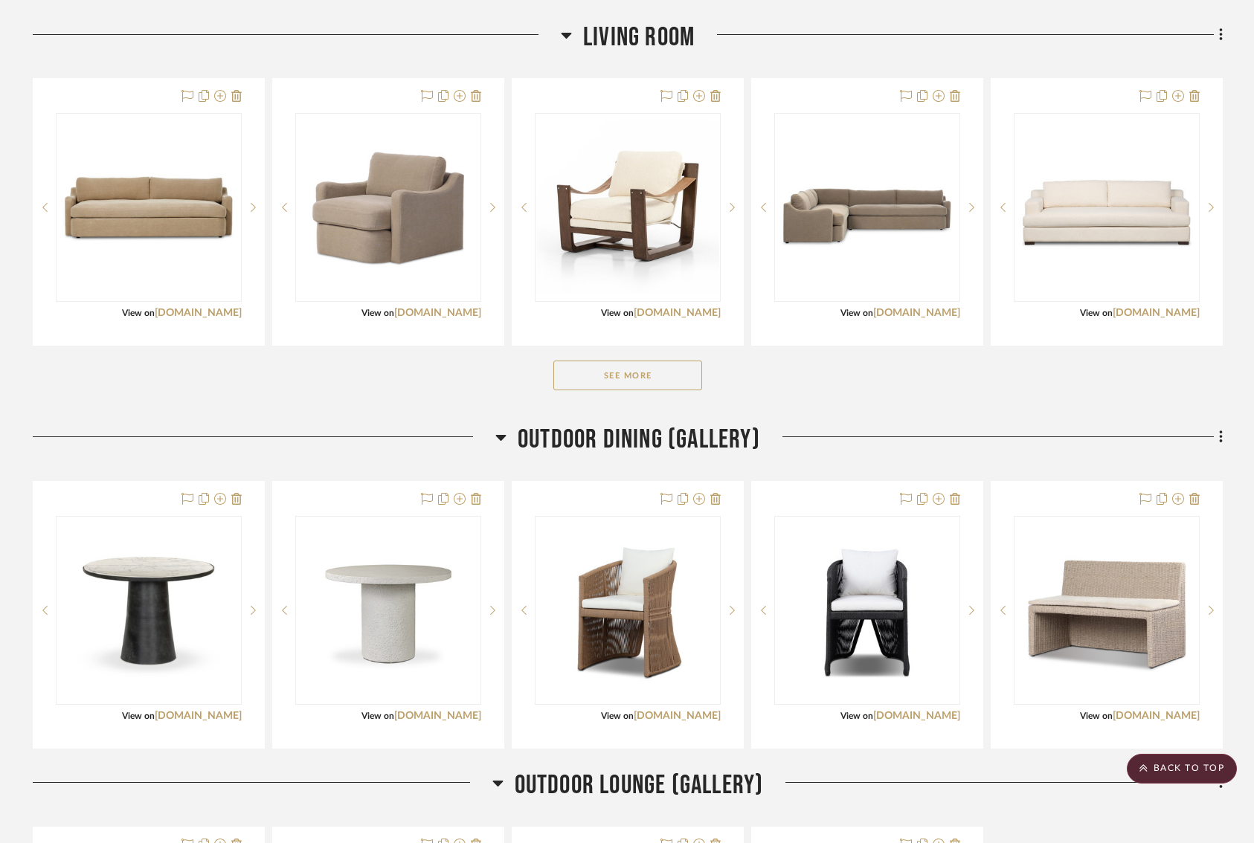
click at [560, 770] on span "Outdoor Lounge (Gallery)" at bounding box center [639, 786] width 249 height 32
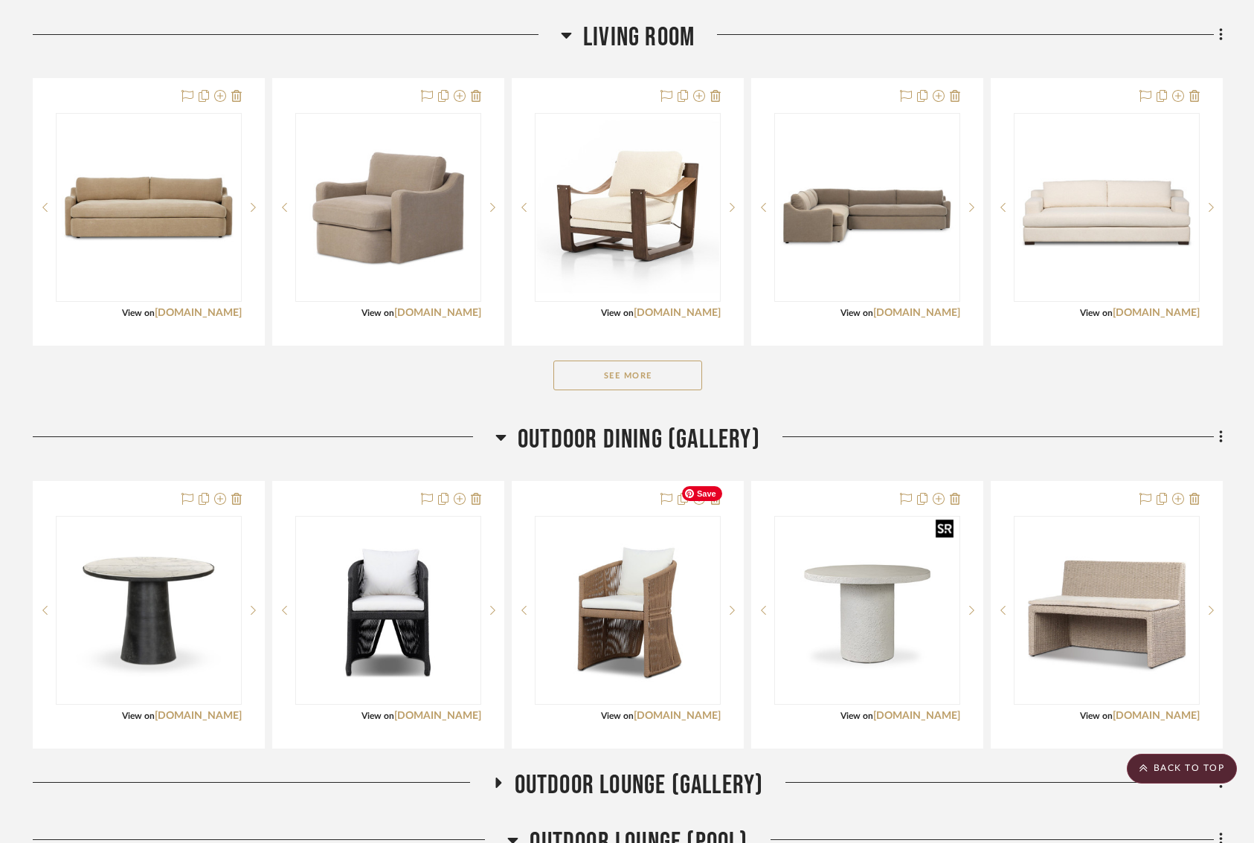
drag, startPoint x: 868, startPoint y: 598, endPoint x: 817, endPoint y: 598, distance: 50.6
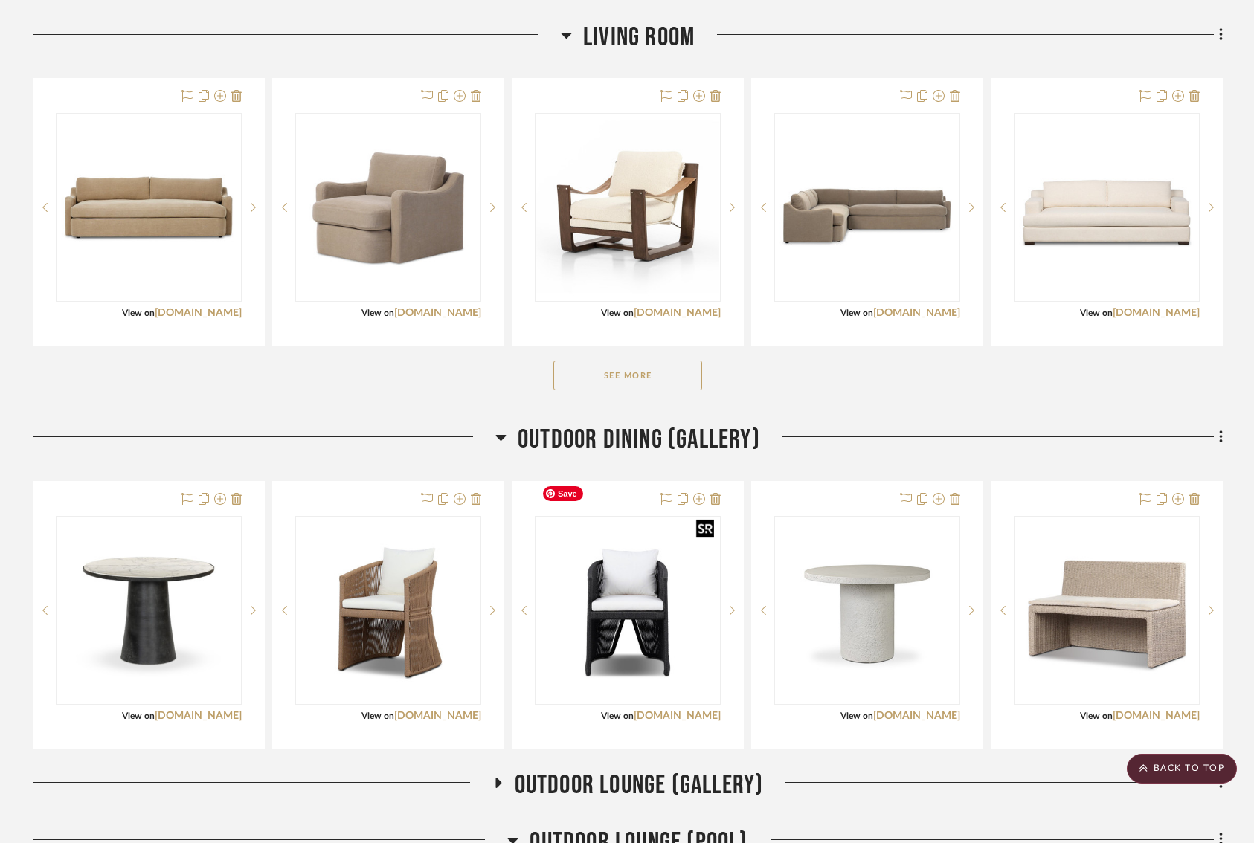
drag, startPoint x: 589, startPoint y: 582, endPoint x: 571, endPoint y: 582, distance: 17.9
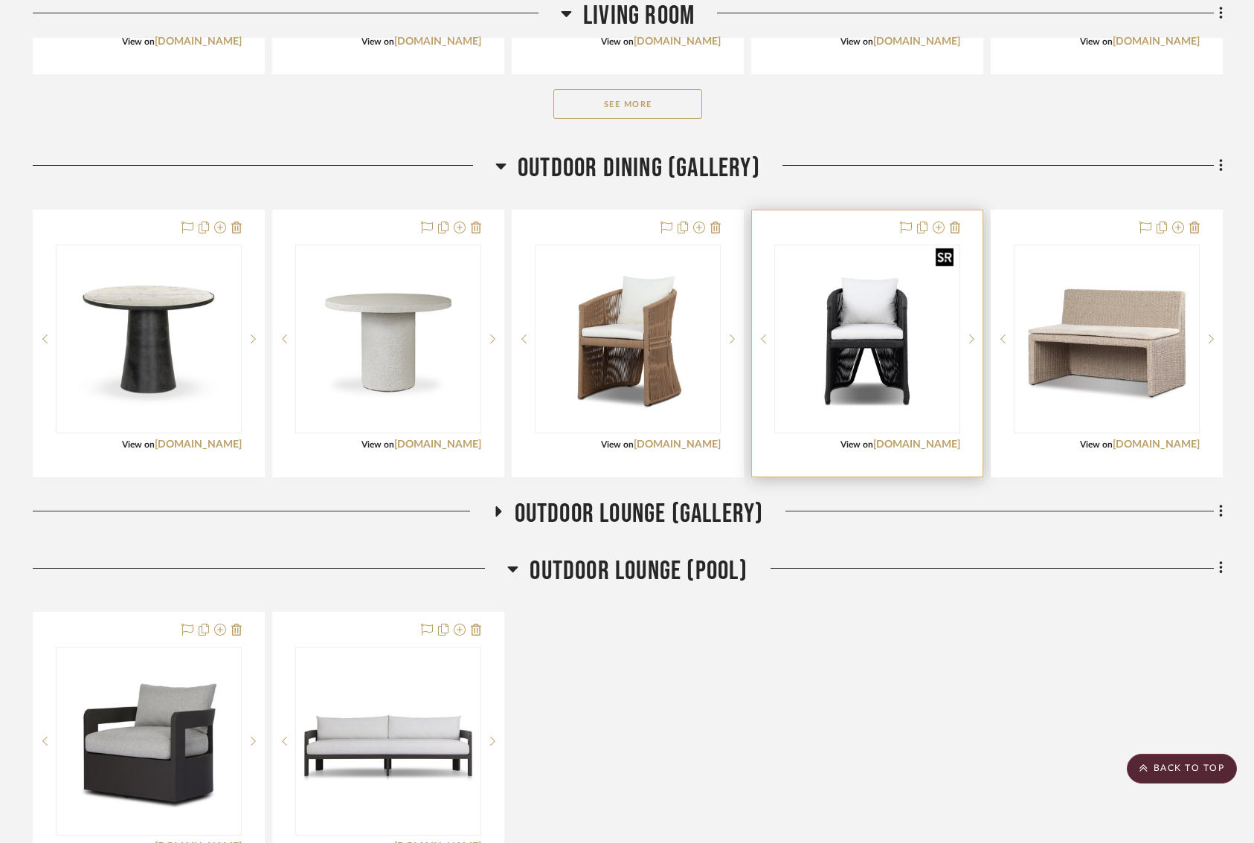
scroll to position [839, 0]
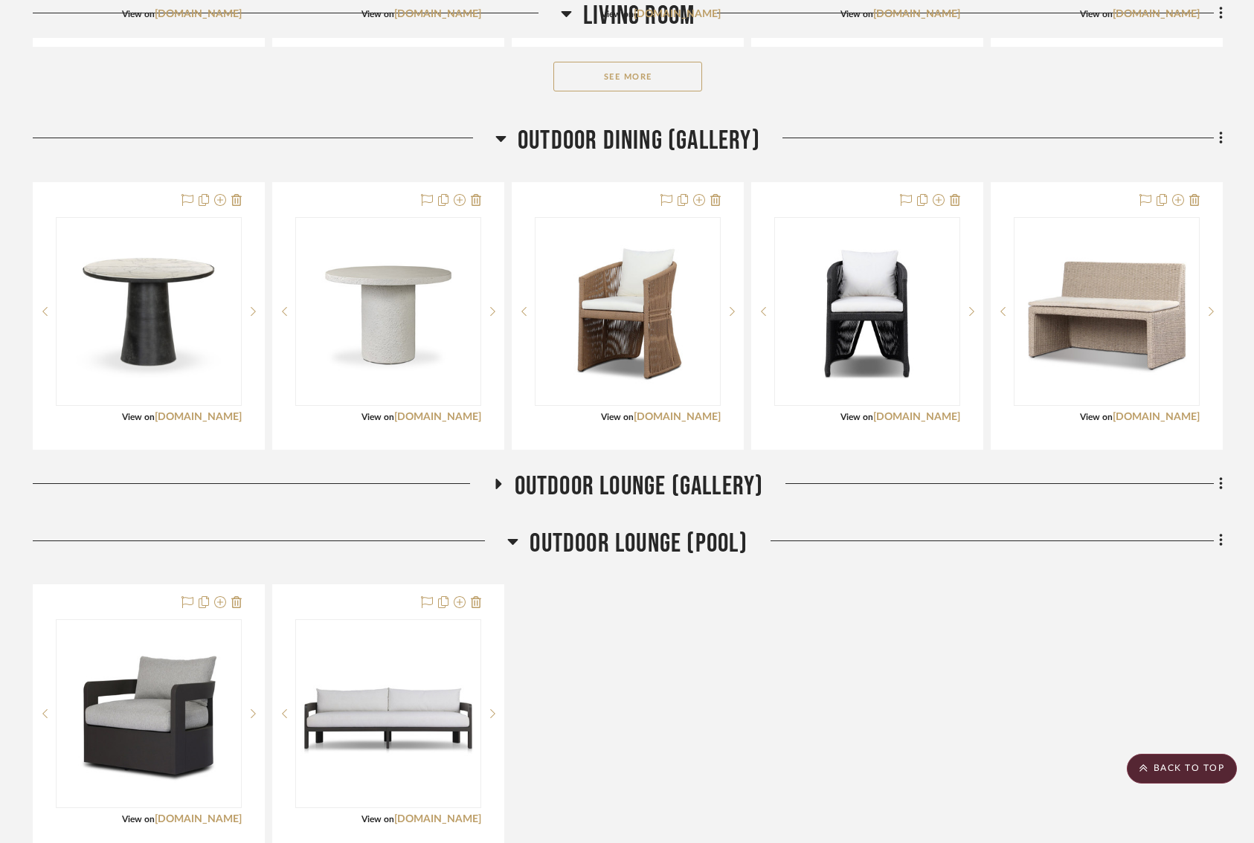
click at [496, 479] on icon at bounding box center [498, 484] width 6 height 10
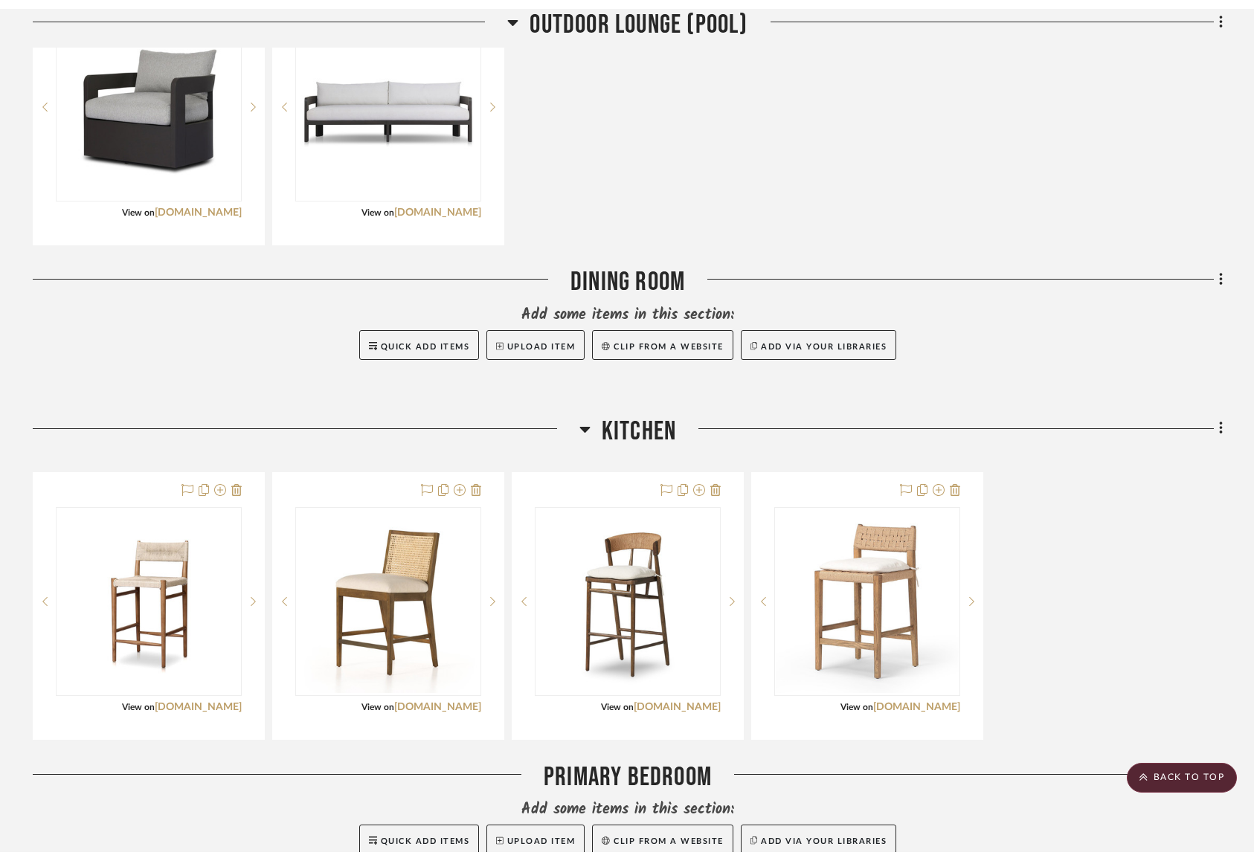
scroll to position [0, 0]
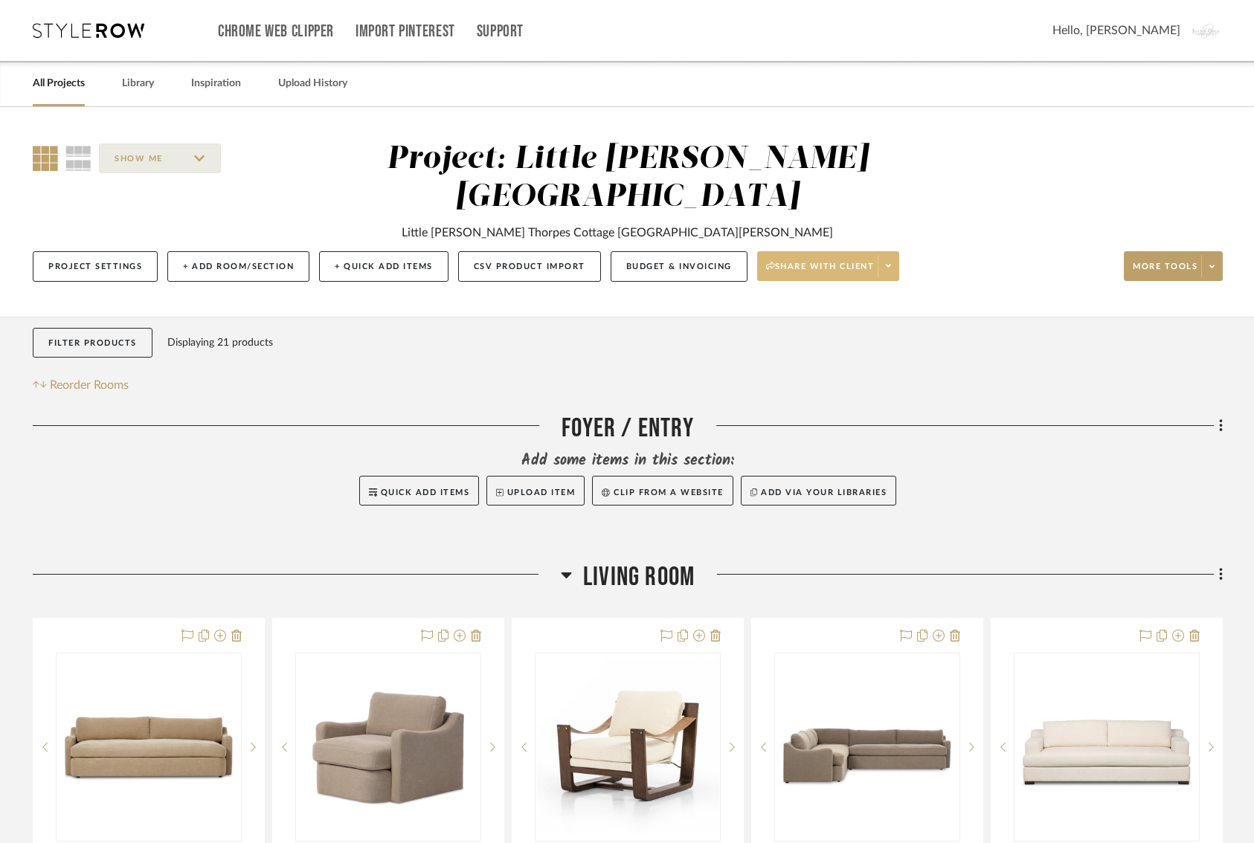
click at [824, 261] on span "Share with client" at bounding box center [820, 272] width 109 height 22
click at [675, 309] on div at bounding box center [627, 421] width 1254 height 843
click at [1173, 251] on button "More tools" at bounding box center [1173, 266] width 99 height 30
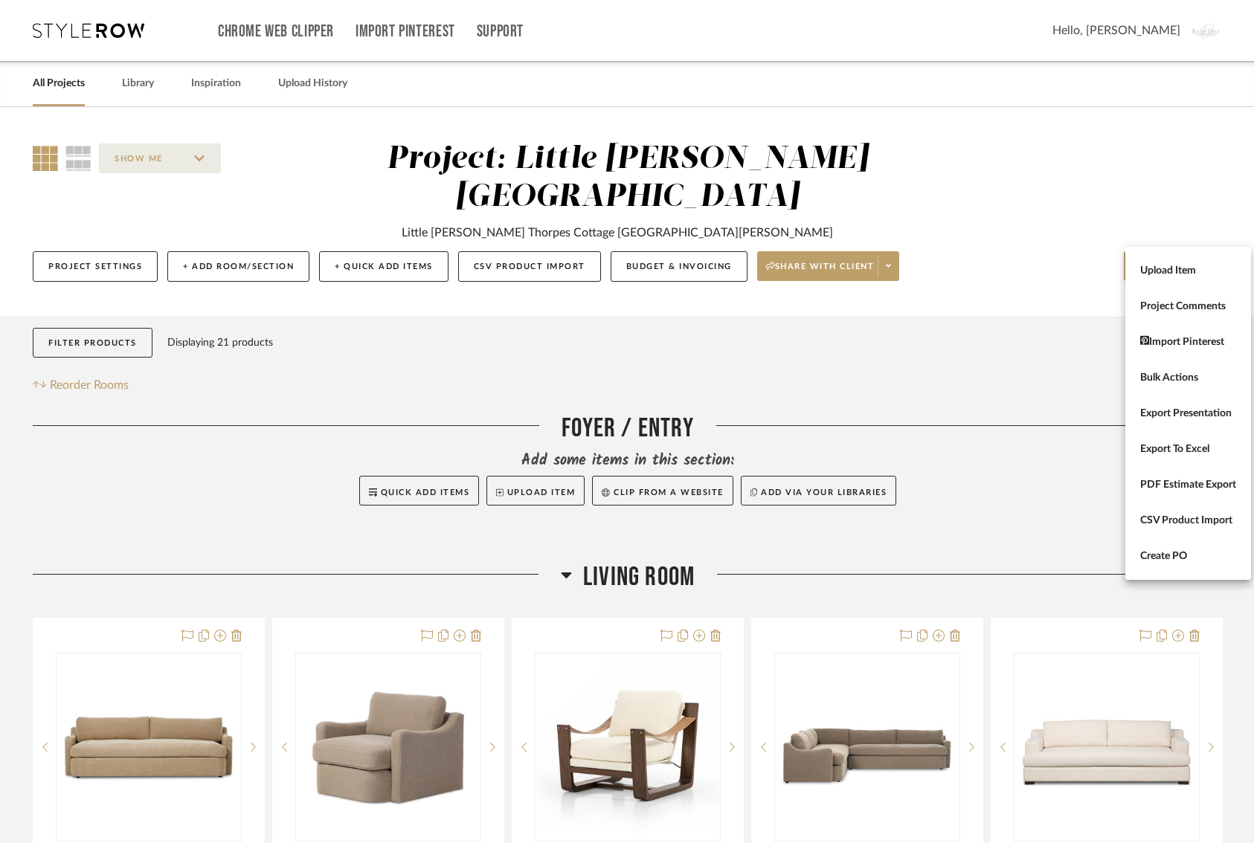
click at [124, 231] on div at bounding box center [627, 421] width 1254 height 843
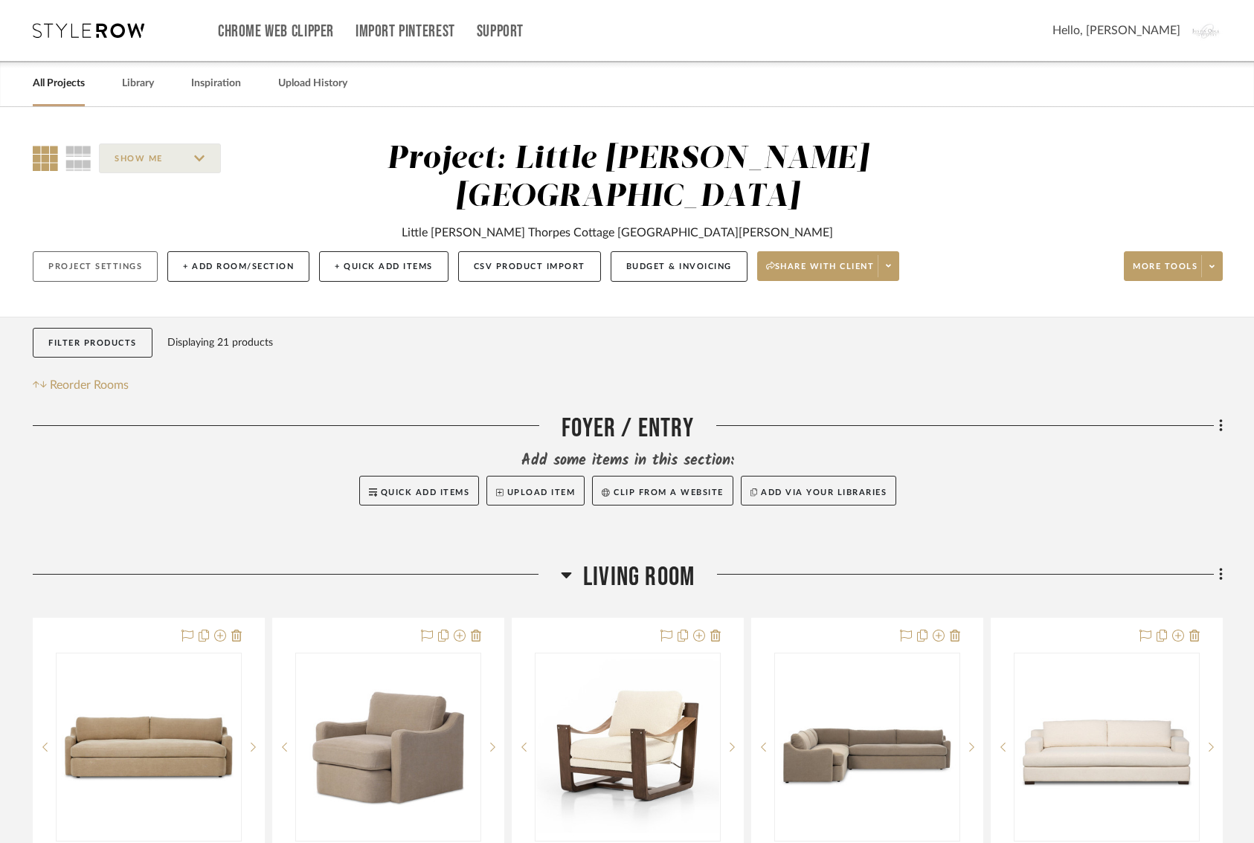
click at [118, 251] on button "Project Settings" at bounding box center [95, 266] width 125 height 30
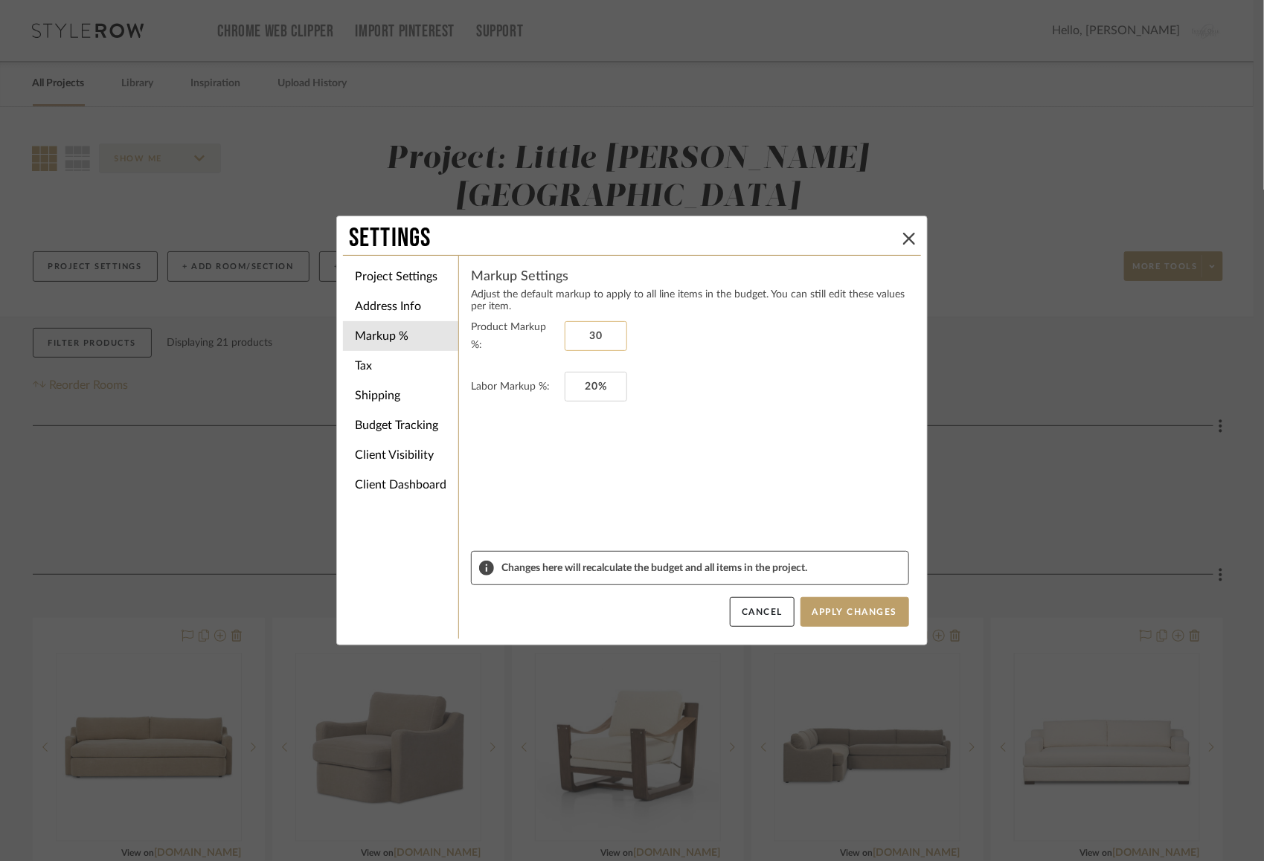
click at [574, 326] on input "30" at bounding box center [596, 336] width 62 height 30
type input "0%"
click at [694, 445] on form "Product Markup %: 0% Labor Markup %: 20%" at bounding box center [690, 434] width 438 height 233
click at [582, 385] on input "20" at bounding box center [596, 387] width 62 height 30
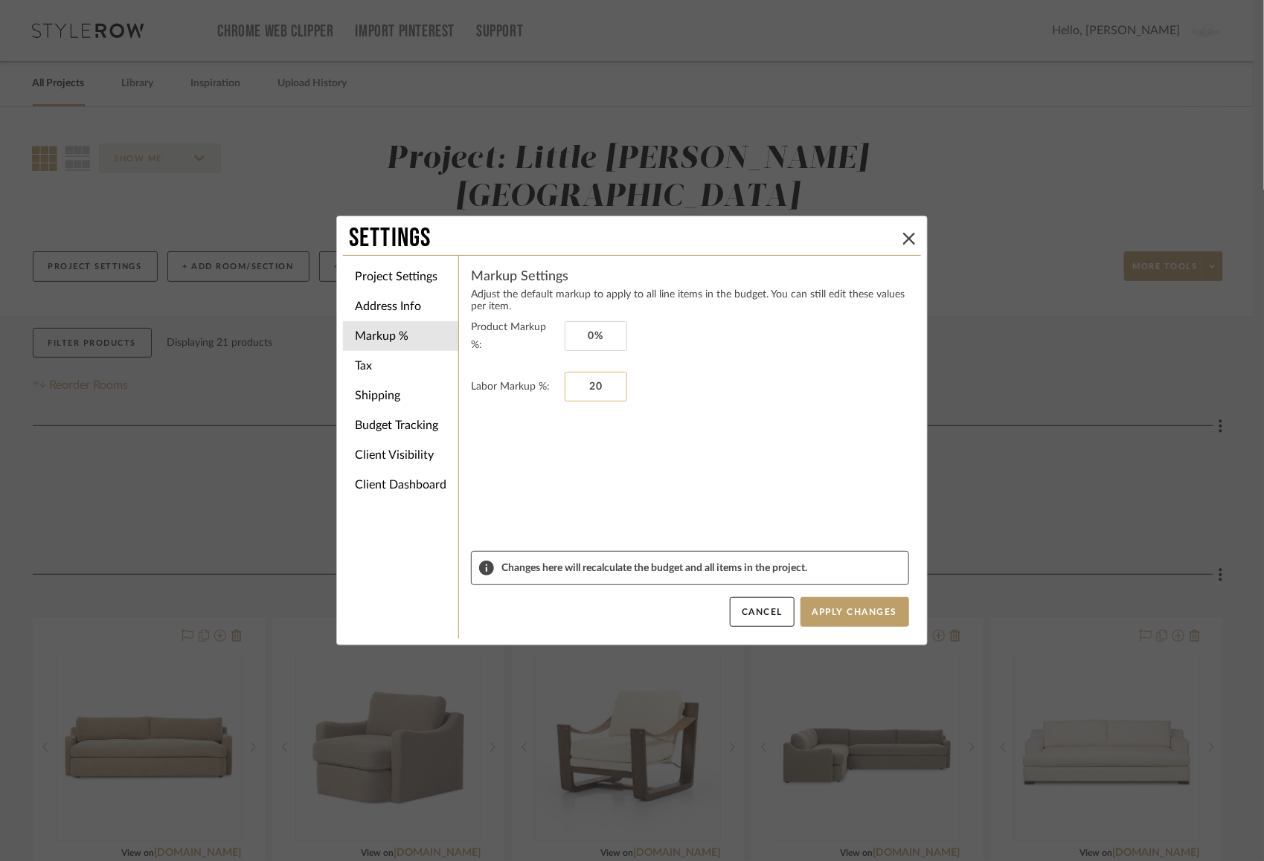
click at [582, 385] on input "20" at bounding box center [596, 387] width 62 height 30
type input "0%"
click at [652, 454] on form "Product Markup %: 0% Labor Markup %: 0%" at bounding box center [690, 434] width 438 height 233
click at [414, 369] on li "Tax" at bounding box center [400, 366] width 115 height 30
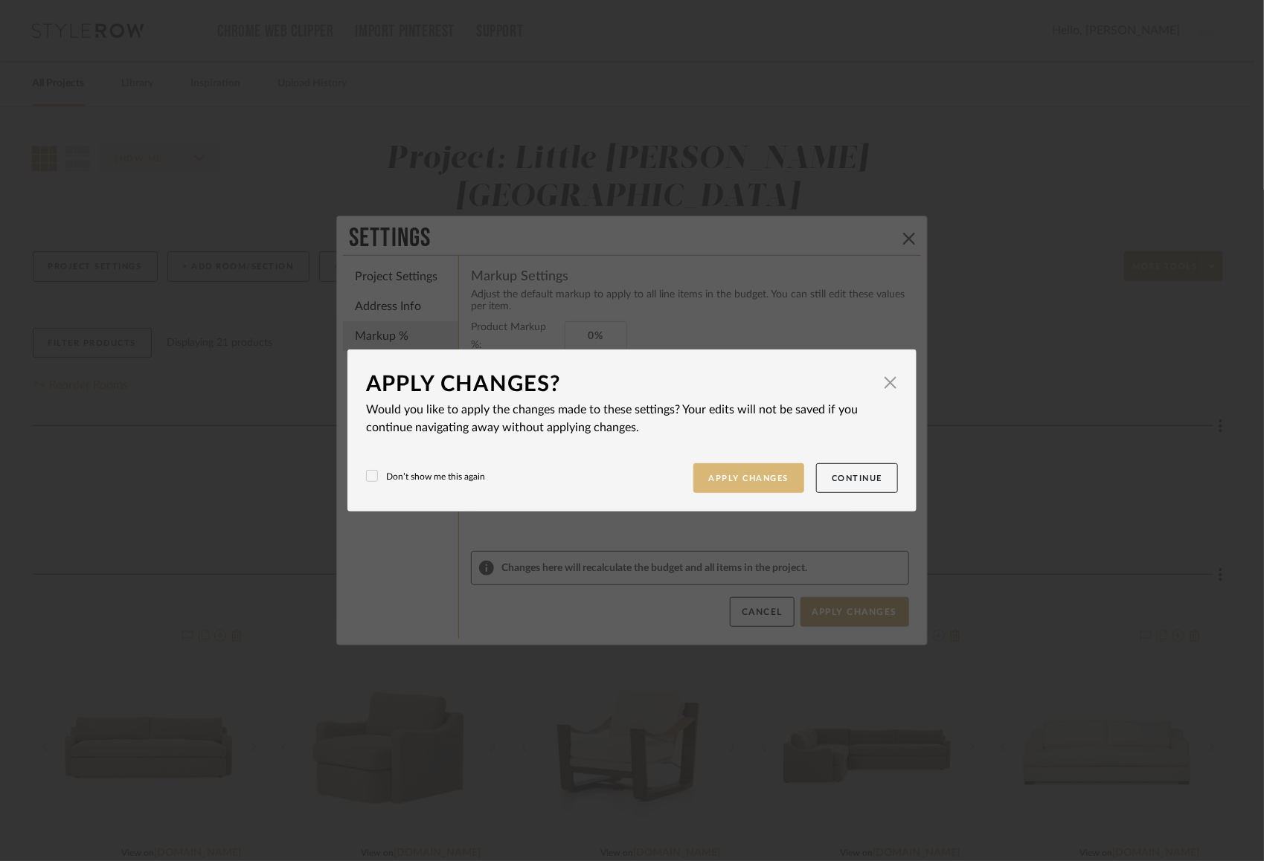
click at [749, 483] on button "Apply Changes" at bounding box center [749, 478] width 112 height 30
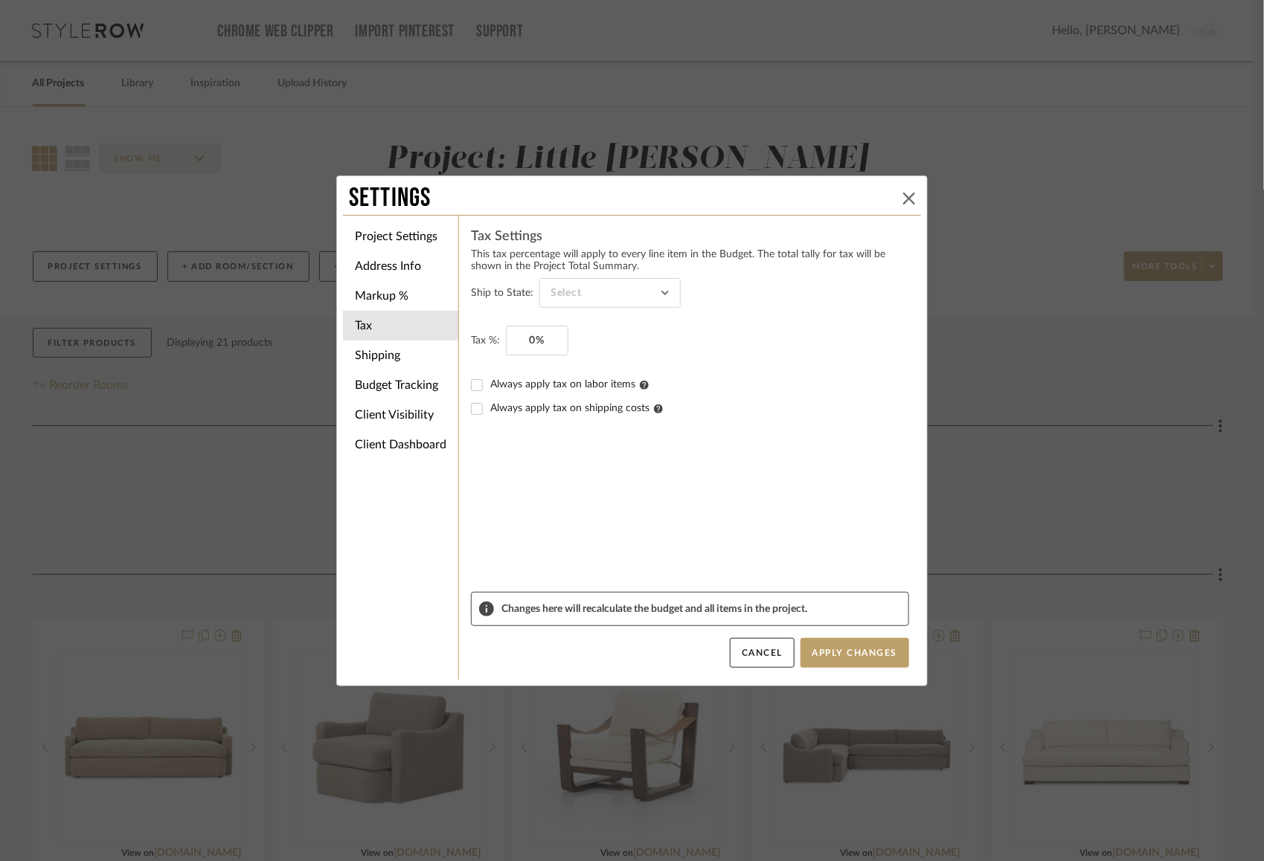
click at [905, 199] on icon at bounding box center [909, 199] width 12 height 12
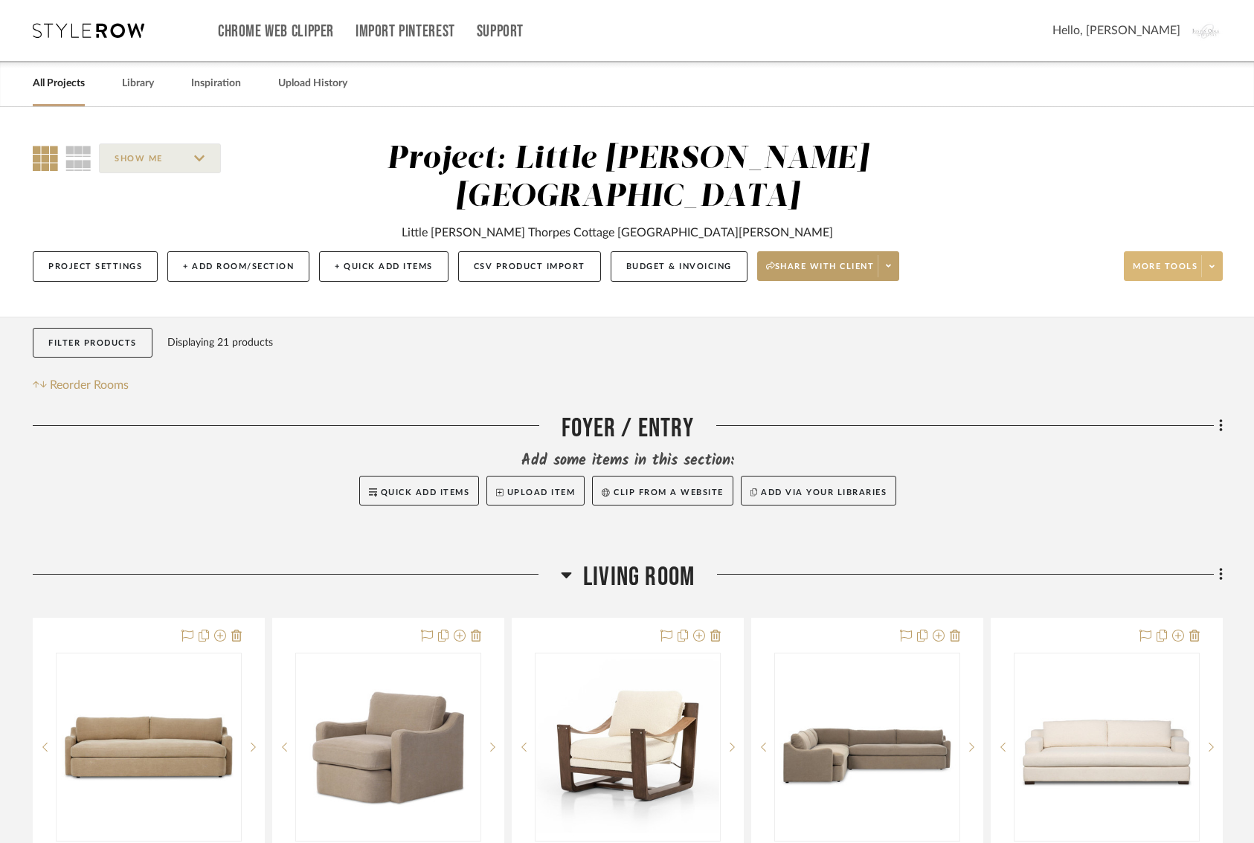
click at [1146, 261] on span "More tools" at bounding box center [1165, 272] width 65 height 22
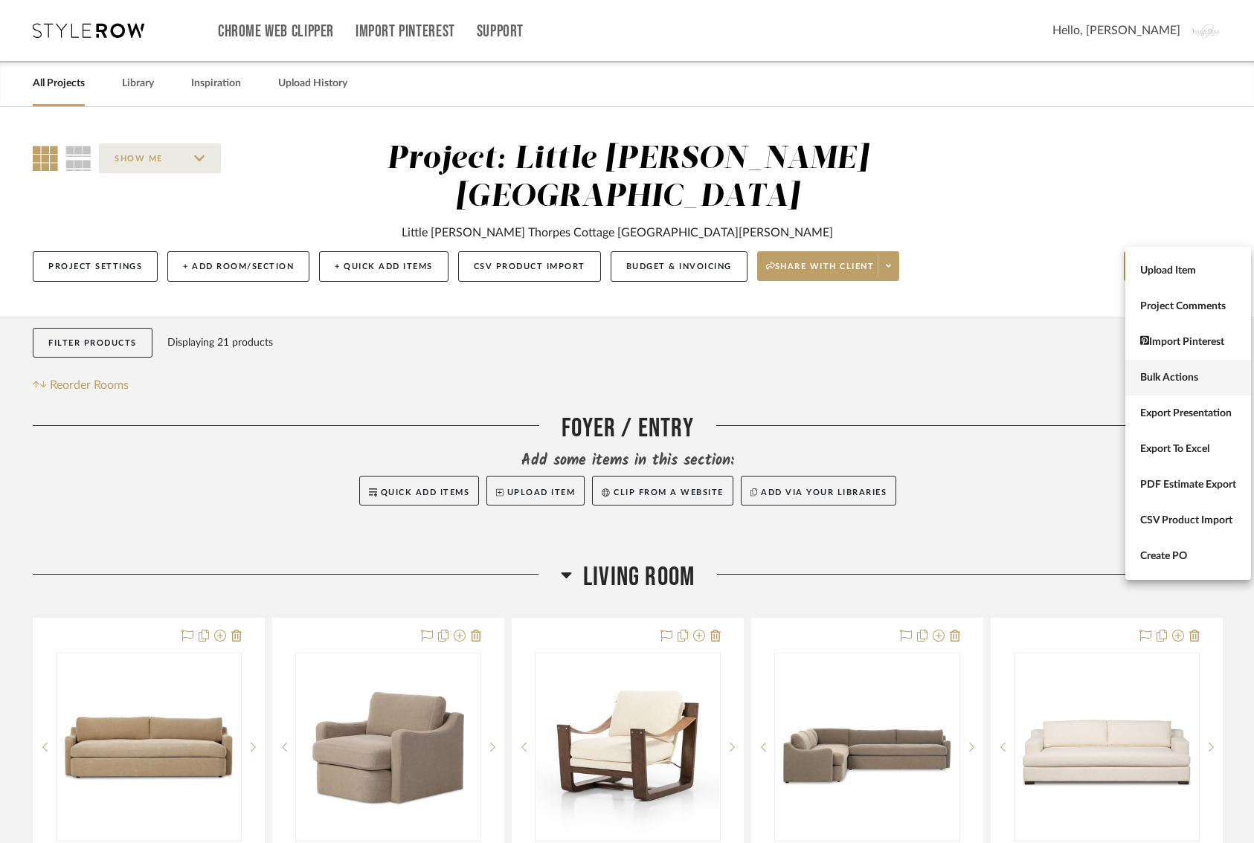
click at [1168, 376] on span "Bulk Actions" at bounding box center [1188, 377] width 96 height 13
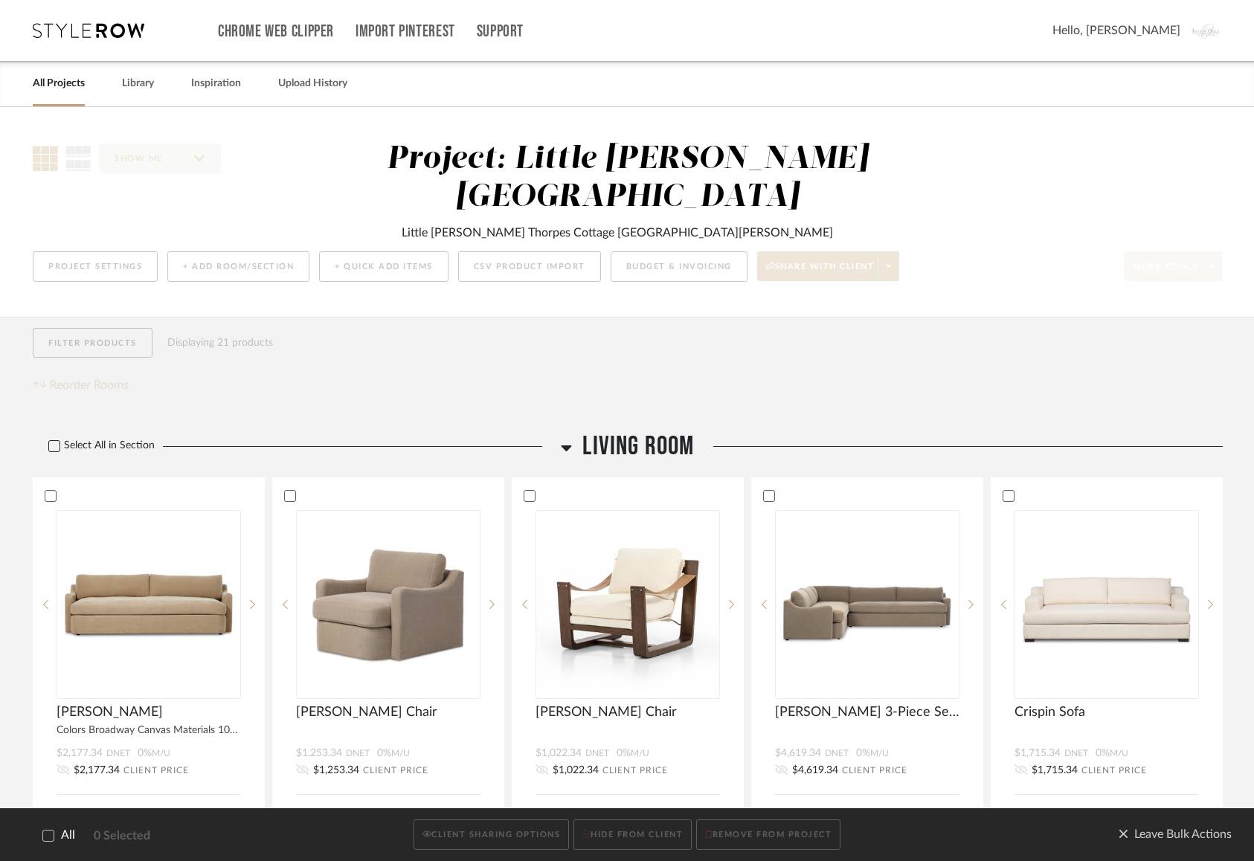
click at [58, 441] on icon at bounding box center [54, 446] width 10 height 10
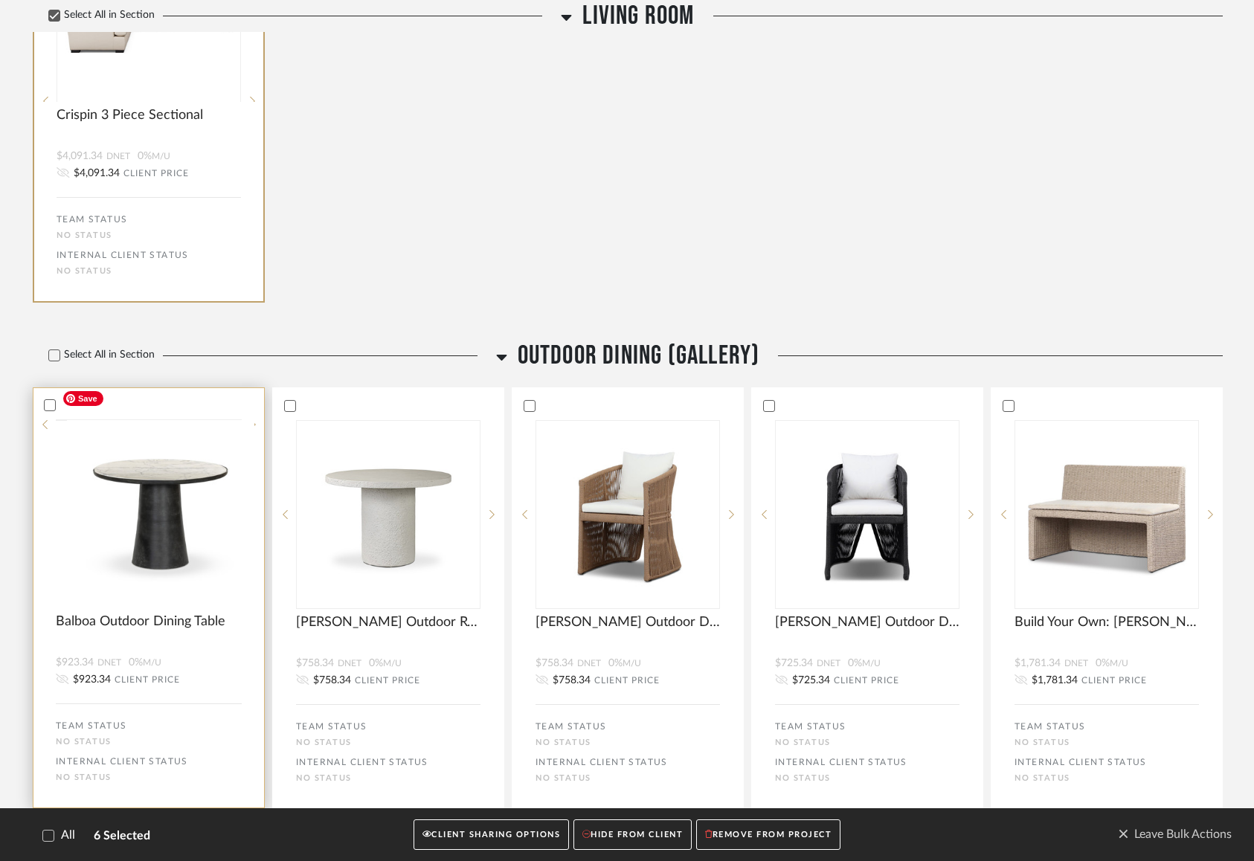
scroll to position [1061, 0]
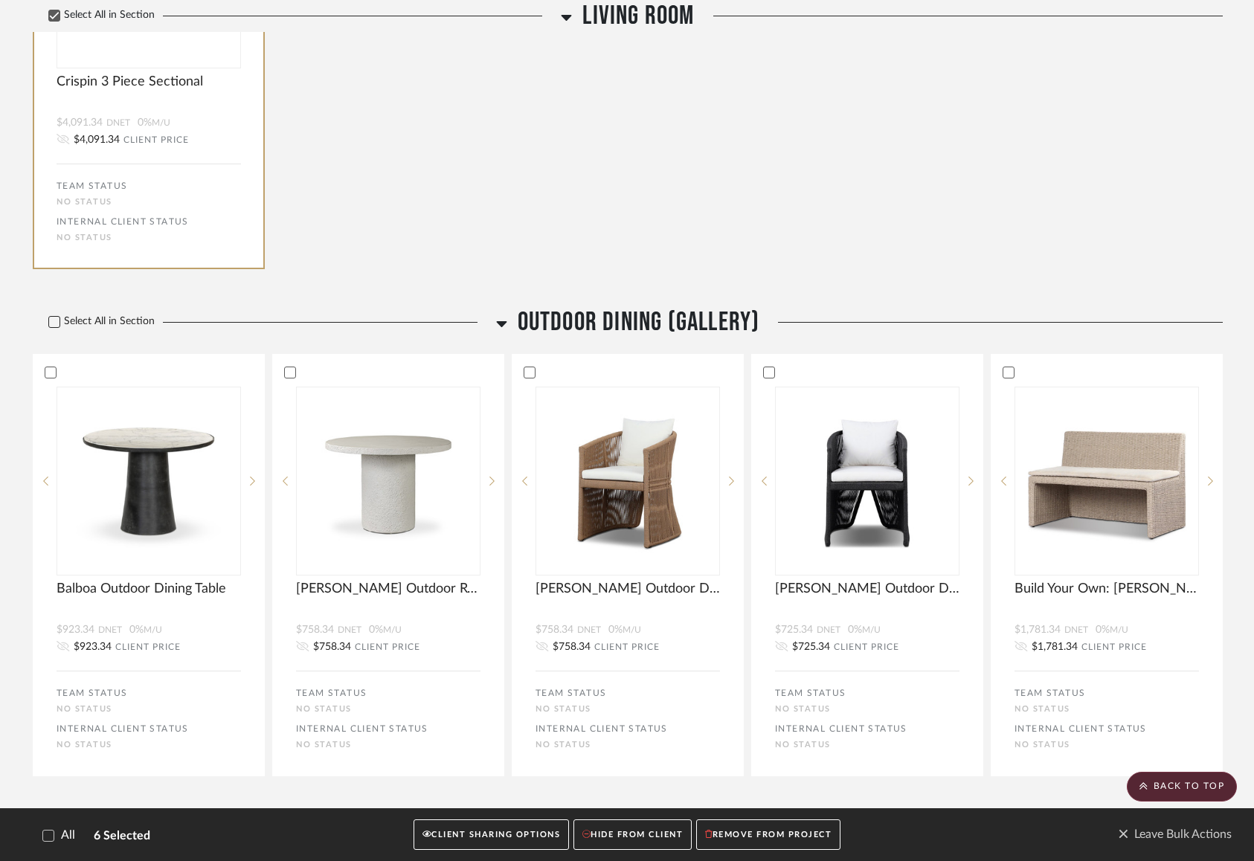
click at [51, 317] on icon at bounding box center [54, 322] width 10 height 10
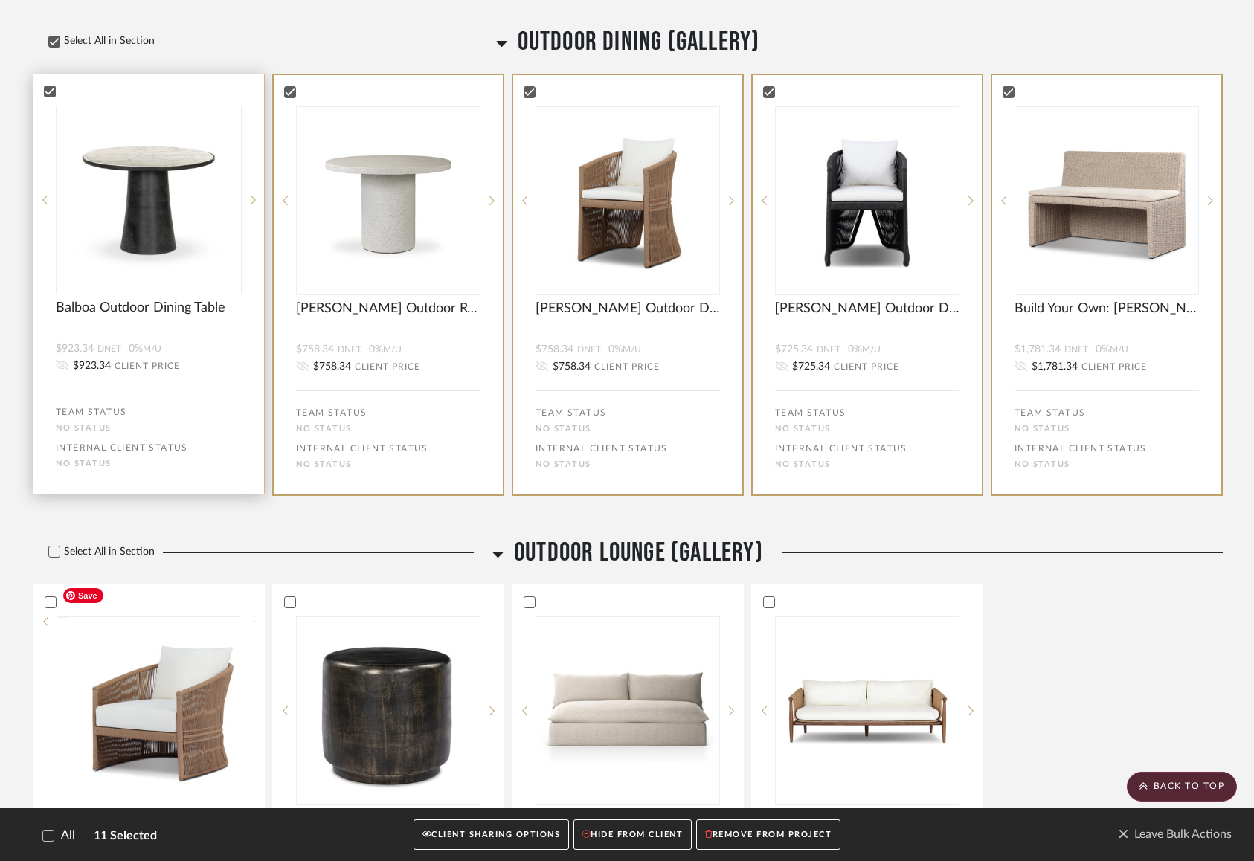
scroll to position [1373, 0]
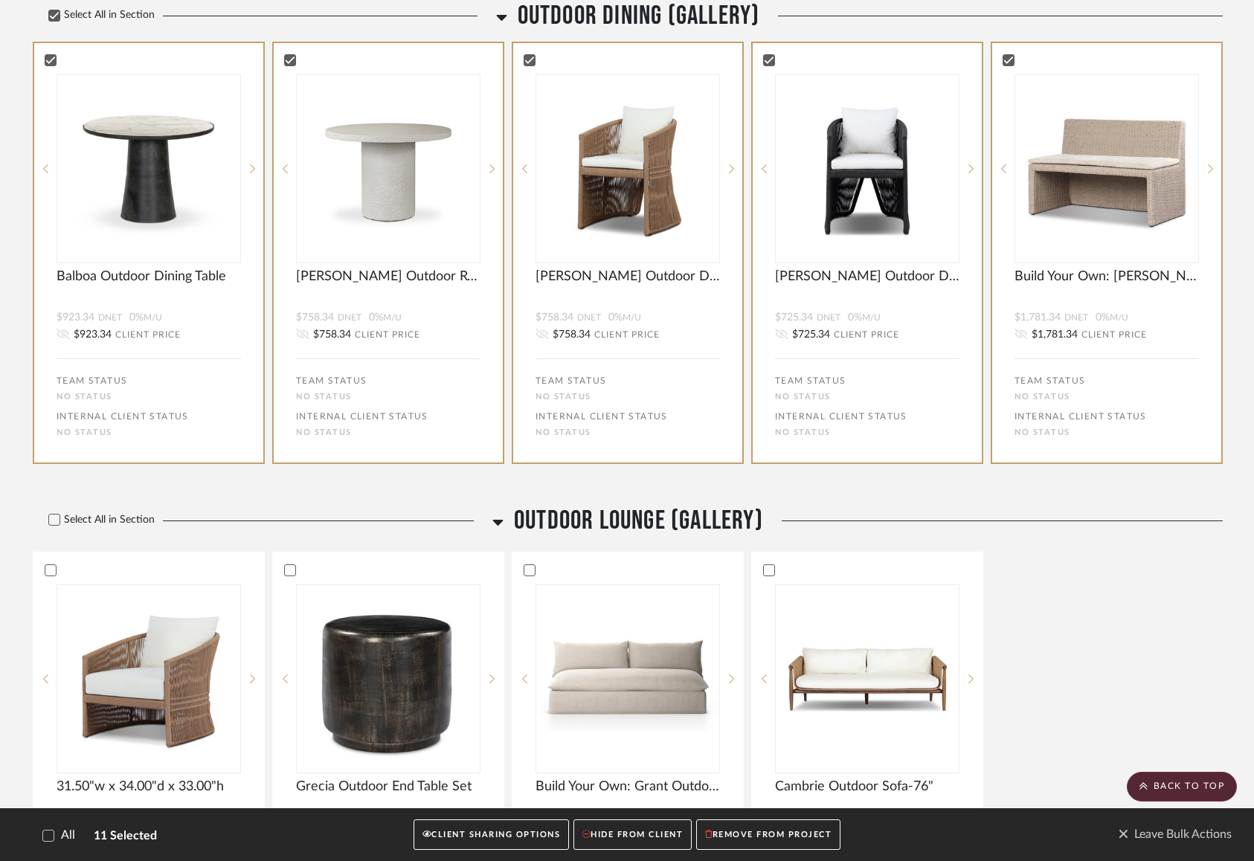
click at [53, 505] on div "Select All in Section" at bounding box center [259, 521] width 452 height 32
click at [53, 516] on icon at bounding box center [55, 519] width 10 height 7
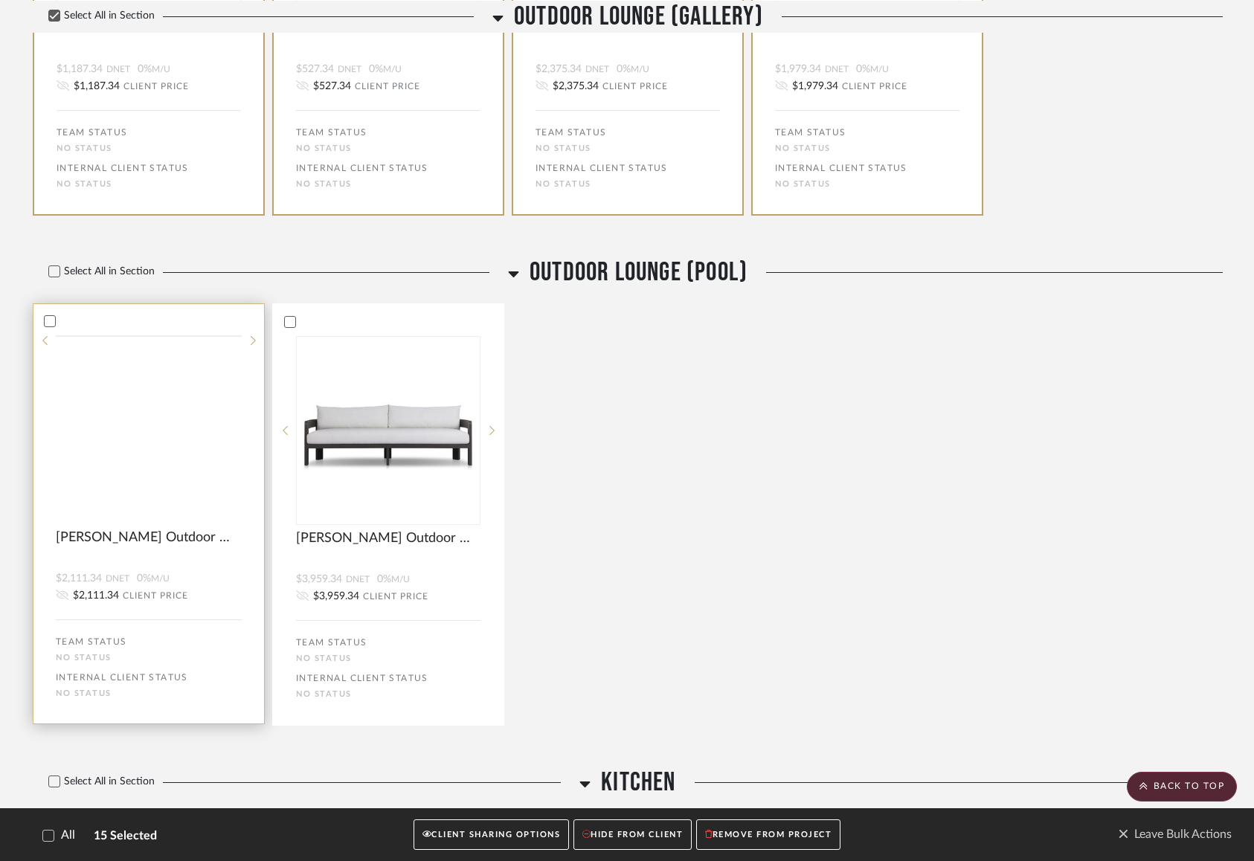
scroll to position [2149, 0]
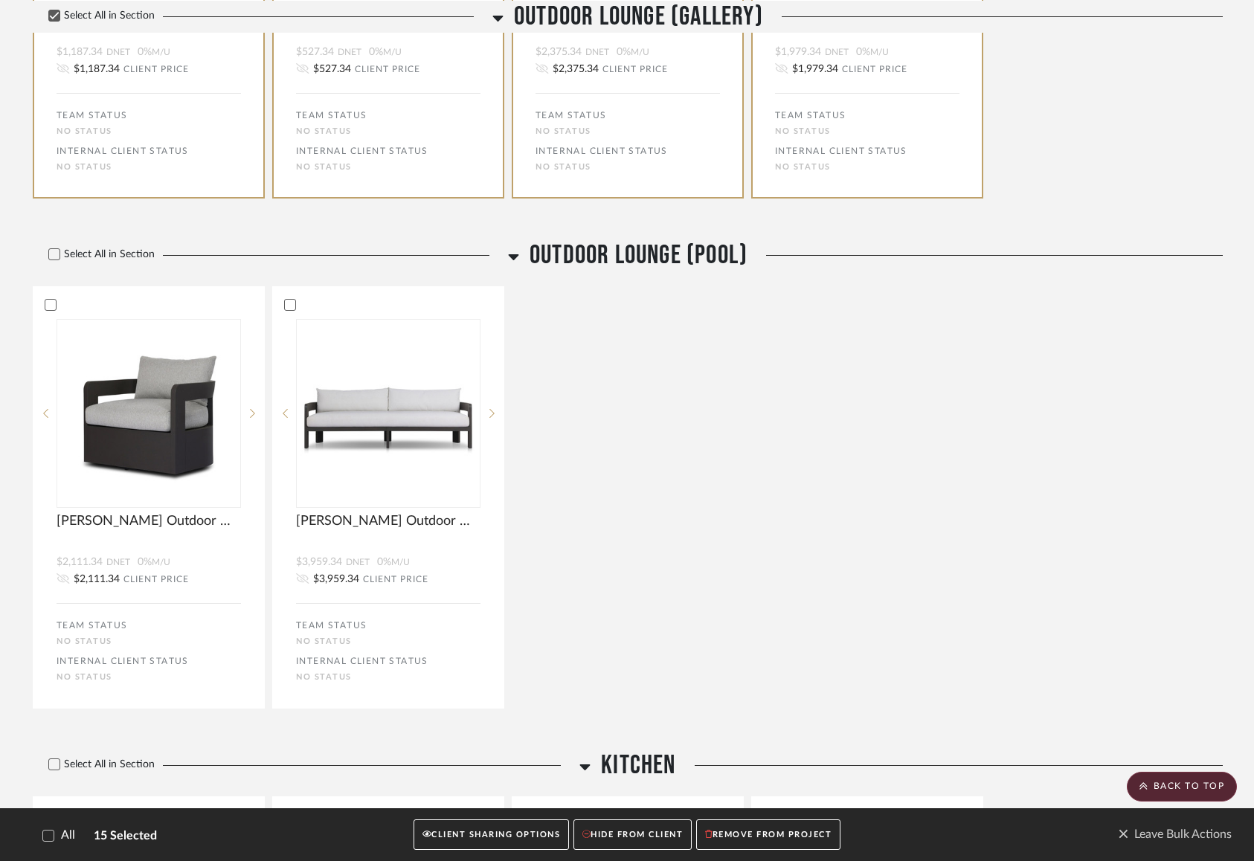
click at [52, 240] on div "Select All in Section" at bounding box center [267, 256] width 468 height 32
click at [52, 248] on div at bounding box center [54, 254] width 12 height 12
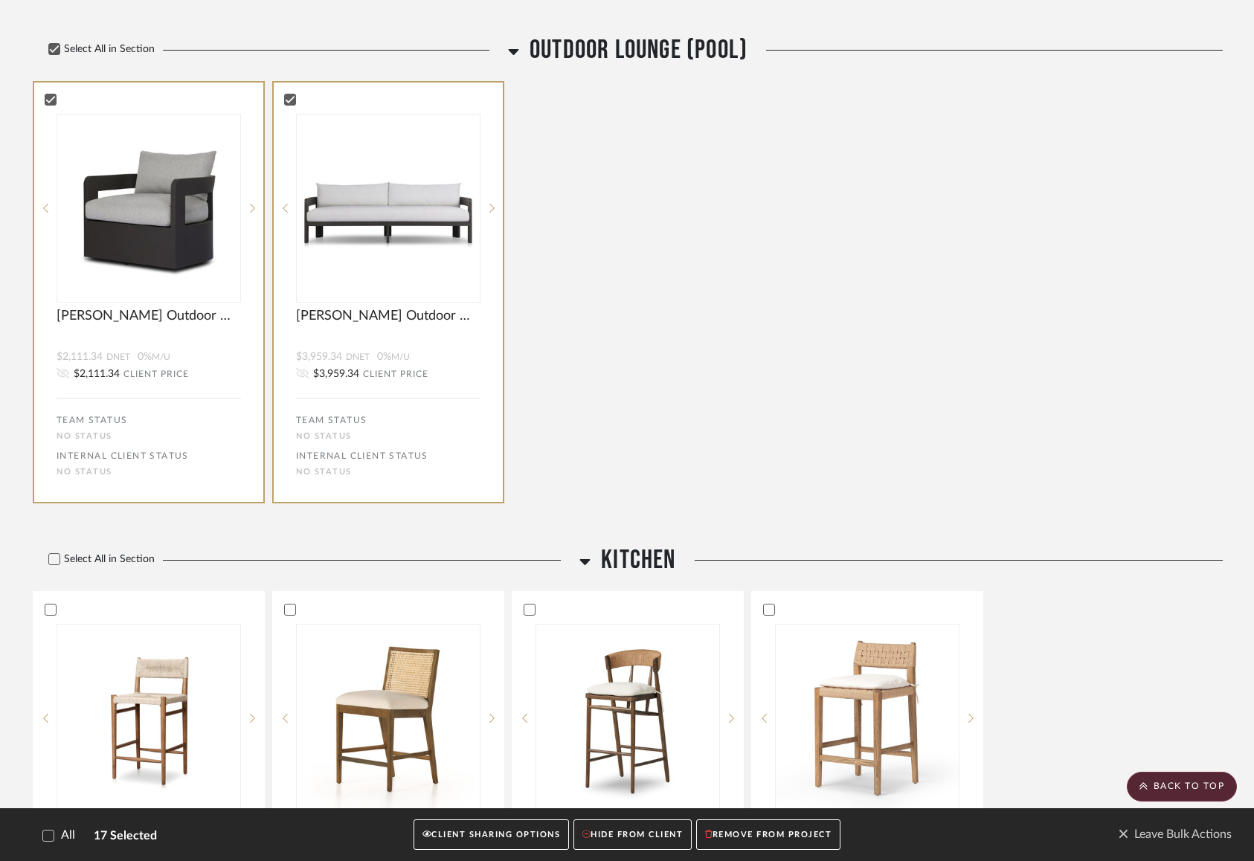
scroll to position [2357, 0]
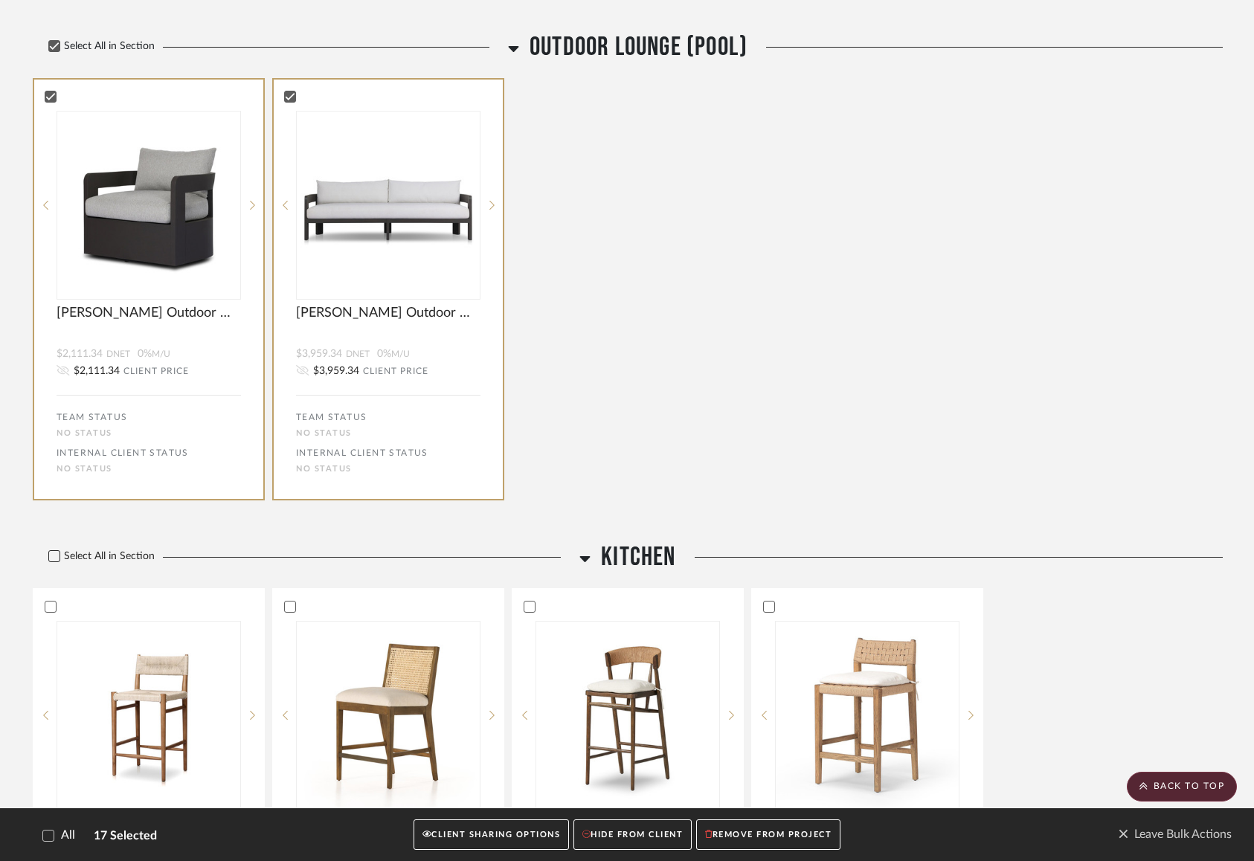
click at [58, 551] on icon at bounding box center [54, 556] width 10 height 10
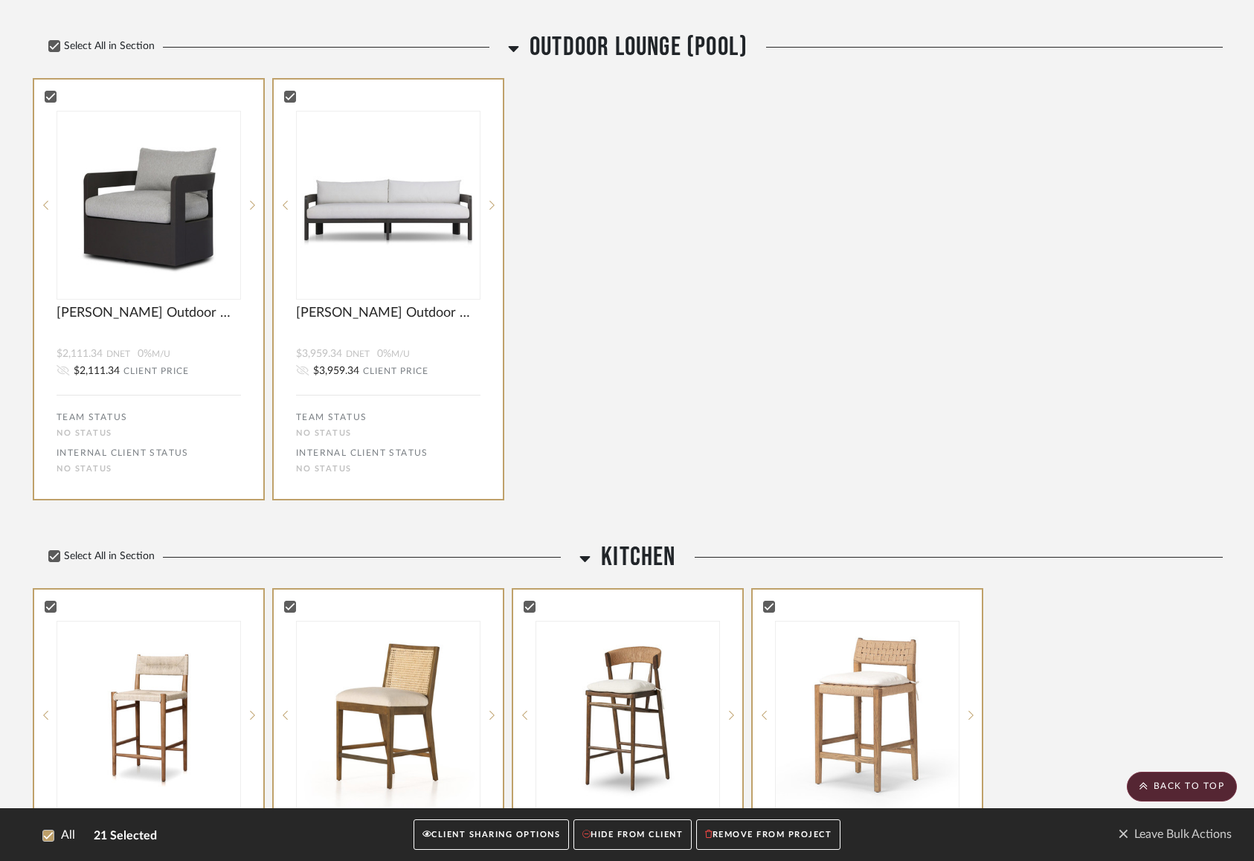
scroll to position [2574, 0]
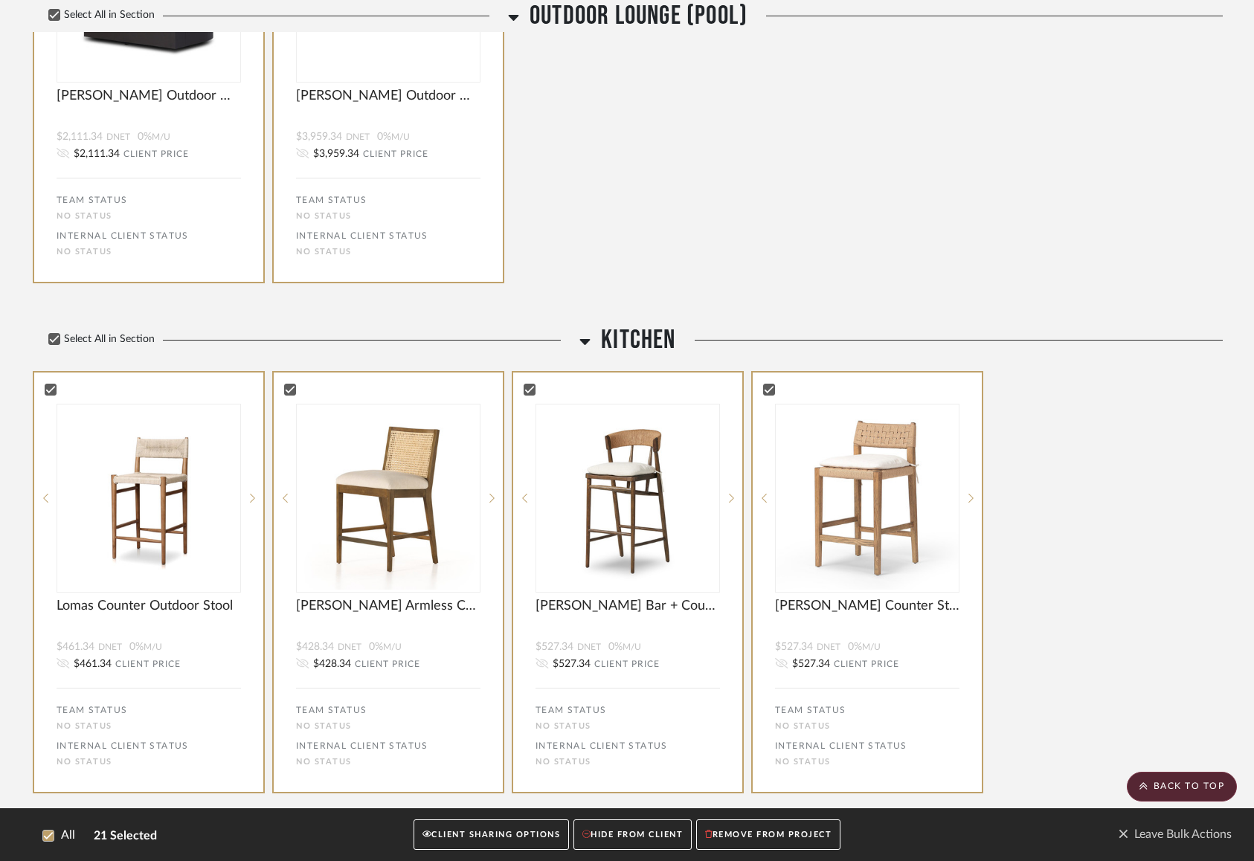
click at [491, 833] on button "CLIENT SHARING OPTIONS" at bounding box center [491, 835] width 155 height 30
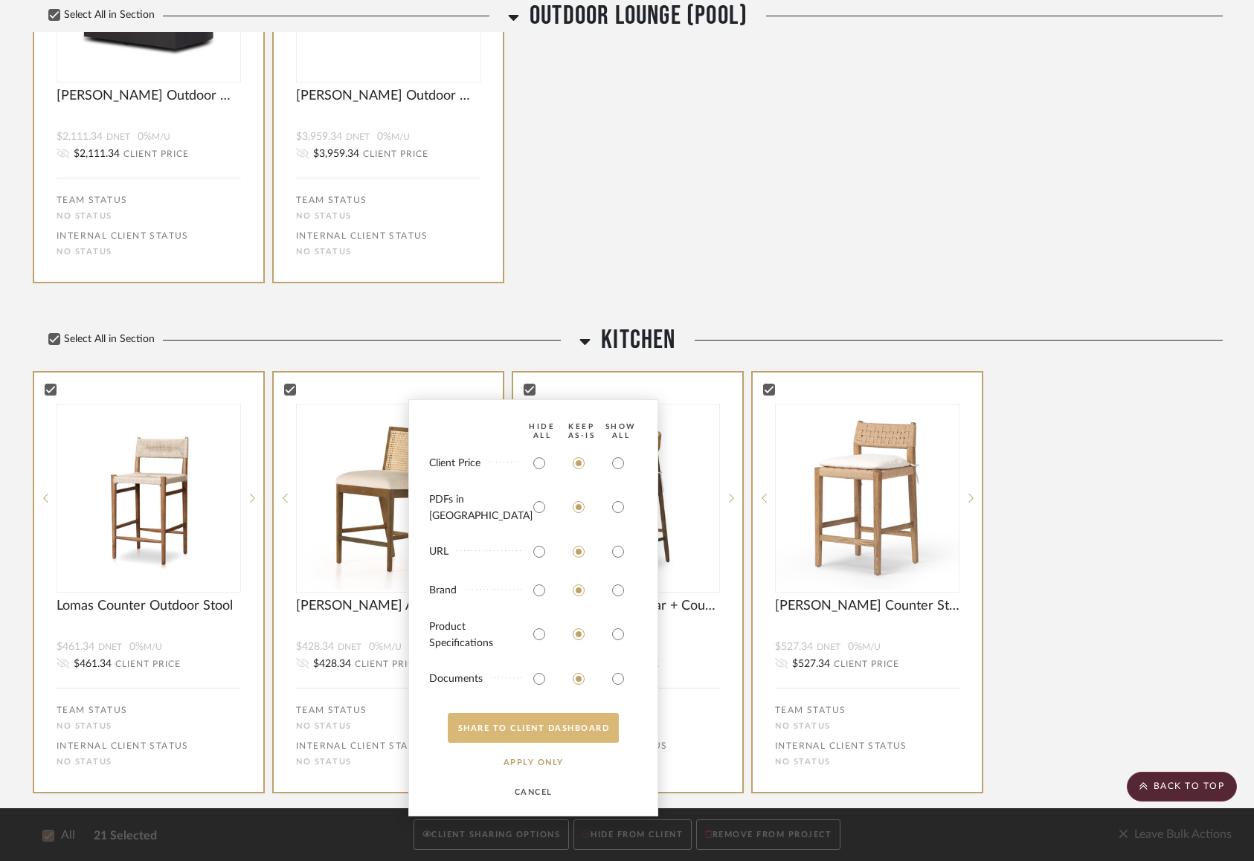
click at [561, 735] on button "SHARE TO CLIENT Dashboard" at bounding box center [533, 728] width 171 height 30
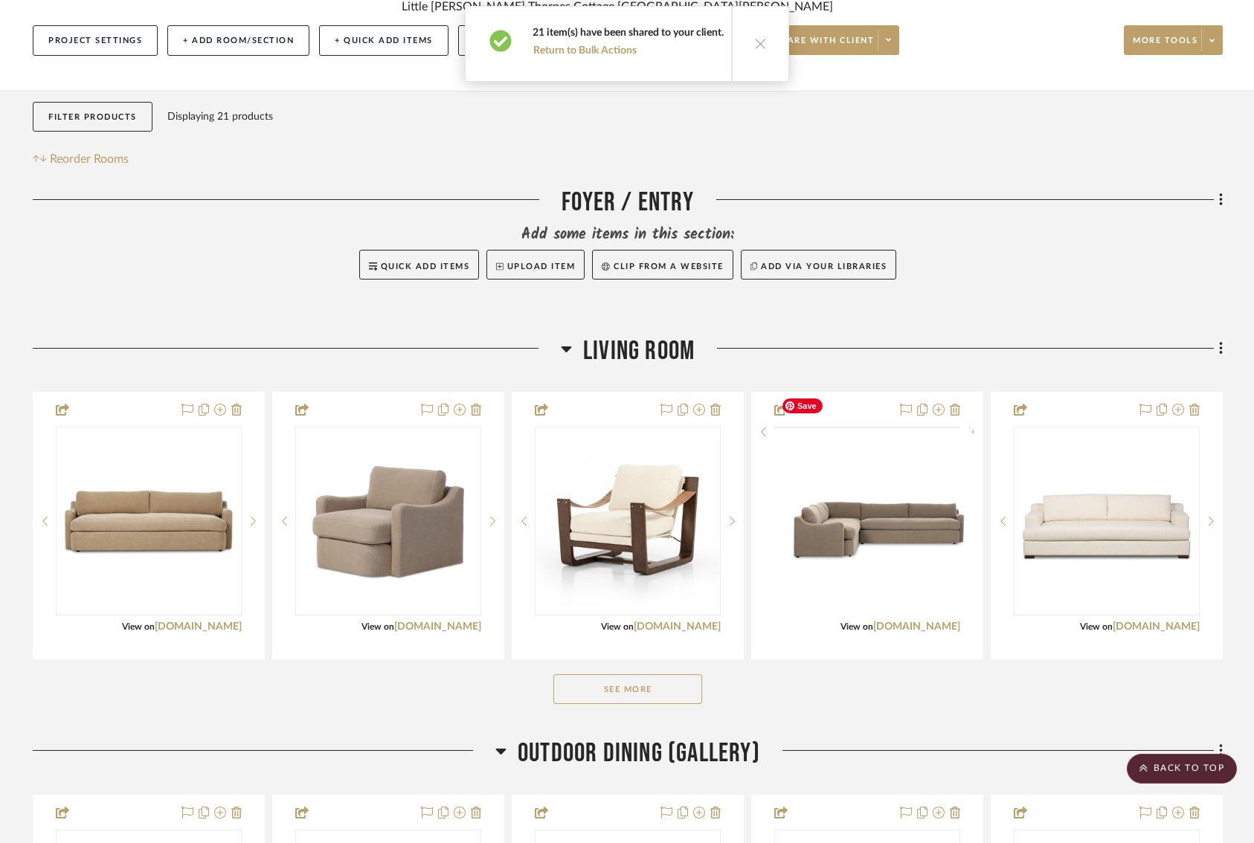
scroll to position [0, 0]
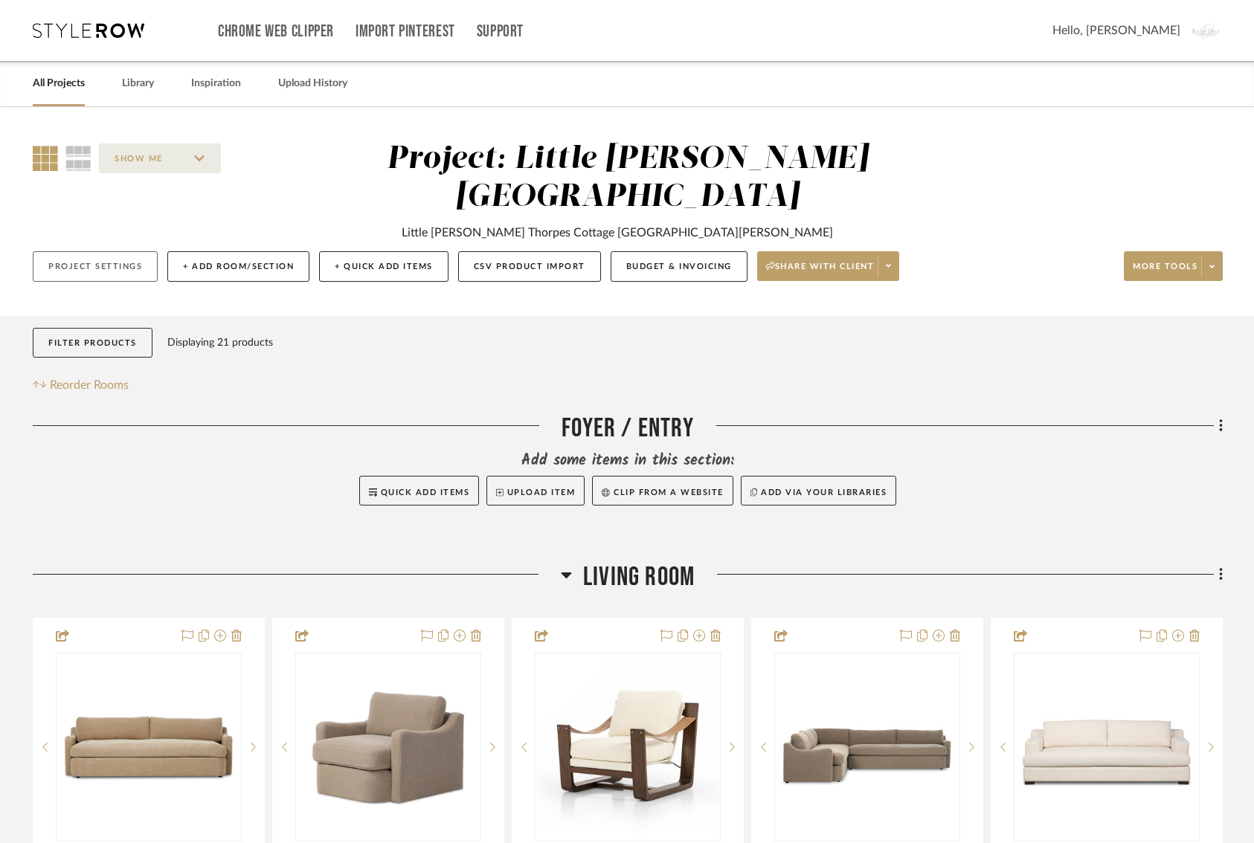
click at [103, 251] on button "Project Settings" at bounding box center [95, 266] width 125 height 30
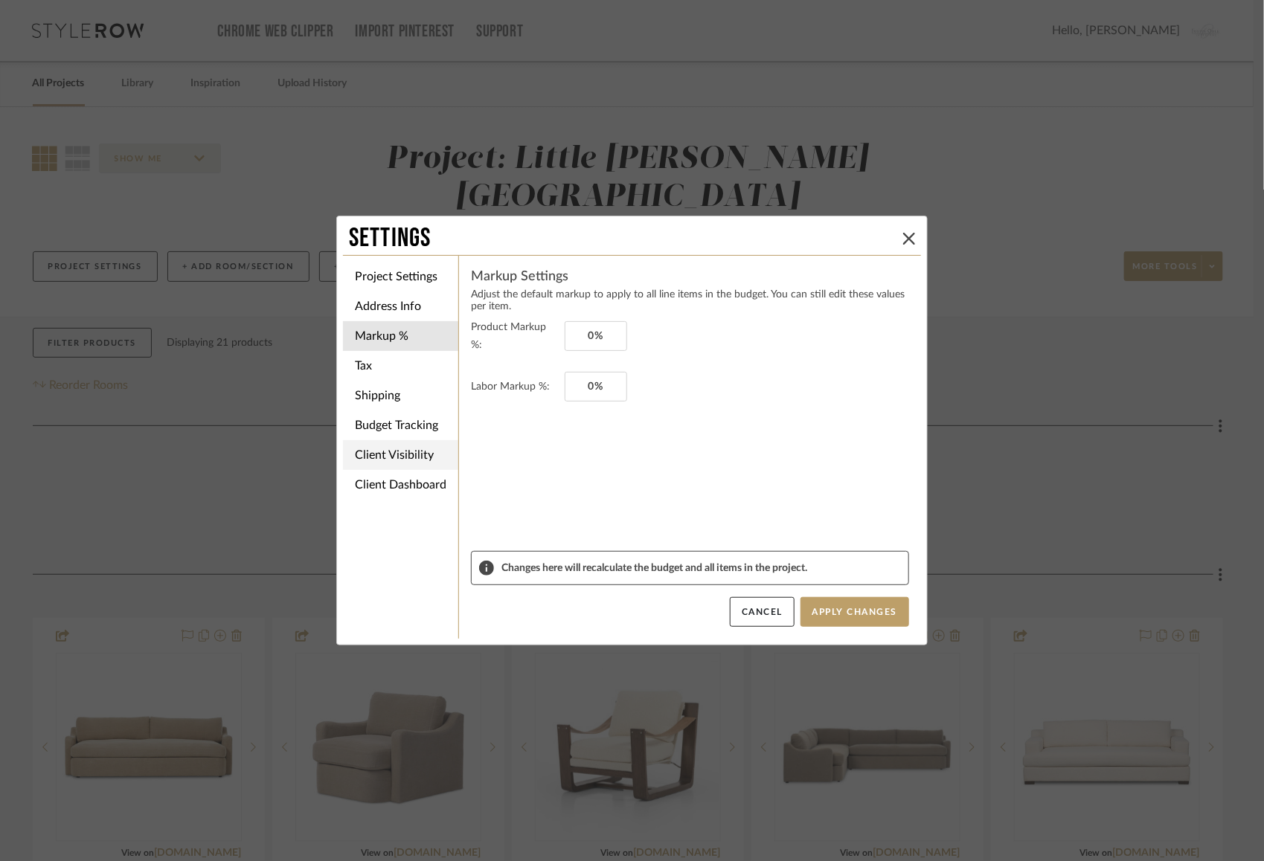
click at [392, 460] on li "Client Visibility" at bounding box center [400, 455] width 115 height 30
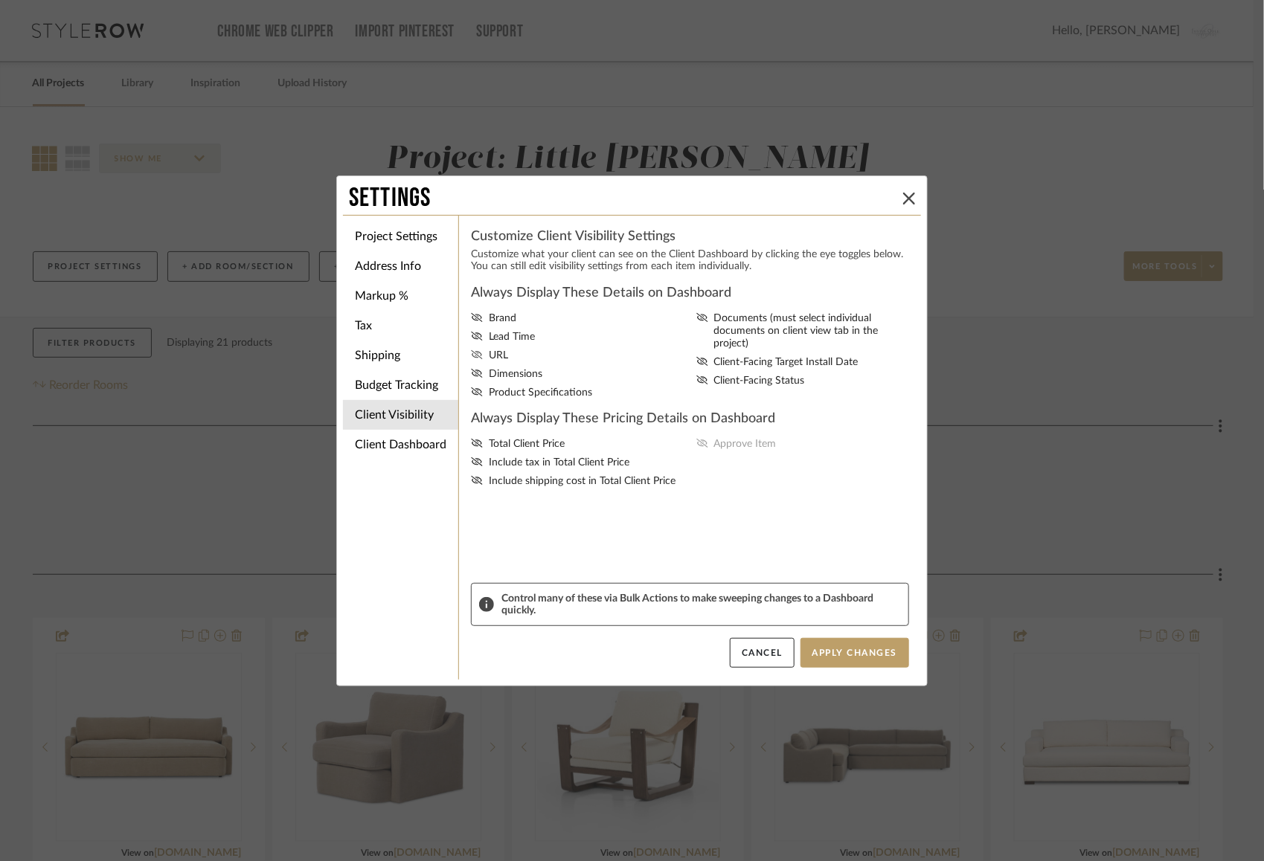
click at [473, 356] on icon at bounding box center [477, 354] width 12 height 9
click at [0, 0] on input "URL" at bounding box center [0, 0] width 0 height 0
click at [475, 318] on icon at bounding box center [477, 317] width 12 height 9
click at [0, 0] on input "Brand" at bounding box center [0, 0] width 0 height 0
click at [474, 338] on icon at bounding box center [477, 336] width 12 height 9
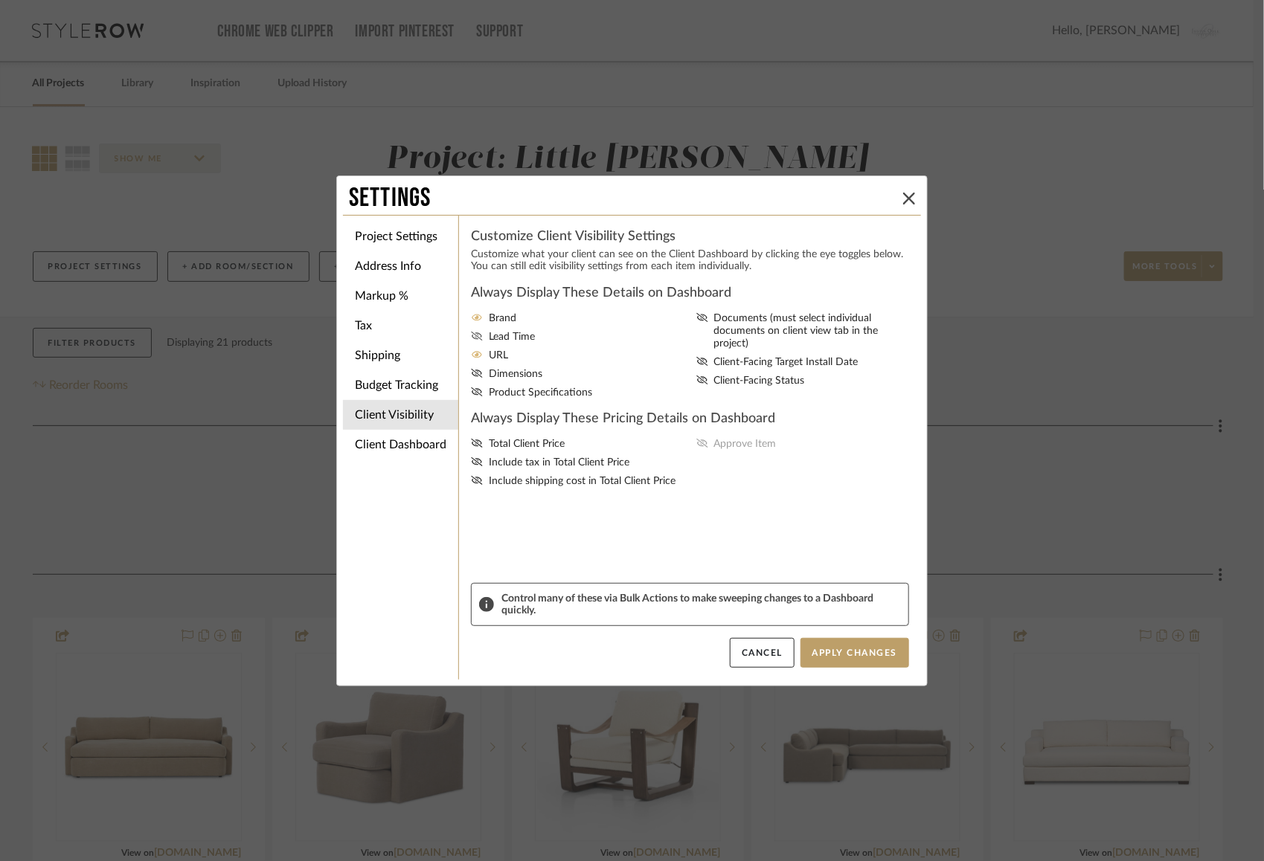
click at [0, 0] on input "Lead Time" at bounding box center [0, 0] width 0 height 0
click at [474, 372] on icon at bounding box center [477, 373] width 12 height 9
click at [0, 0] on input "Dimensions" at bounding box center [0, 0] width 0 height 0
click at [473, 393] on icon at bounding box center [477, 392] width 12 height 9
click at [0, 0] on input "Product Specifications" at bounding box center [0, 0] width 0 height 0
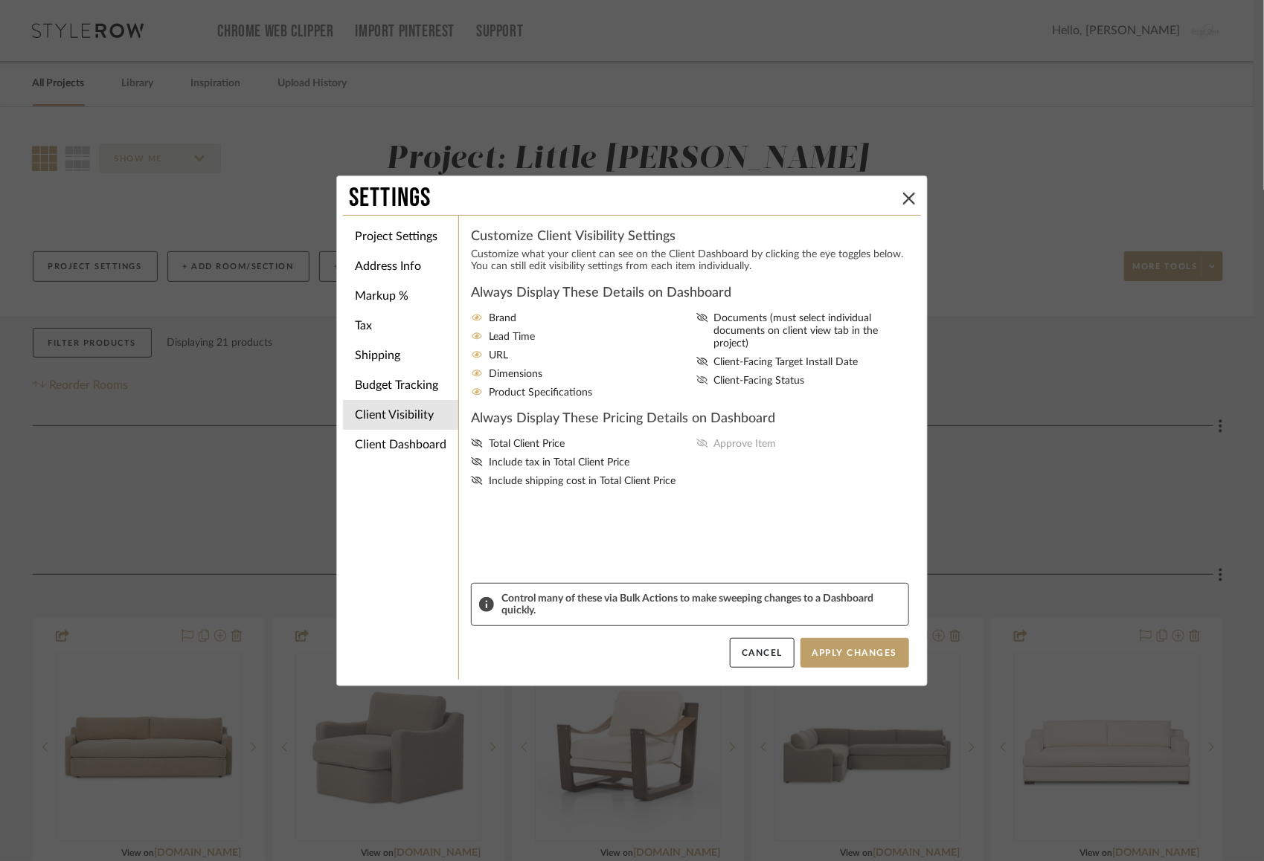
click at [696, 376] on icon at bounding box center [702, 380] width 12 height 9
click at [0, 0] on input "Client-Facing Status" at bounding box center [0, 0] width 0 height 0
click at [696, 357] on icon at bounding box center [702, 361] width 12 height 9
click at [0, 0] on input "Client-Facing Target Install Date" at bounding box center [0, 0] width 0 height 0
click at [698, 322] on icon at bounding box center [702, 317] width 12 height 9
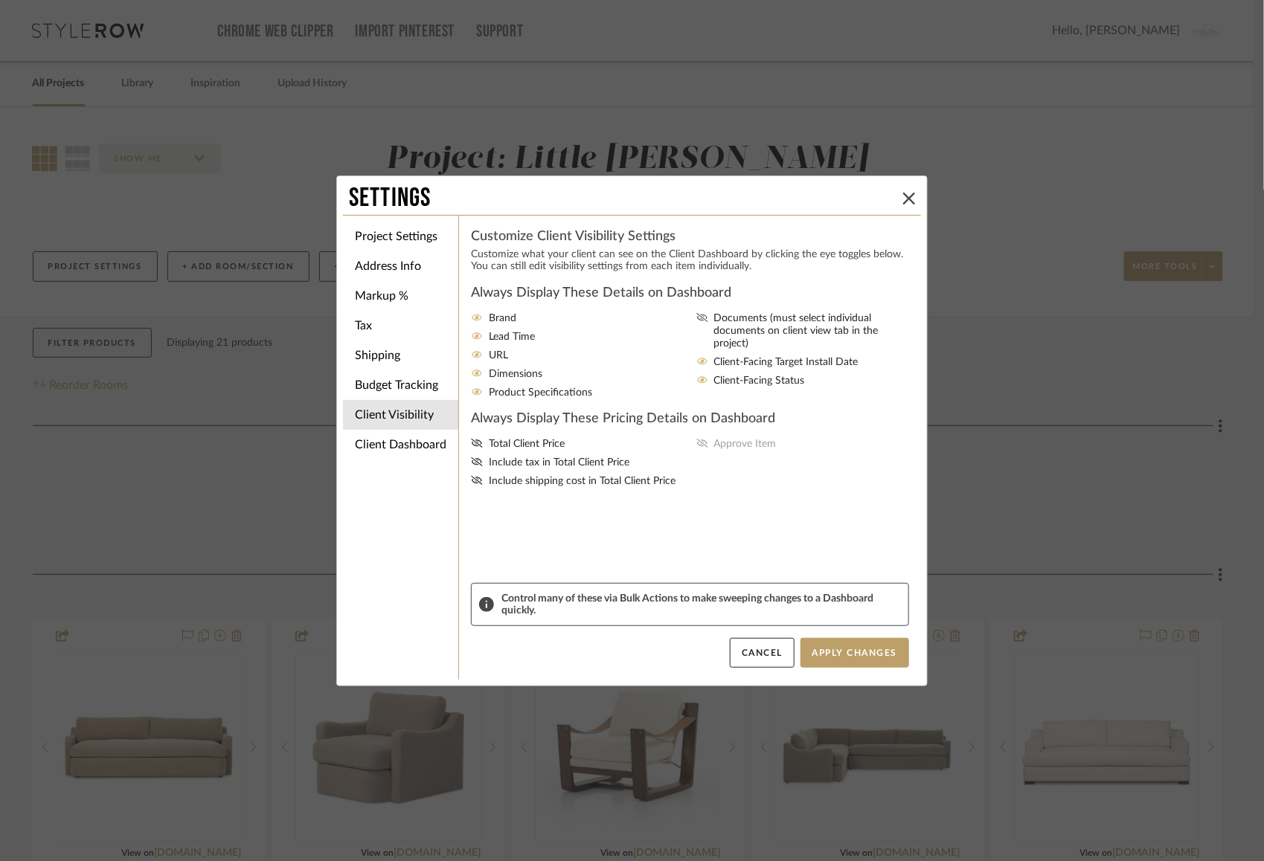
click at [0, 0] on input "Documents (must select individual documents on client view tab in the project)" at bounding box center [0, 0] width 0 height 0
click at [474, 445] on icon at bounding box center [476, 443] width 11 height 9
click at [0, 0] on input "Total Client Price" at bounding box center [0, 0] width 0 height 0
click at [474, 459] on fa-icon at bounding box center [477, 463] width 12 height 13
click at [0, 0] on input "Include tax in Total Client Price" at bounding box center [0, 0] width 0 height 0
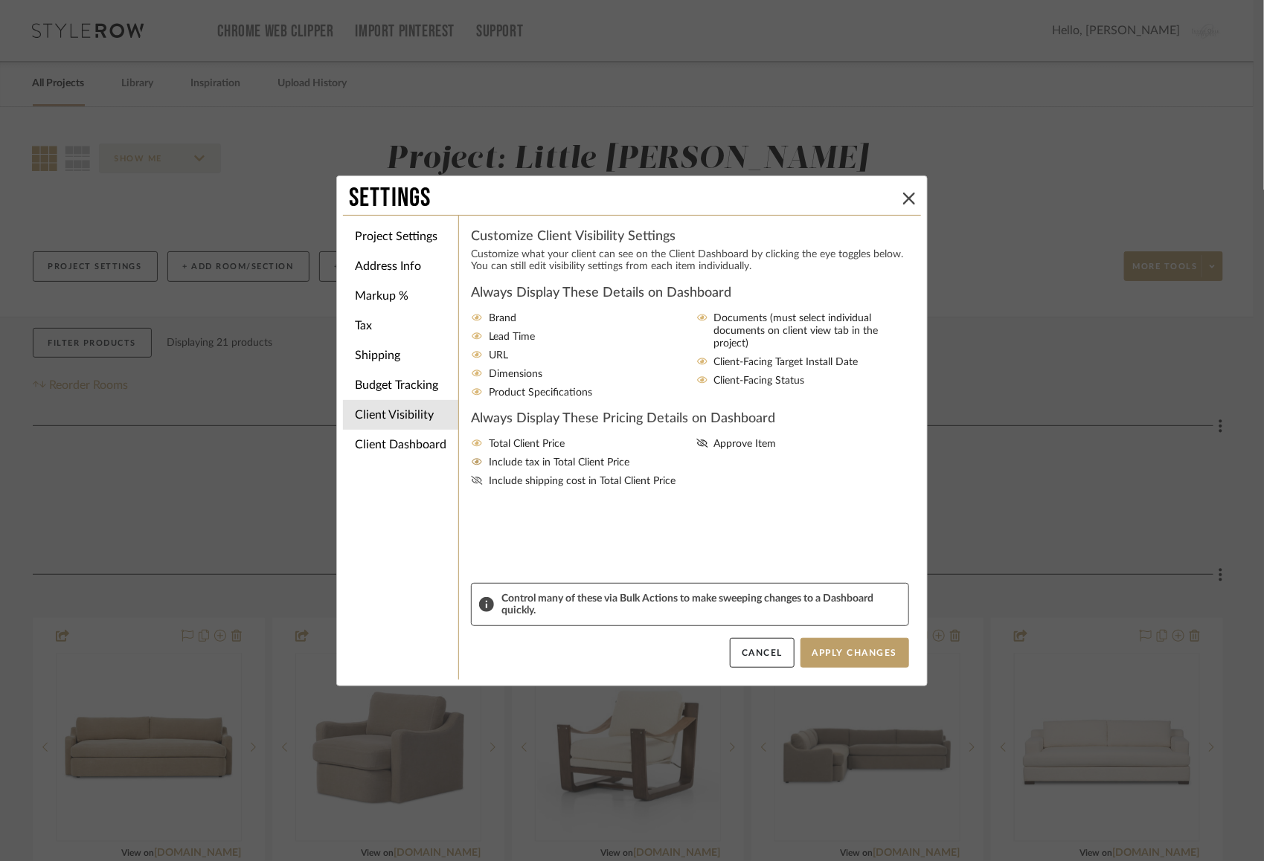
click at [473, 479] on fa-icon at bounding box center [477, 481] width 12 height 13
click at [0, 0] on input "Include shipping cost in Total Client Price" at bounding box center [0, 0] width 0 height 0
click at [698, 441] on fa-icon at bounding box center [702, 444] width 12 height 13
click at [0, 0] on input "Approve Item" at bounding box center [0, 0] width 0 height 0
click at [832, 640] on button "Apply Changes" at bounding box center [854, 653] width 109 height 30
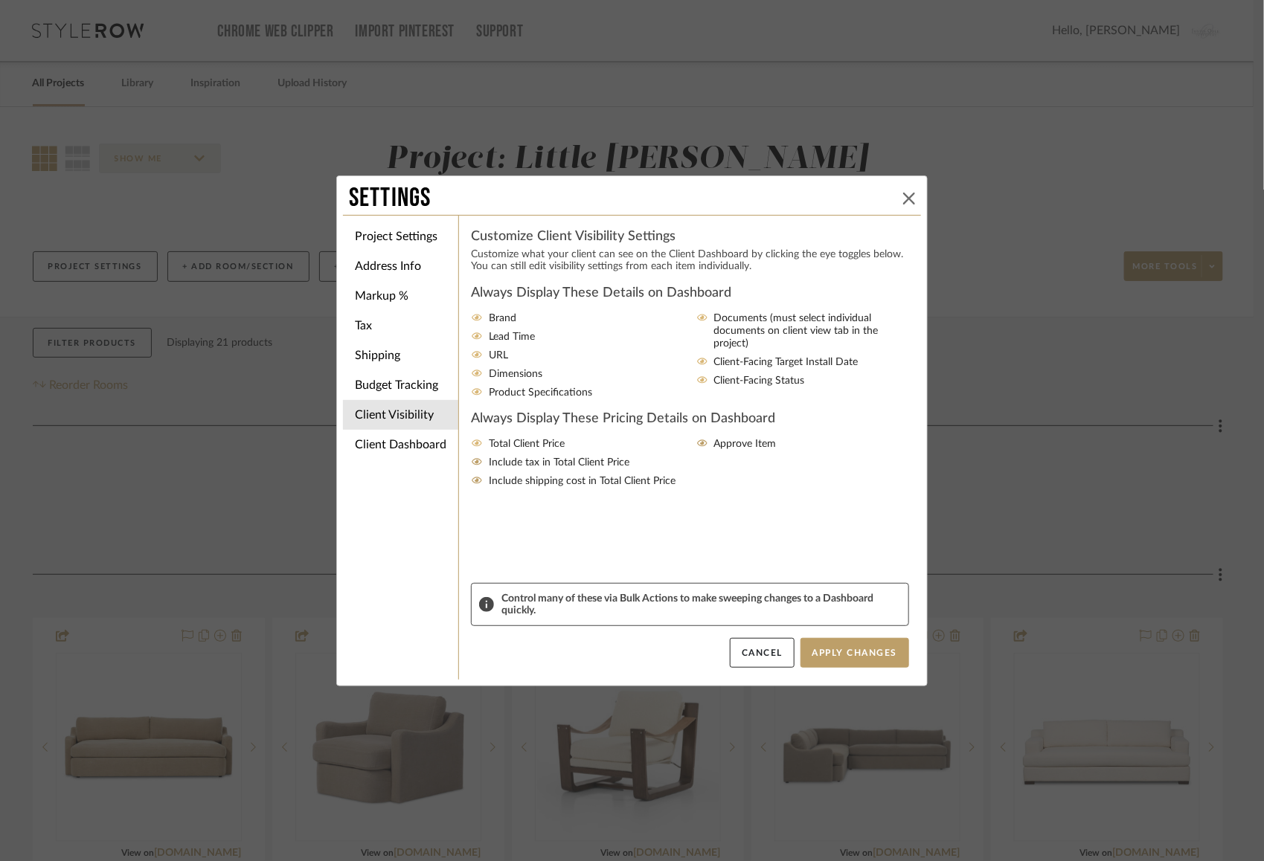
click at [903, 199] on icon at bounding box center [909, 199] width 12 height 12
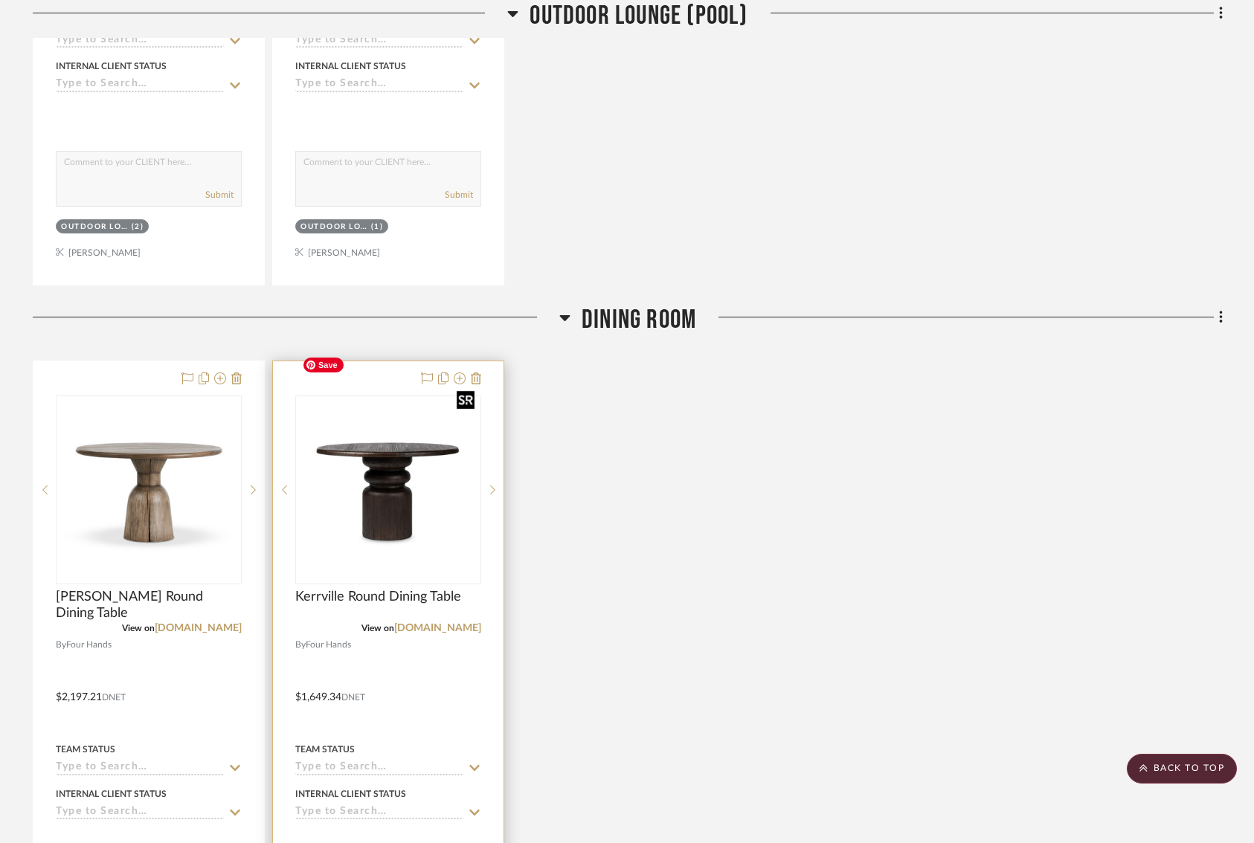
scroll to position [3201, 5]
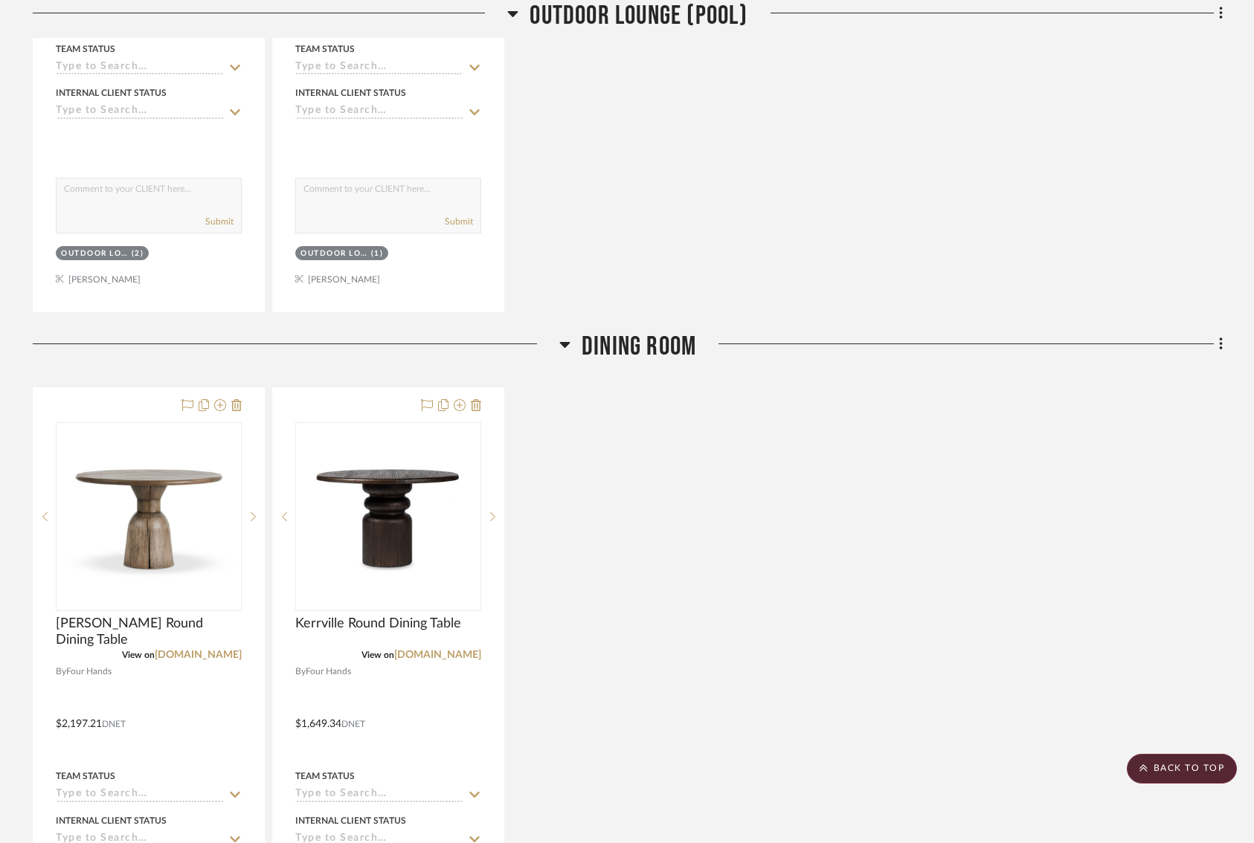
drag, startPoint x: 608, startPoint y: 375, endPoint x: 290, endPoint y: 4, distance: 487.9
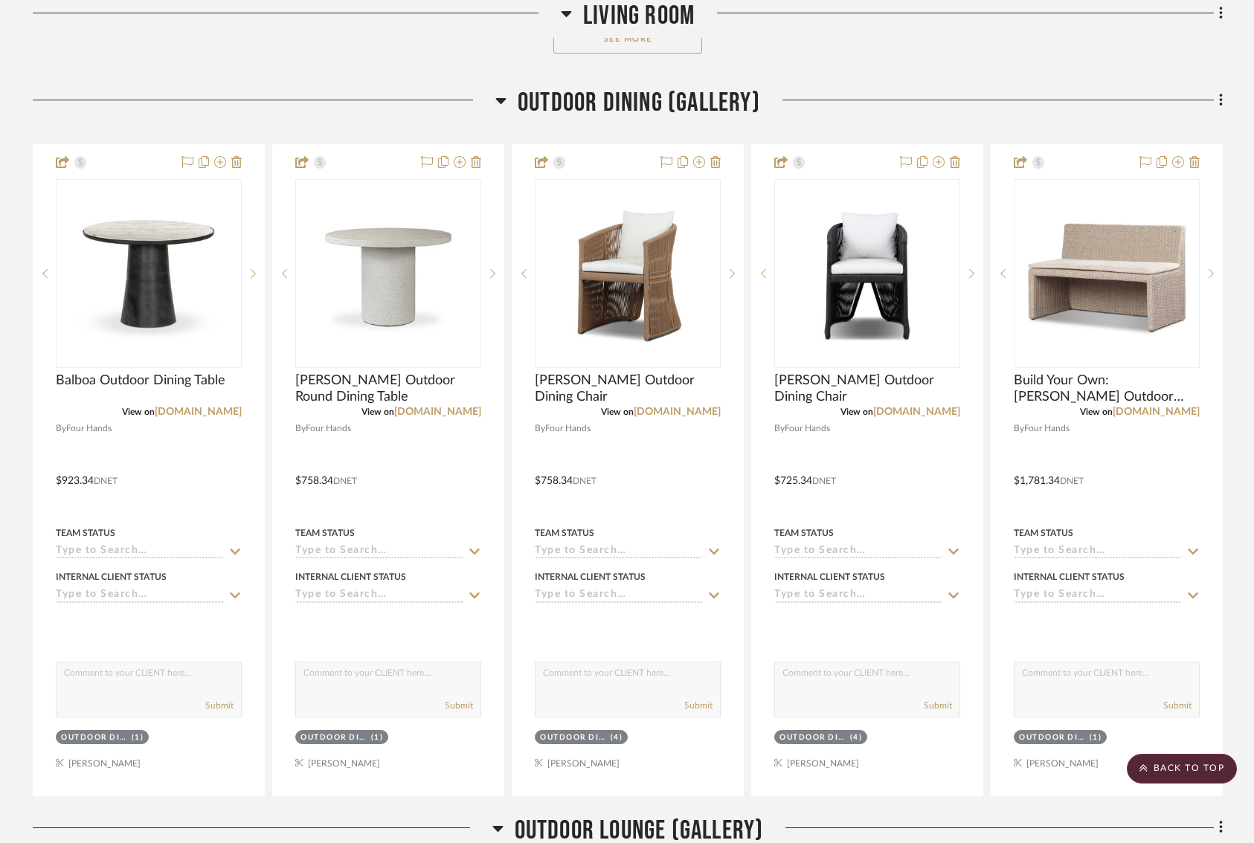
scroll to position [1253, 13]
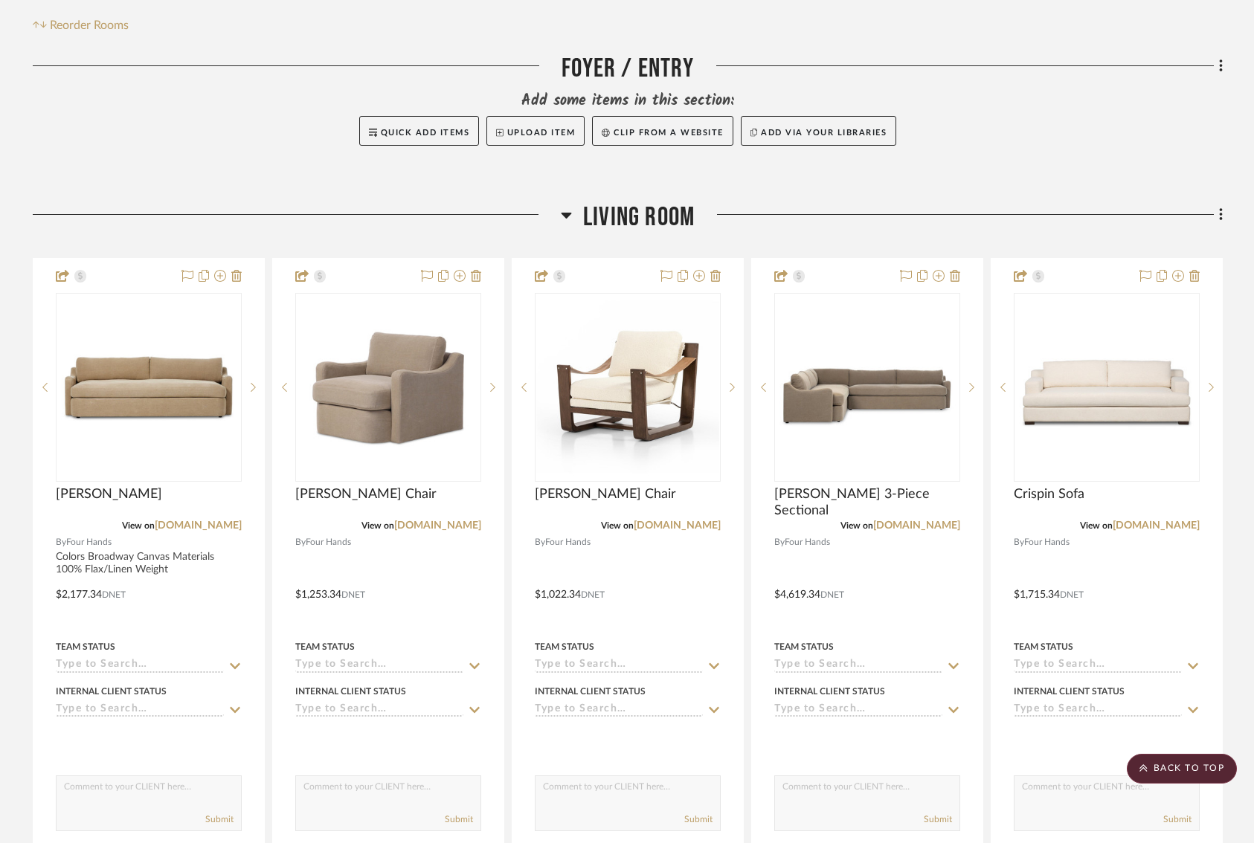
scroll to position [70, 0]
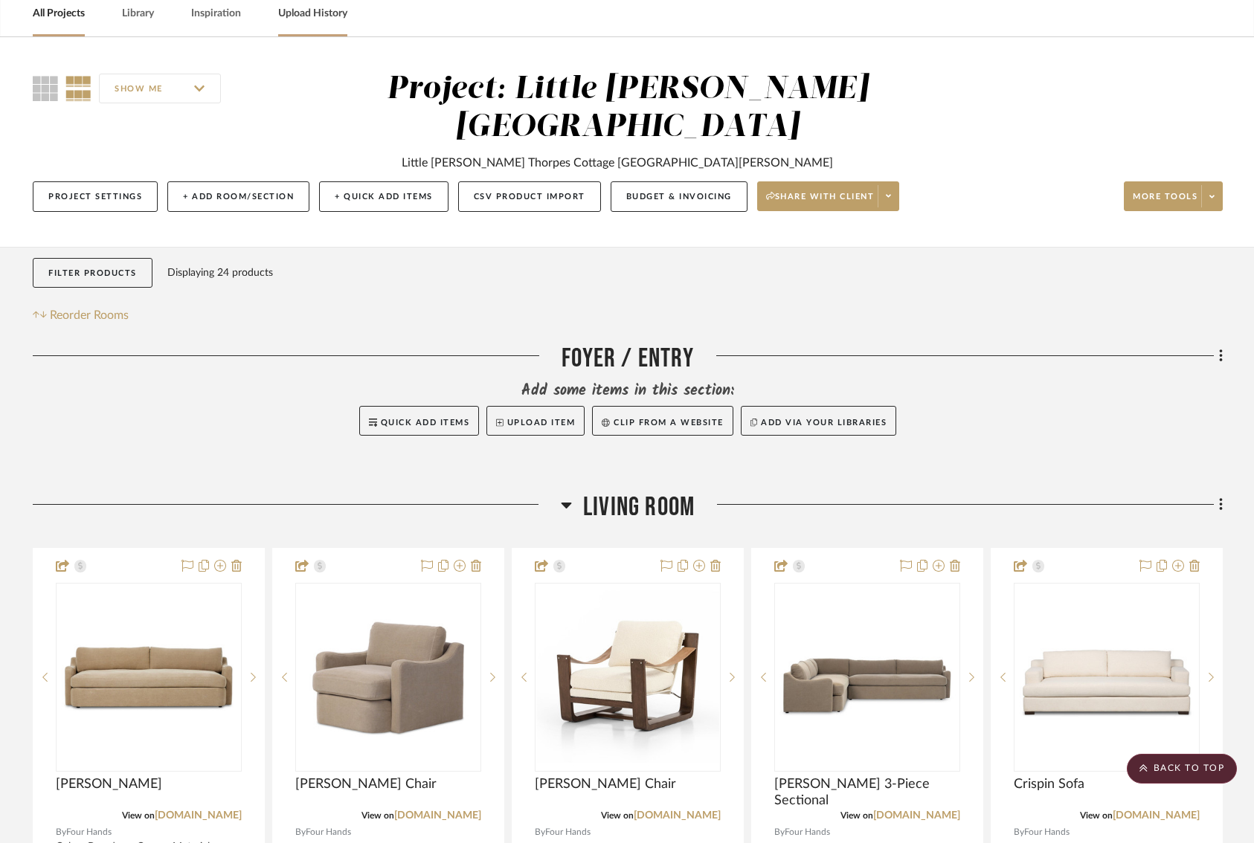
drag, startPoint x: 850, startPoint y: 614, endPoint x: 306, endPoint y: 9, distance: 814.3
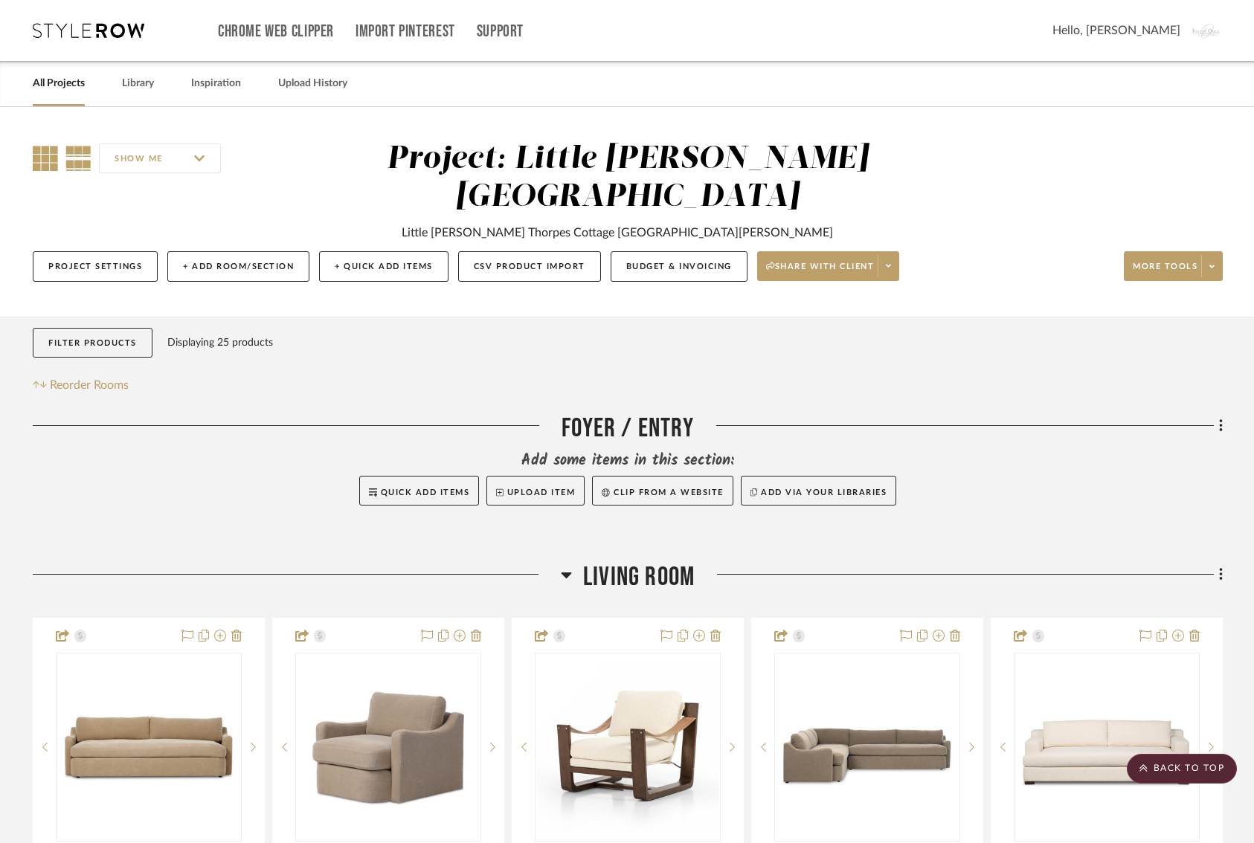
click at [36, 152] on icon at bounding box center [45, 158] width 25 height 25
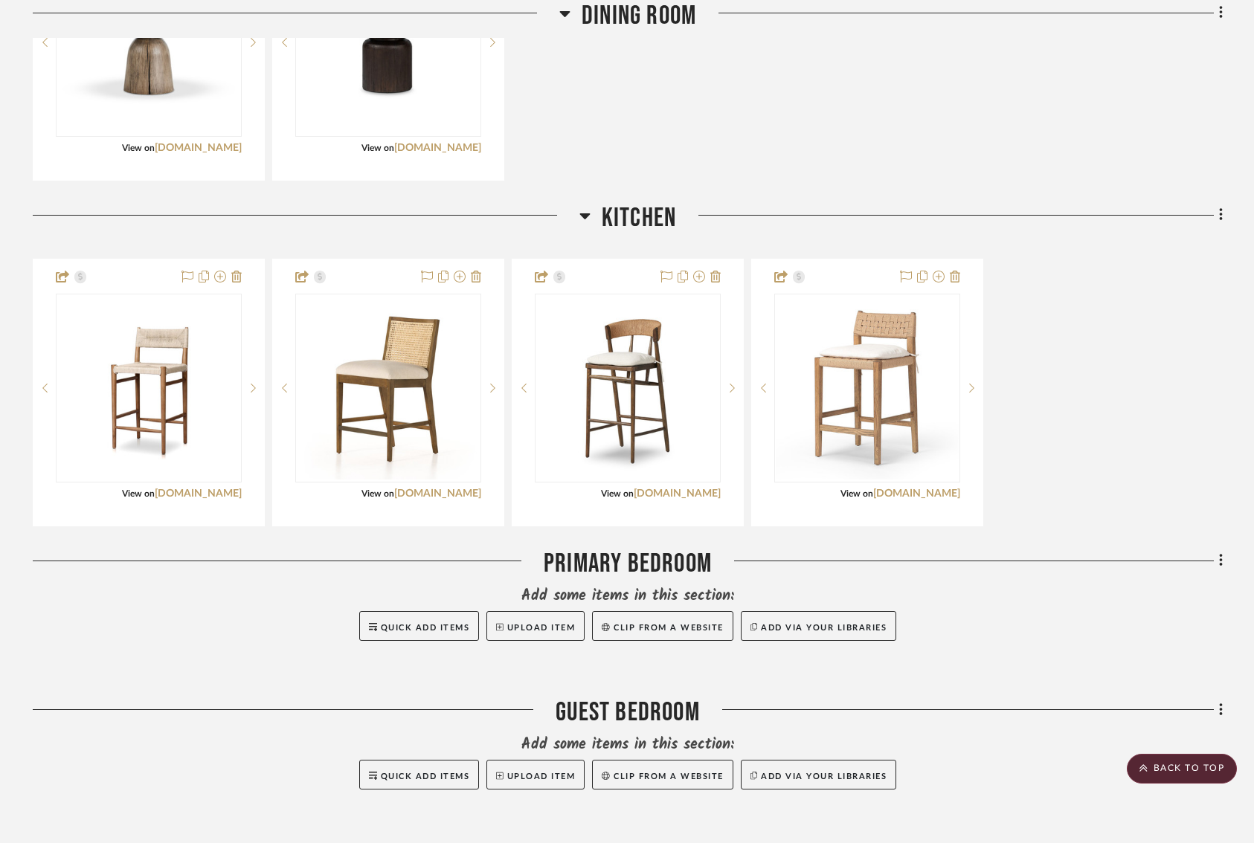
scroll to position [2245, 0]
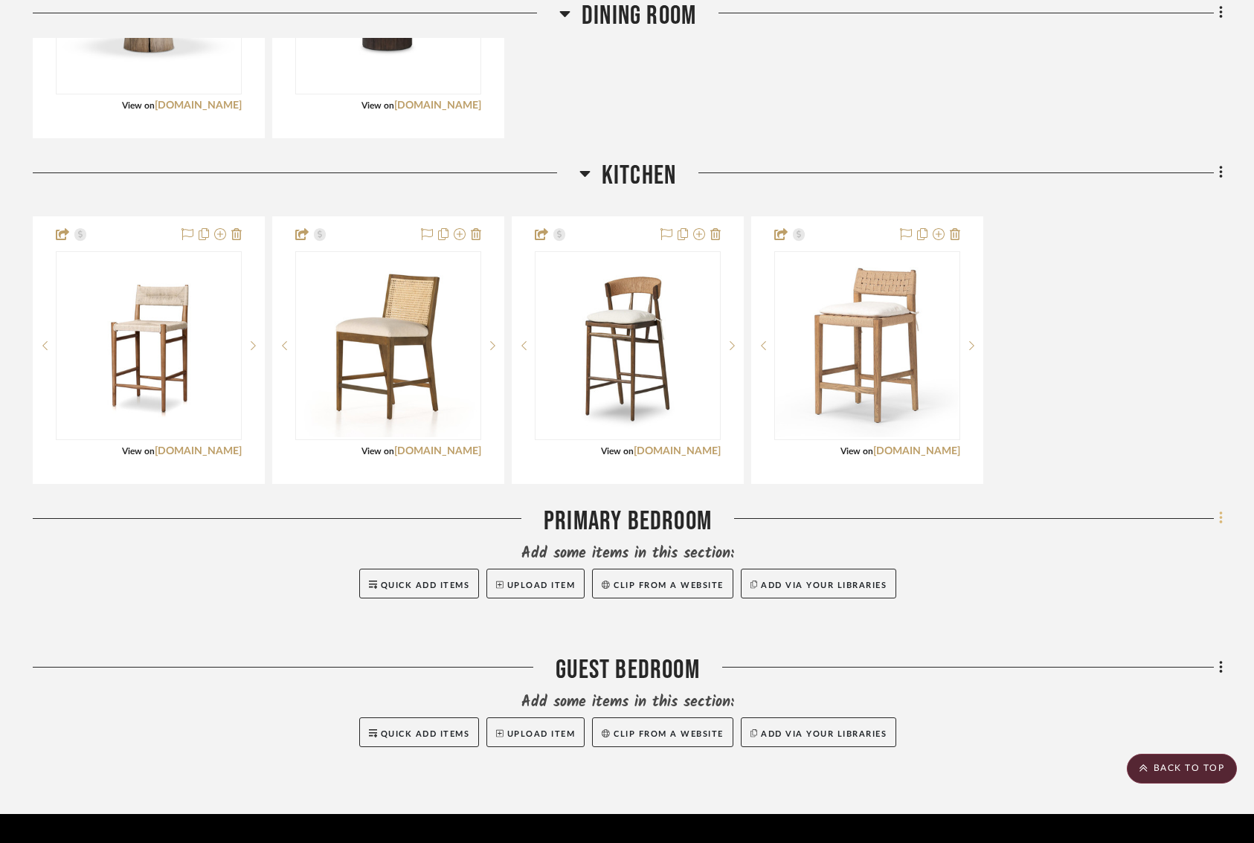
click at [1221, 512] on icon at bounding box center [1220, 518] width 3 height 13
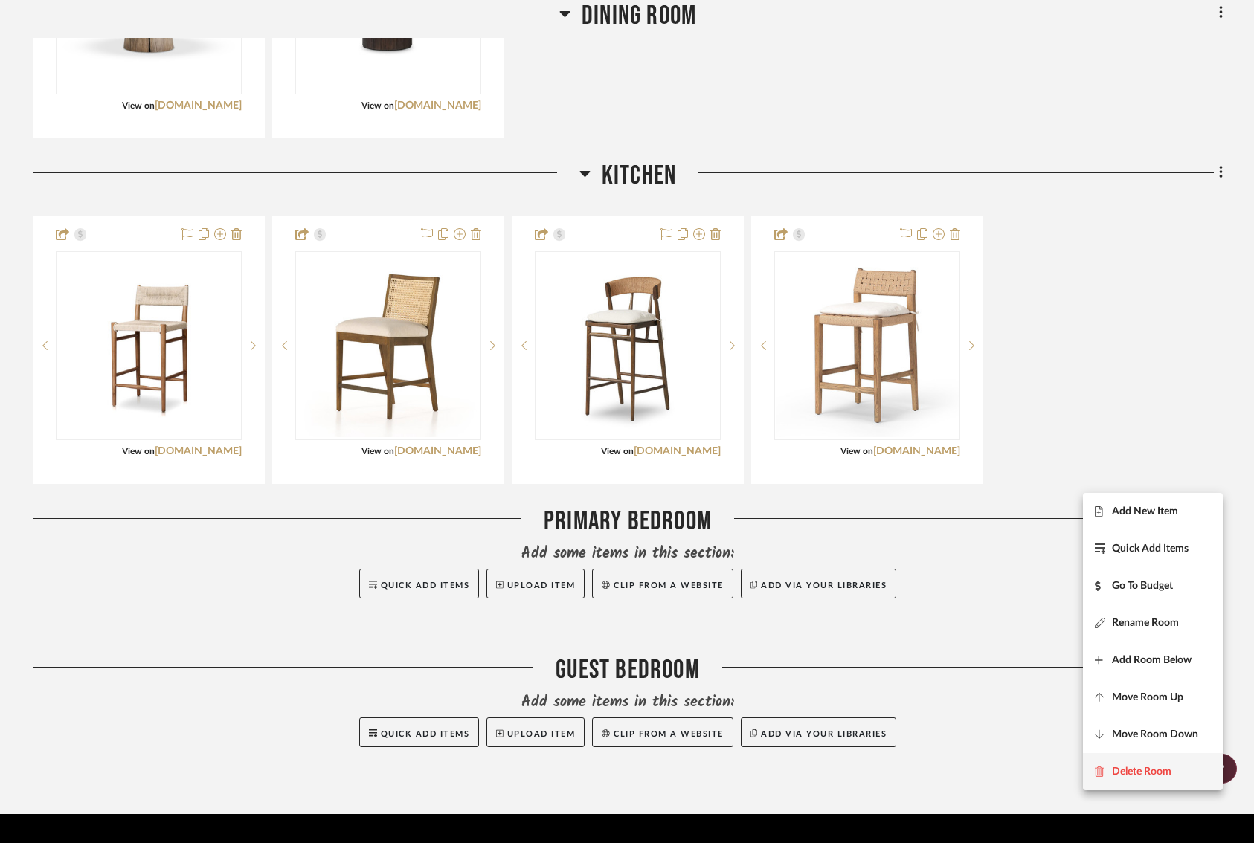
click at [1113, 770] on span "Delete Room" at bounding box center [1142, 772] width 60 height 13
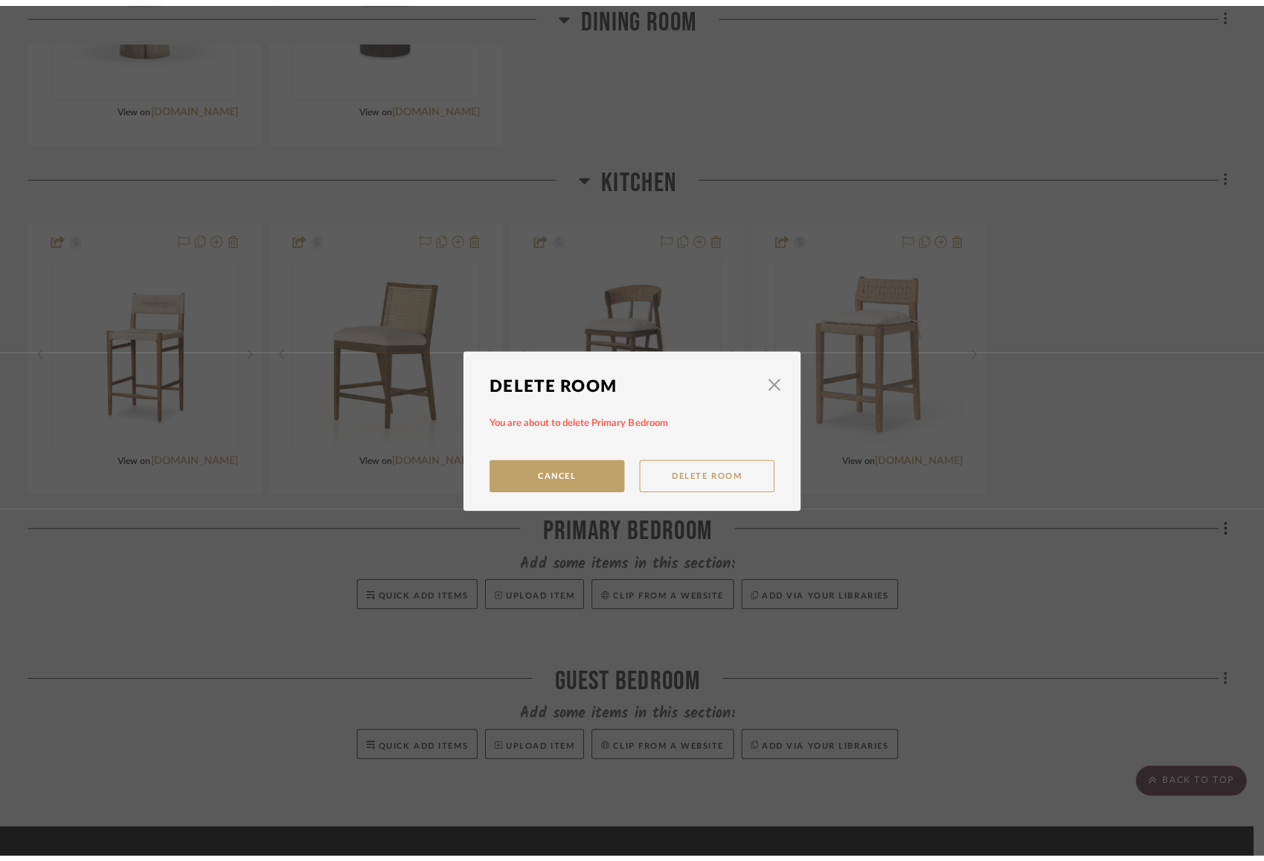
scroll to position [0, 0]
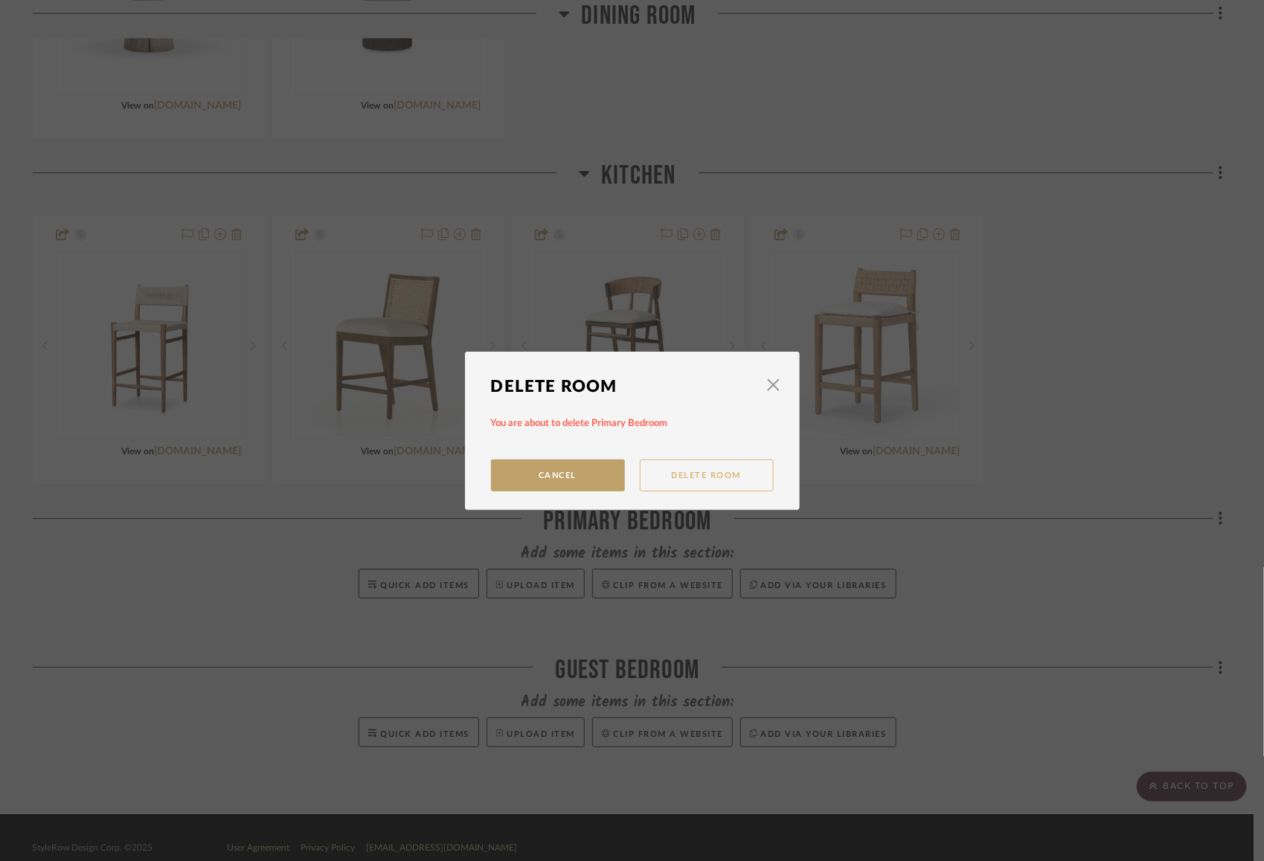
click at [678, 466] on button "Delete Room" at bounding box center [707, 476] width 134 height 32
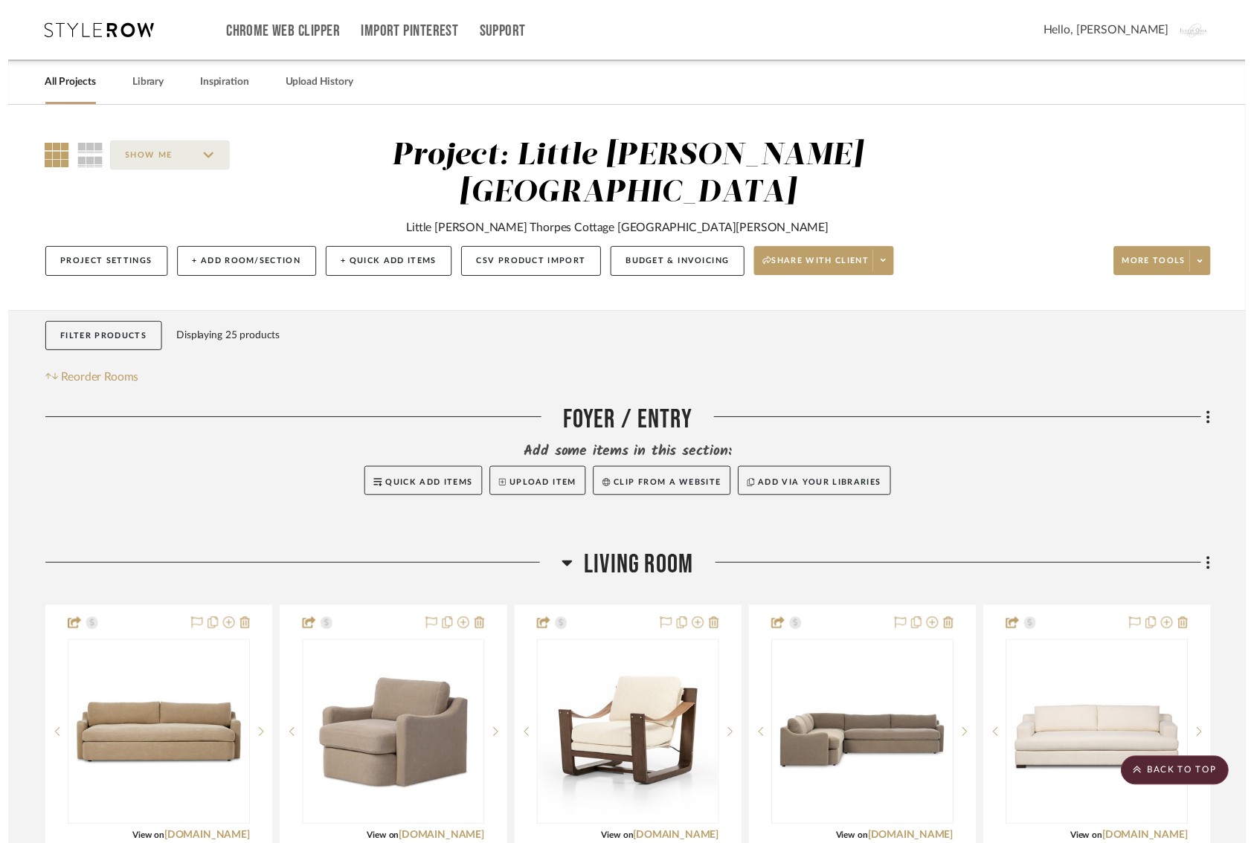
scroll to position [2096, 0]
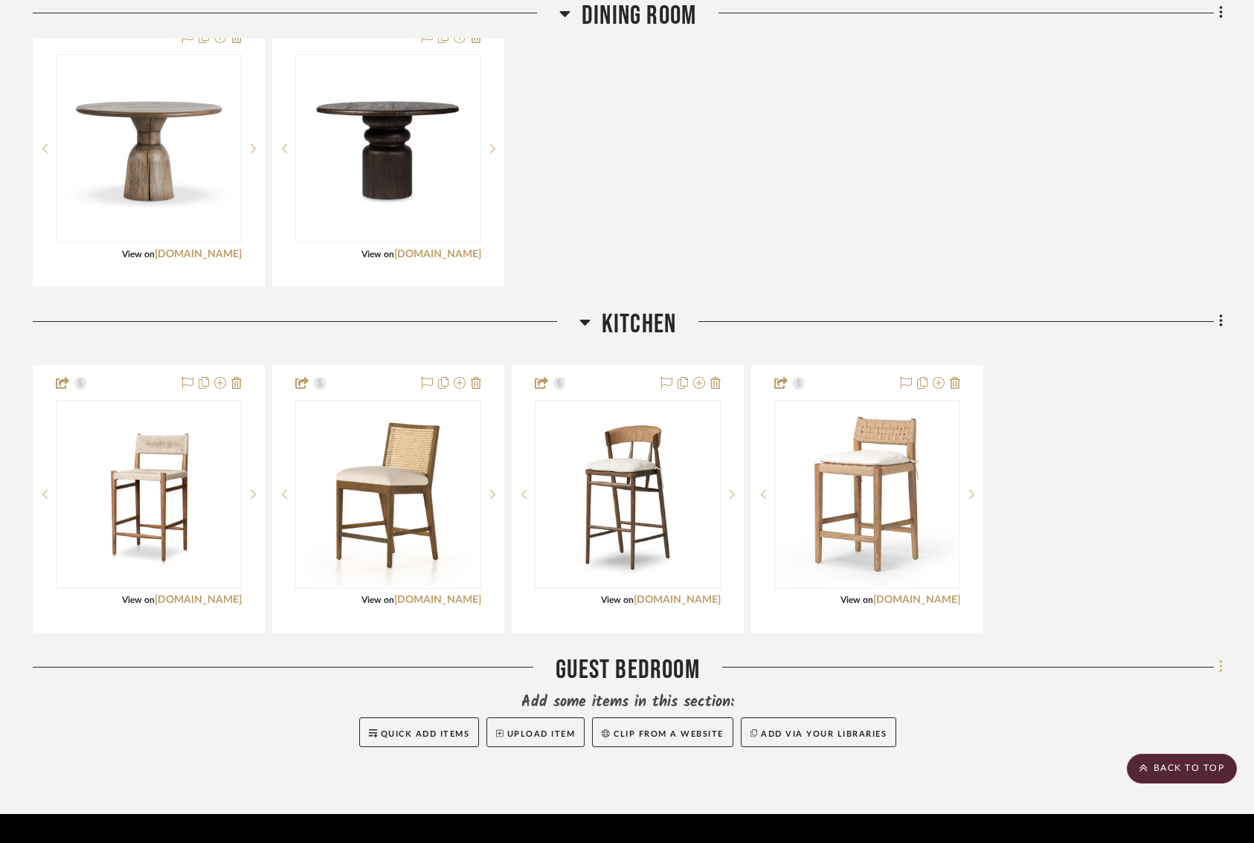
click at [1221, 659] on icon at bounding box center [1221, 667] width 4 height 16
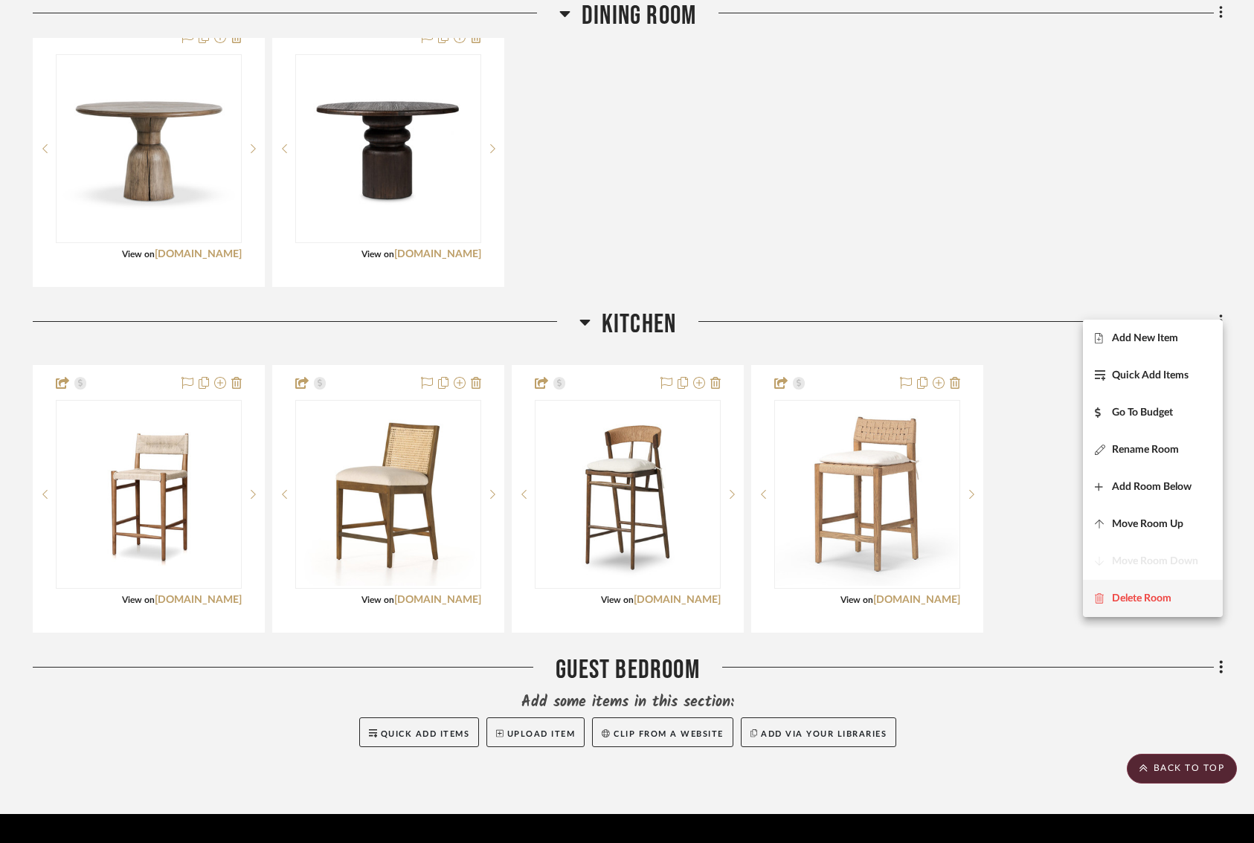
click at [1128, 596] on span "Delete Room" at bounding box center [1142, 598] width 60 height 13
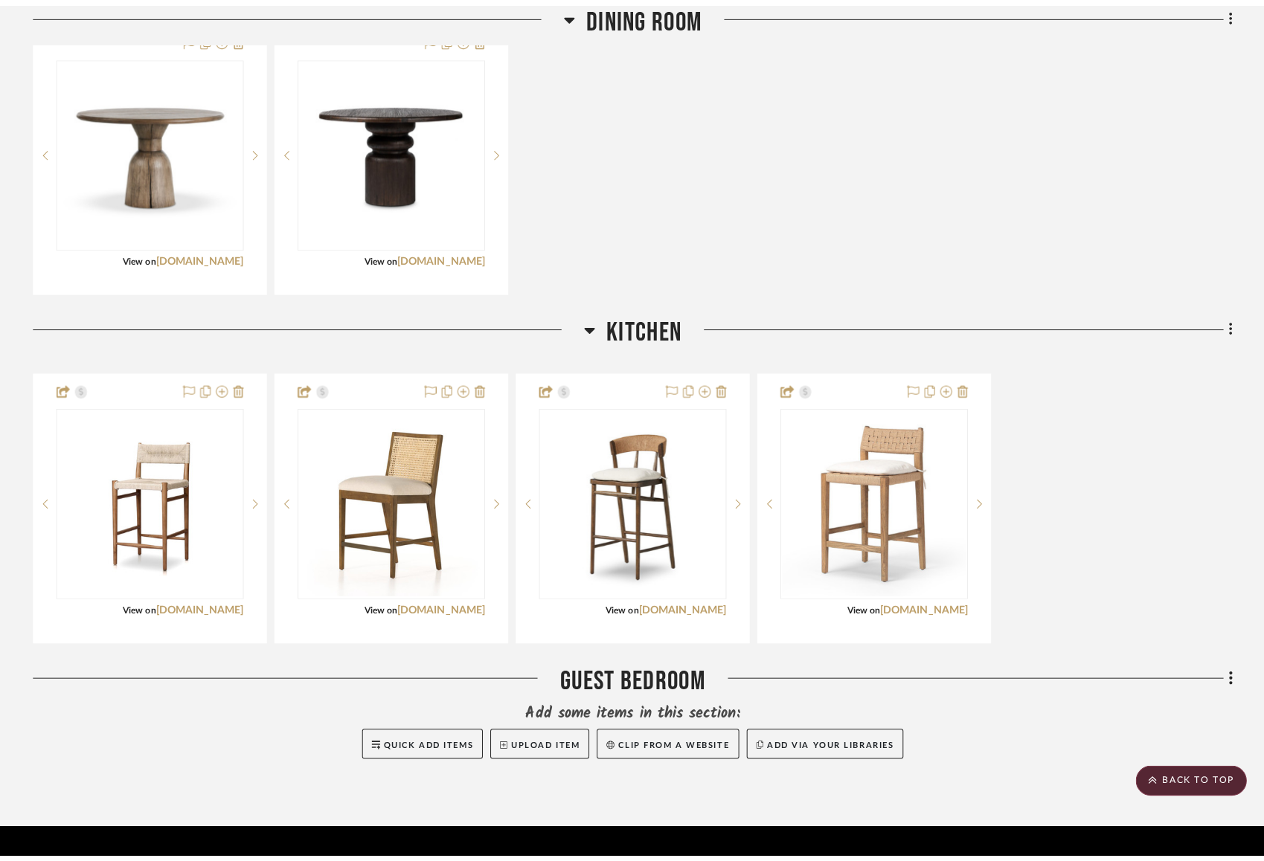
scroll to position [0, 0]
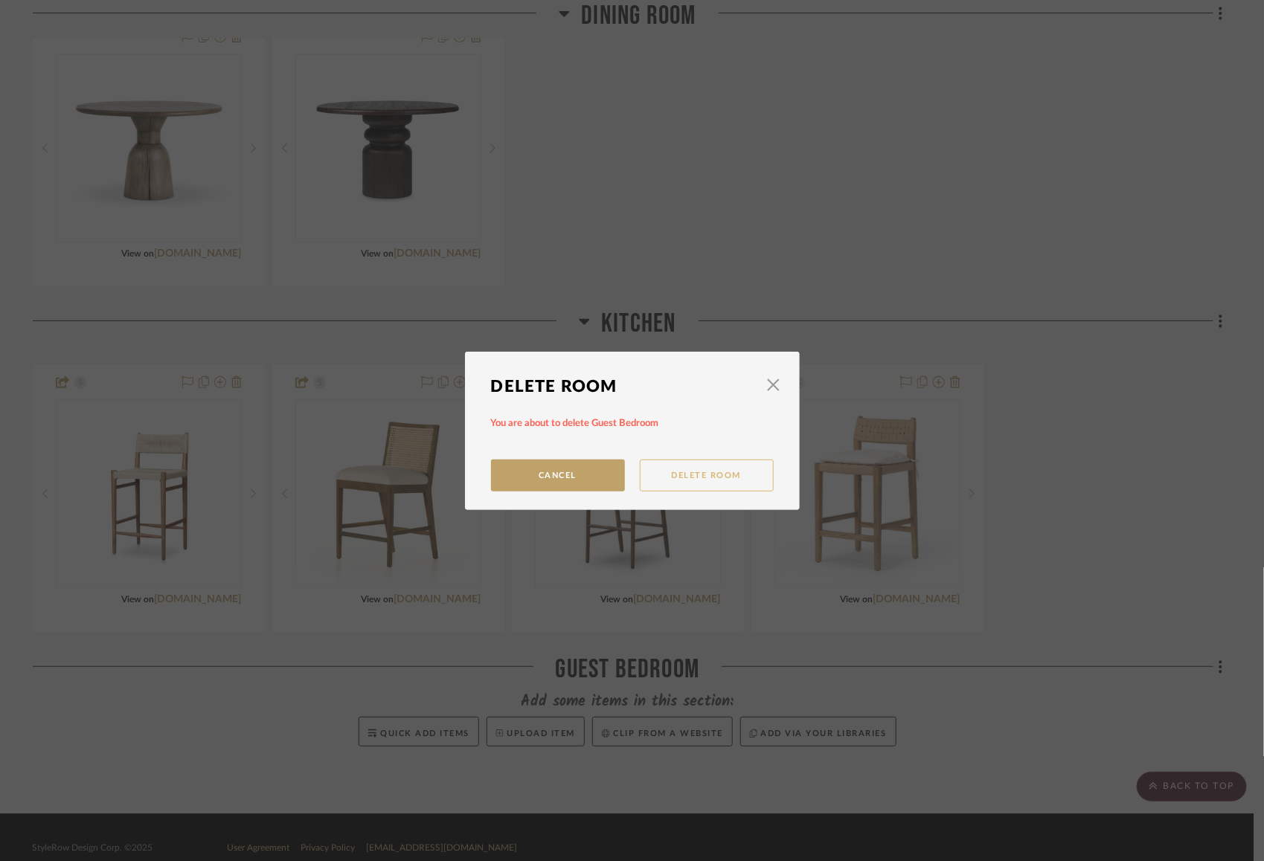
click at [661, 476] on button "Delete Room" at bounding box center [707, 476] width 134 height 32
